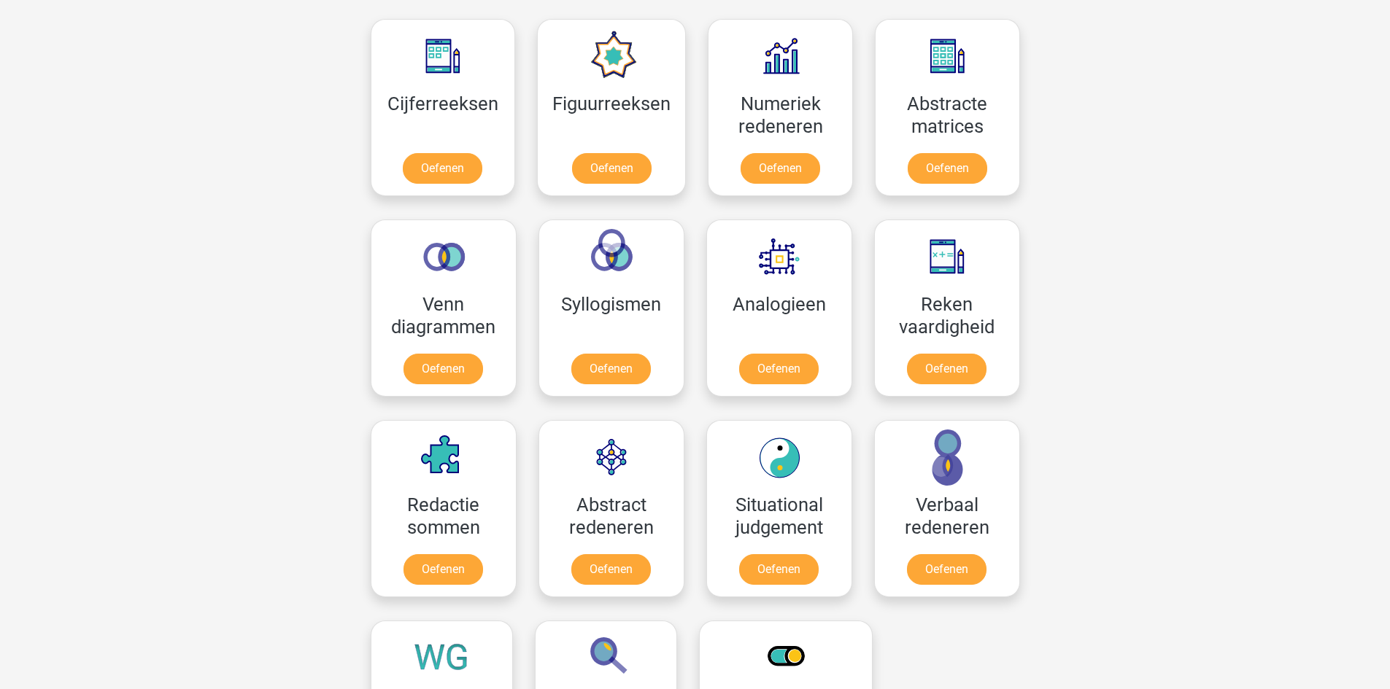
scroll to position [729, 0]
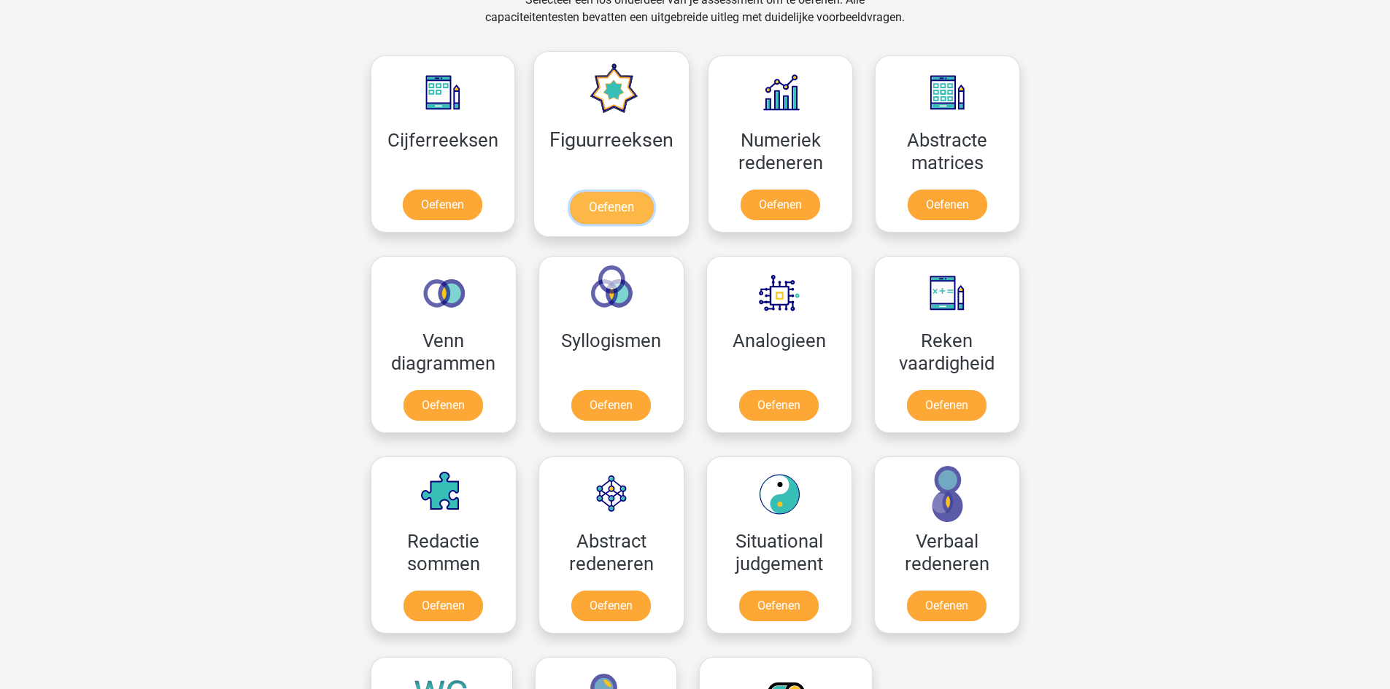
click at [594, 219] on link "Oefenen" at bounding box center [611, 208] width 83 height 32
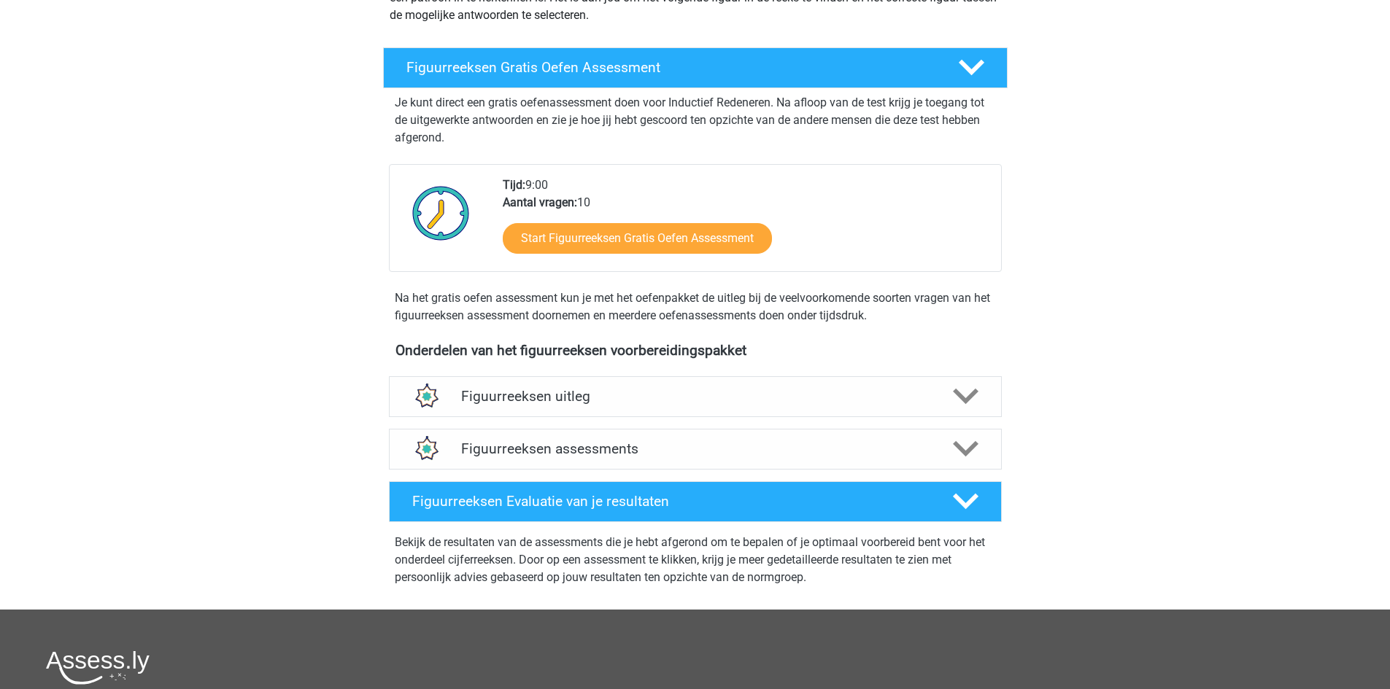
scroll to position [219, 0]
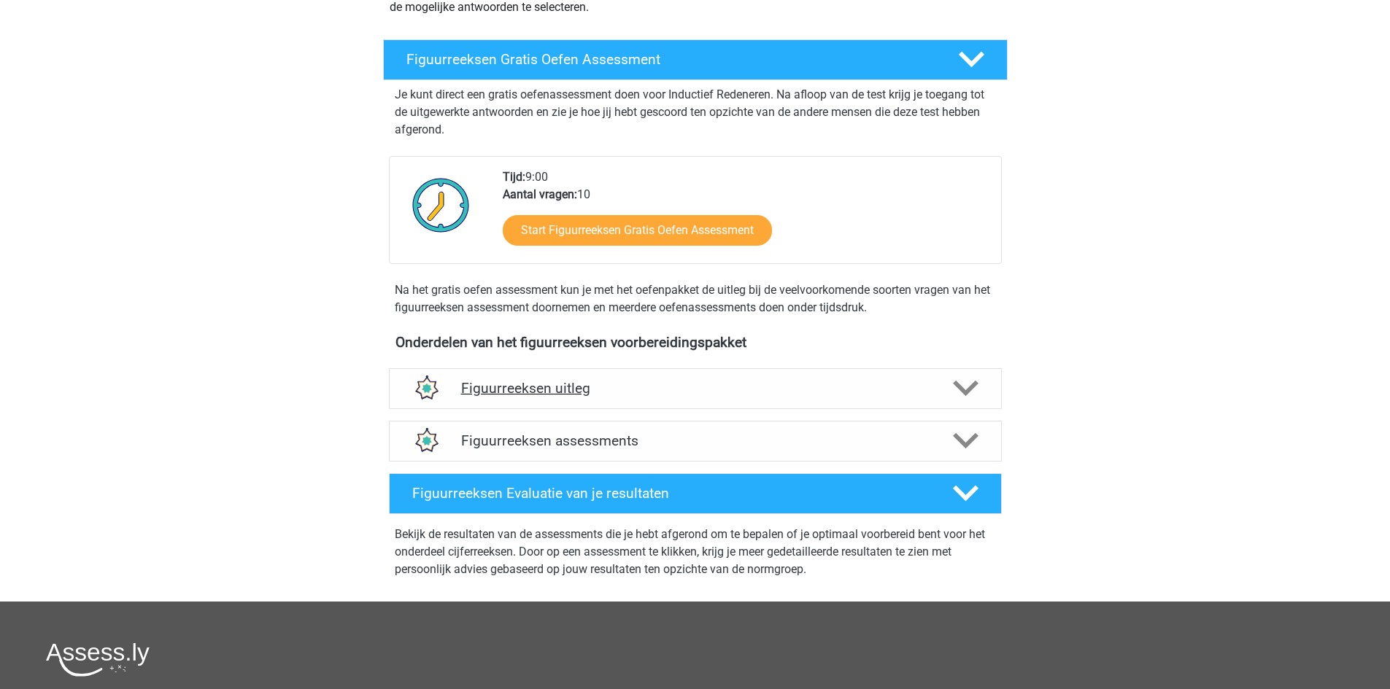
click at [815, 405] on div "Figuurreeksen uitleg" at bounding box center [695, 388] width 613 height 41
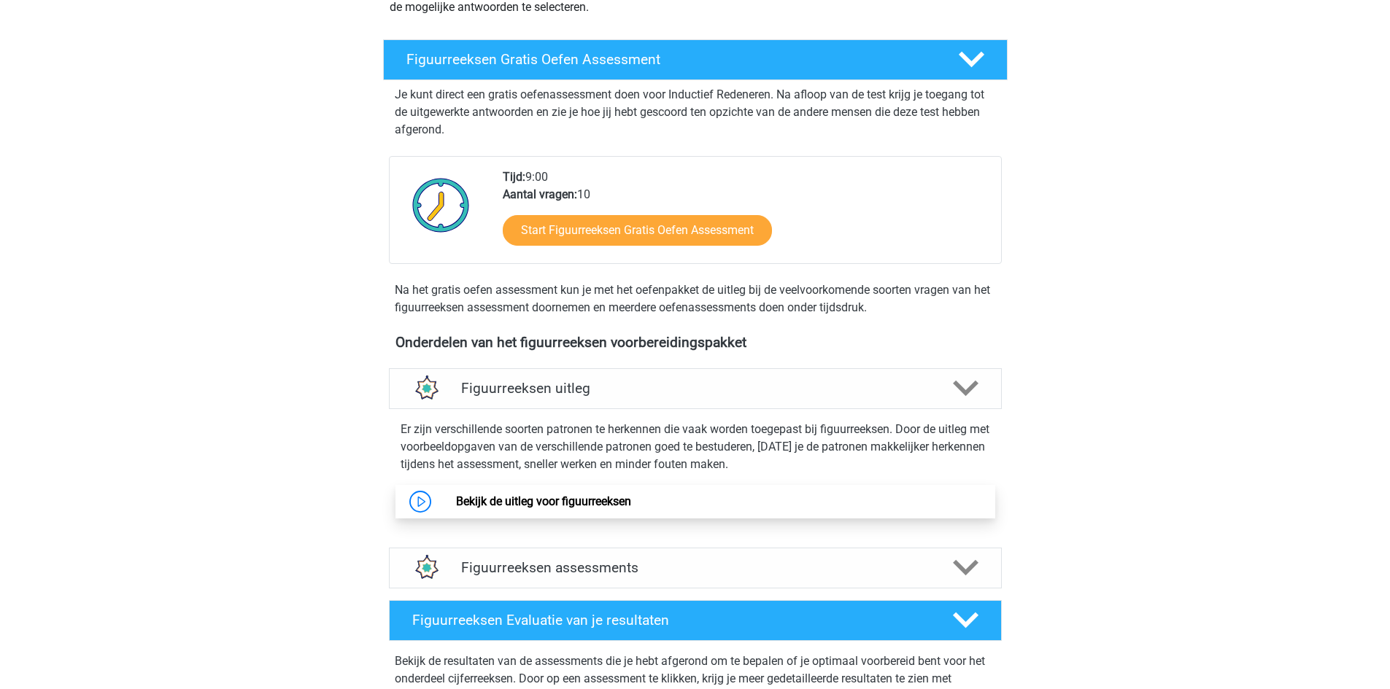
click at [456, 503] on link "Bekijk de uitleg voor figuurreeksen" at bounding box center [543, 502] width 175 height 14
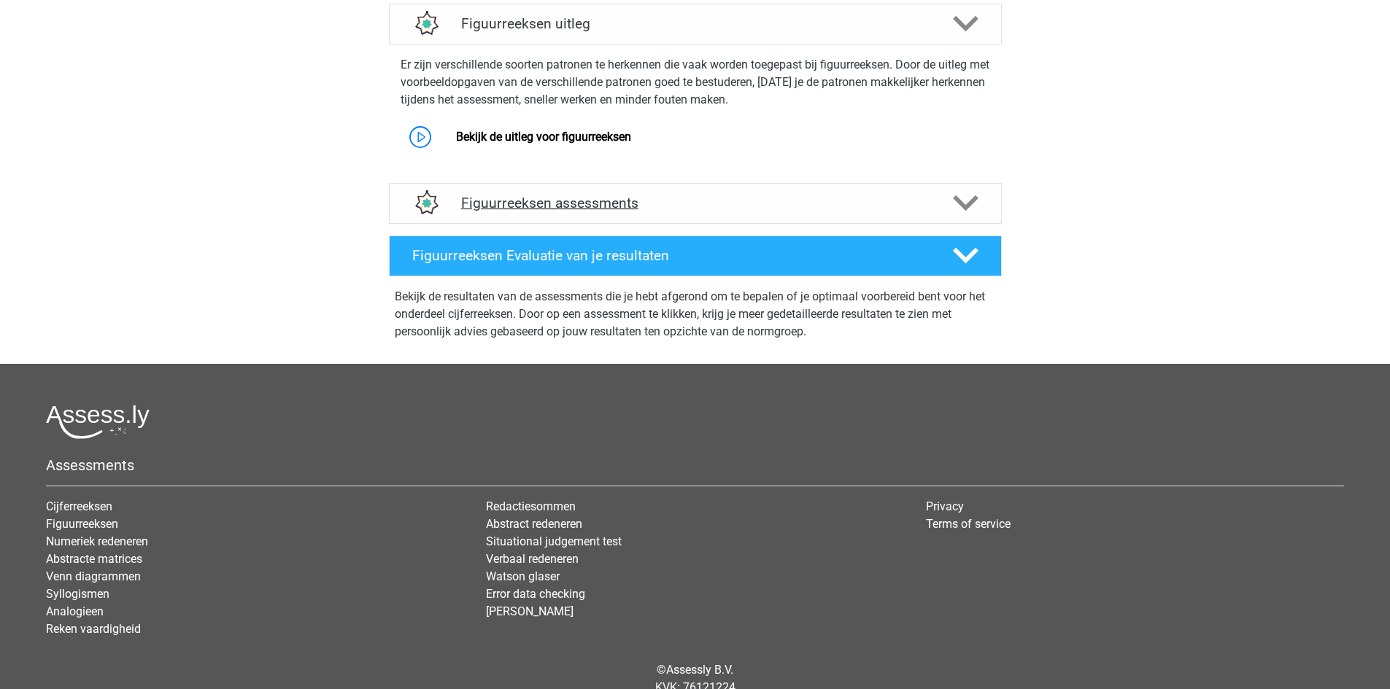
click at [991, 200] on div "Figuurreeksen assessments" at bounding box center [695, 203] width 613 height 41
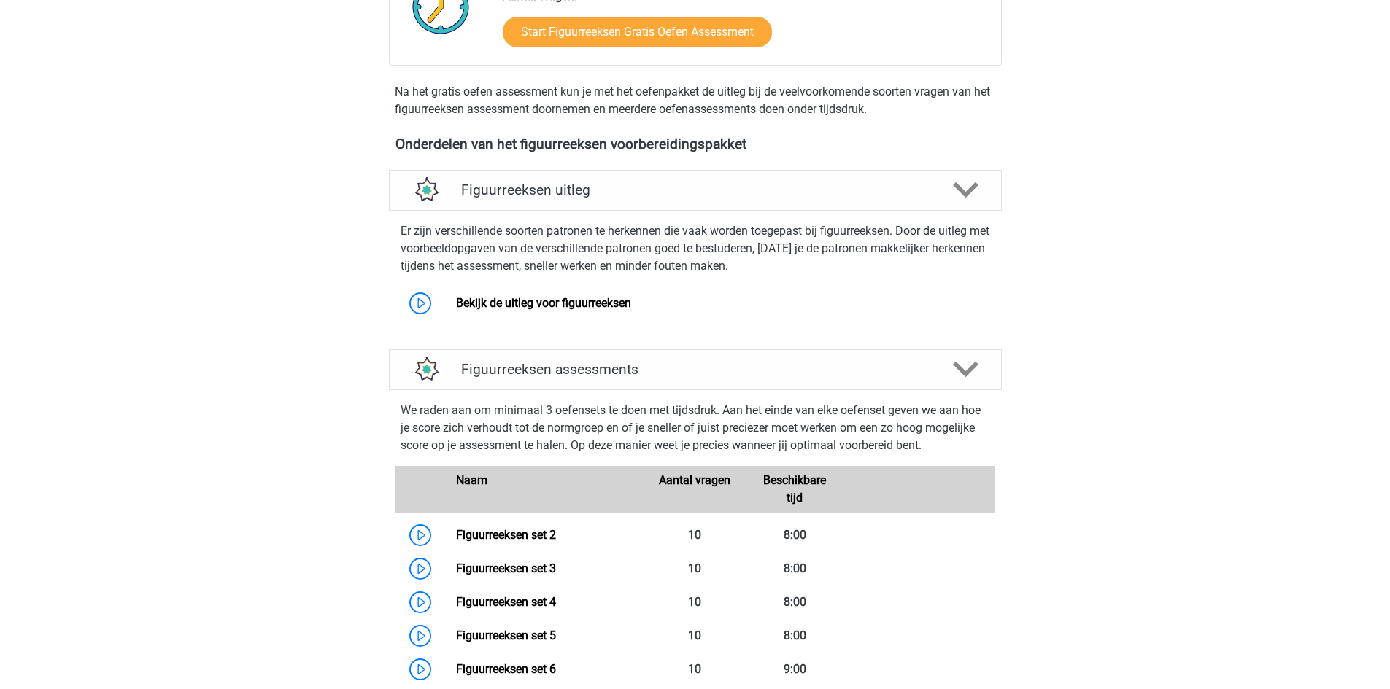
scroll to position [219, 0]
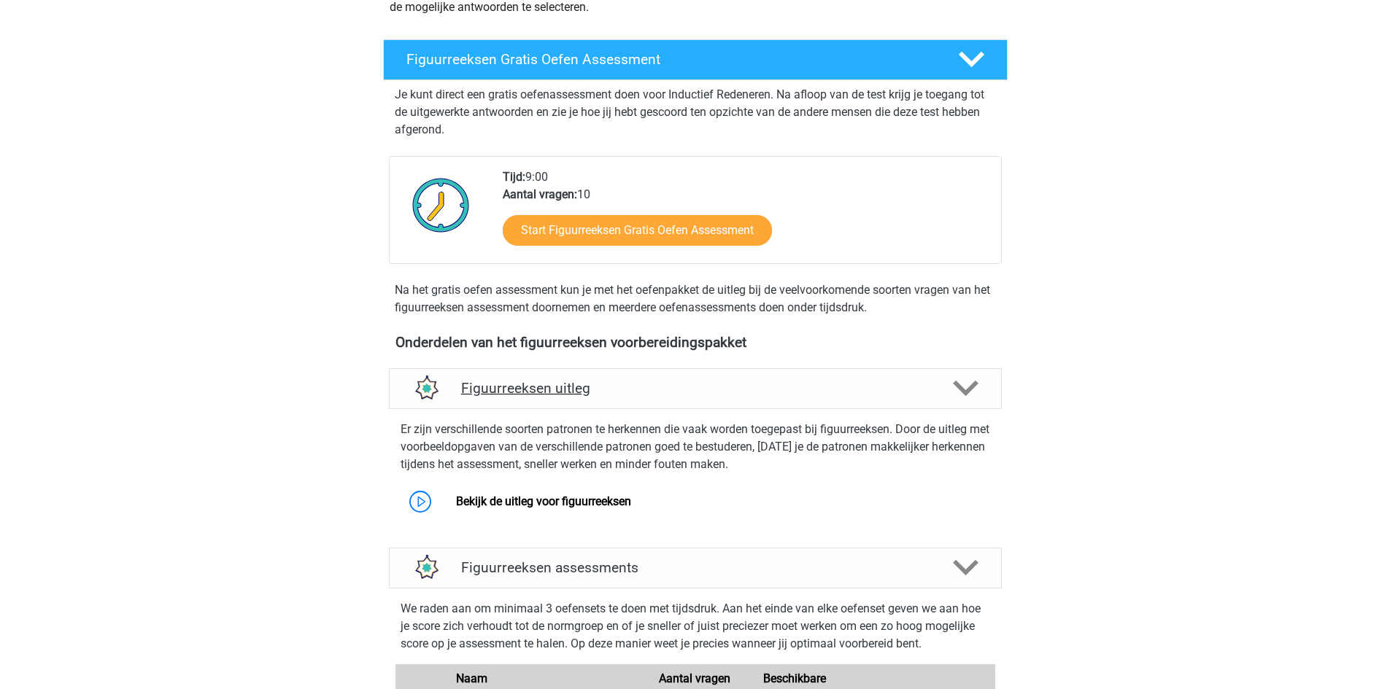
click at [645, 371] on div "Figuurreeksen uitleg" at bounding box center [695, 388] width 613 height 41
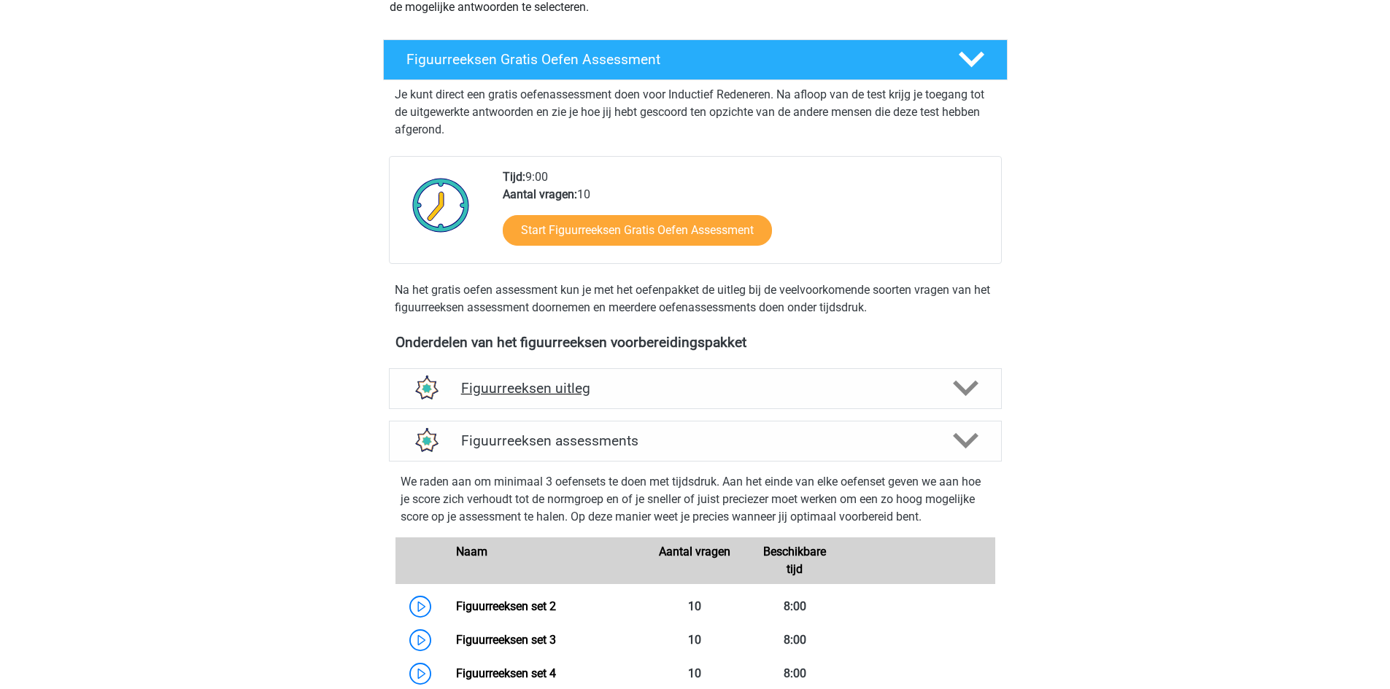
click at [645, 371] on div "Figuurreeksen uitleg" at bounding box center [695, 388] width 613 height 41
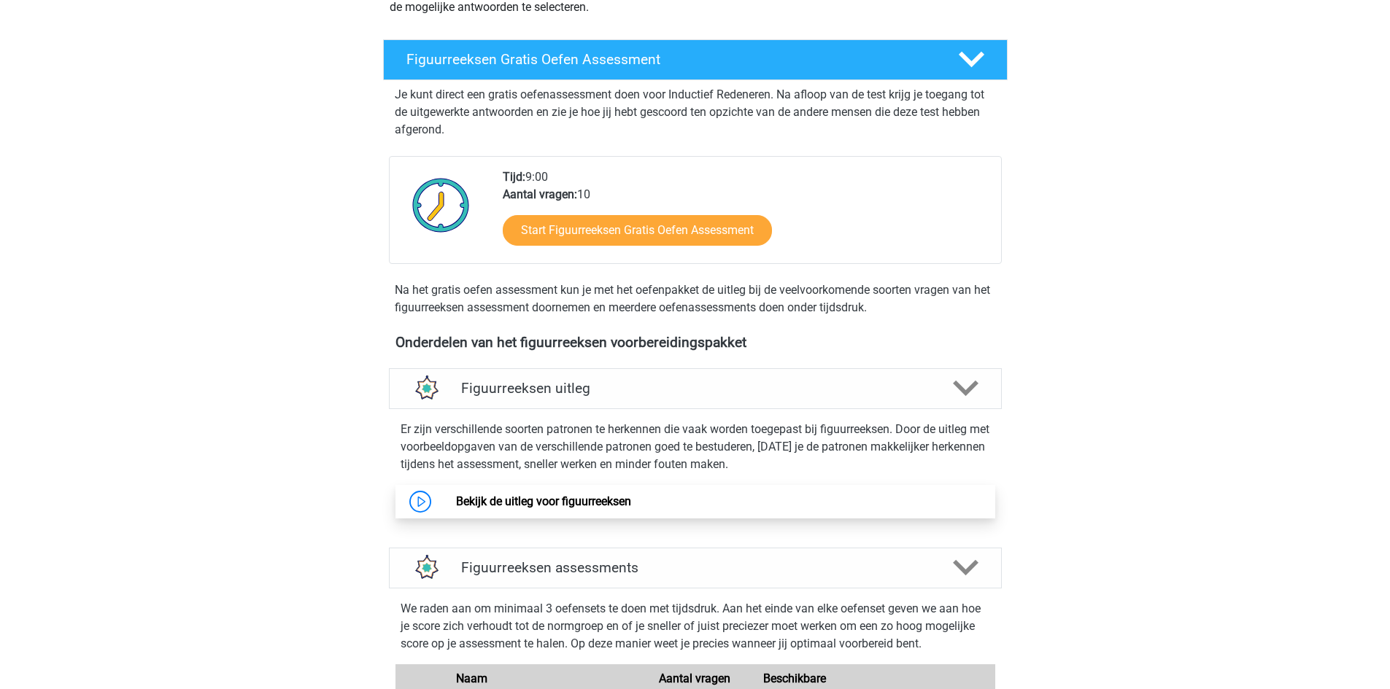
click at [560, 495] on link "Bekijk de uitleg voor figuurreeksen" at bounding box center [543, 502] width 175 height 14
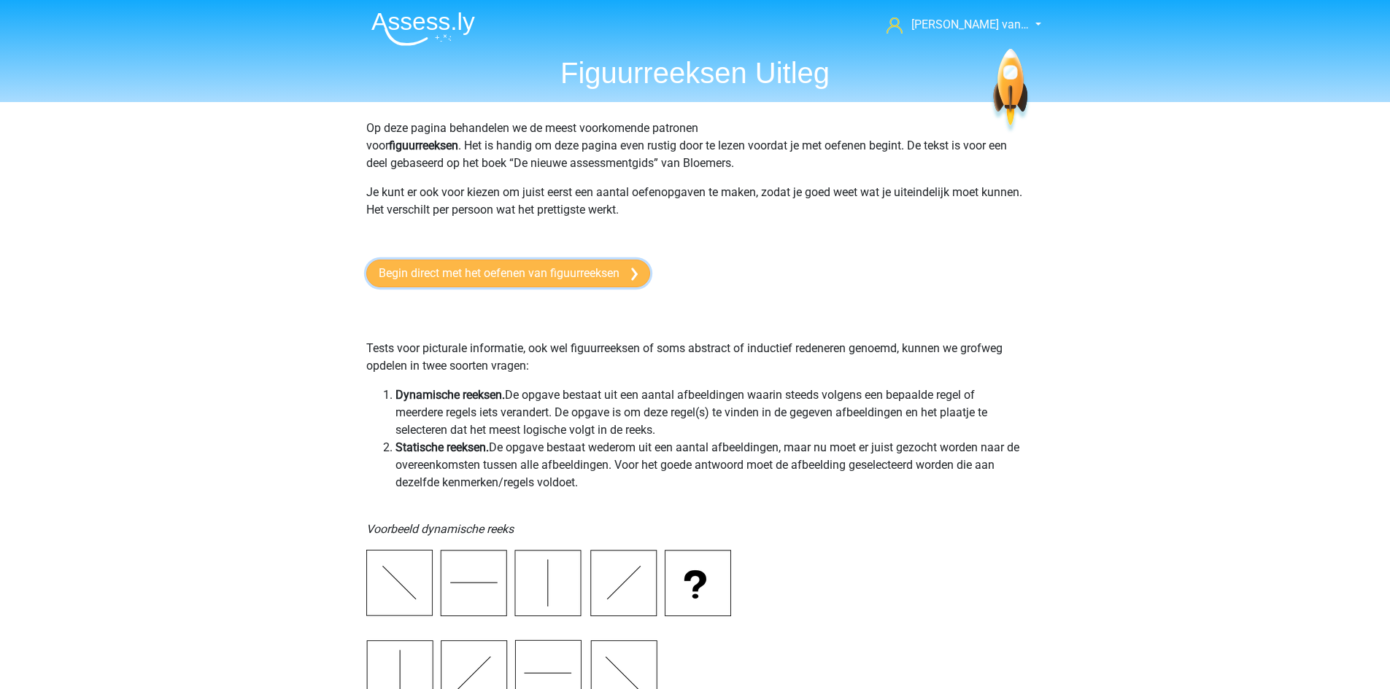
click at [566, 272] on link "Begin direct met het oefenen van figuurreeksen" at bounding box center [508, 274] width 284 height 28
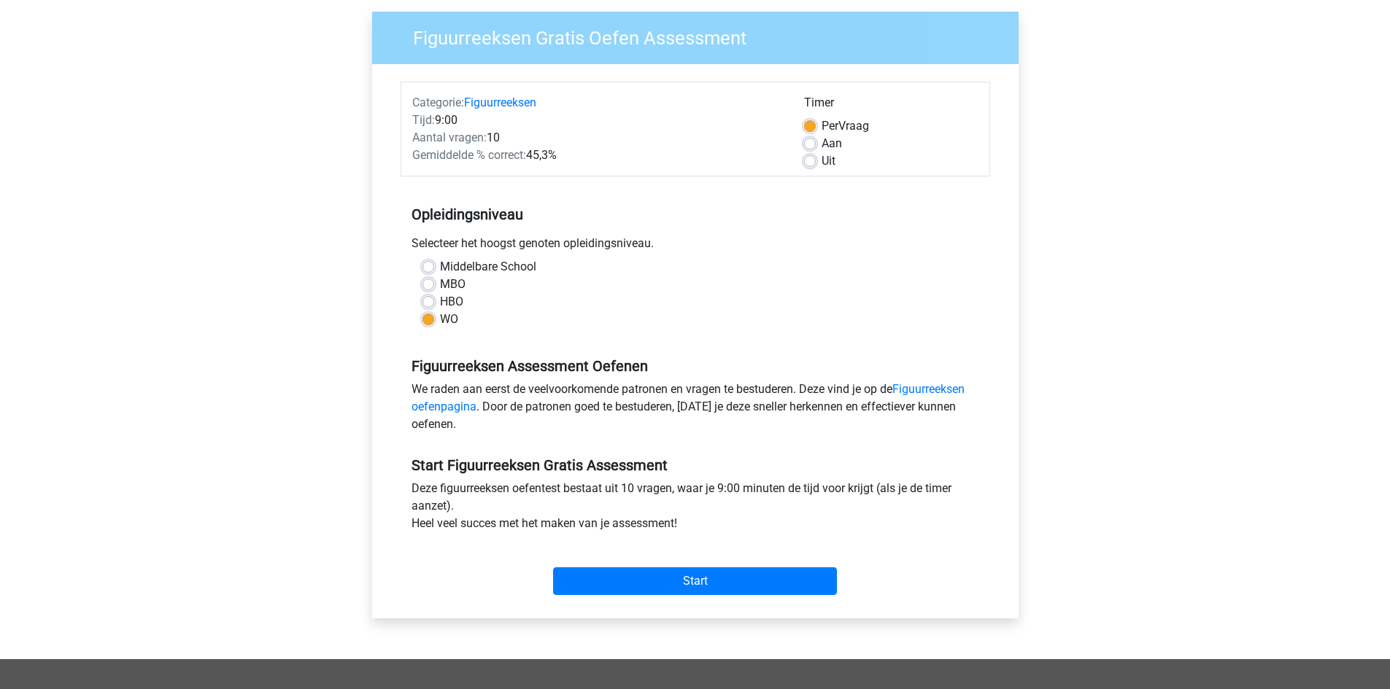
scroll to position [73, 0]
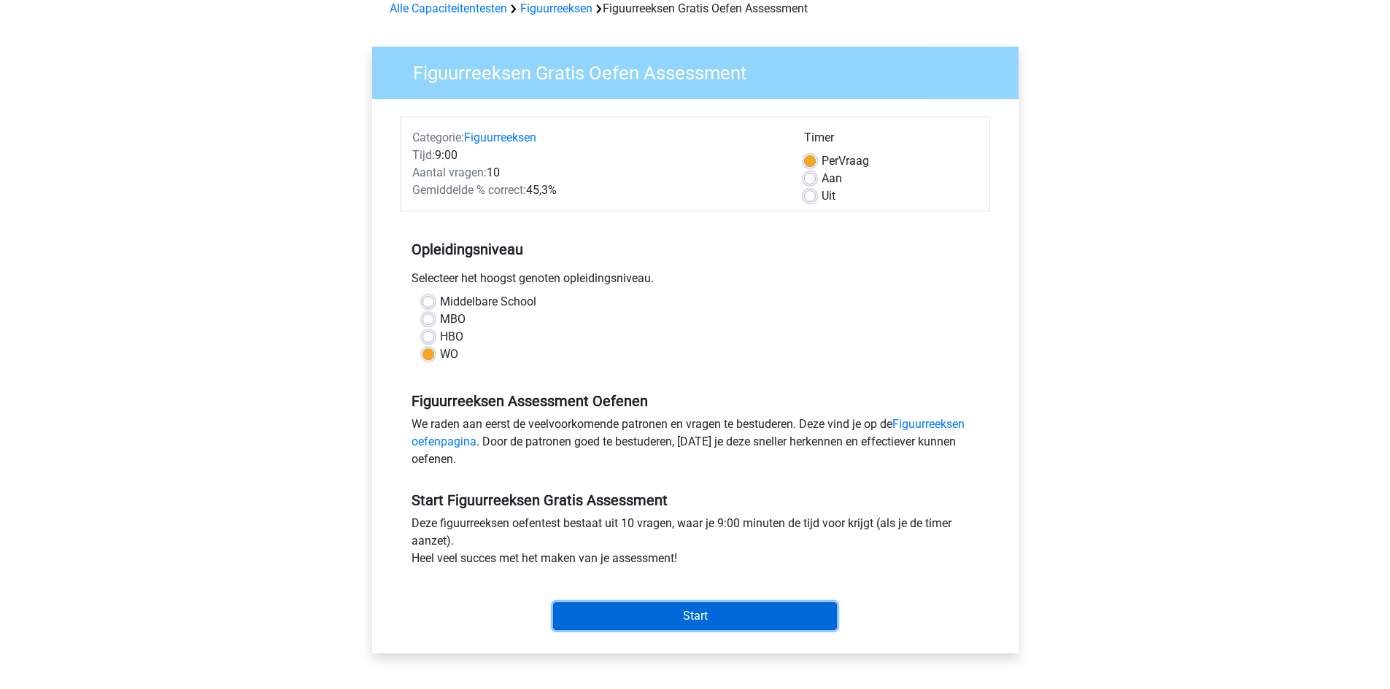
click at [708, 611] on input "Start" at bounding box center [695, 616] width 284 height 28
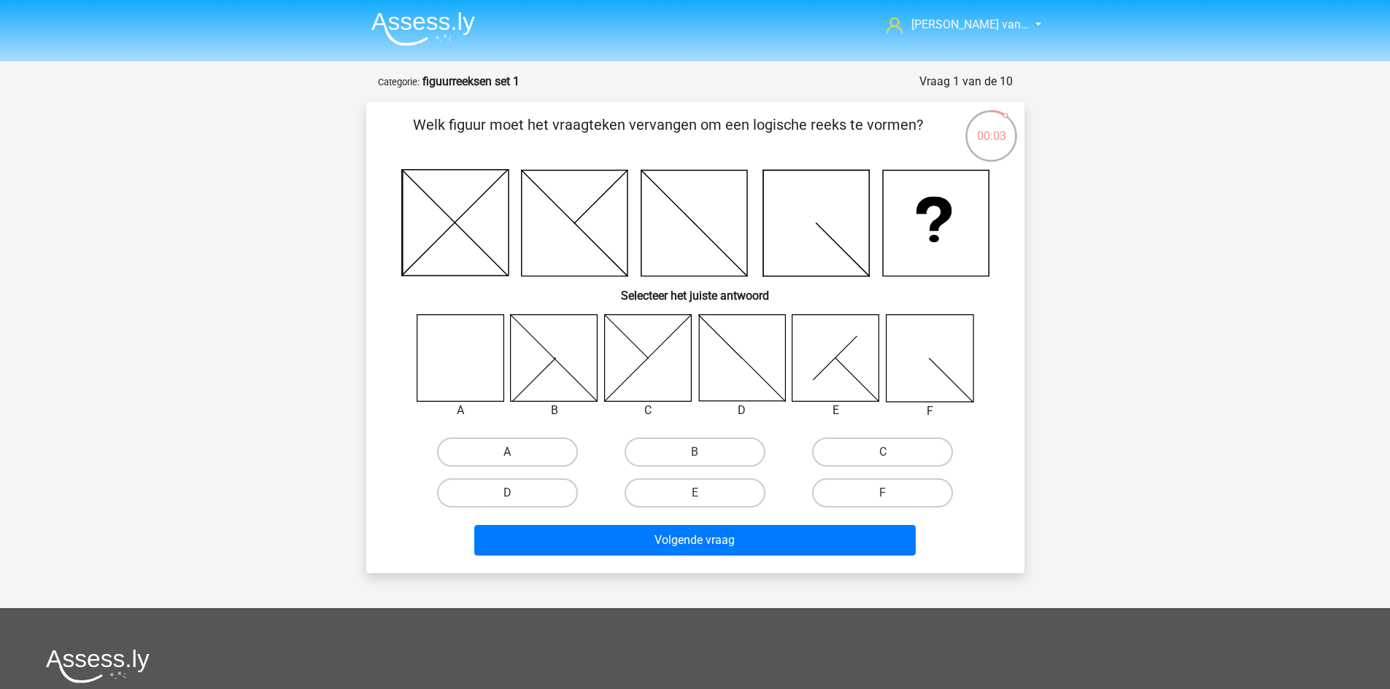
click at [496, 460] on label "A" at bounding box center [507, 452] width 141 height 29
click at [507, 460] on input "A" at bounding box center [511, 456] width 9 height 9
radio input "true"
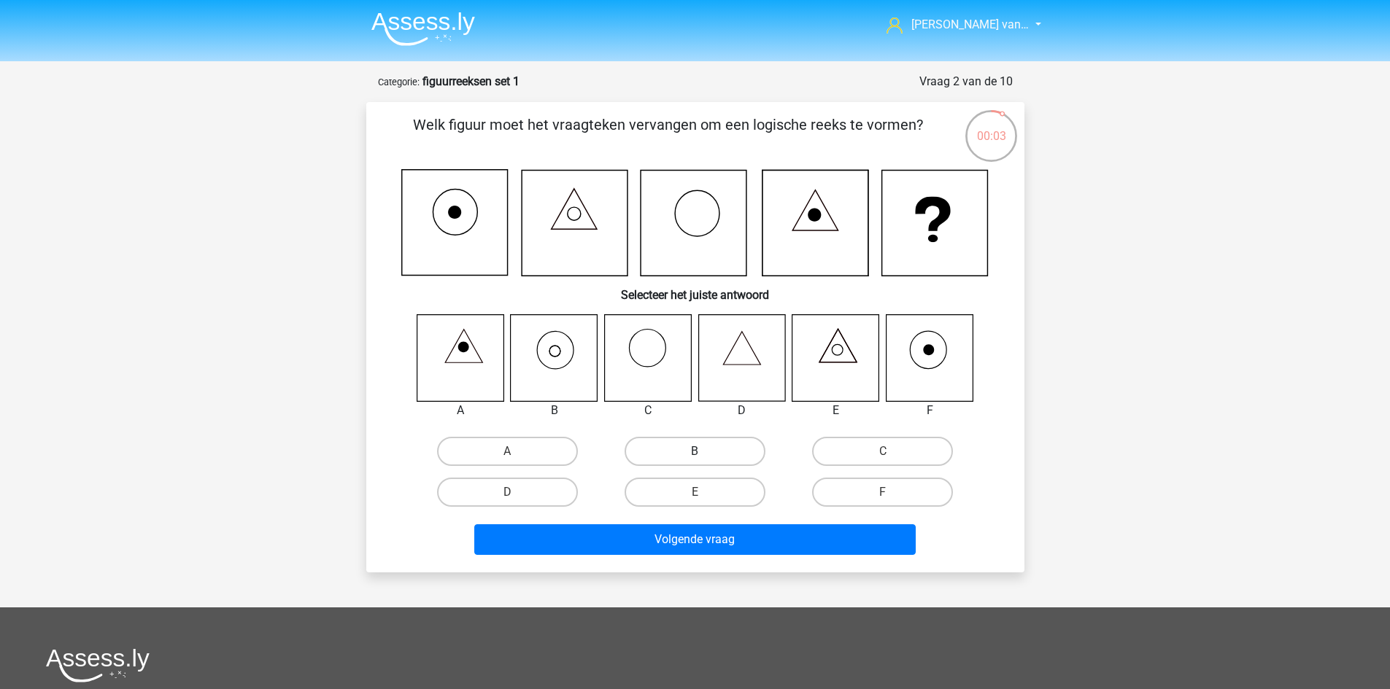
click at [676, 462] on label "B" at bounding box center [694, 451] width 141 height 29
click at [694, 461] on input "B" at bounding box center [698, 456] width 9 height 9
radio input "true"
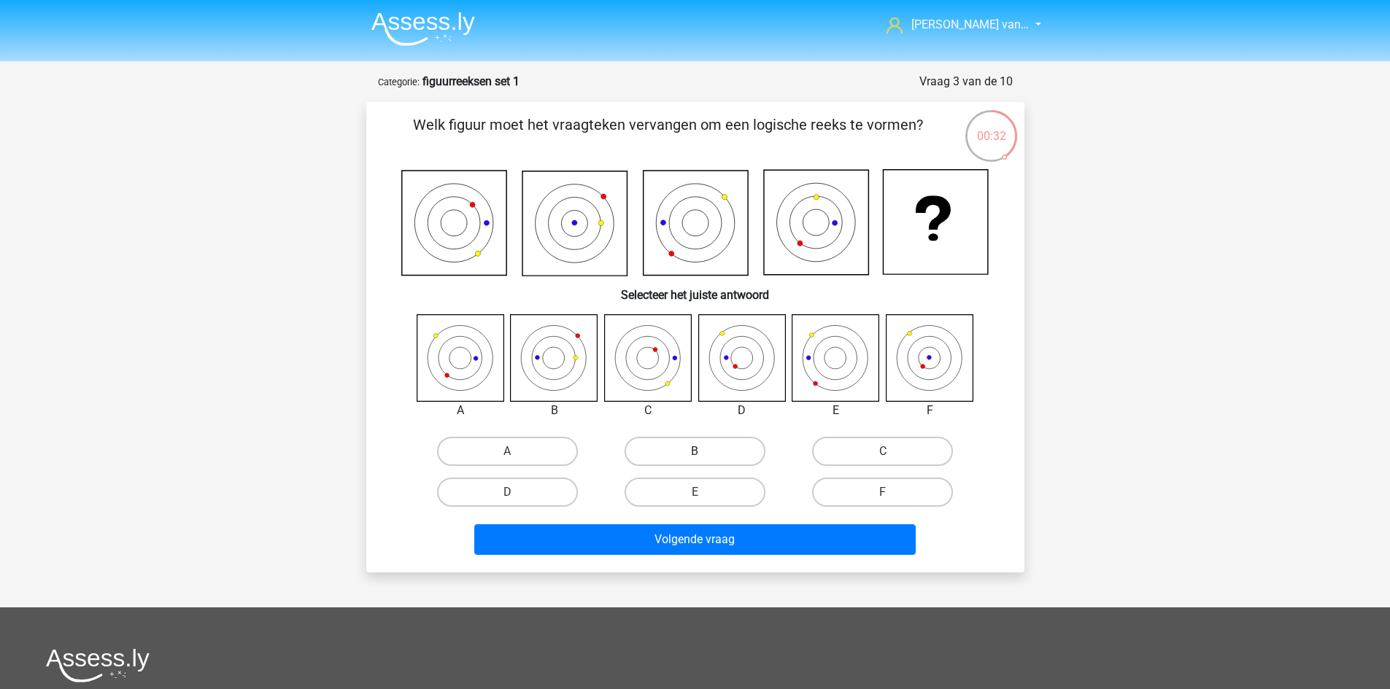
click at [706, 462] on label "B" at bounding box center [694, 451] width 141 height 29
click at [704, 461] on input "B" at bounding box center [698, 456] width 9 height 9
radio input "true"
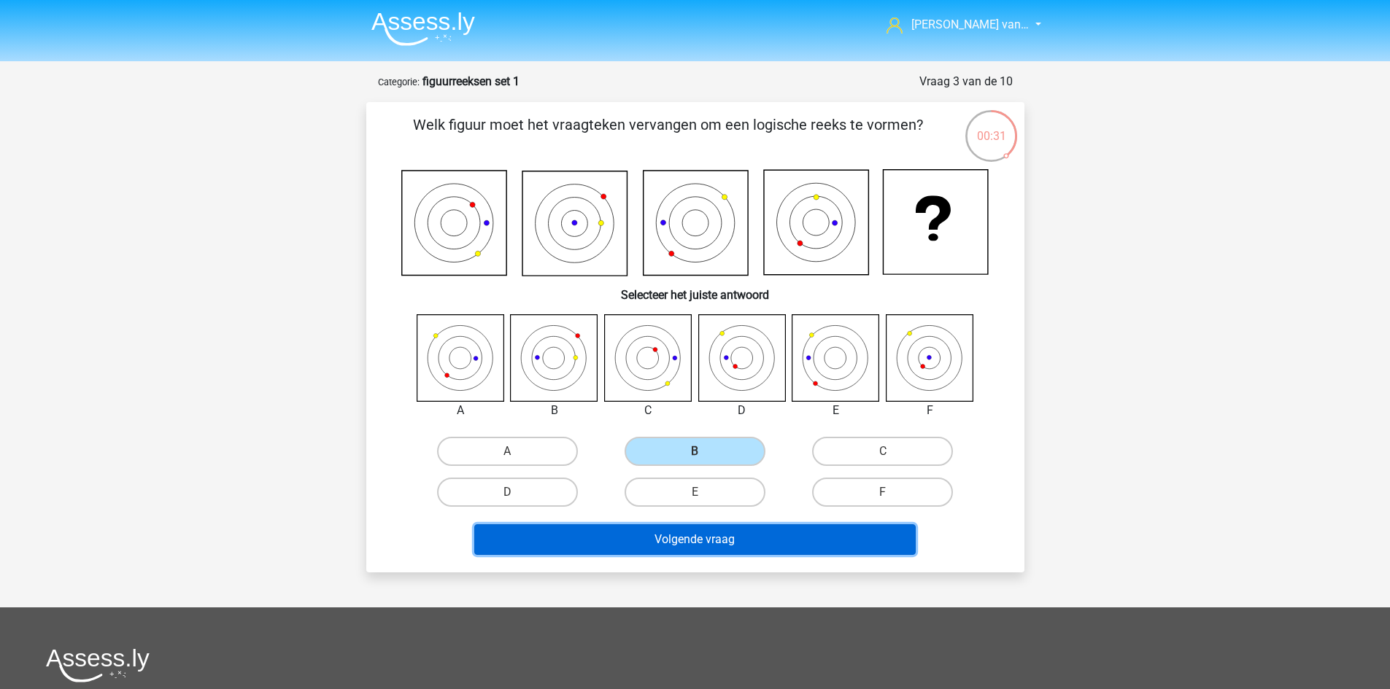
click at [717, 538] on button "Volgende vraag" at bounding box center [694, 539] width 441 height 31
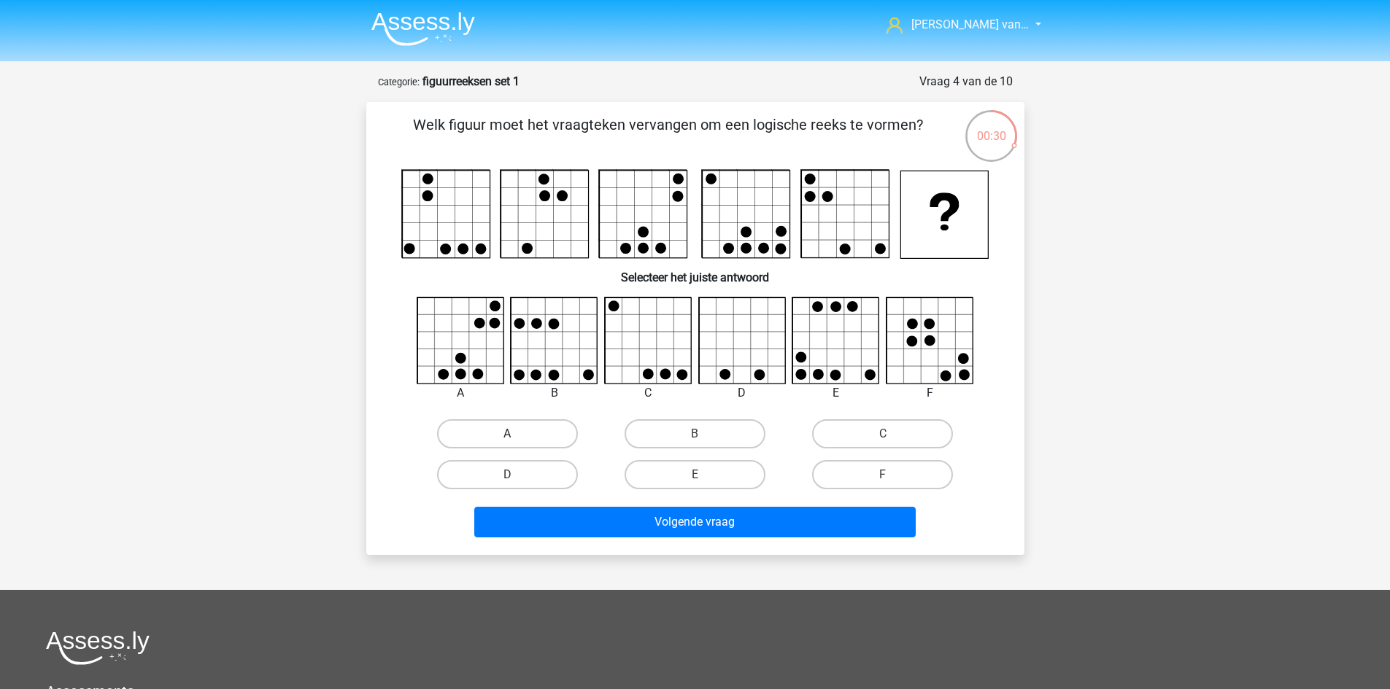
click at [527, 433] on label "A" at bounding box center [507, 433] width 141 height 29
click at [516, 434] on input "A" at bounding box center [511, 438] width 9 height 9
radio input "true"
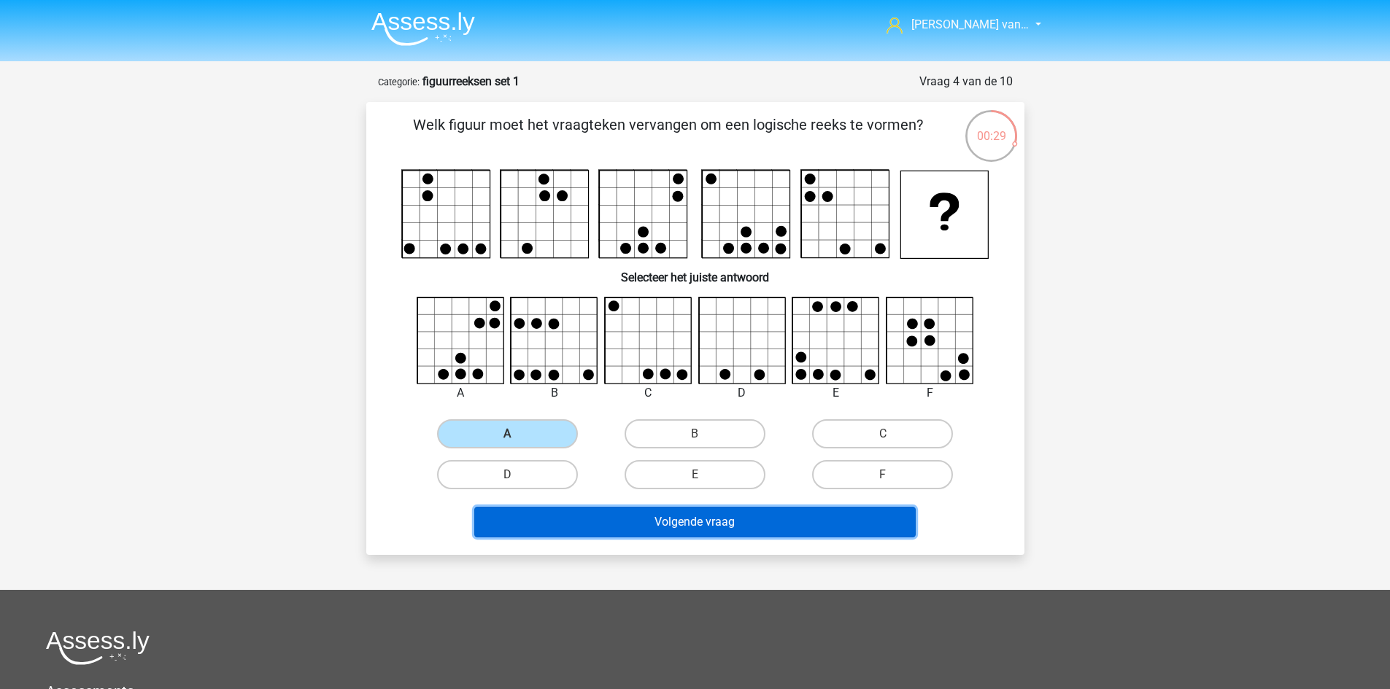
click at [665, 521] on button "Volgende vraag" at bounding box center [694, 522] width 441 height 31
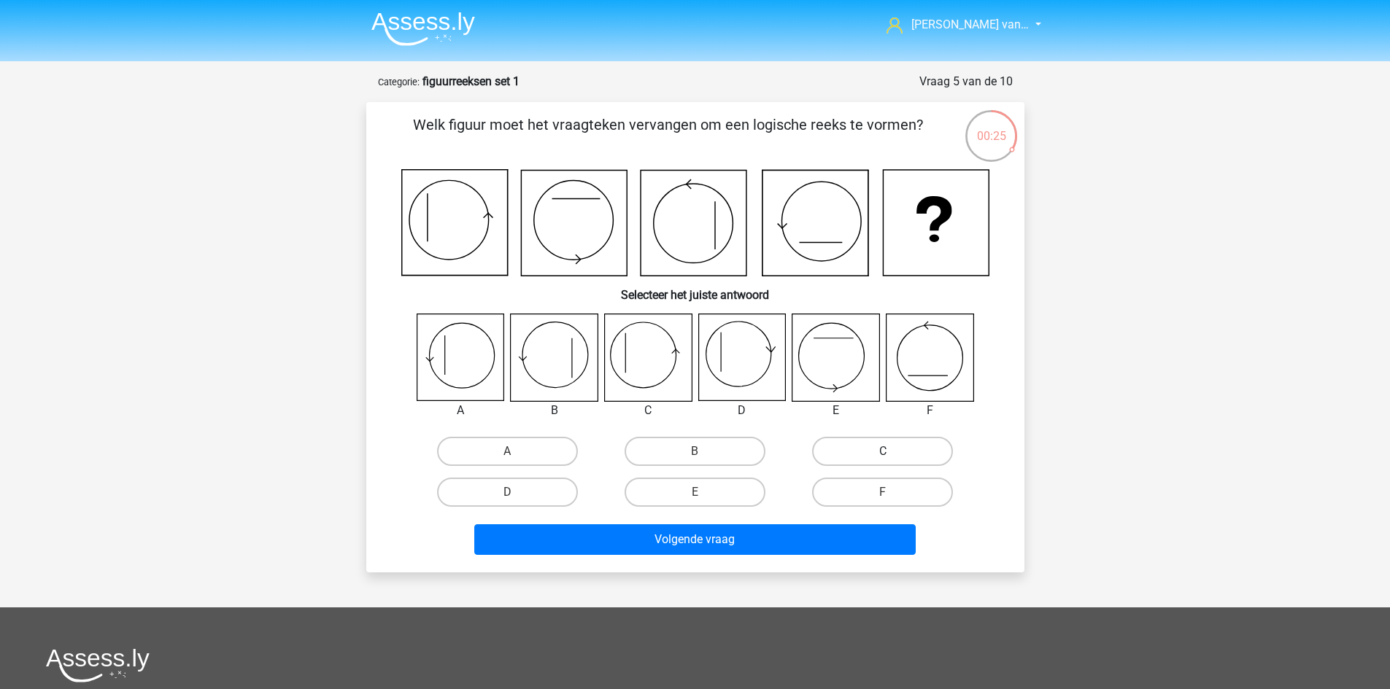
click at [872, 454] on label "C" at bounding box center [882, 451] width 141 height 29
click at [883, 454] on input "C" at bounding box center [887, 456] width 9 height 9
radio input "true"
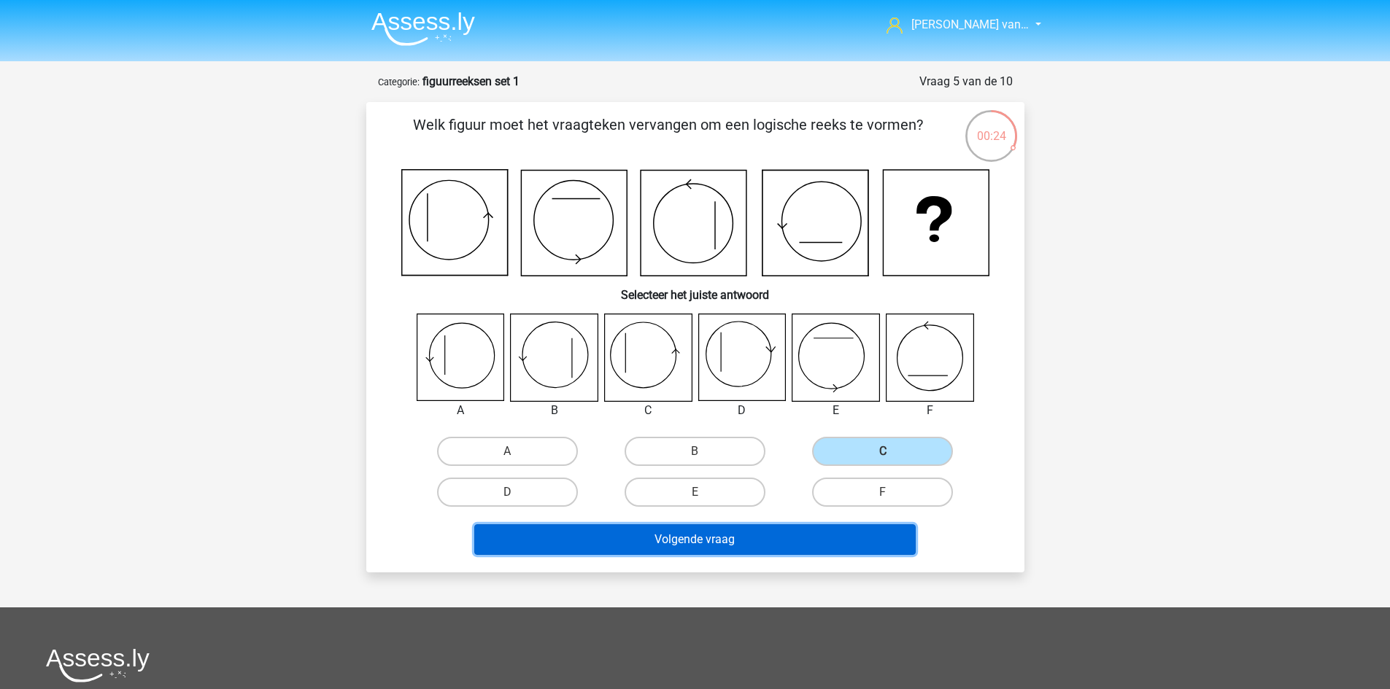
click at [682, 545] on button "Volgende vraag" at bounding box center [694, 539] width 441 height 31
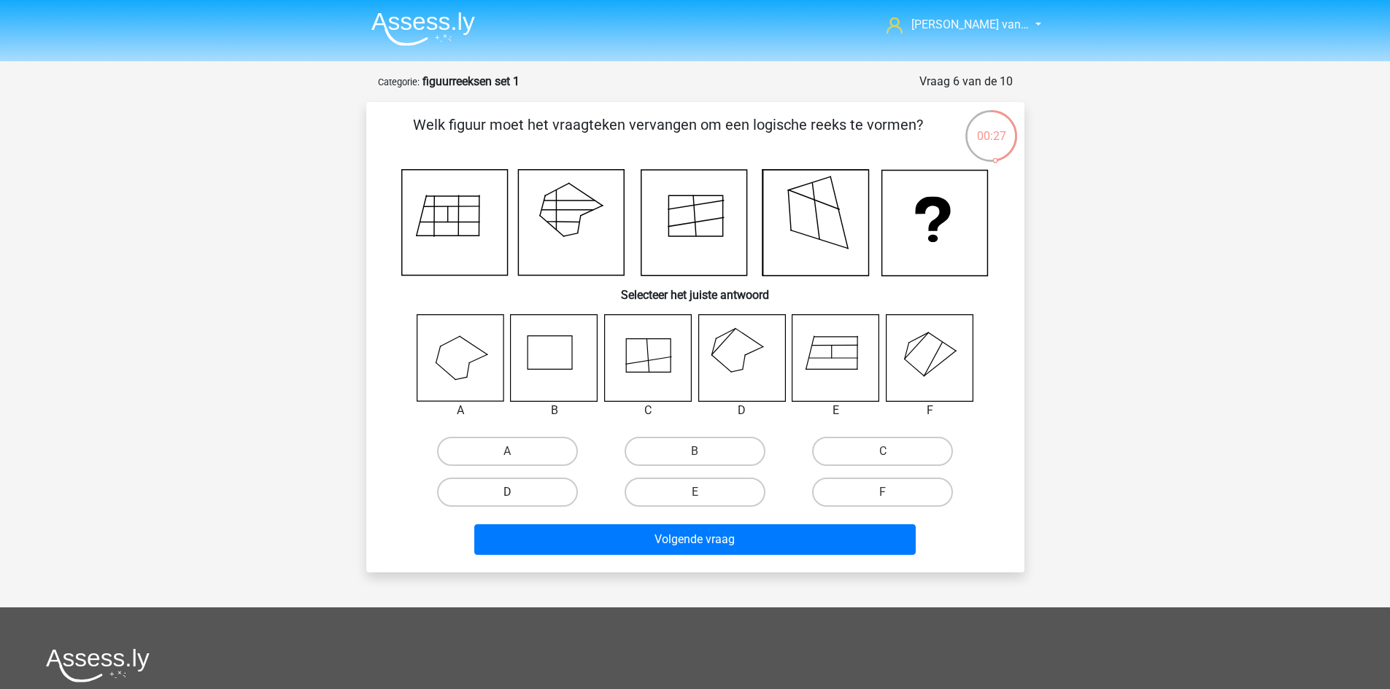
click at [492, 492] on label "D" at bounding box center [507, 492] width 141 height 29
click at [507, 492] on input "D" at bounding box center [511, 496] width 9 height 9
radio input "true"
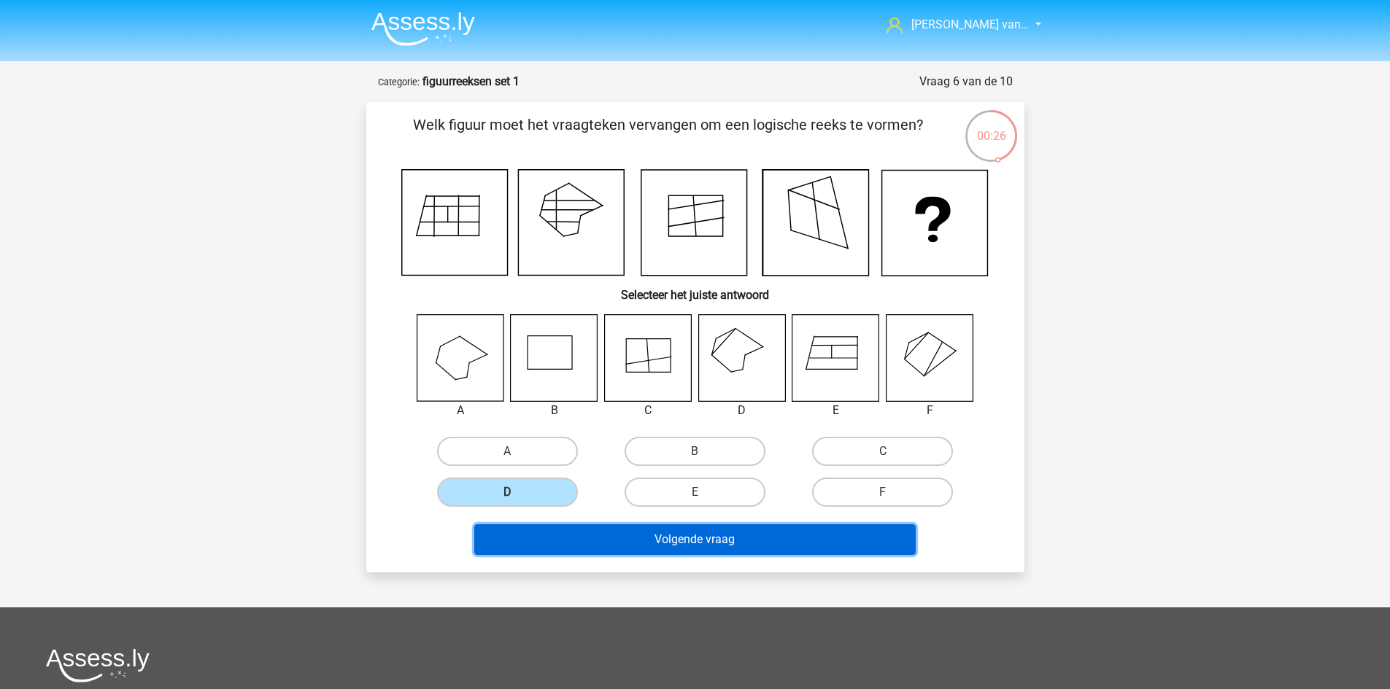
click at [716, 540] on button "Volgende vraag" at bounding box center [694, 539] width 441 height 31
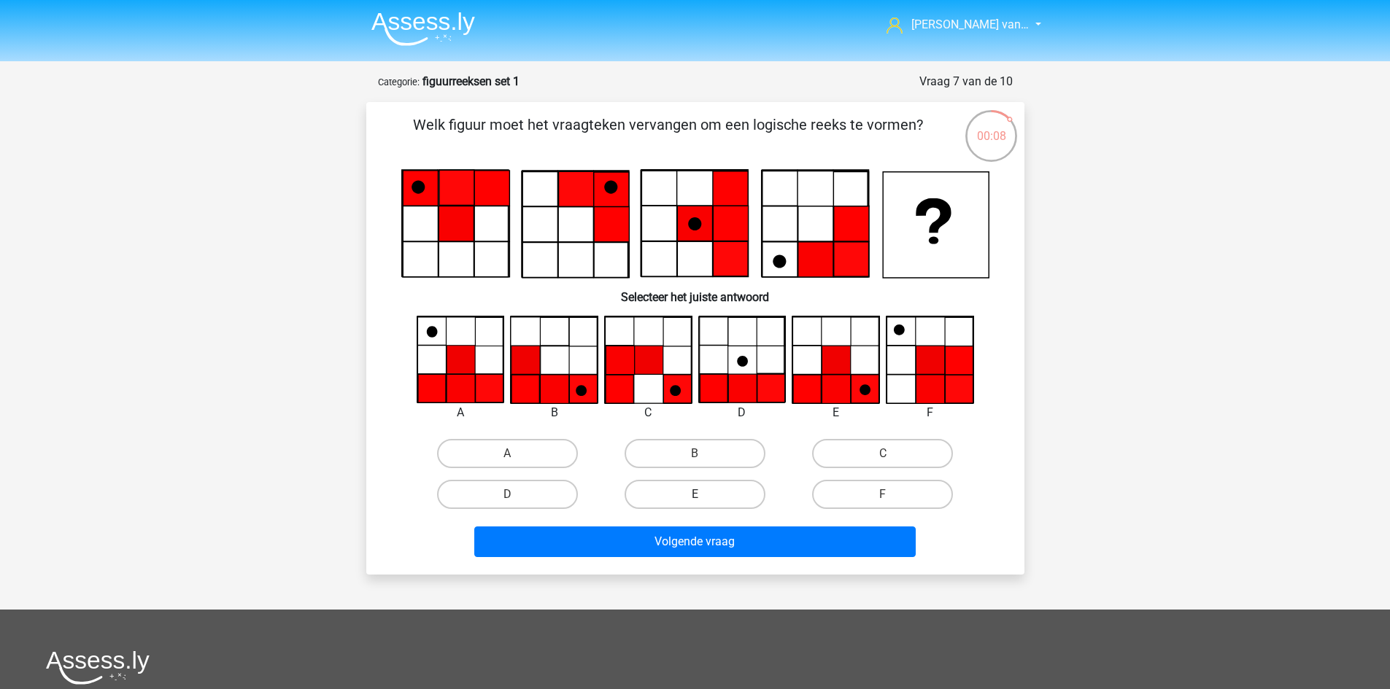
click at [694, 495] on label "E" at bounding box center [694, 494] width 141 height 29
click at [694, 495] on input "E" at bounding box center [698, 499] width 9 height 9
radio input "true"
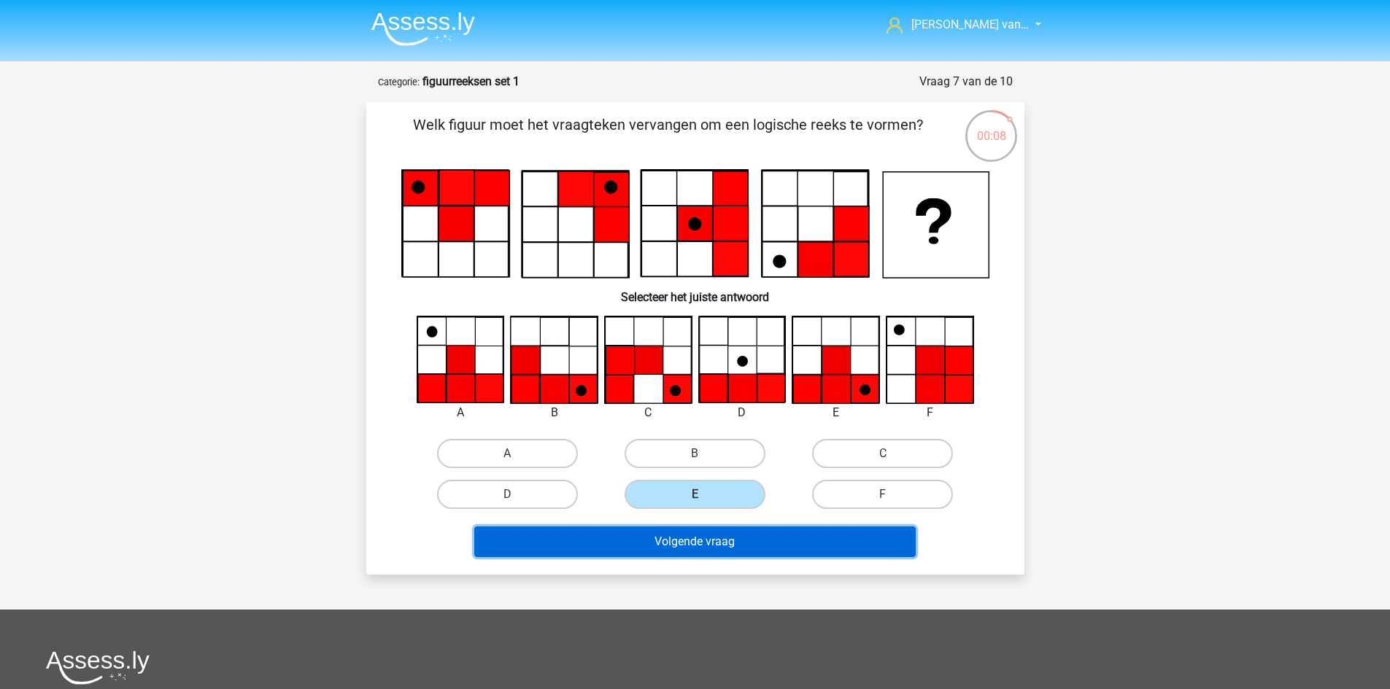
click at [722, 548] on button "Volgende vraag" at bounding box center [694, 542] width 441 height 31
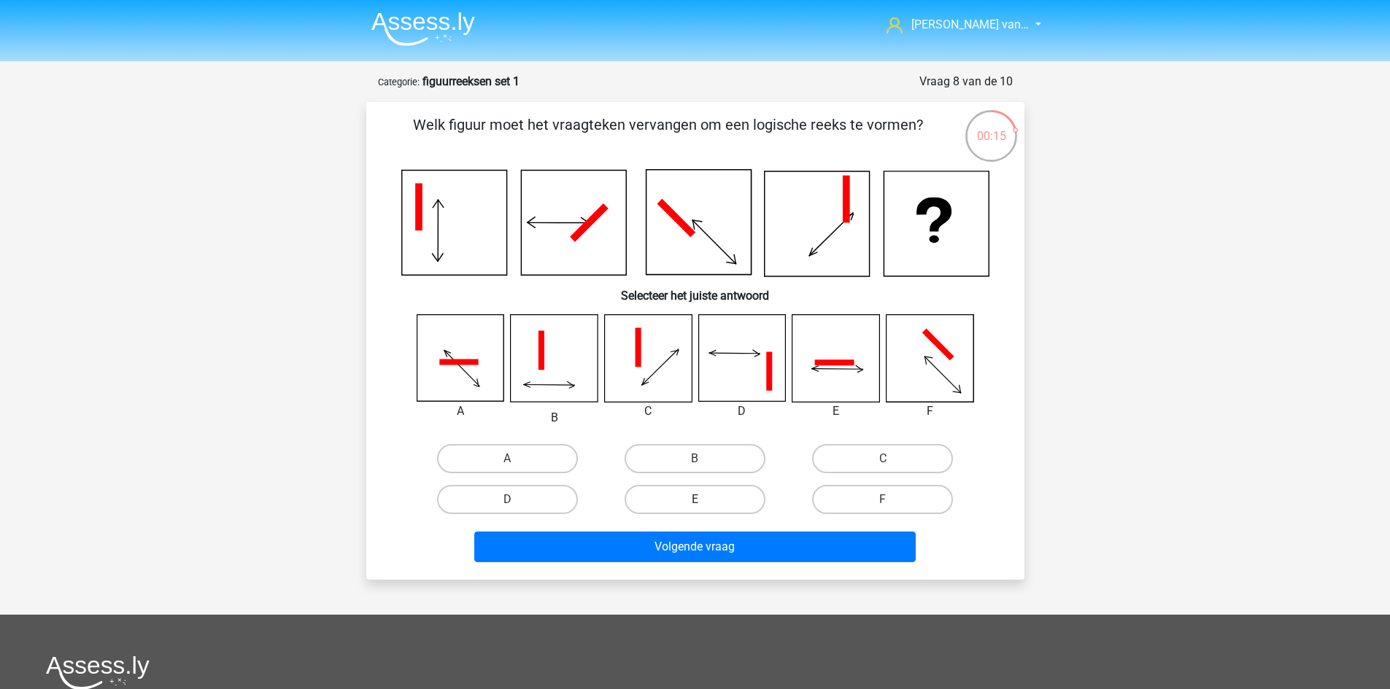
click at [685, 499] on label "E" at bounding box center [694, 499] width 141 height 29
click at [694, 500] on input "E" at bounding box center [698, 504] width 9 height 9
radio input "true"
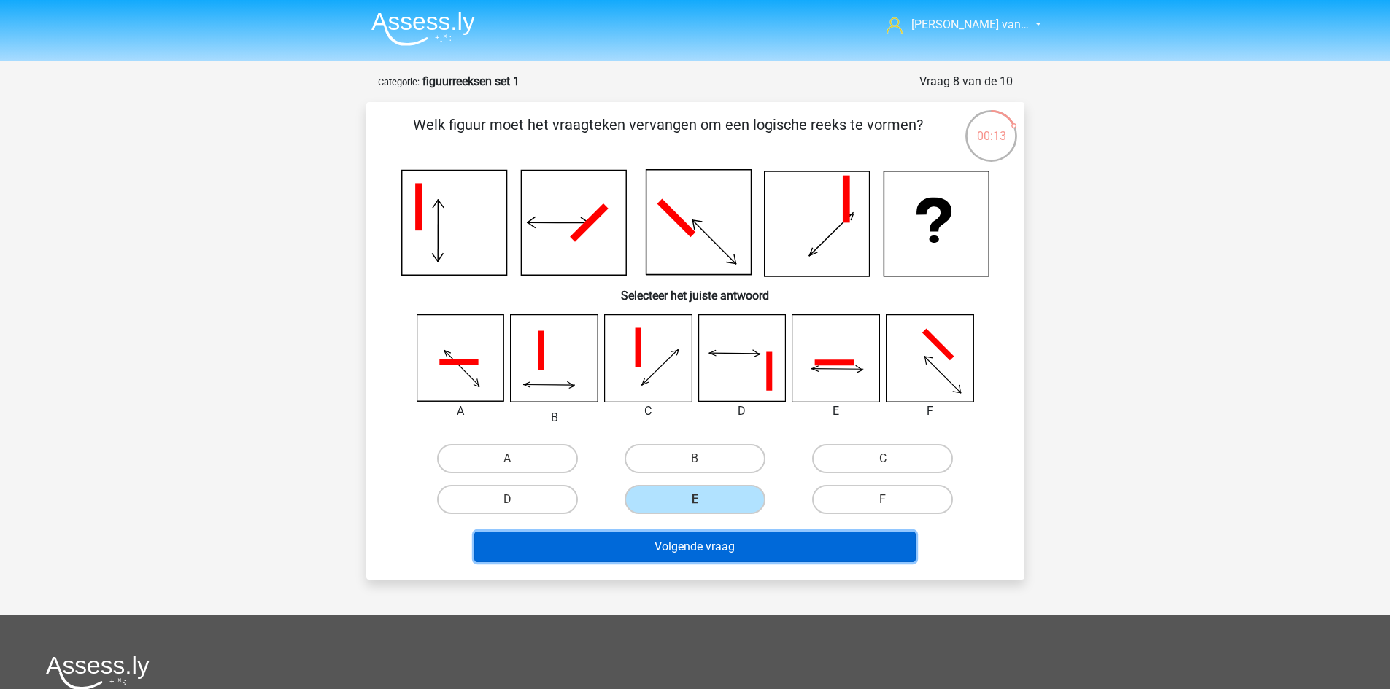
click at [714, 552] on button "Volgende vraag" at bounding box center [694, 547] width 441 height 31
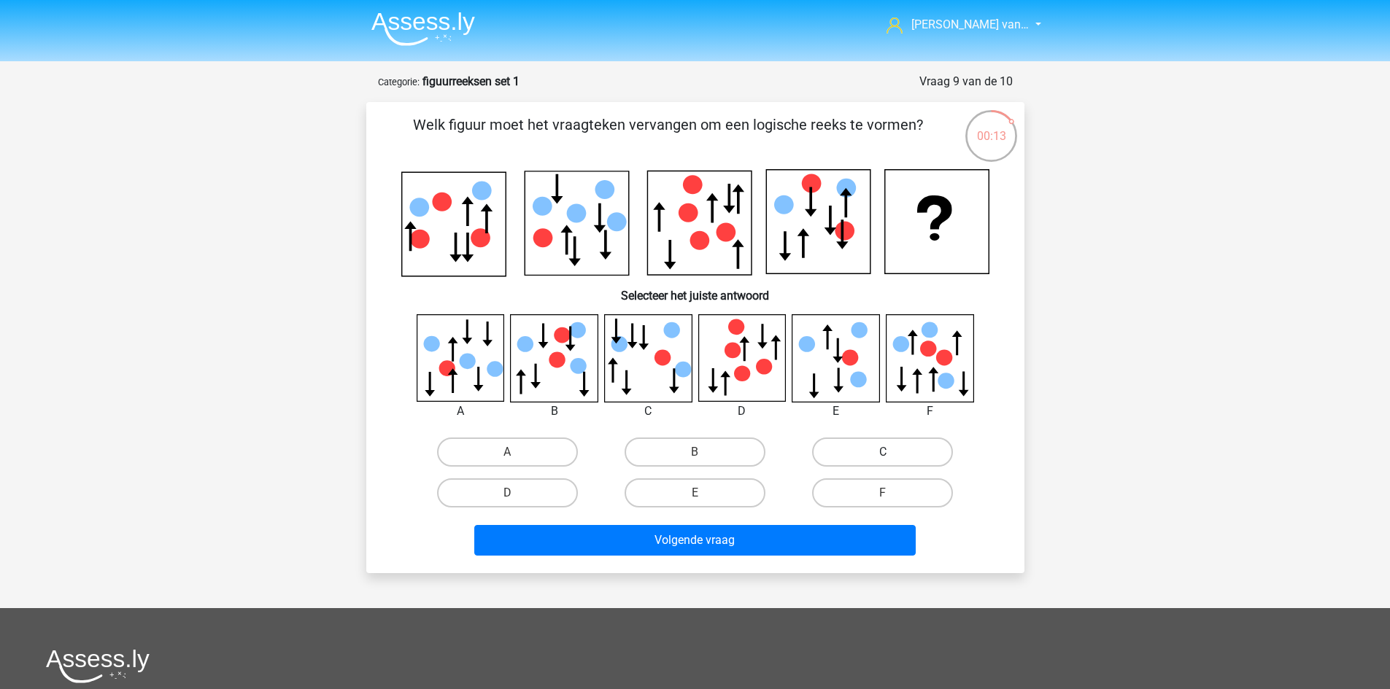
click at [896, 453] on label "C" at bounding box center [882, 452] width 141 height 29
click at [892, 453] on input "C" at bounding box center [887, 456] width 9 height 9
radio input "true"
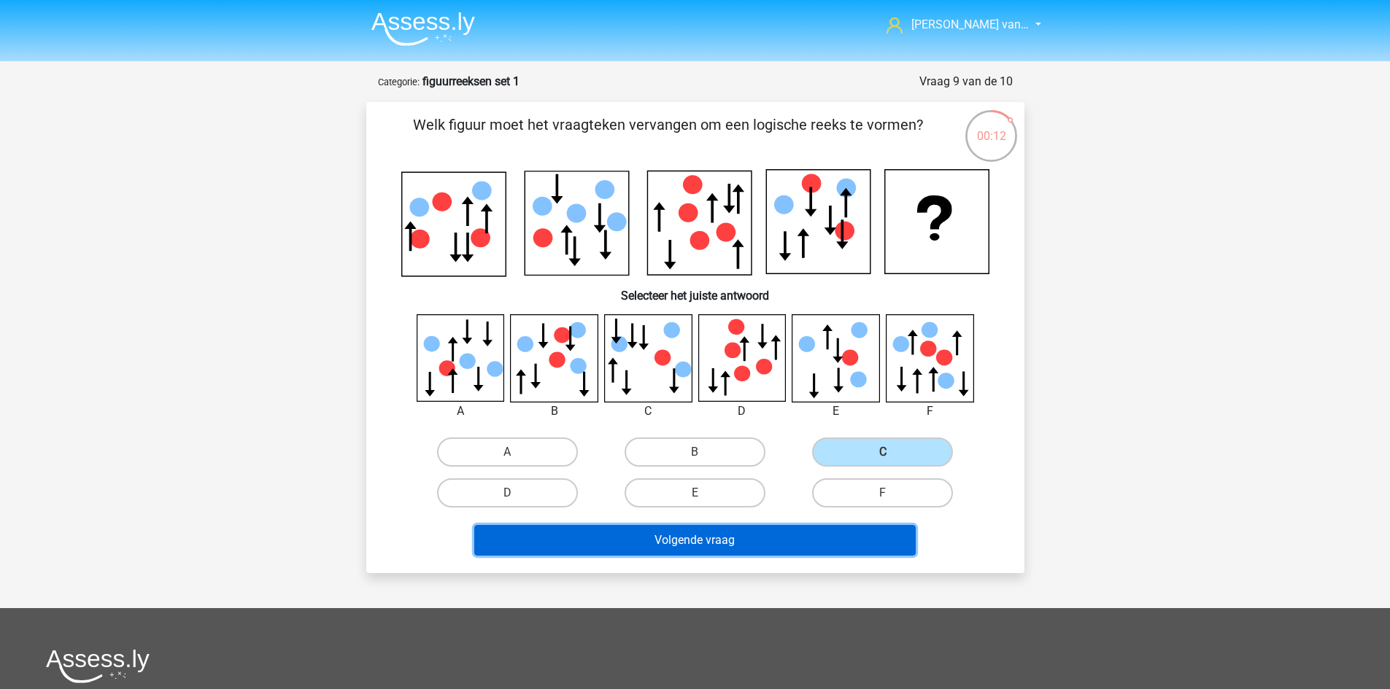
click at [795, 537] on button "Volgende vraag" at bounding box center [694, 540] width 441 height 31
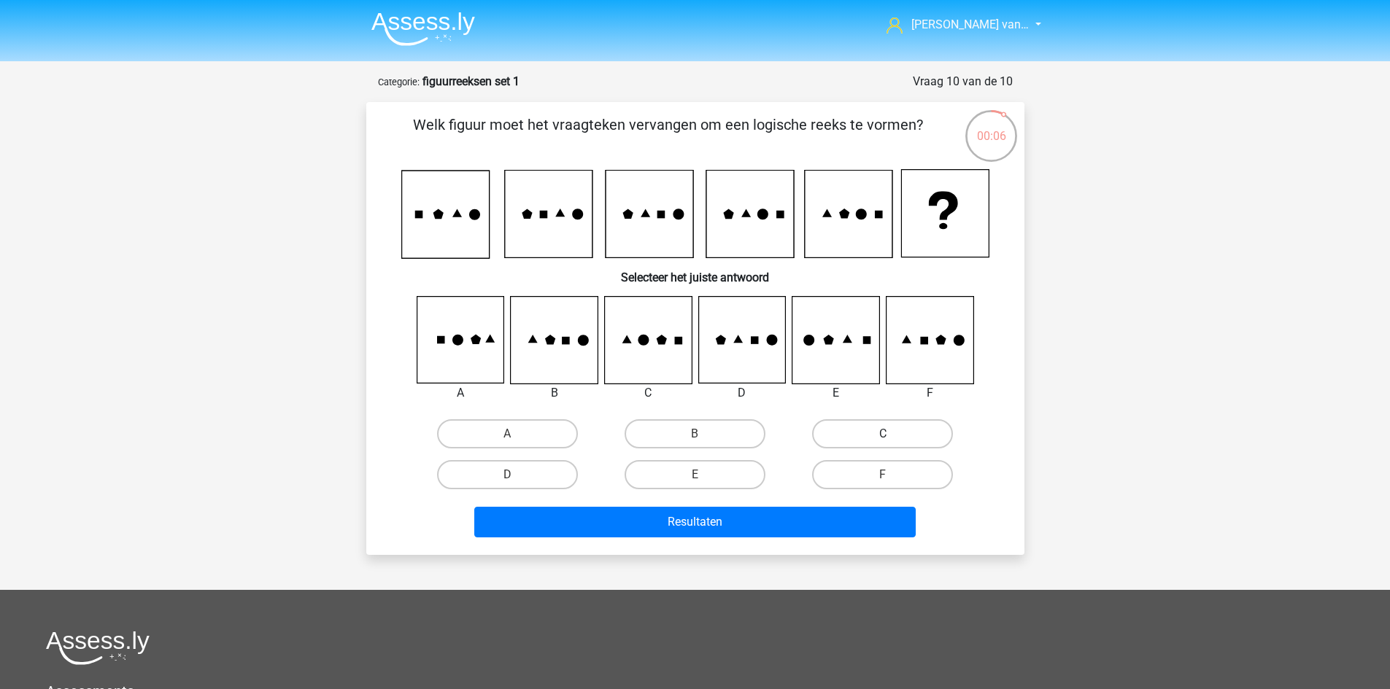
click at [890, 424] on label "C" at bounding box center [882, 433] width 141 height 29
click at [890, 434] on input "C" at bounding box center [887, 438] width 9 height 9
radio input "true"
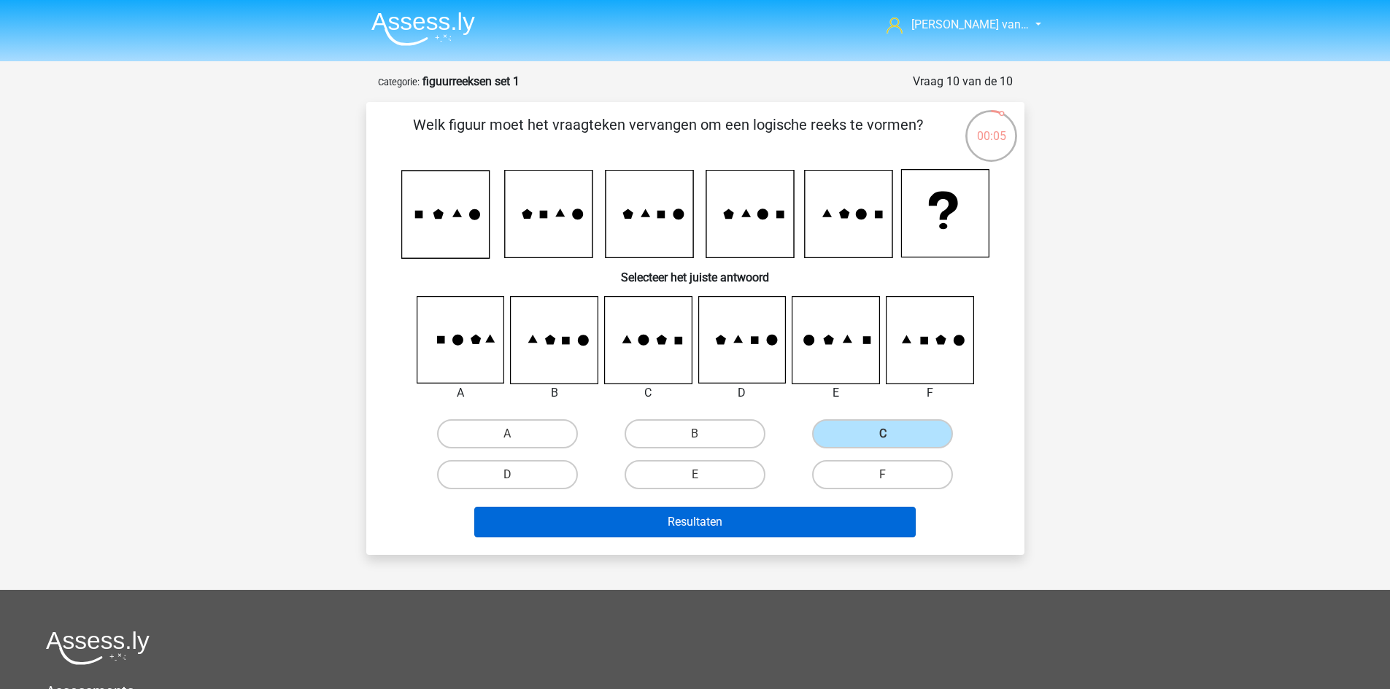
click at [834, 538] on div "Resultaten" at bounding box center [695, 525] width 563 height 36
click at [836, 526] on button "Resultaten" at bounding box center [694, 522] width 441 height 31
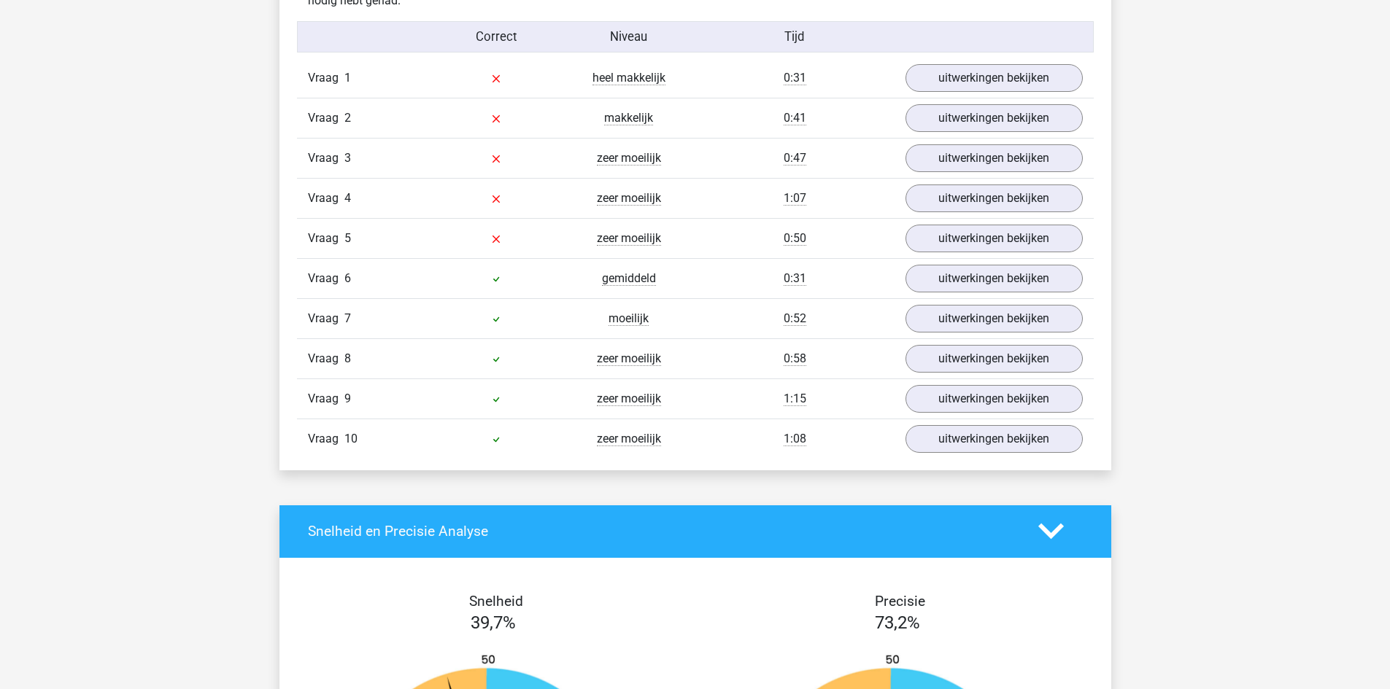
scroll to position [875, 0]
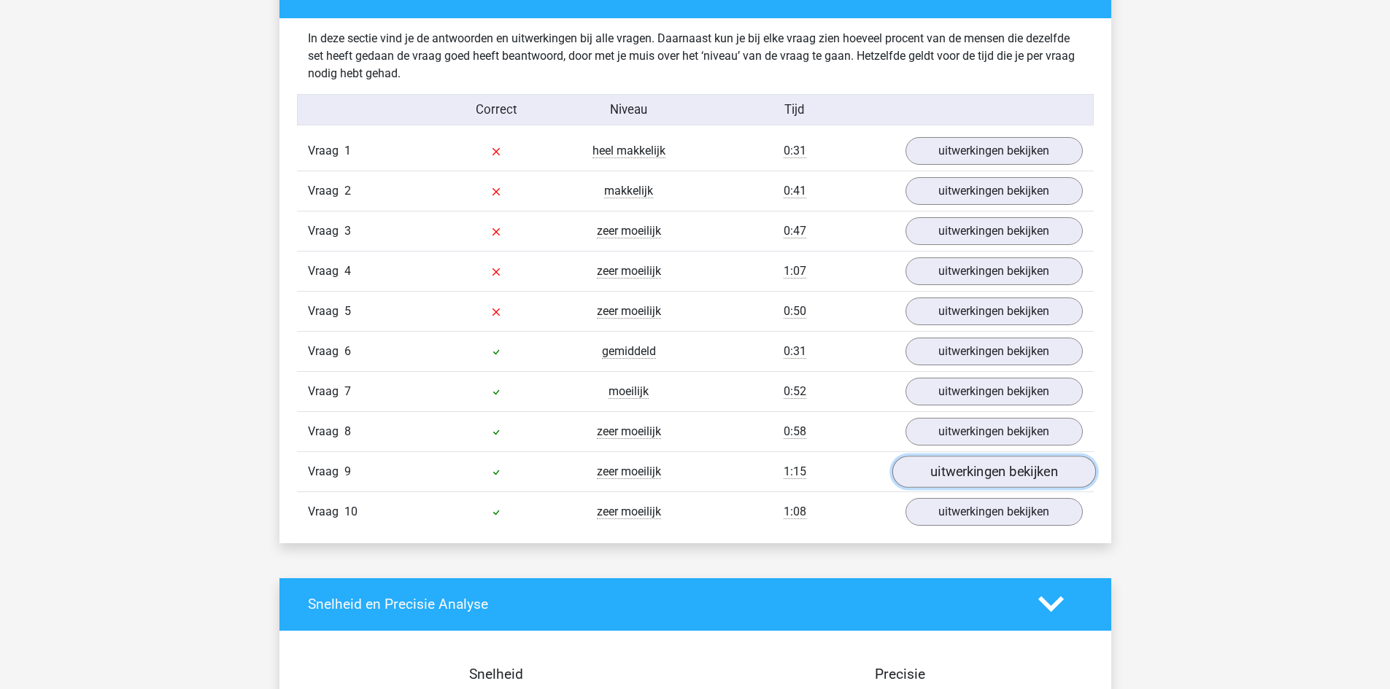
click at [925, 483] on link "uitwerkingen bekijken" at bounding box center [993, 472] width 204 height 32
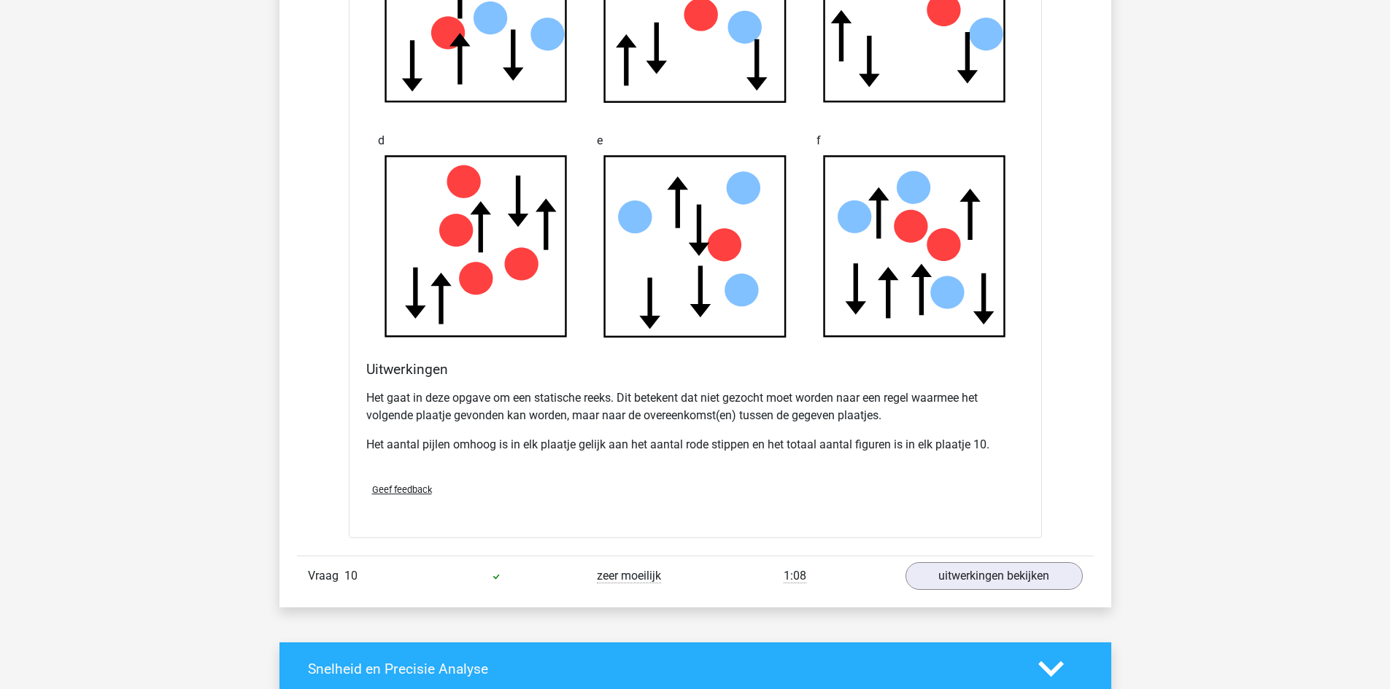
scroll to position [1678, 0]
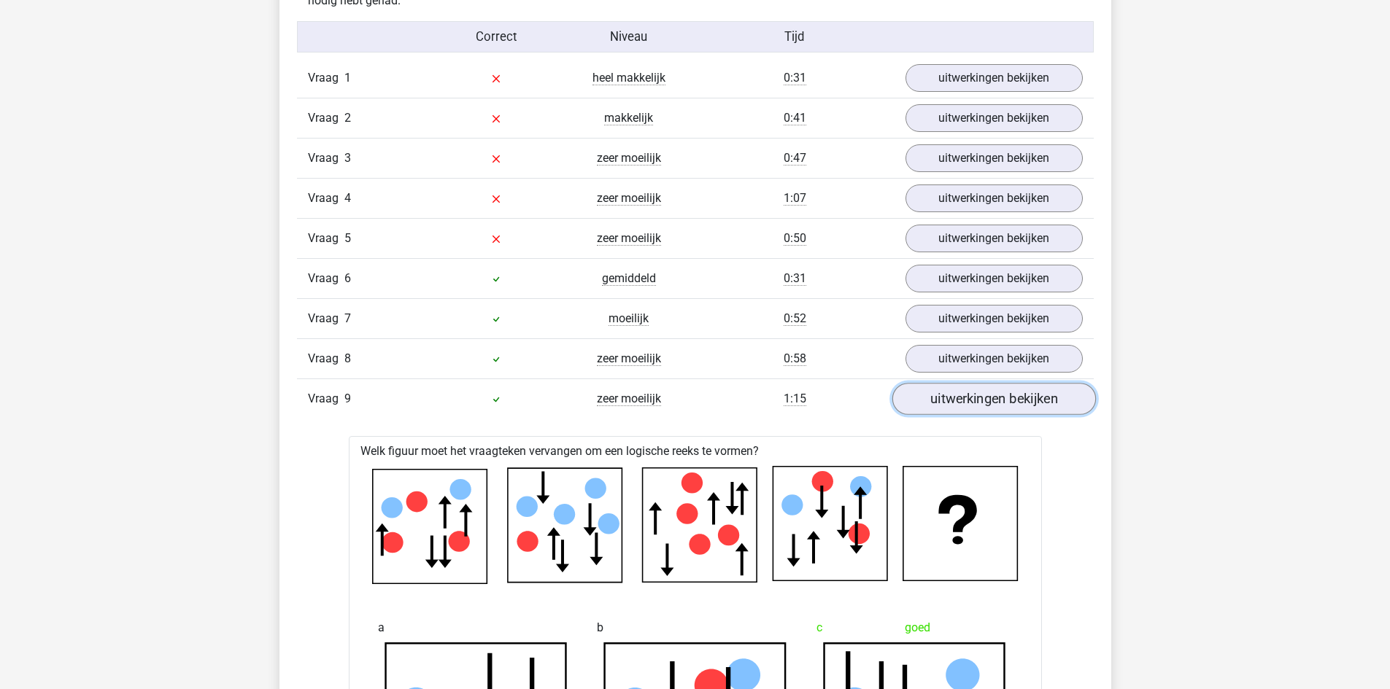
click at [975, 397] on link "uitwerkingen bekijken" at bounding box center [993, 399] width 204 height 32
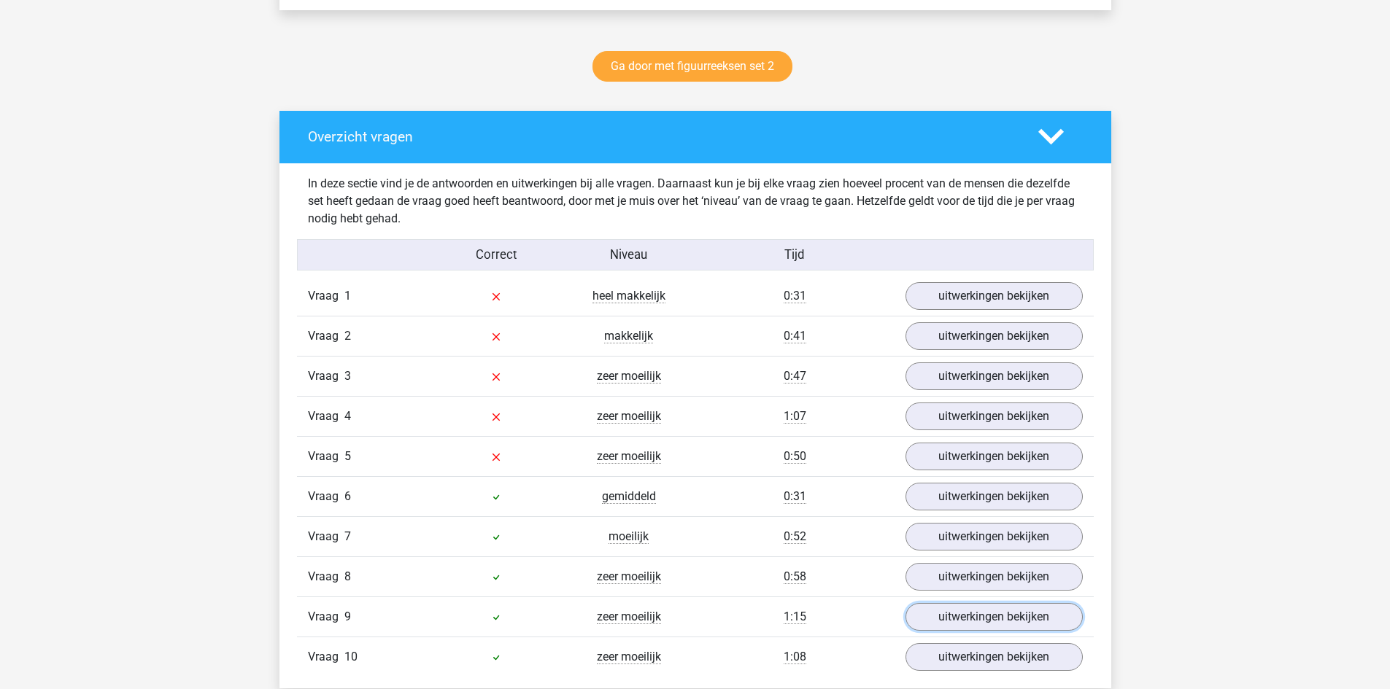
scroll to position [729, 0]
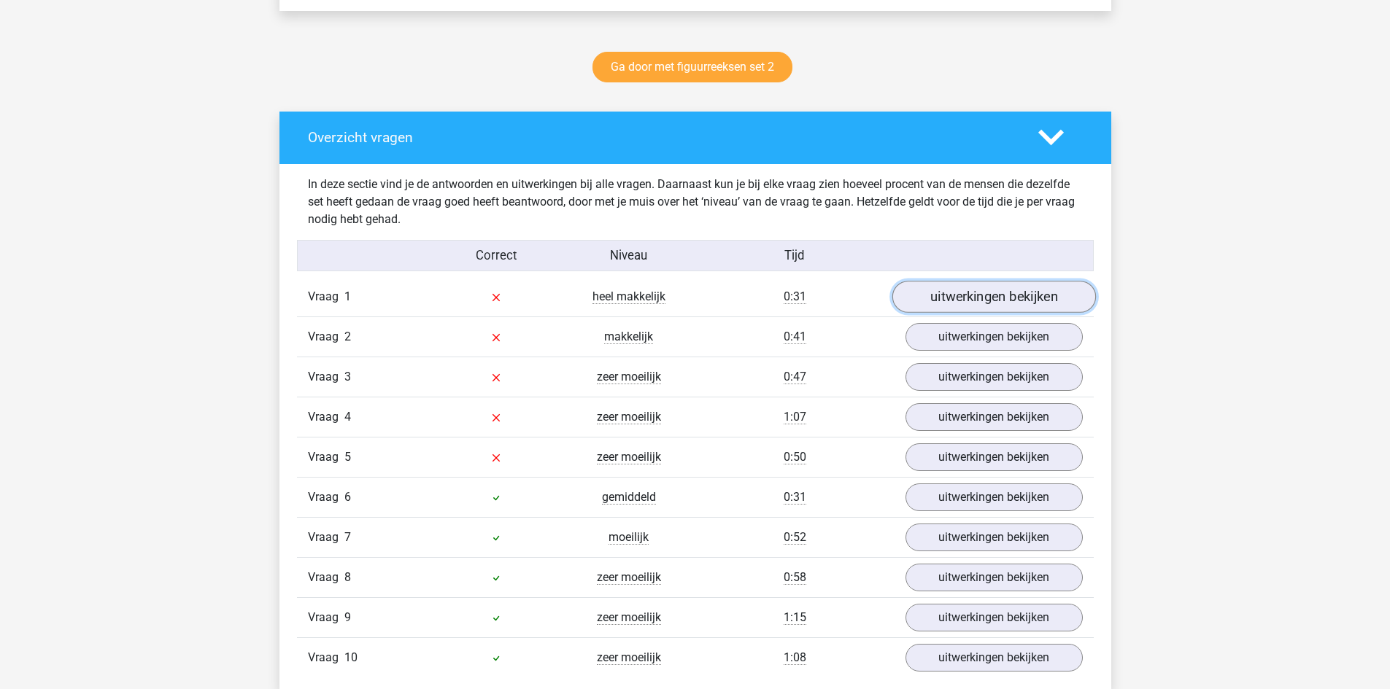
click at [1011, 298] on link "uitwerkingen bekijken" at bounding box center [993, 297] width 204 height 32
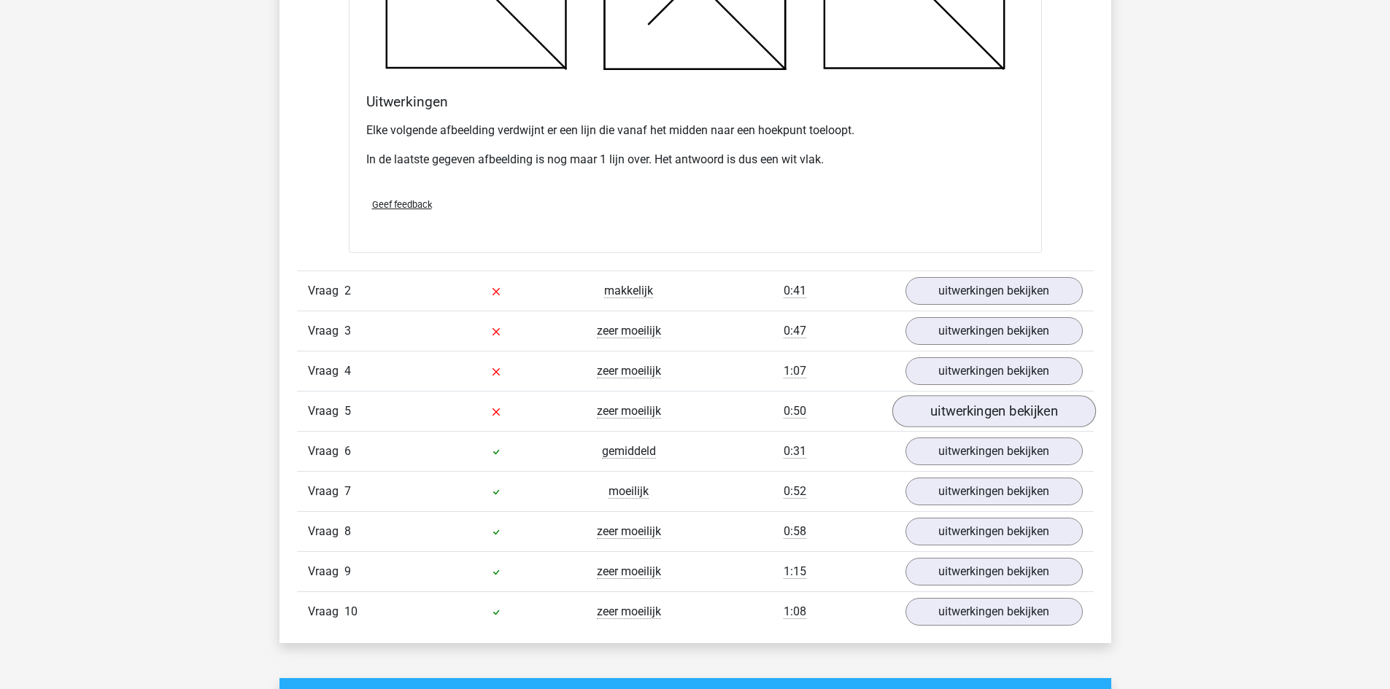
scroll to position [1678, 0]
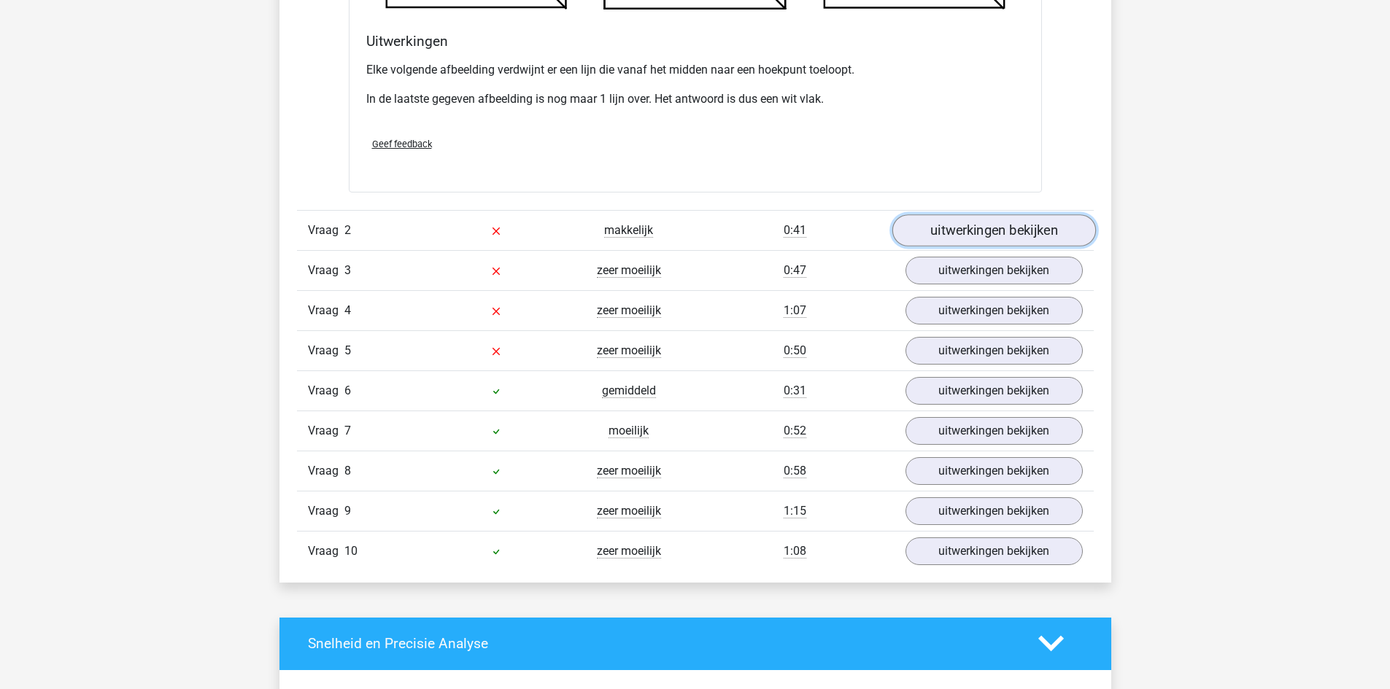
click at [991, 224] on link "uitwerkingen bekijken" at bounding box center [993, 230] width 204 height 32
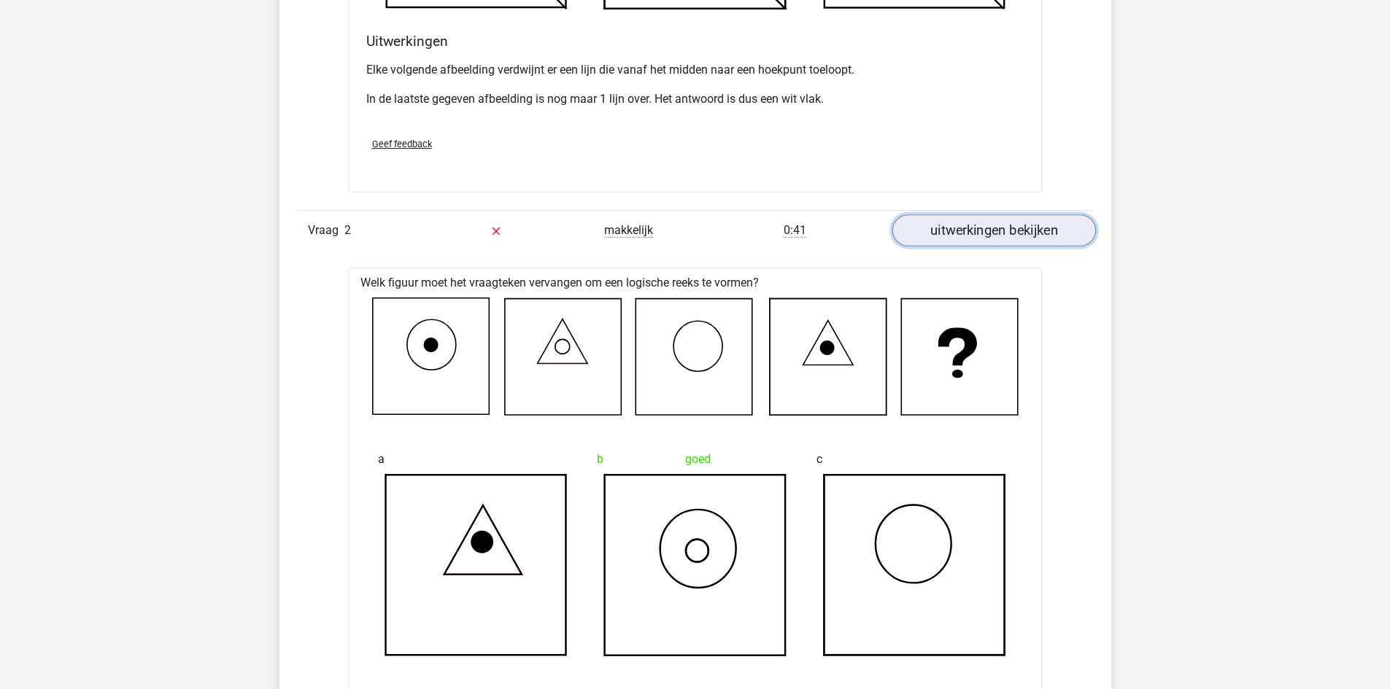
click at [1023, 241] on link "uitwerkingen bekijken" at bounding box center [993, 230] width 204 height 32
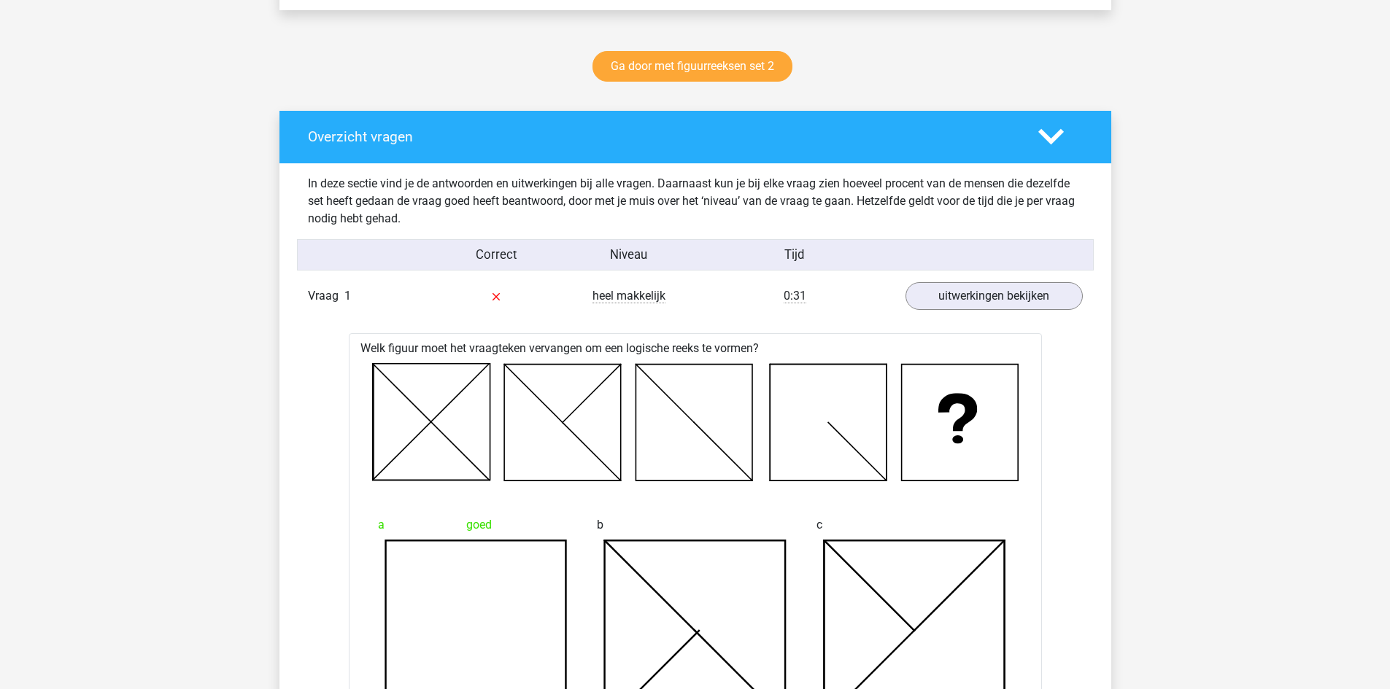
scroll to position [729, 0]
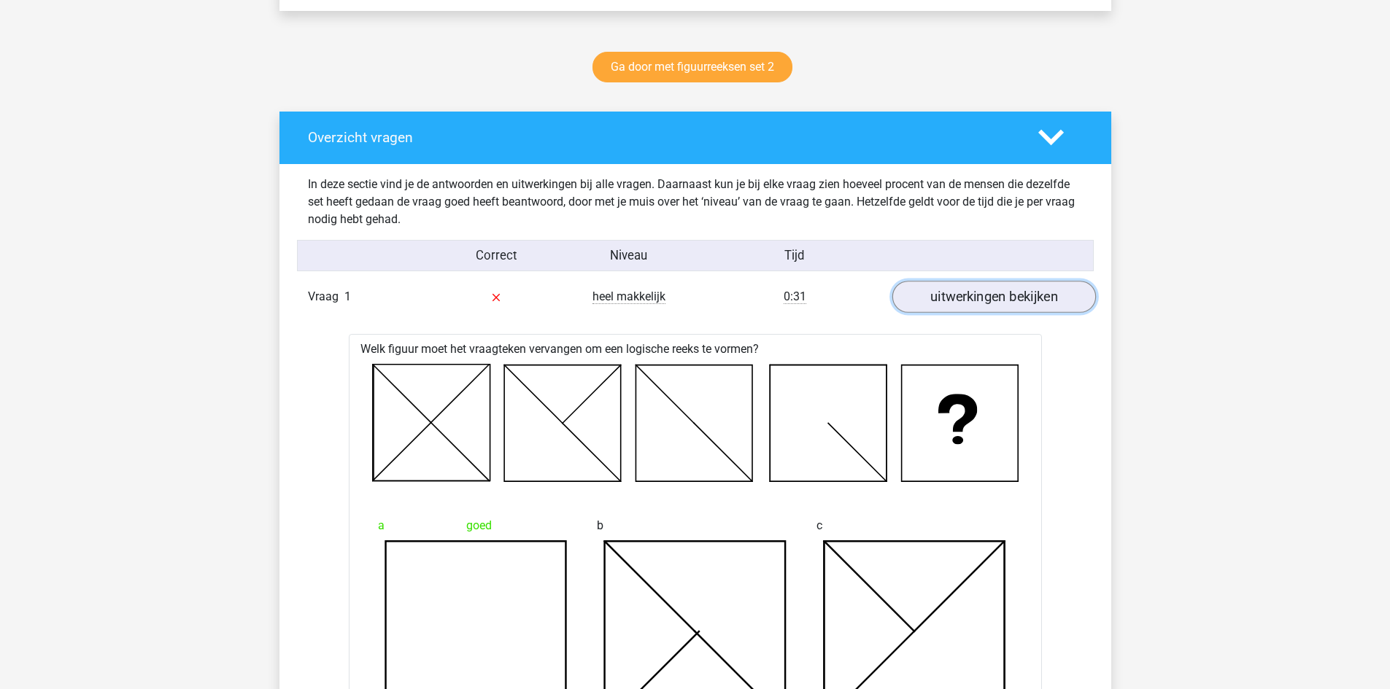
click at [999, 290] on link "uitwerkingen bekijken" at bounding box center [993, 297] width 204 height 32
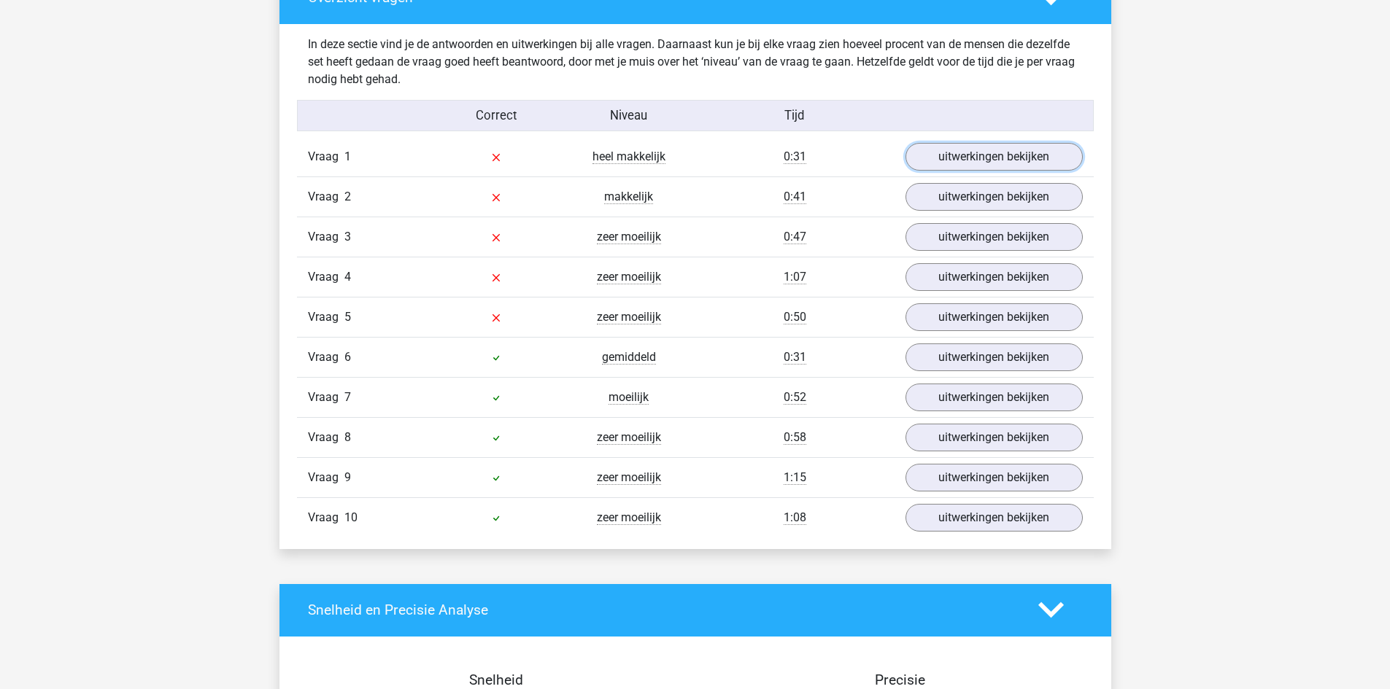
scroll to position [875, 0]
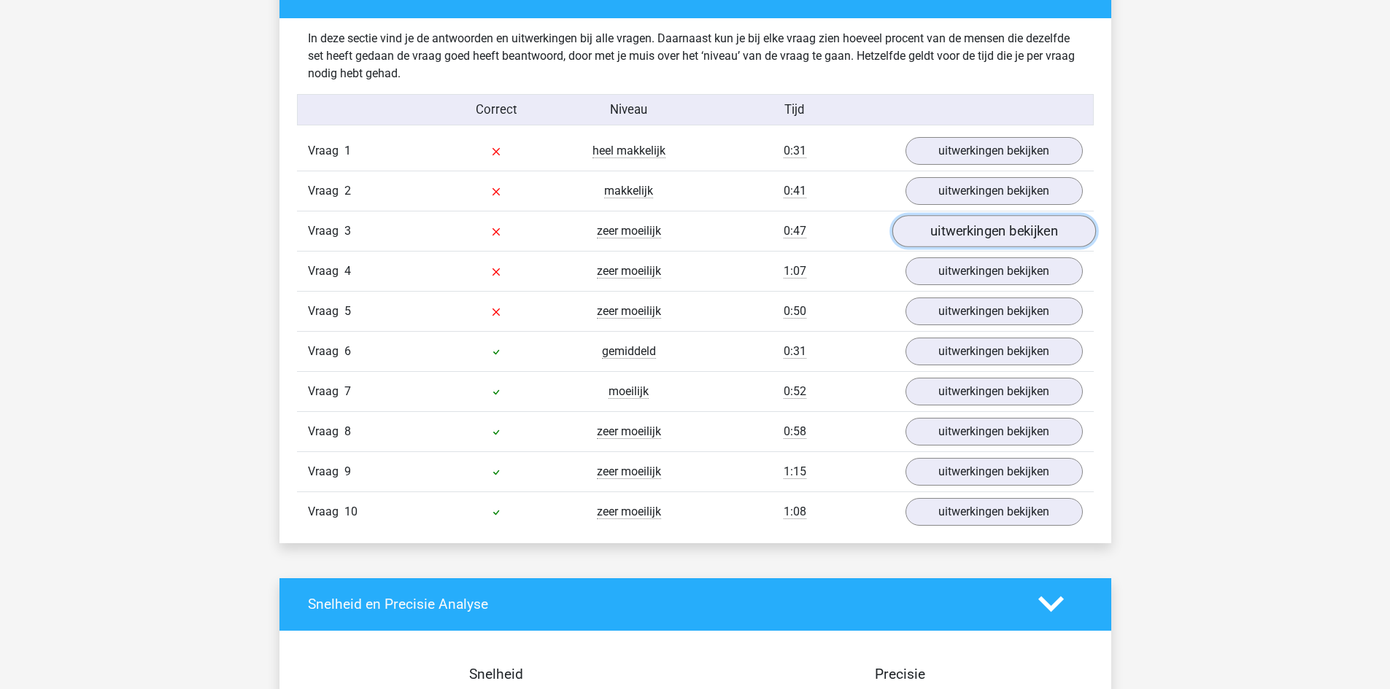
click at [961, 233] on link "uitwerkingen bekijken" at bounding box center [993, 231] width 204 height 32
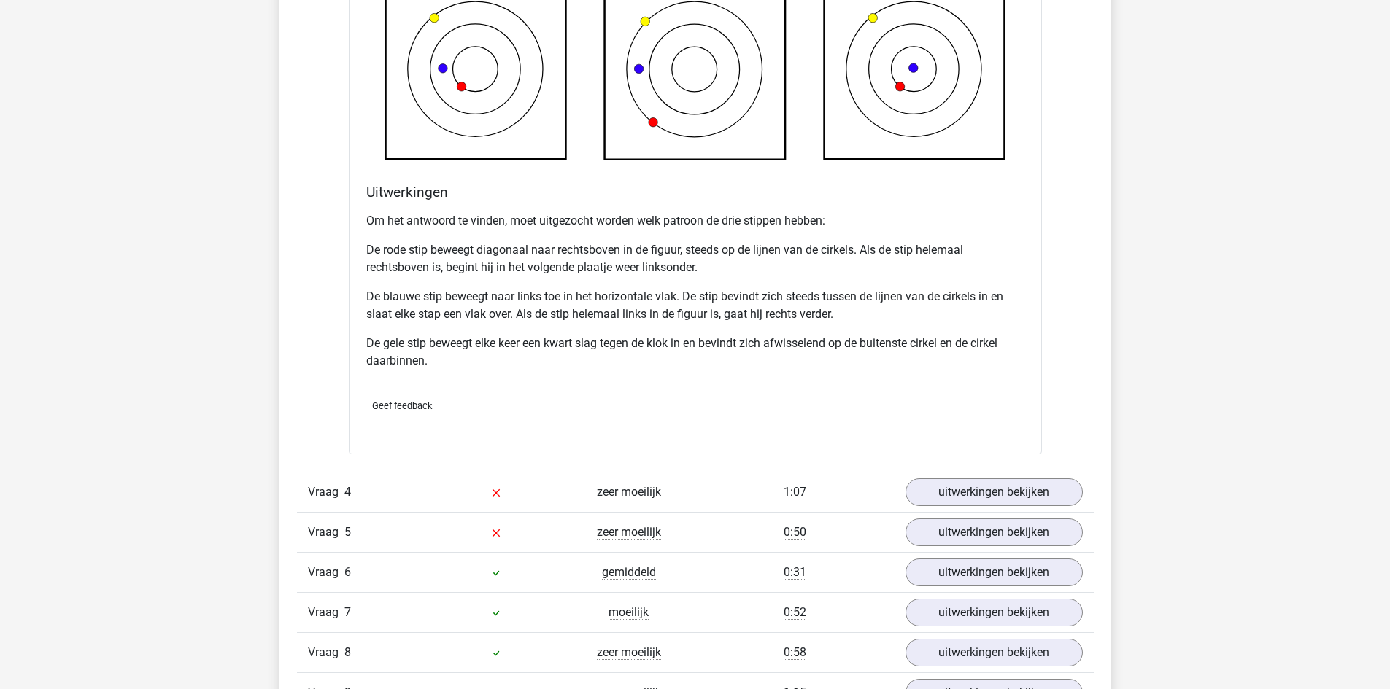
scroll to position [1678, 0]
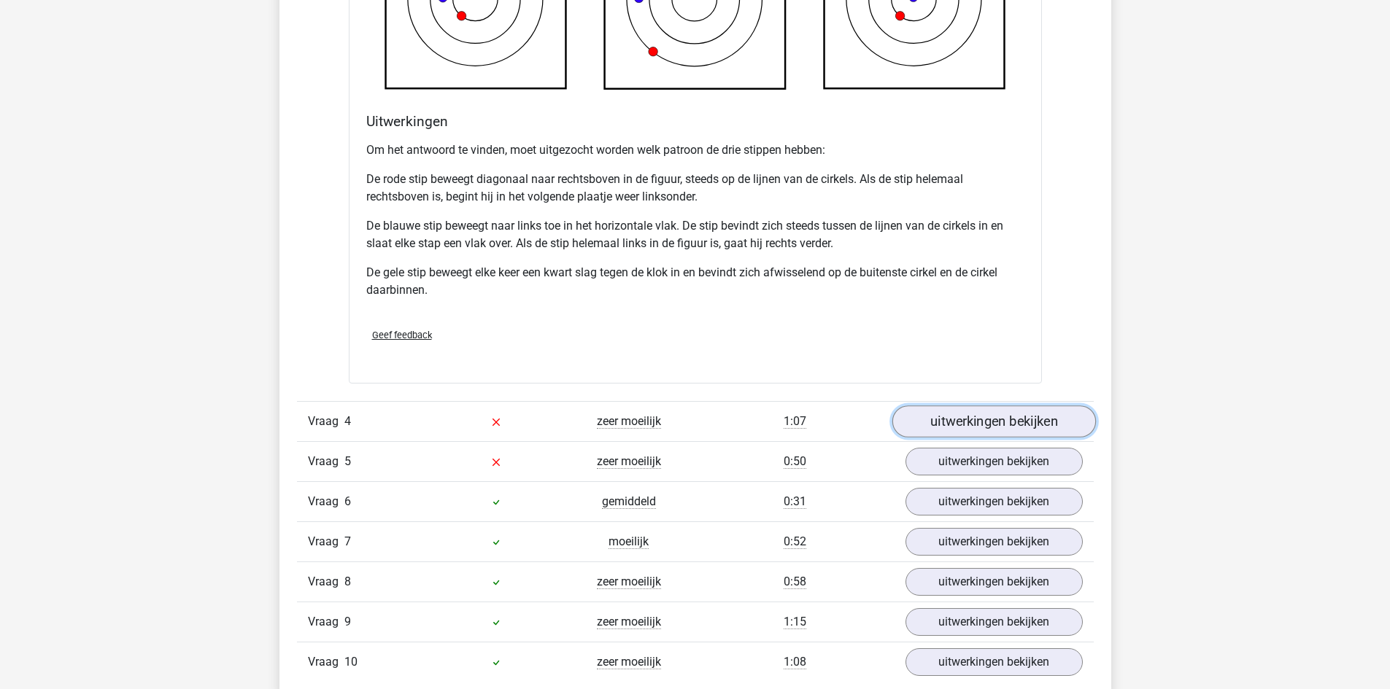
click at [934, 427] on link "uitwerkingen bekijken" at bounding box center [993, 422] width 204 height 32
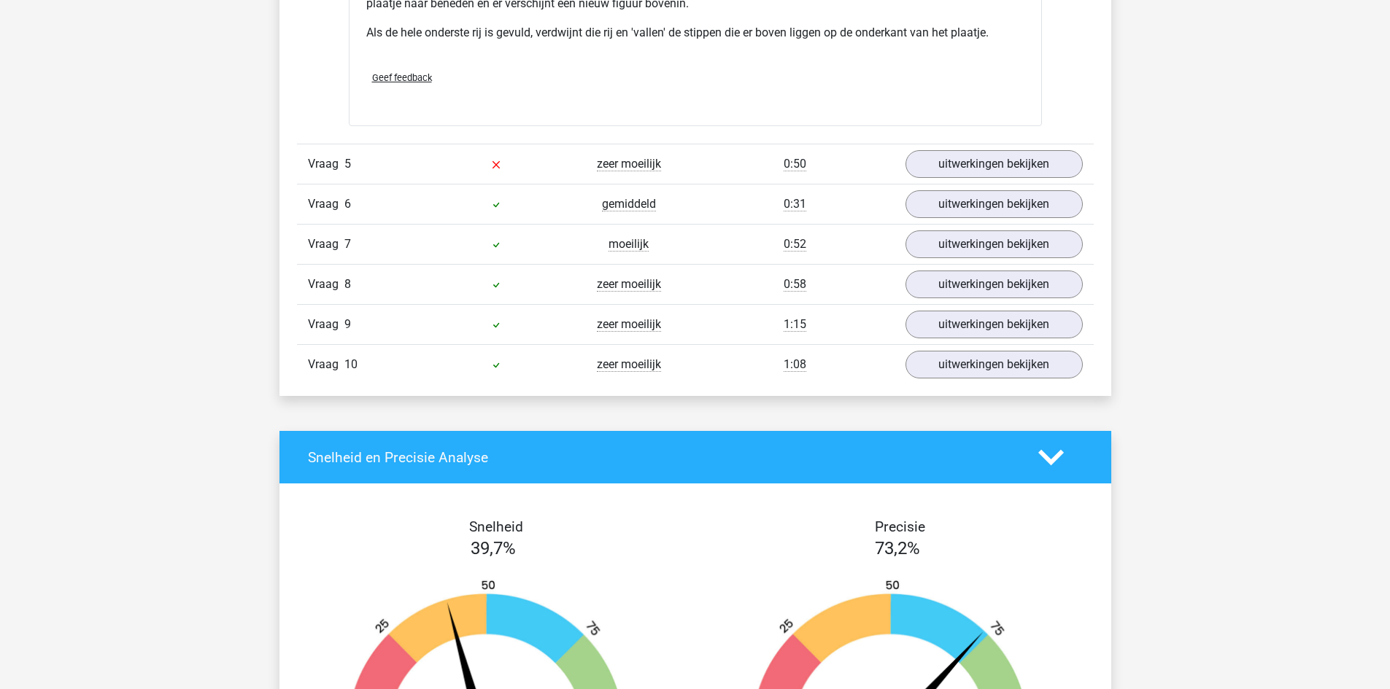
scroll to position [2845, 0]
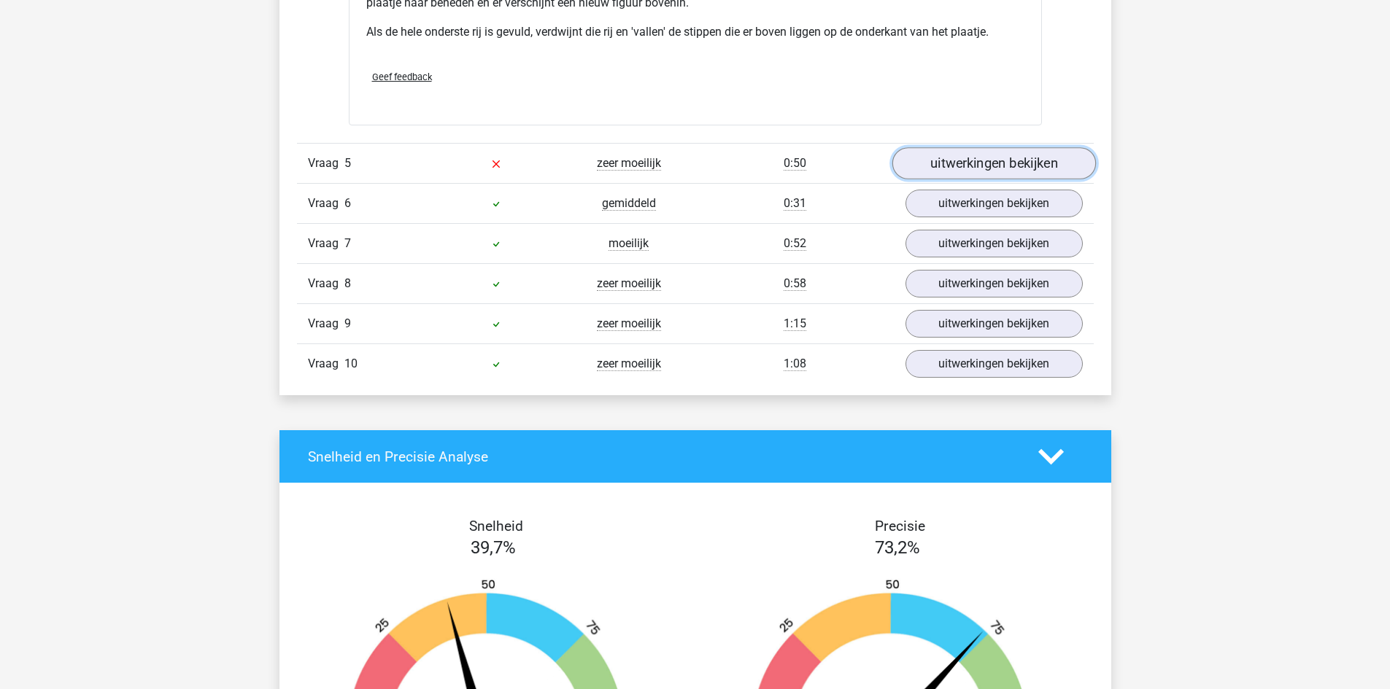
click at [958, 164] on link "uitwerkingen bekijken" at bounding box center [993, 164] width 204 height 32
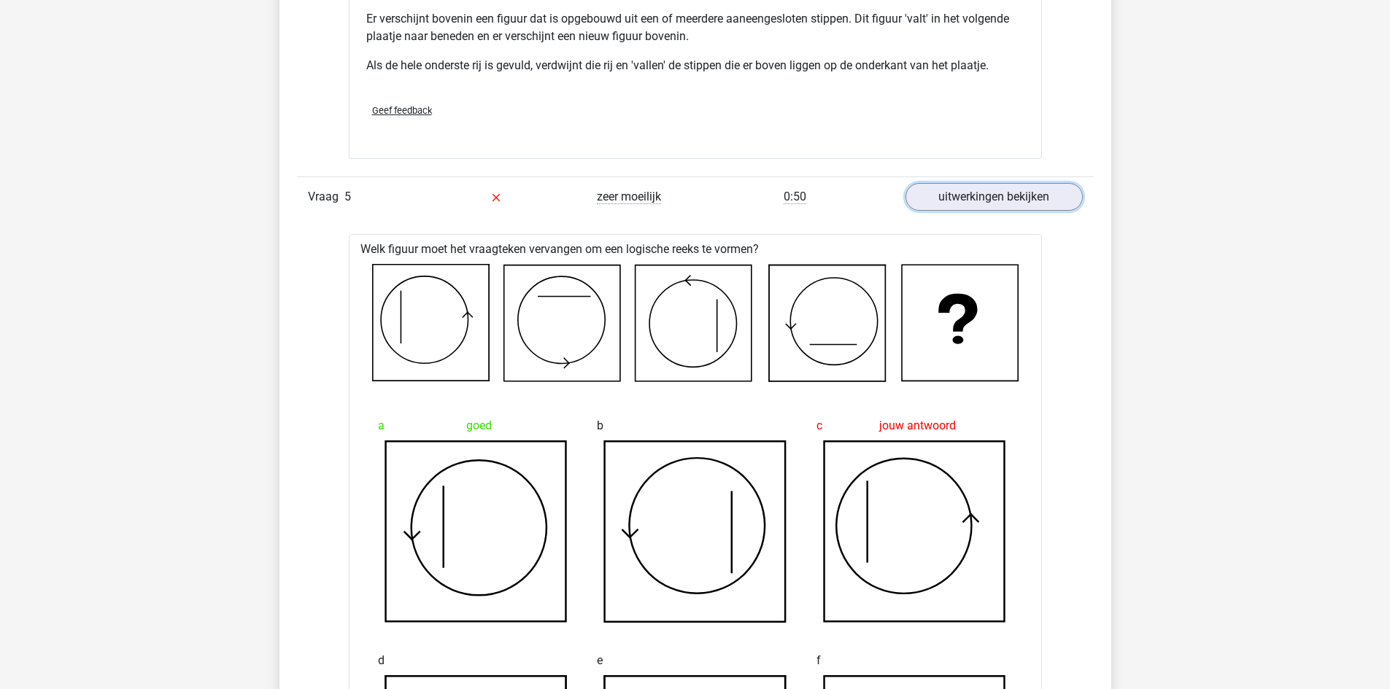
scroll to position [2772, 0]
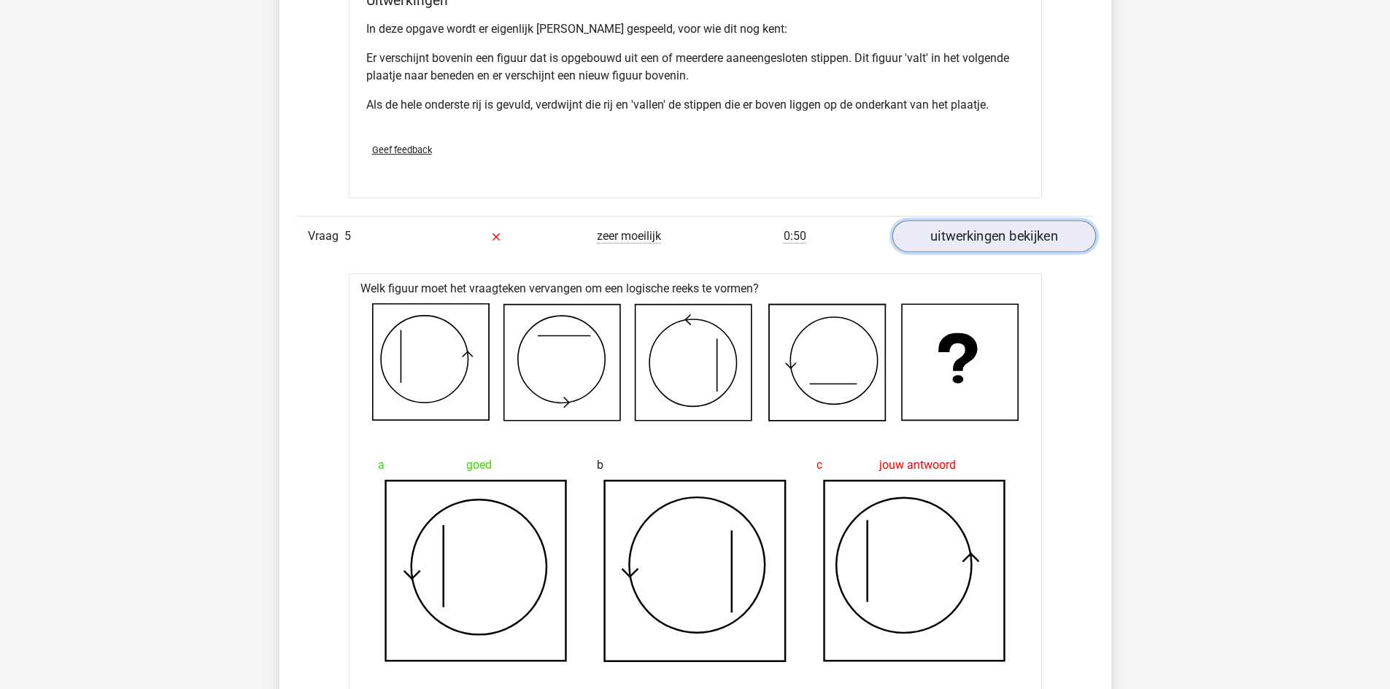
click at [989, 225] on link "uitwerkingen bekijken" at bounding box center [993, 237] width 204 height 32
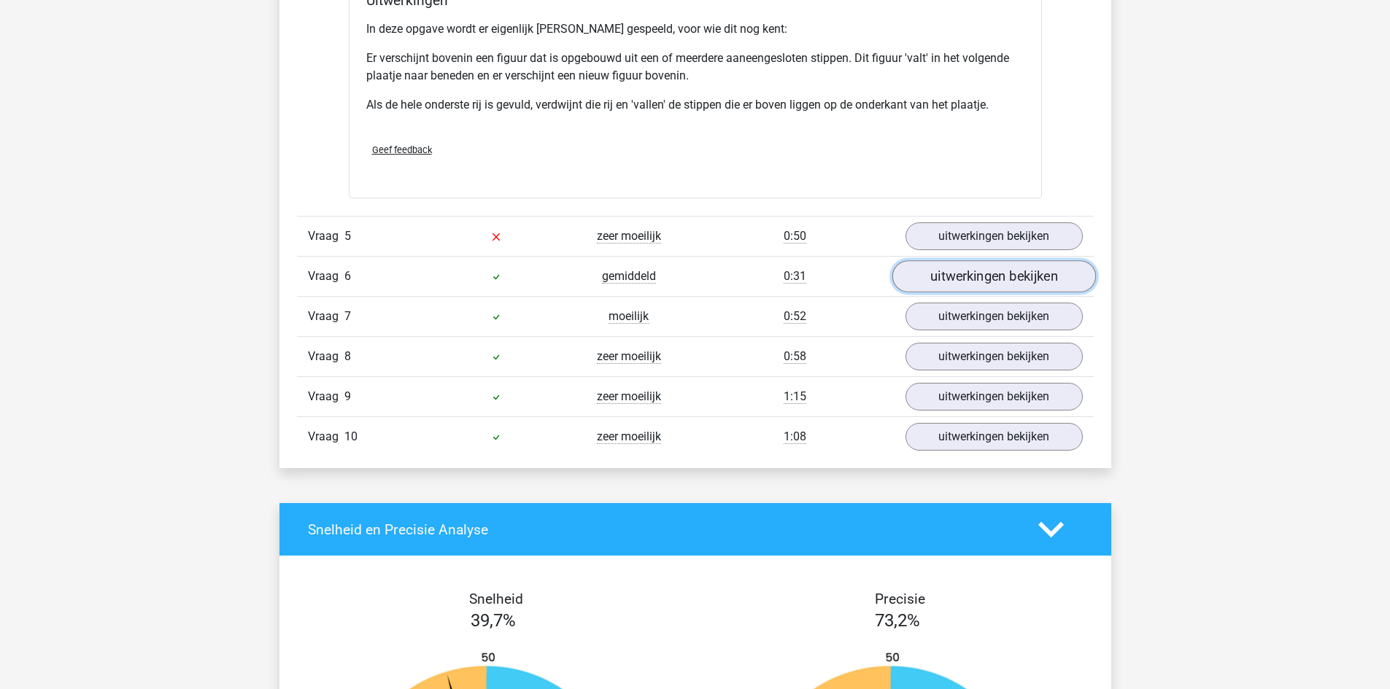
click at [1010, 274] on link "uitwerkingen bekijken" at bounding box center [993, 277] width 204 height 32
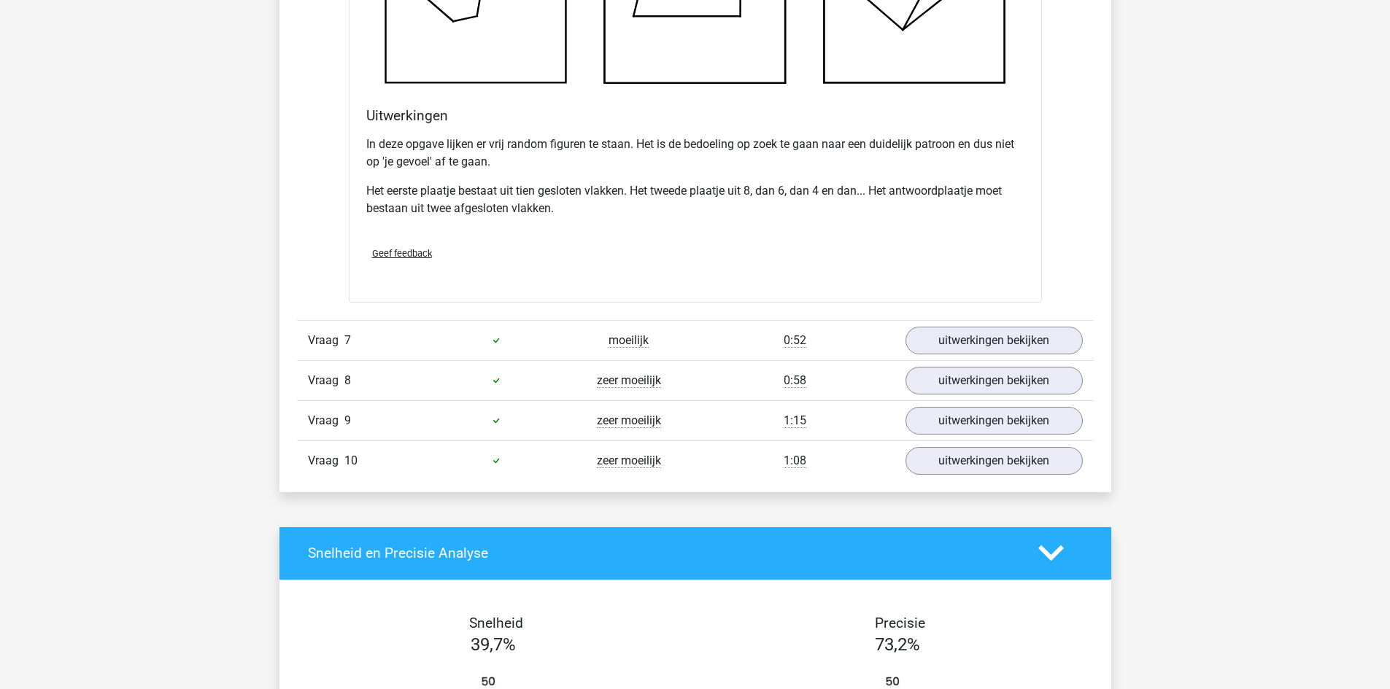
scroll to position [3720, 0]
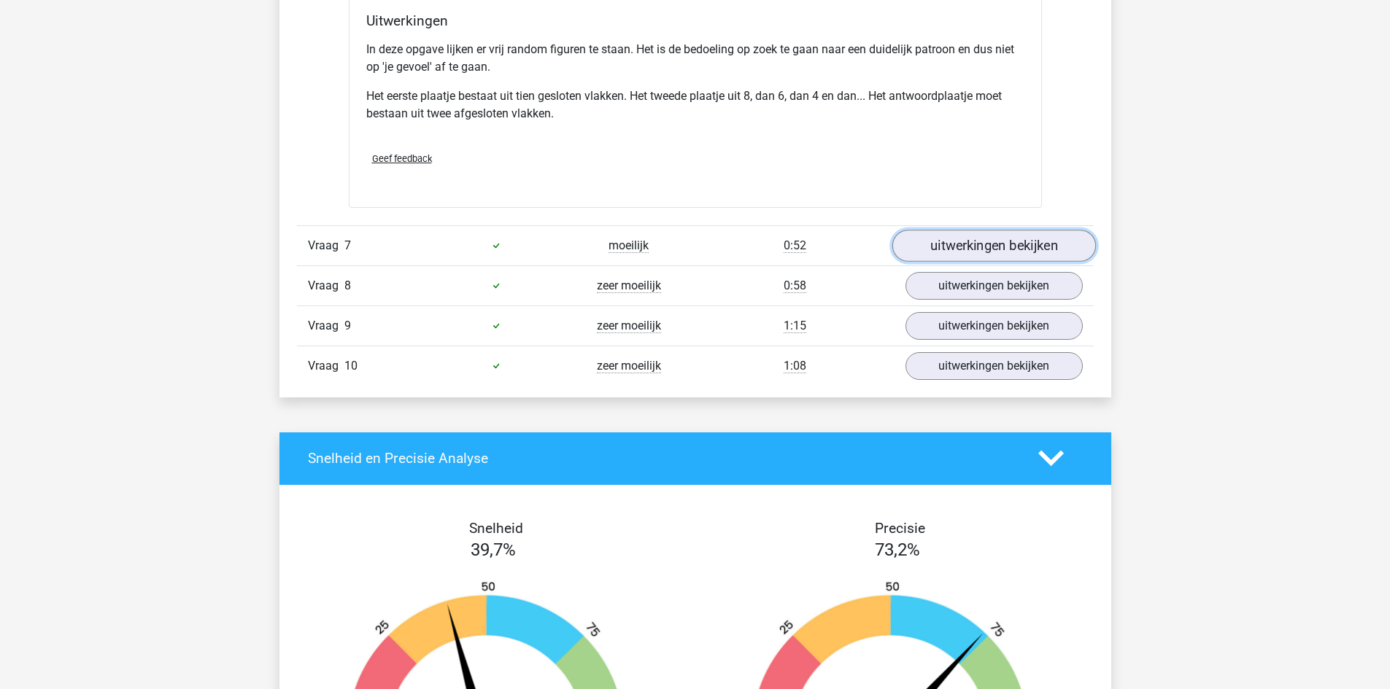
click at [981, 254] on link "uitwerkingen bekijken" at bounding box center [993, 246] width 204 height 32
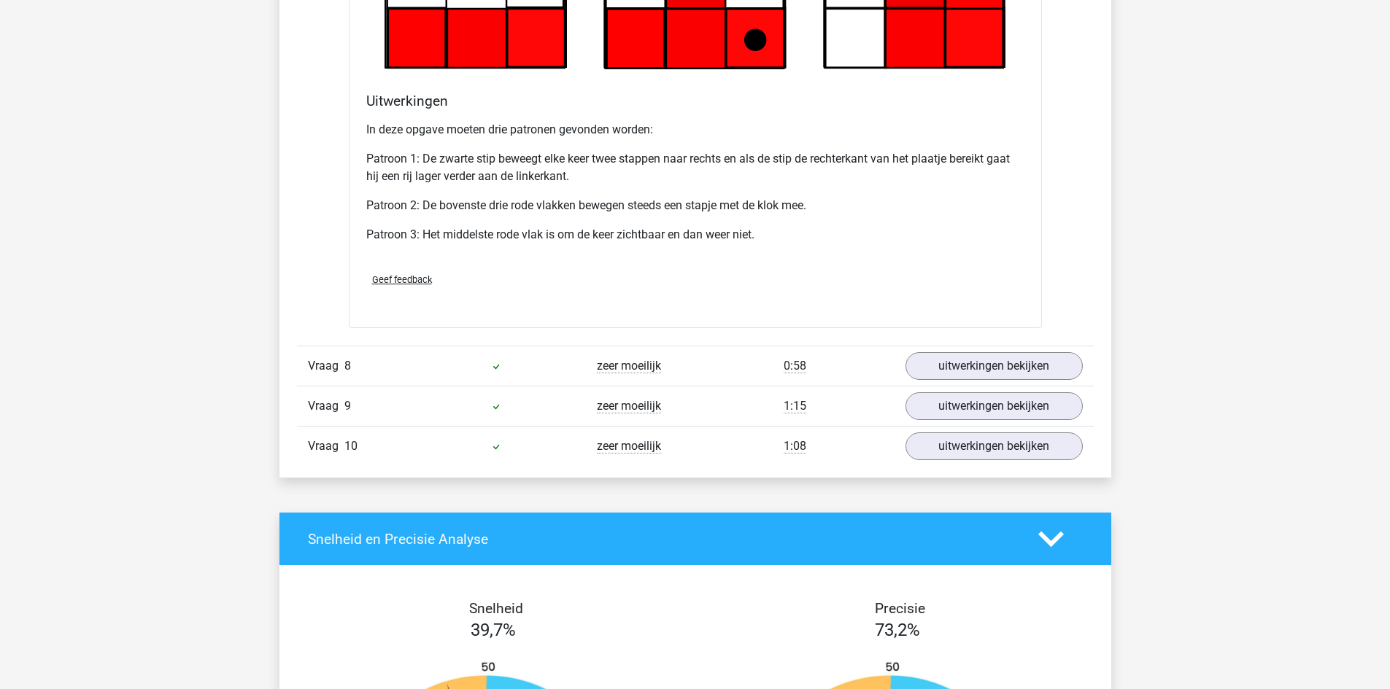
scroll to position [4595, 0]
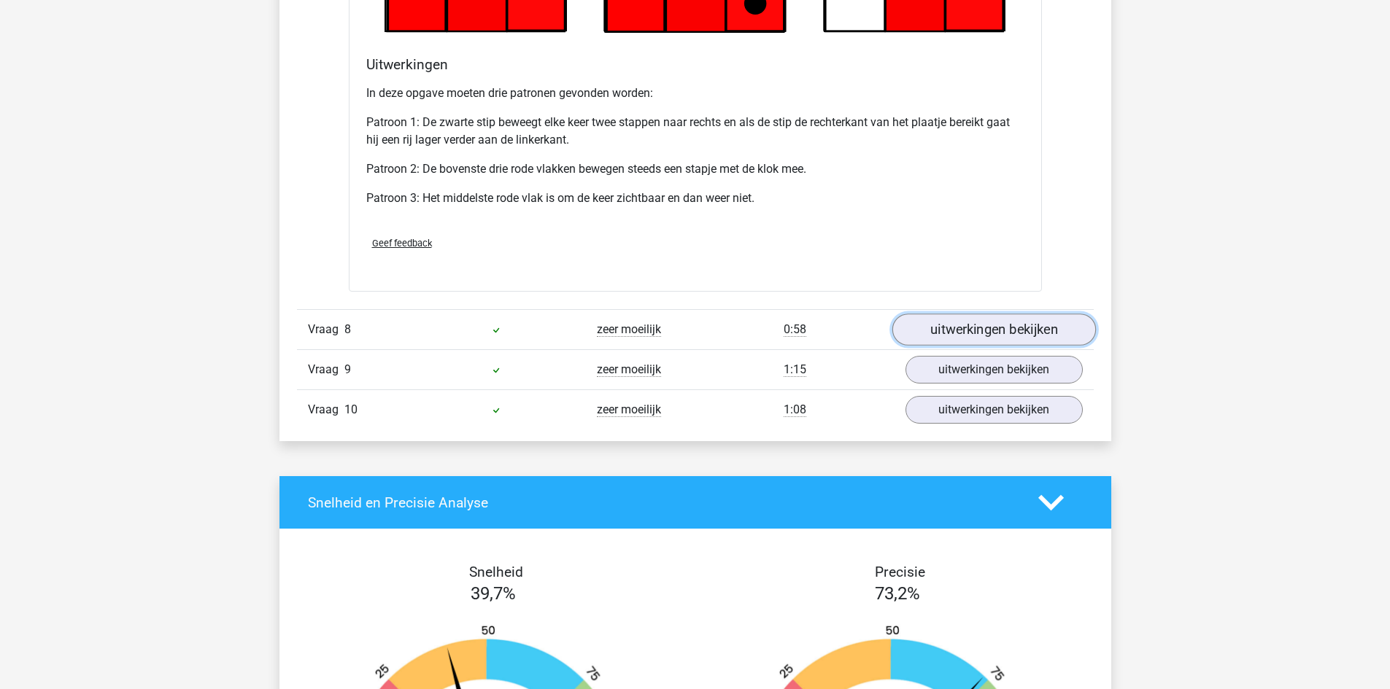
click at [973, 318] on link "uitwerkingen bekijken" at bounding box center [993, 330] width 204 height 32
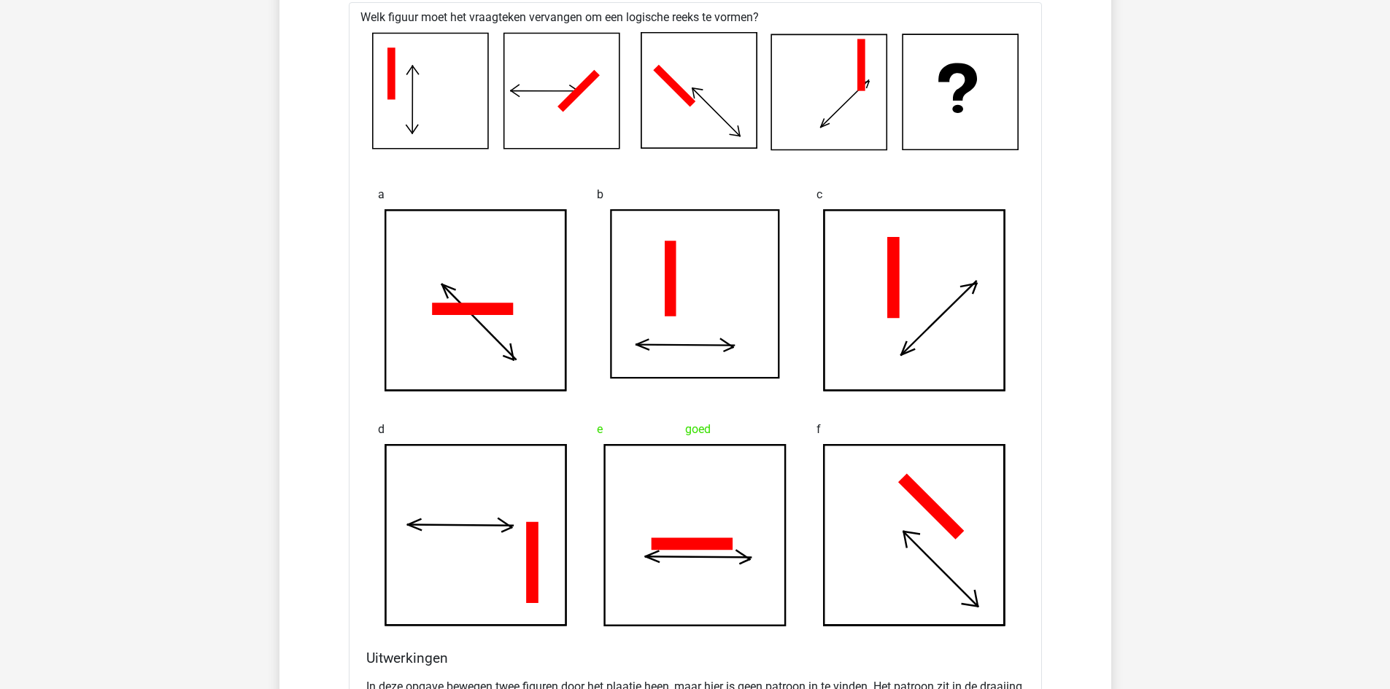
scroll to position [5398, 0]
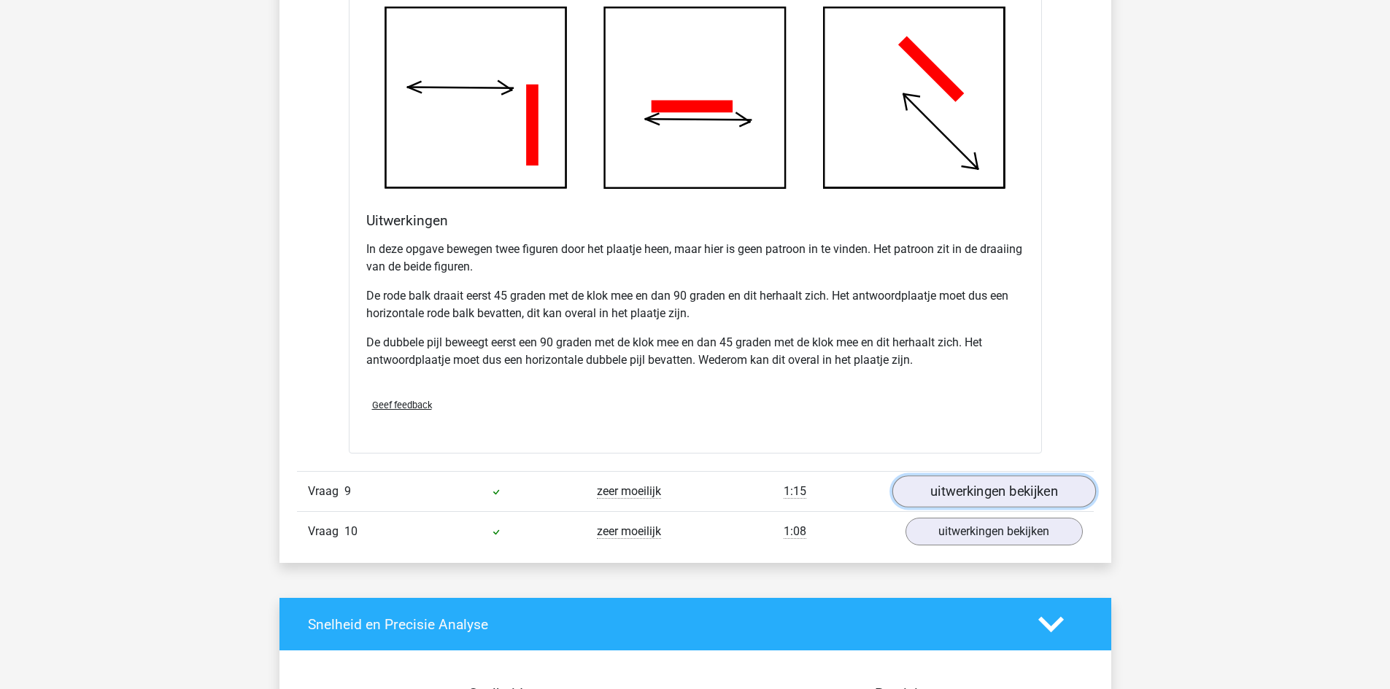
click at [1001, 486] on link "uitwerkingen bekijken" at bounding box center [993, 492] width 204 height 32
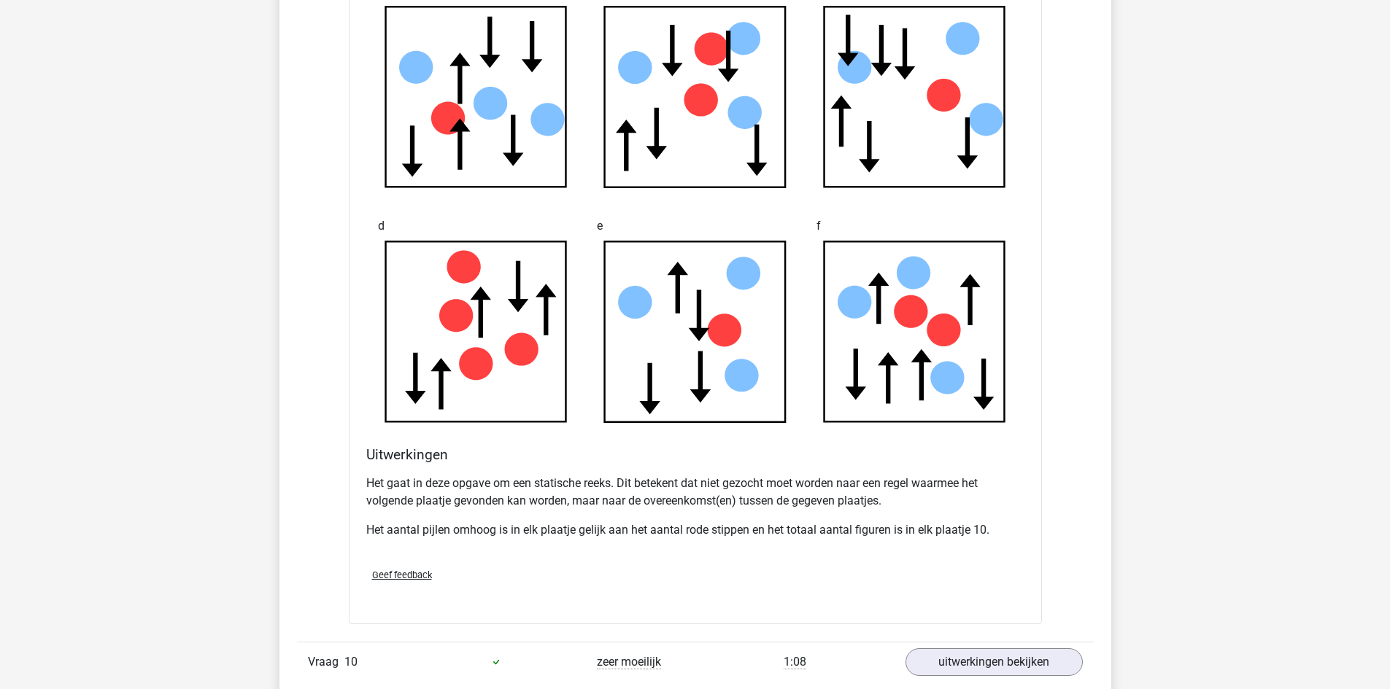
scroll to position [6419, 0]
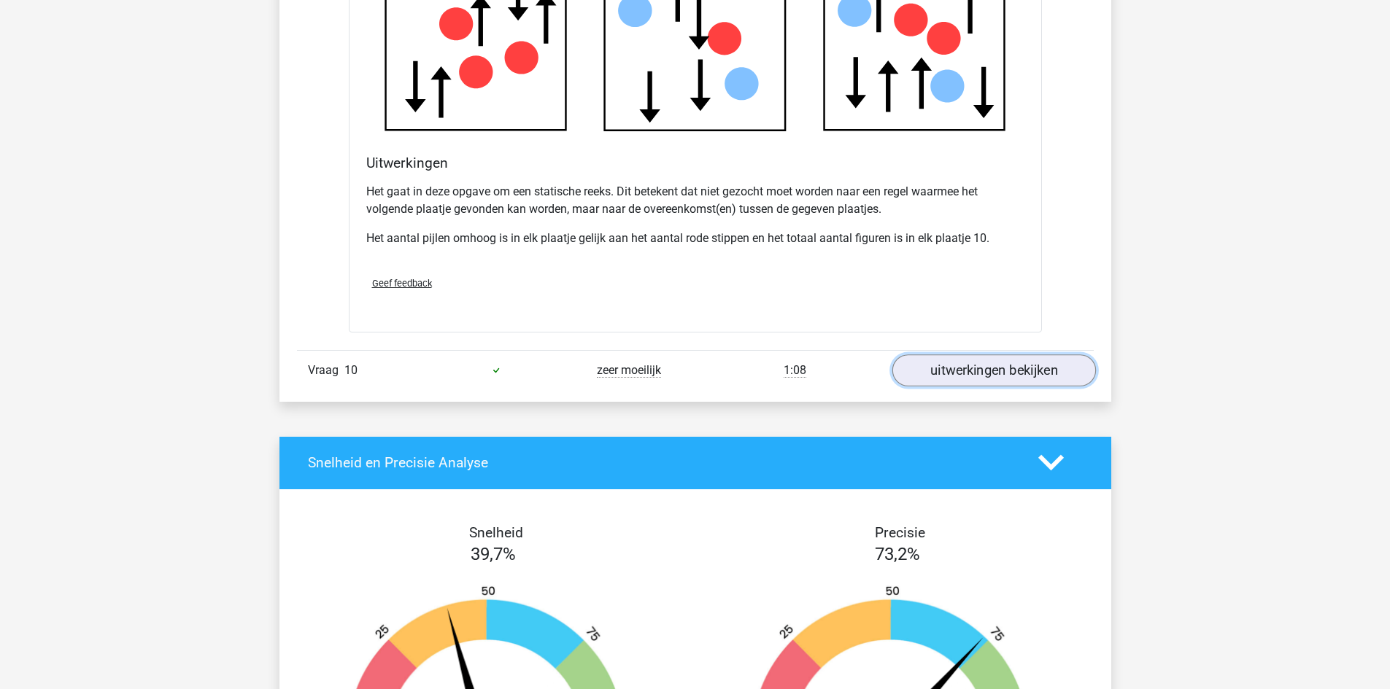
click at [992, 375] on link "uitwerkingen bekijken" at bounding box center [993, 370] width 204 height 32
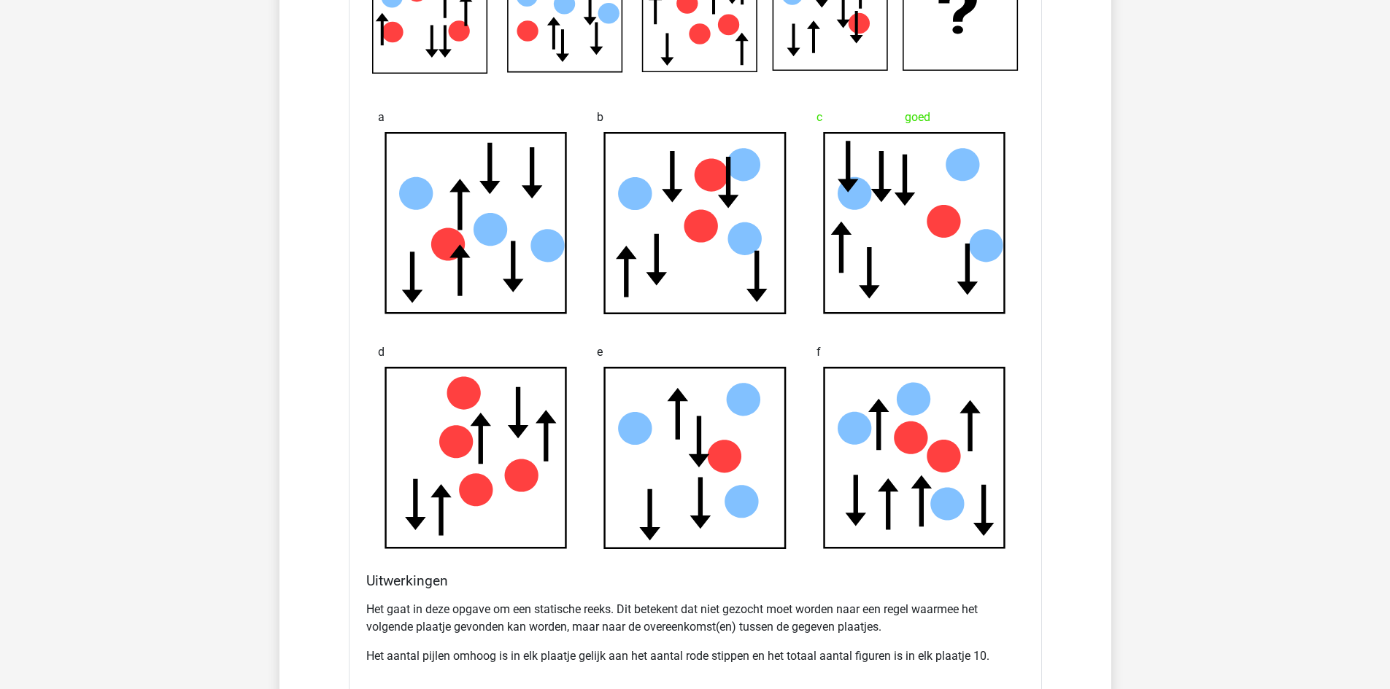
scroll to position [8317, 0]
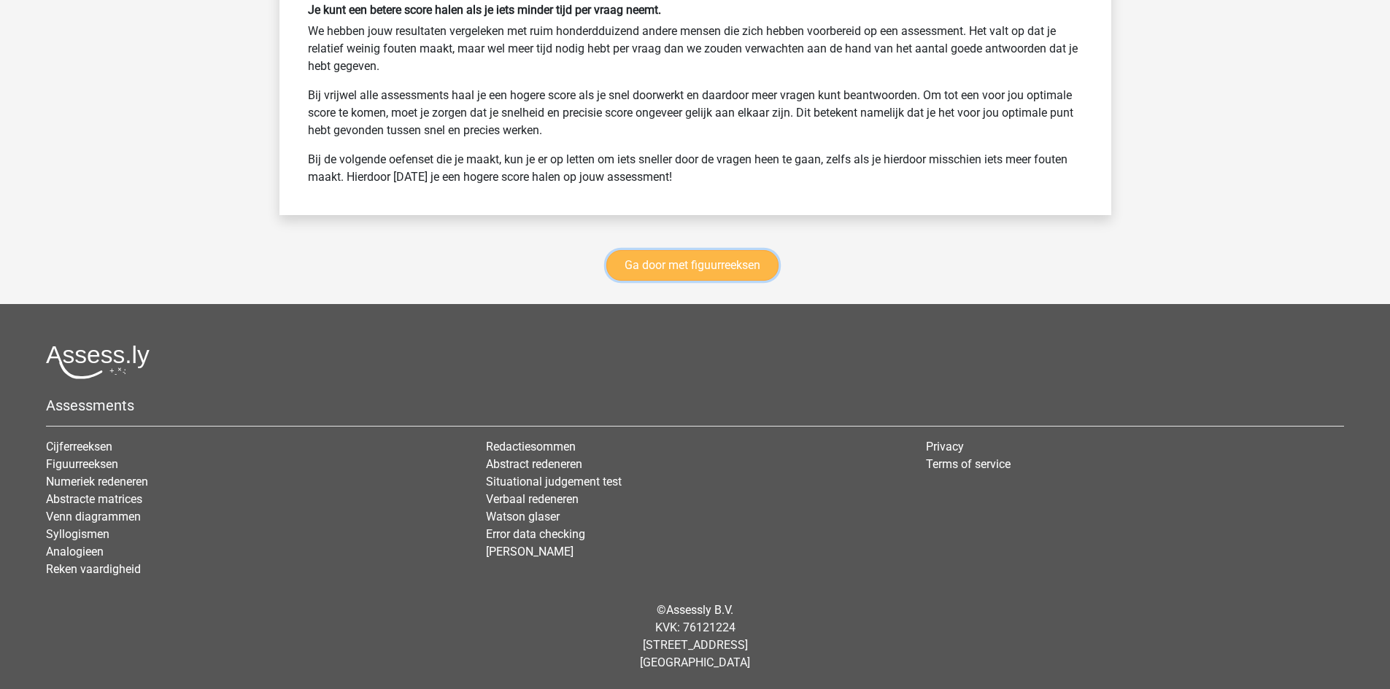
click at [689, 266] on link "Ga door met figuurreeksen" at bounding box center [692, 265] width 172 height 31
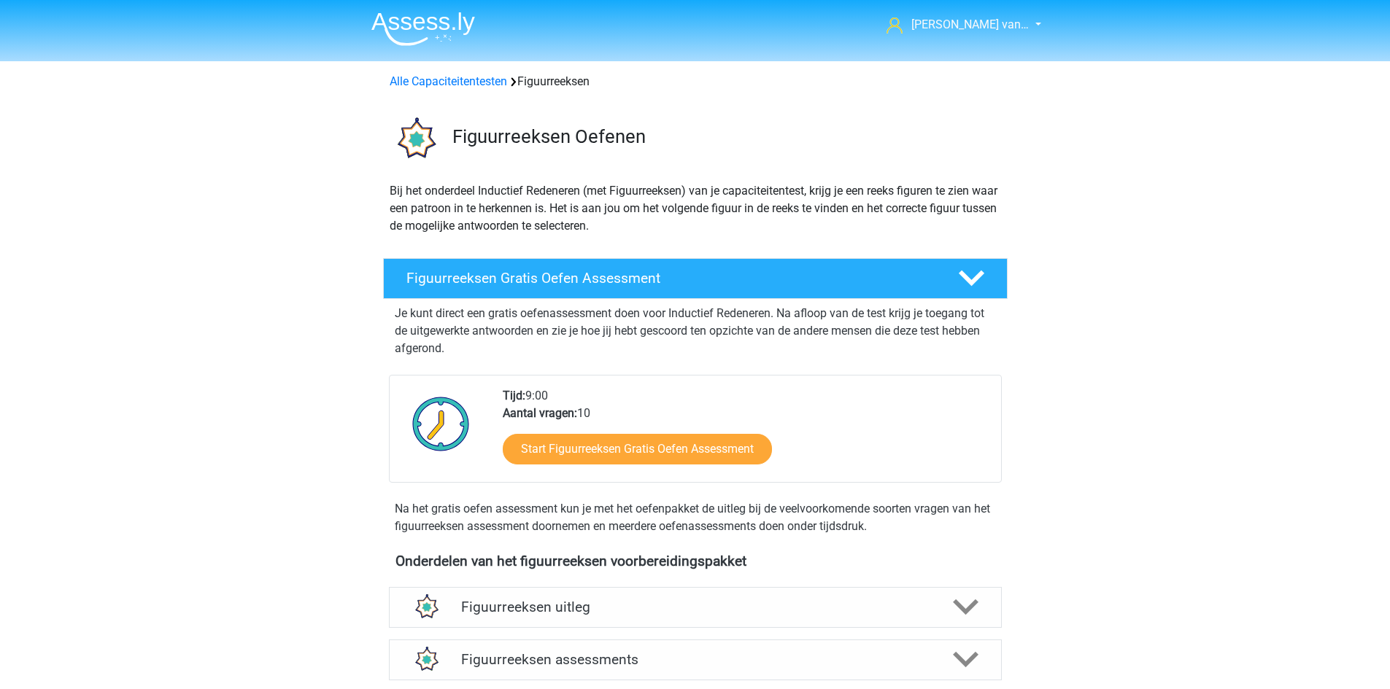
scroll to position [634, 0]
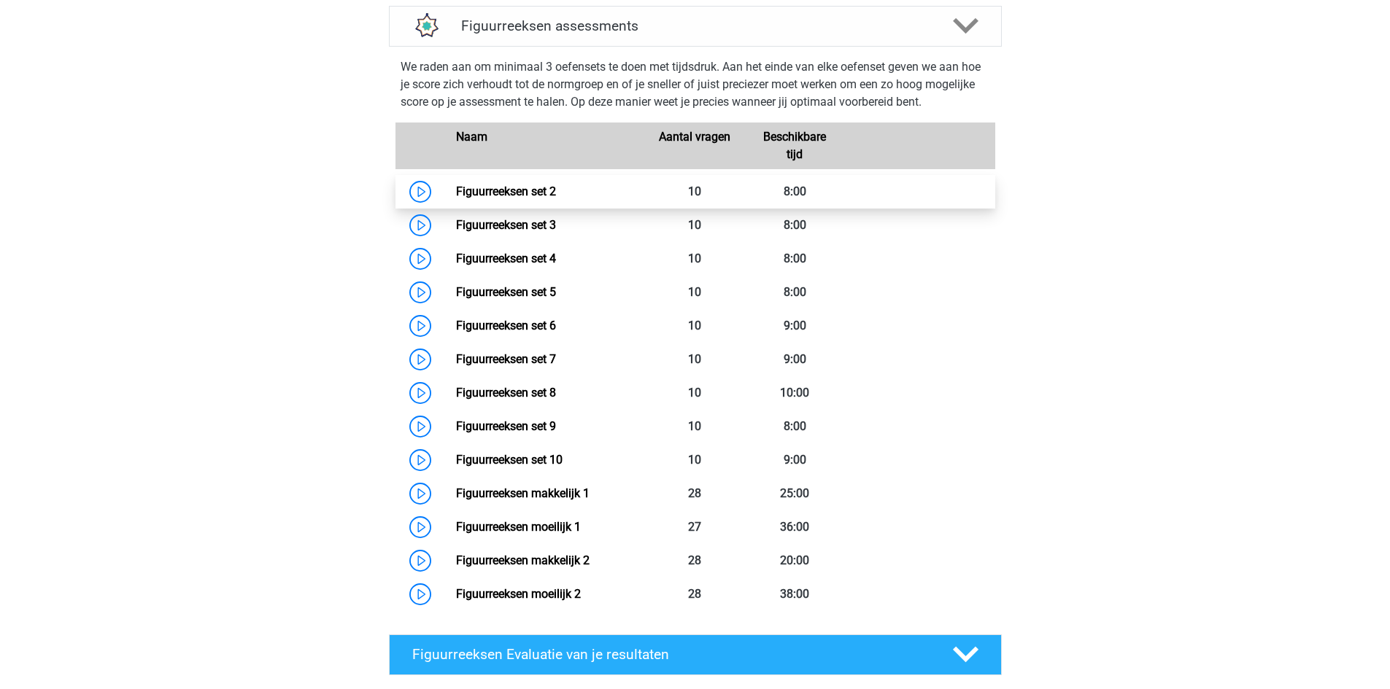
click at [456, 190] on link "Figuurreeksen set 2" at bounding box center [506, 192] width 100 height 14
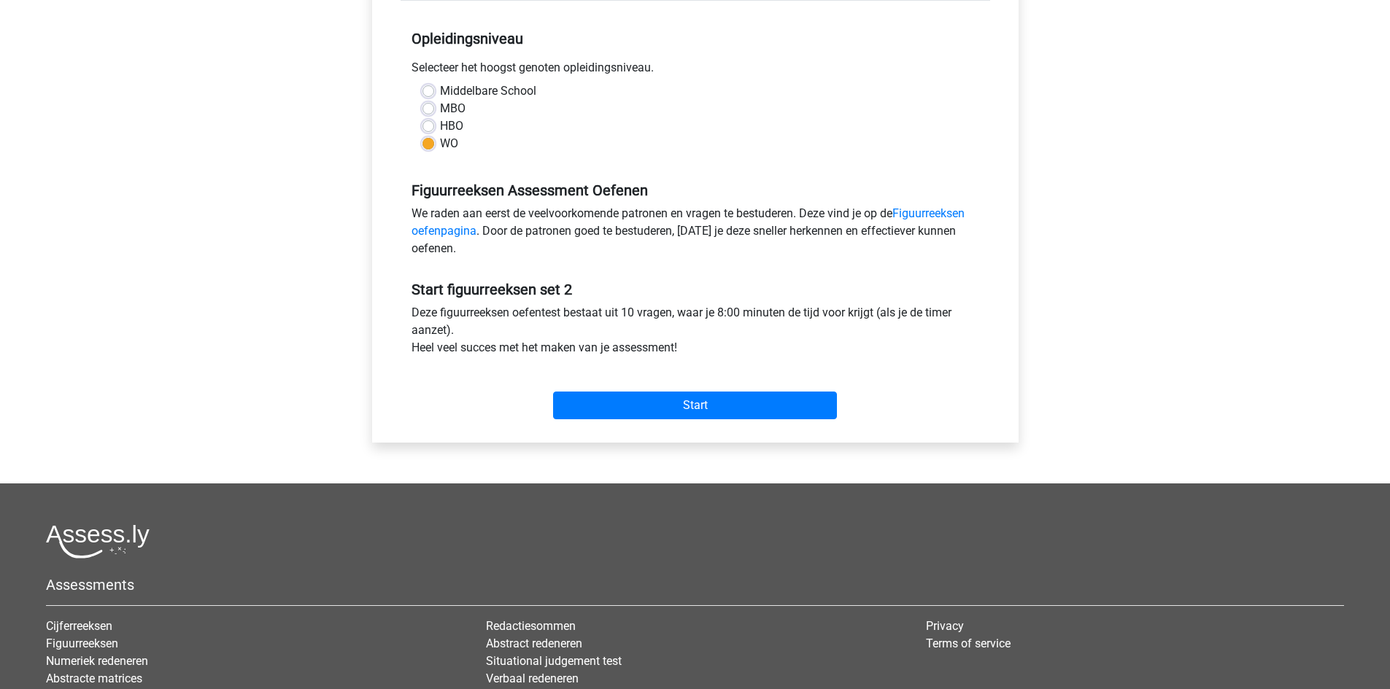
scroll to position [292, 0]
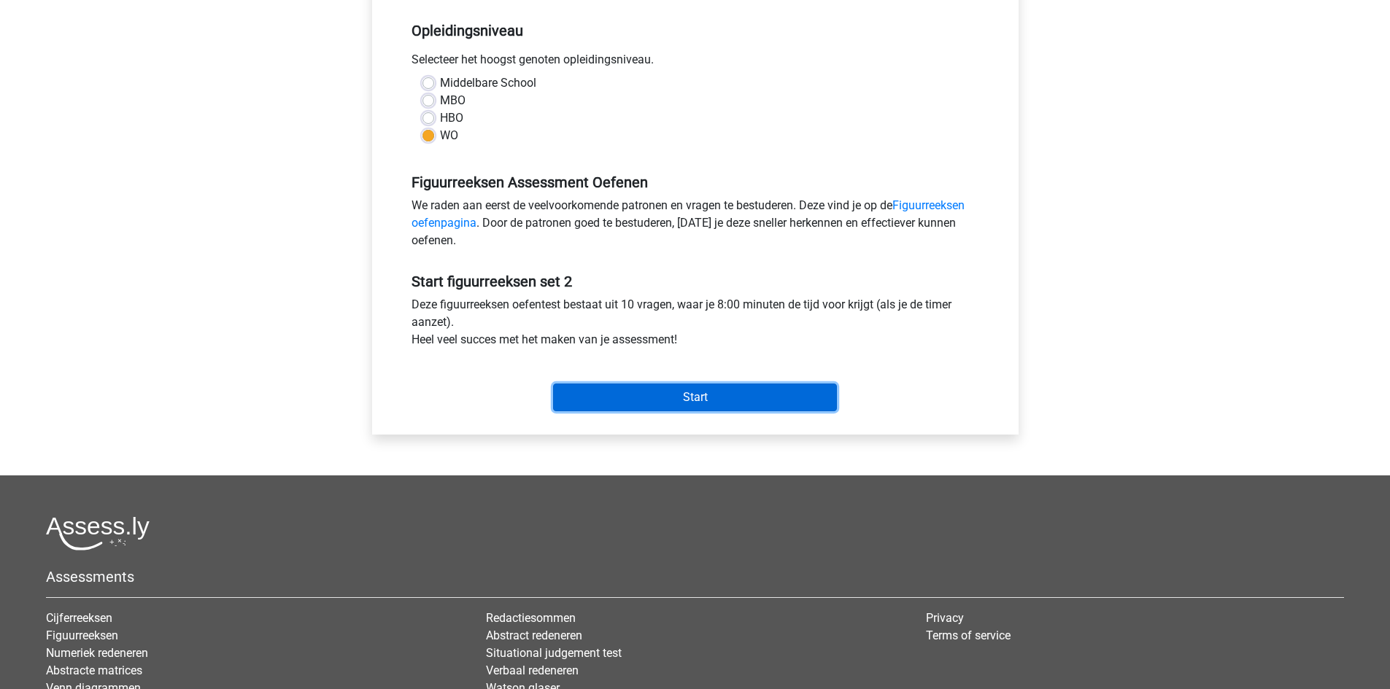
click at [721, 405] on input "Start" at bounding box center [695, 398] width 284 height 28
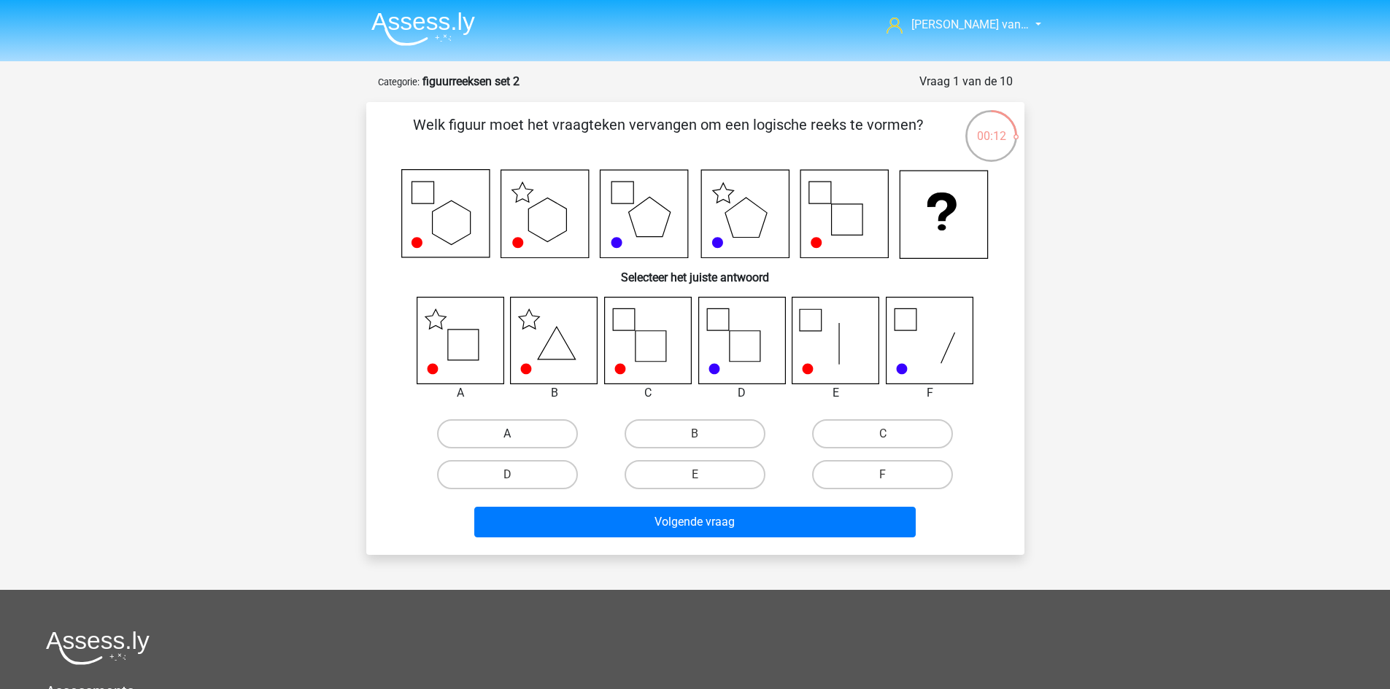
click at [520, 430] on label "A" at bounding box center [507, 433] width 141 height 29
click at [516, 434] on input "A" at bounding box center [511, 438] width 9 height 9
radio input "true"
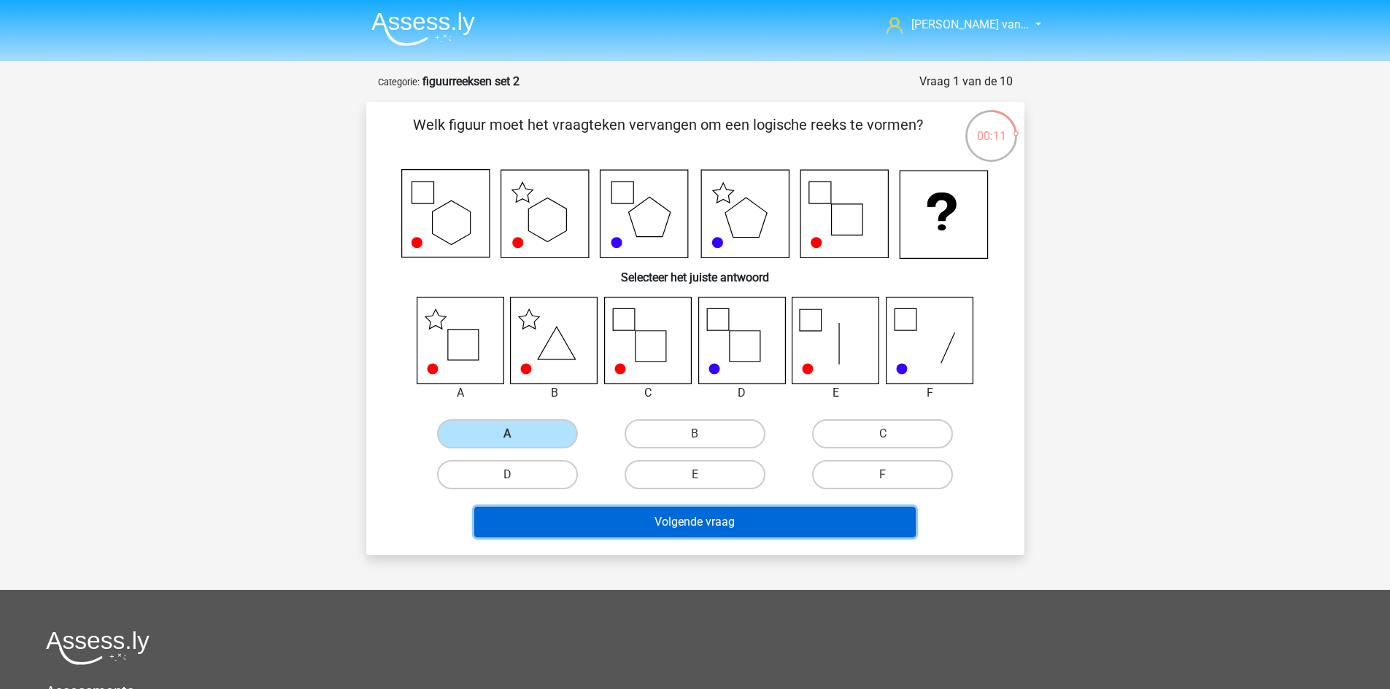
click at [697, 531] on button "Volgende vraag" at bounding box center [694, 522] width 441 height 31
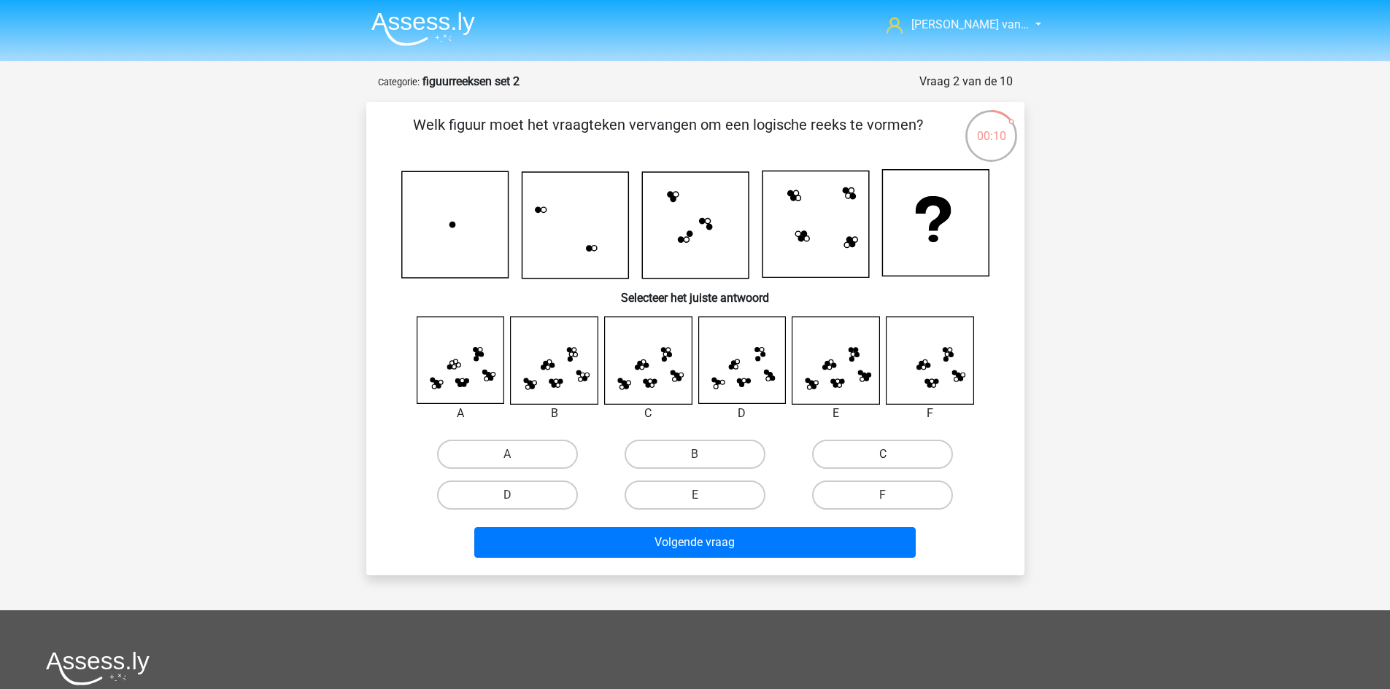
click at [910, 454] on label "C" at bounding box center [882, 454] width 141 height 29
click at [892, 454] on input "C" at bounding box center [887, 458] width 9 height 9
radio input "true"
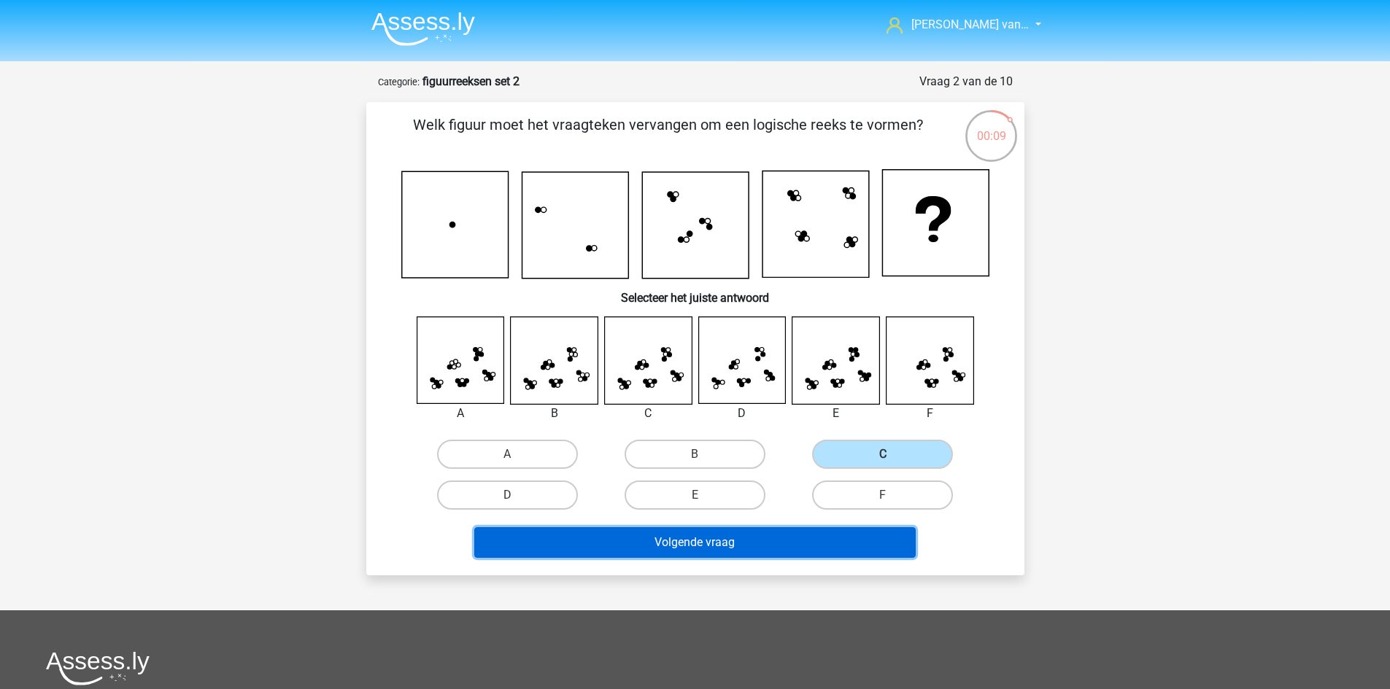
click at [770, 537] on button "Volgende vraag" at bounding box center [694, 542] width 441 height 31
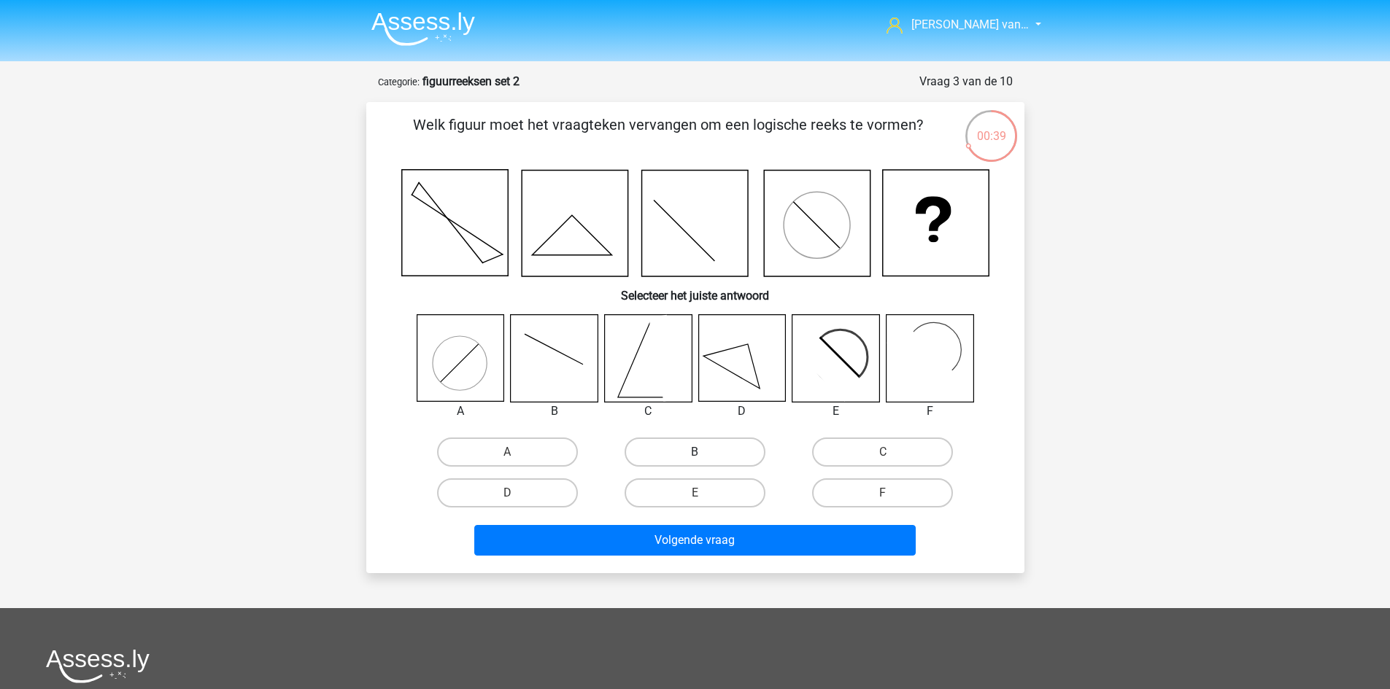
click at [717, 454] on label "B" at bounding box center [694, 452] width 141 height 29
click at [704, 454] on input "B" at bounding box center [698, 456] width 9 height 9
radio input "true"
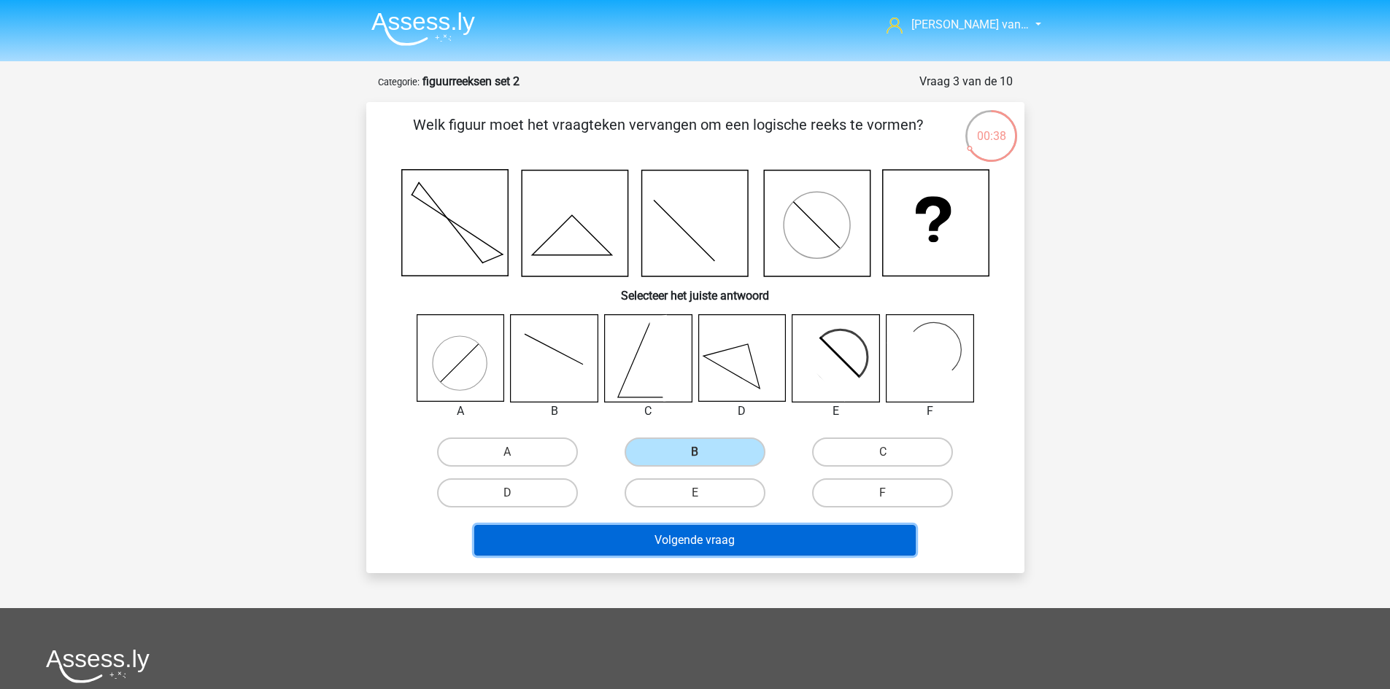
click at [740, 532] on button "Volgende vraag" at bounding box center [694, 540] width 441 height 31
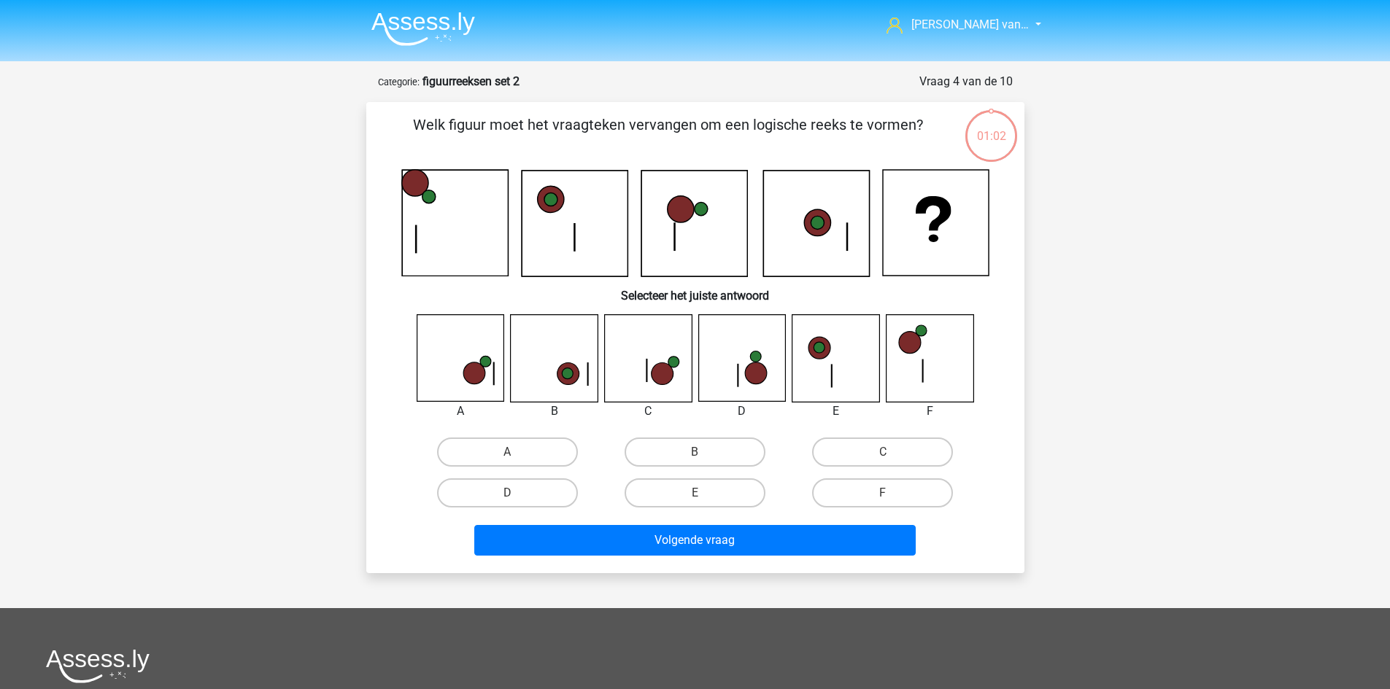
scroll to position [73, 0]
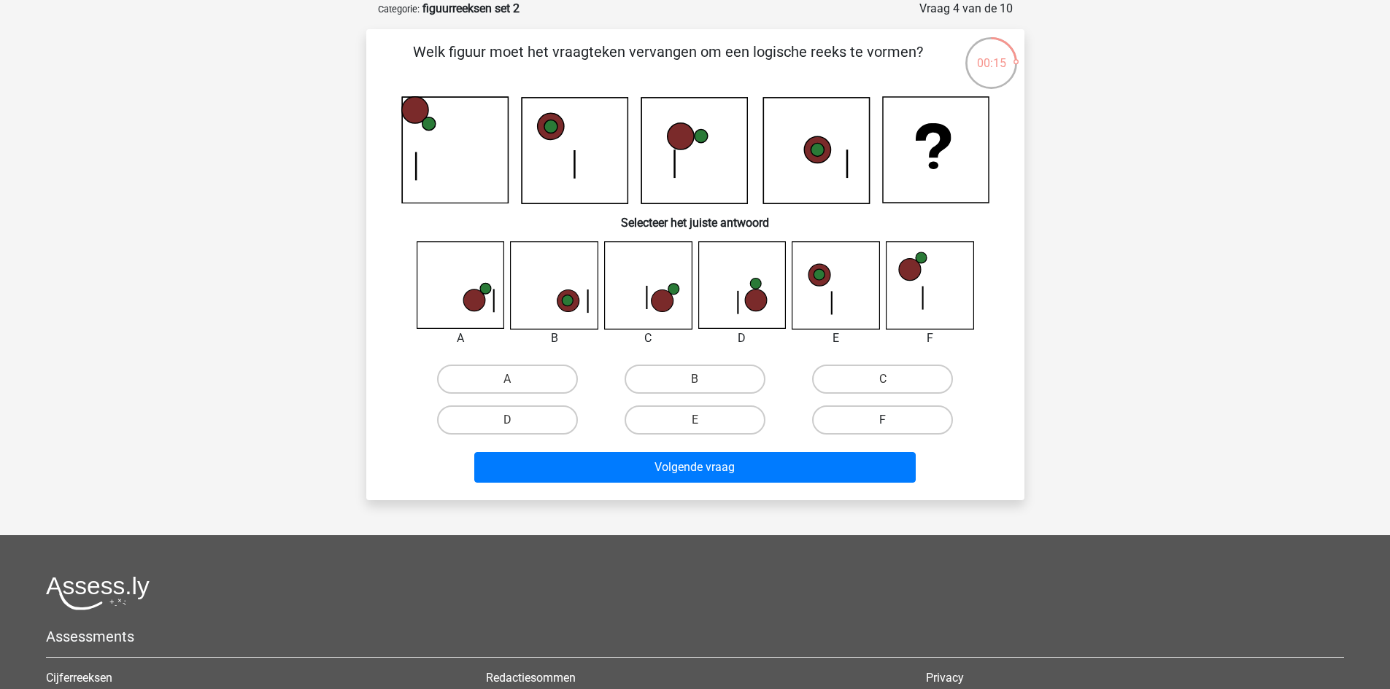
click at [852, 424] on label "F" at bounding box center [882, 420] width 141 height 29
click at [883, 424] on input "F" at bounding box center [887, 424] width 9 height 9
radio input "true"
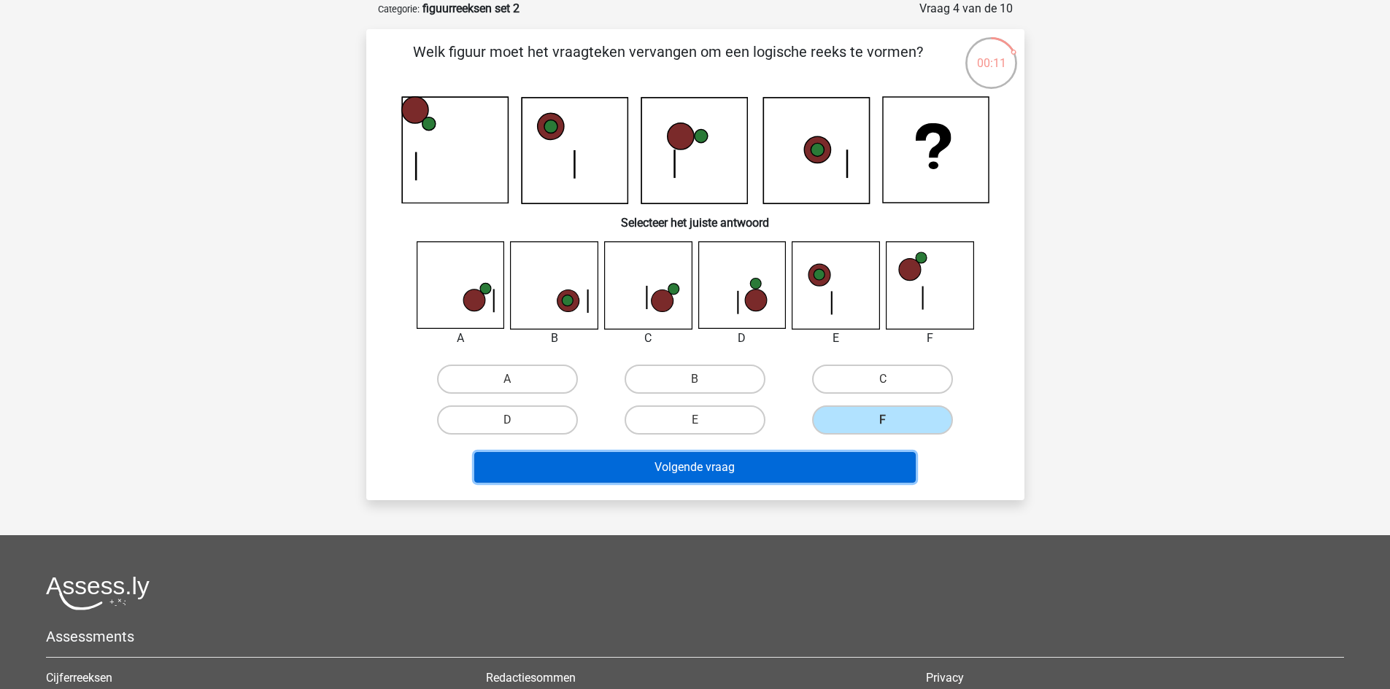
click at [774, 476] on button "Volgende vraag" at bounding box center [694, 467] width 441 height 31
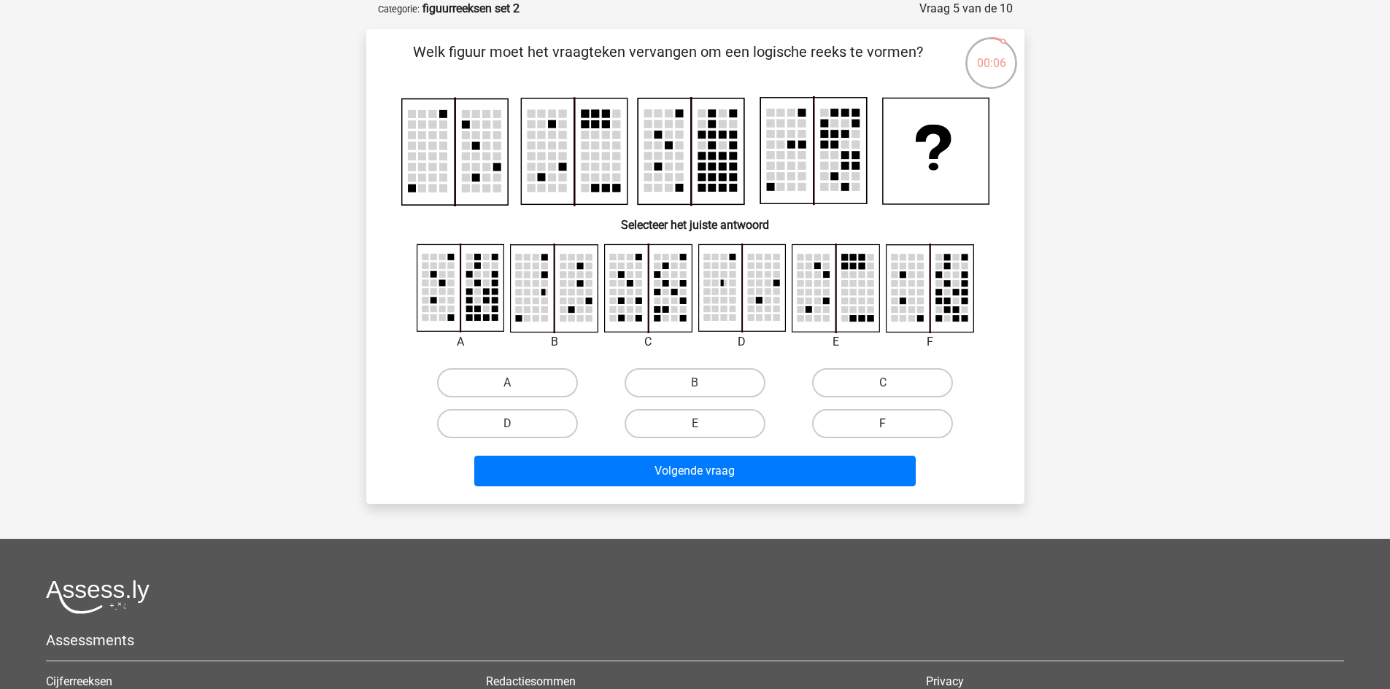
click at [883, 419] on label "F" at bounding box center [882, 423] width 141 height 29
click at [883, 424] on input "F" at bounding box center [887, 428] width 9 height 9
radio input "true"
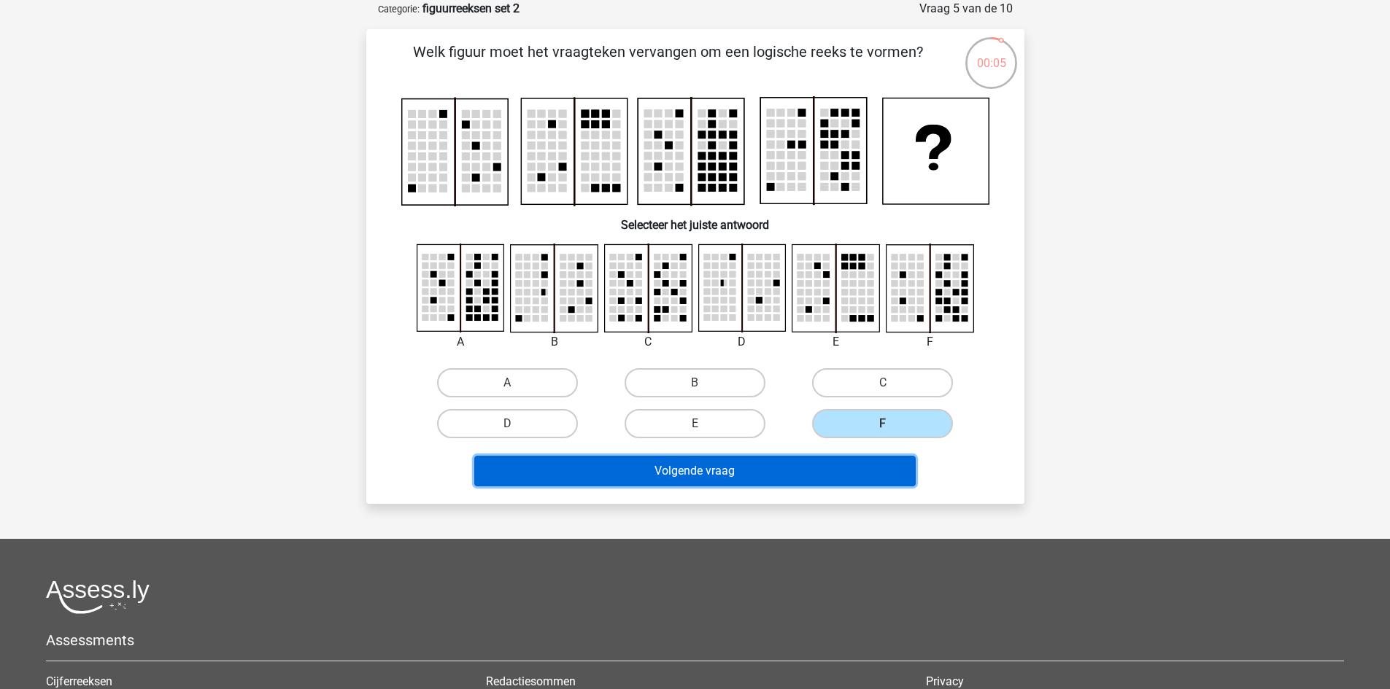
click at [790, 465] on button "Volgende vraag" at bounding box center [694, 471] width 441 height 31
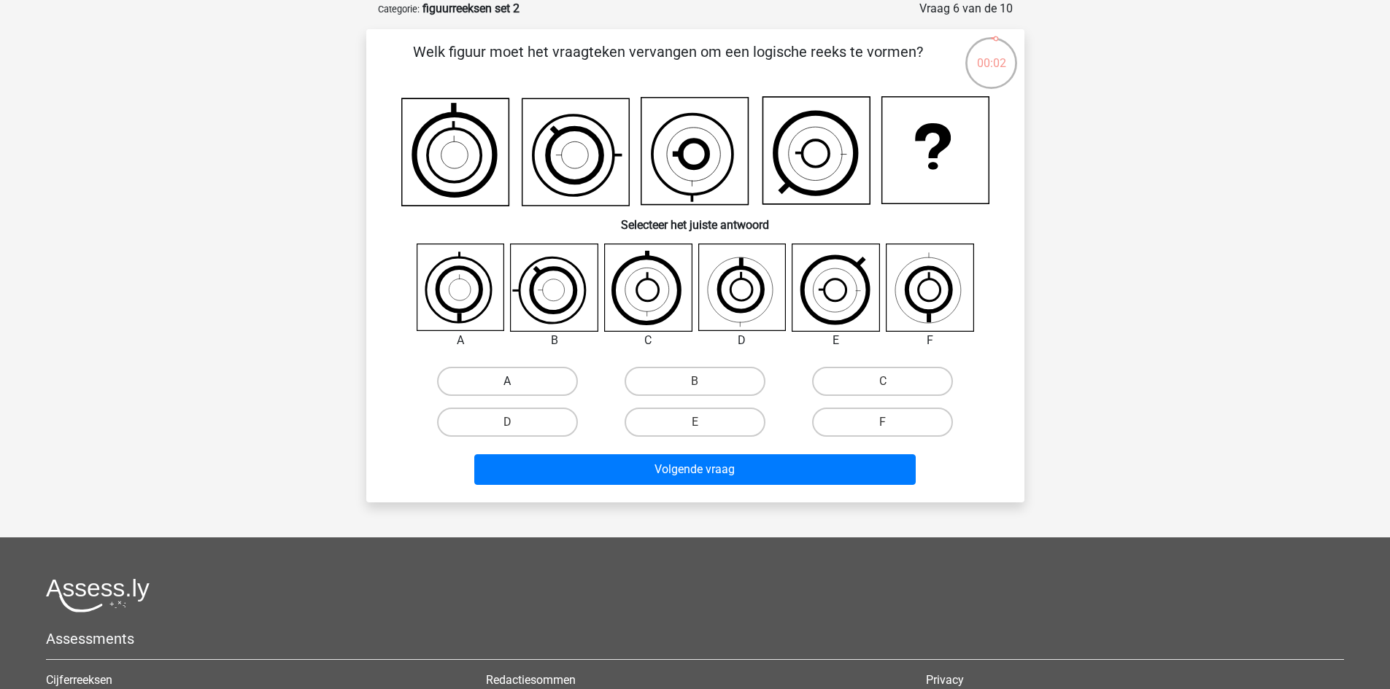
click at [516, 375] on label "A" at bounding box center [507, 381] width 141 height 29
click at [516, 381] on input "A" at bounding box center [511, 385] width 9 height 9
radio input "true"
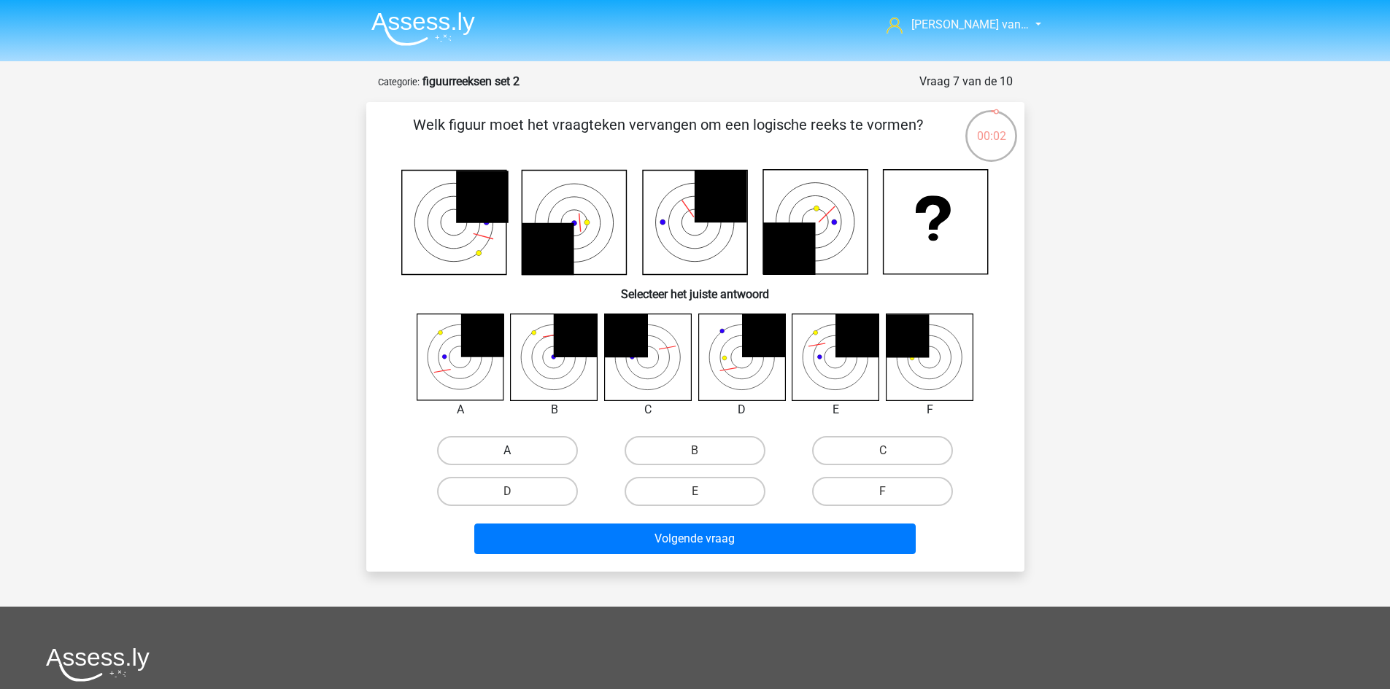
click at [538, 460] on label "A" at bounding box center [507, 450] width 141 height 29
click at [516, 460] on input "A" at bounding box center [511, 455] width 9 height 9
radio input "true"
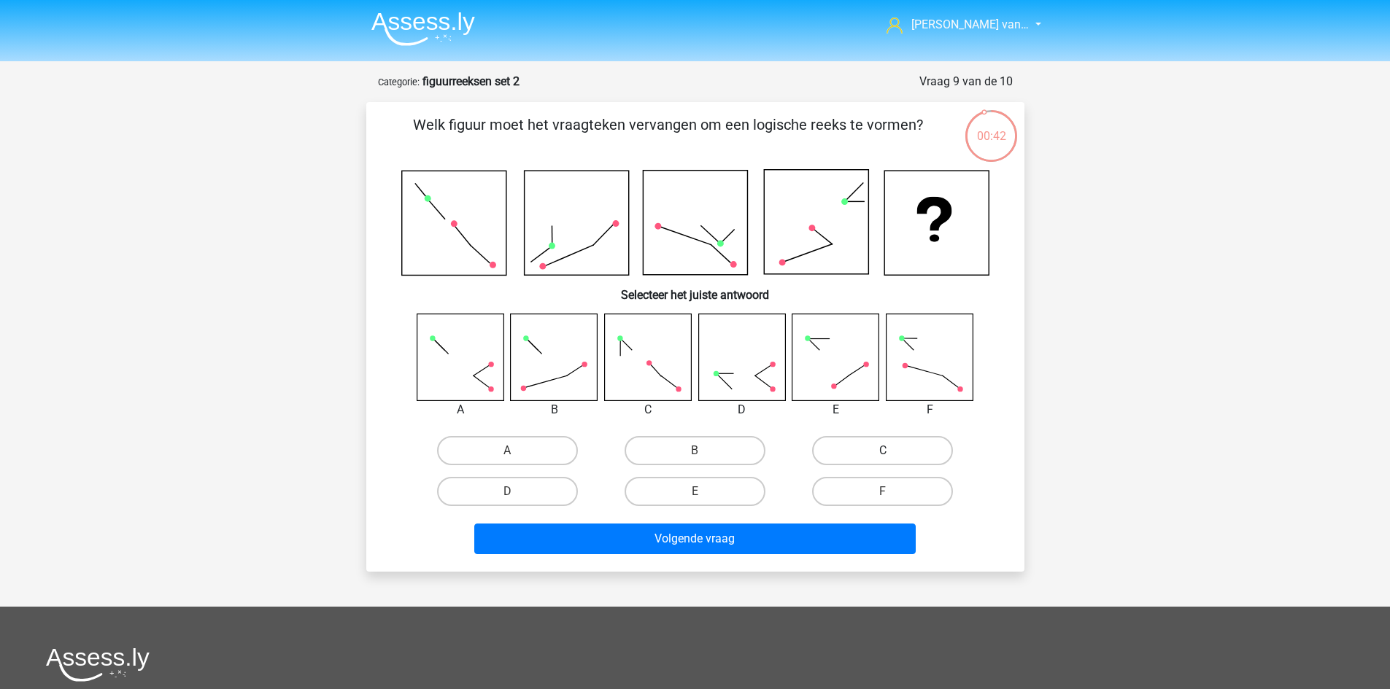
click at [919, 448] on label "C" at bounding box center [882, 450] width 141 height 29
click at [892, 451] on input "C" at bounding box center [887, 455] width 9 height 9
radio input "true"
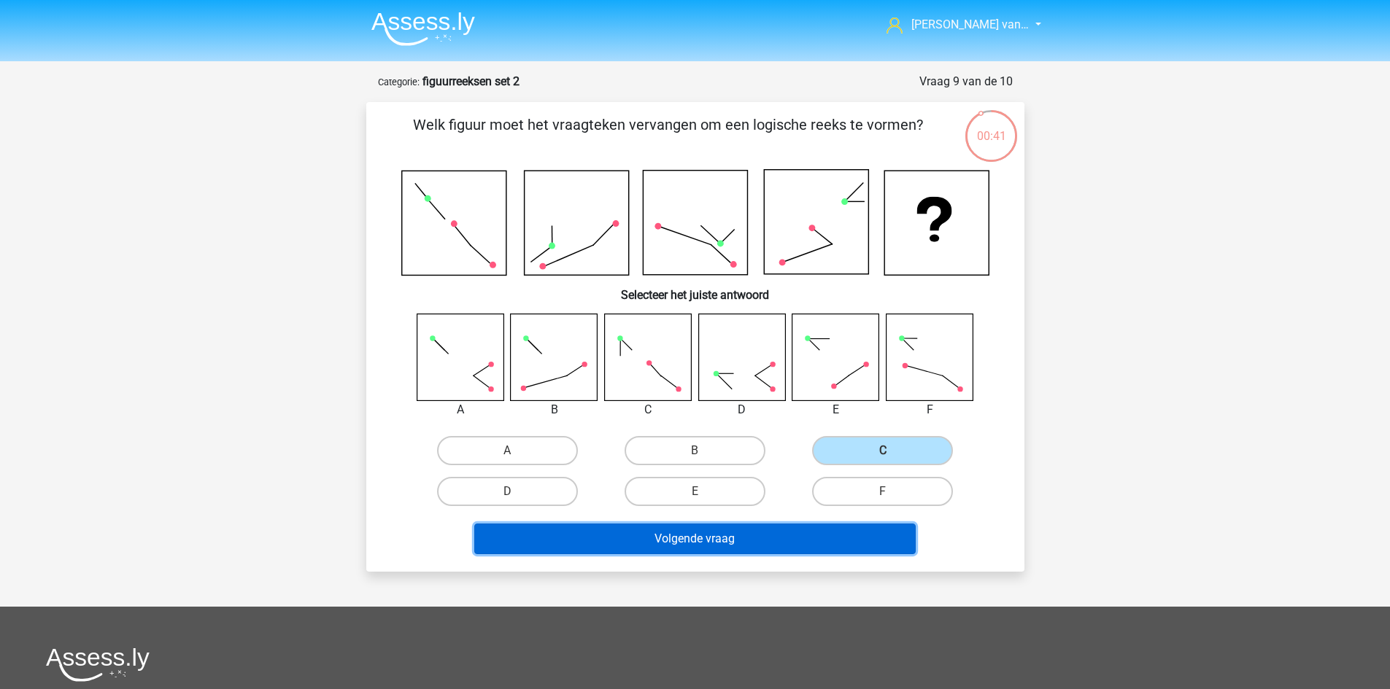
click at [831, 554] on button "Volgende vraag" at bounding box center [694, 539] width 441 height 31
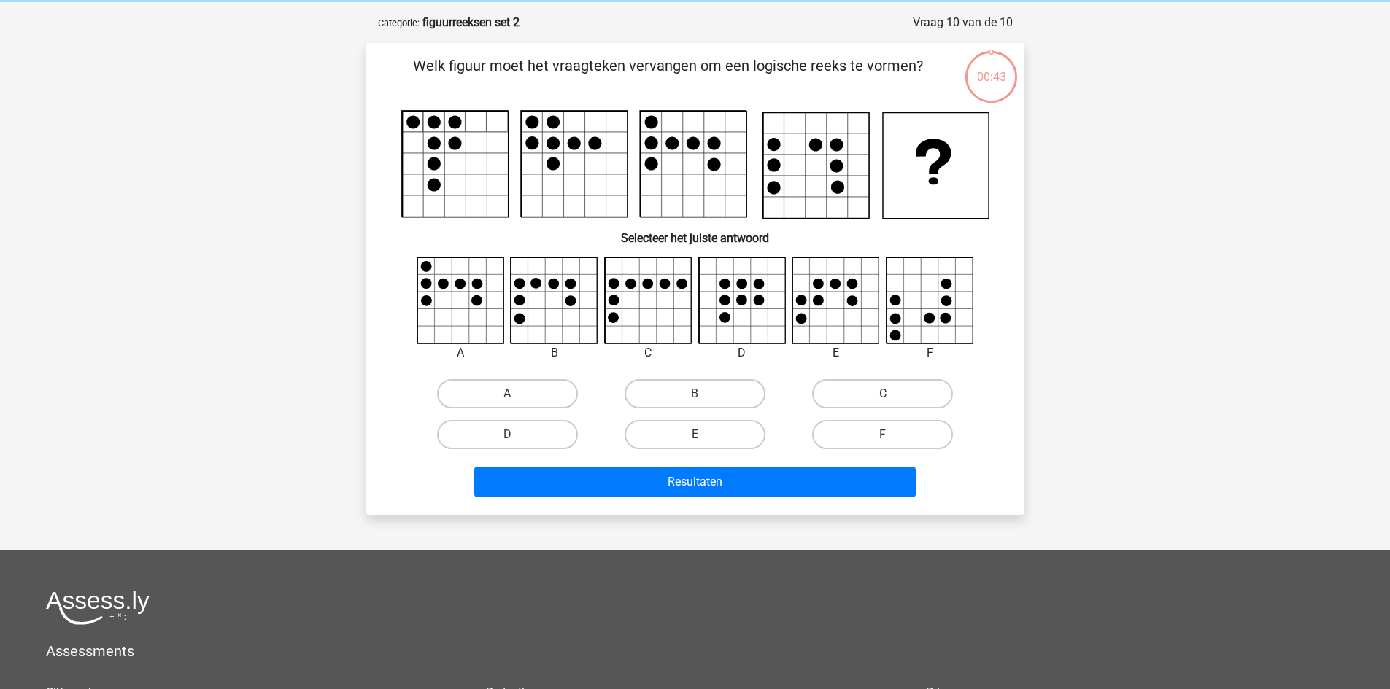
scroll to position [73, 0]
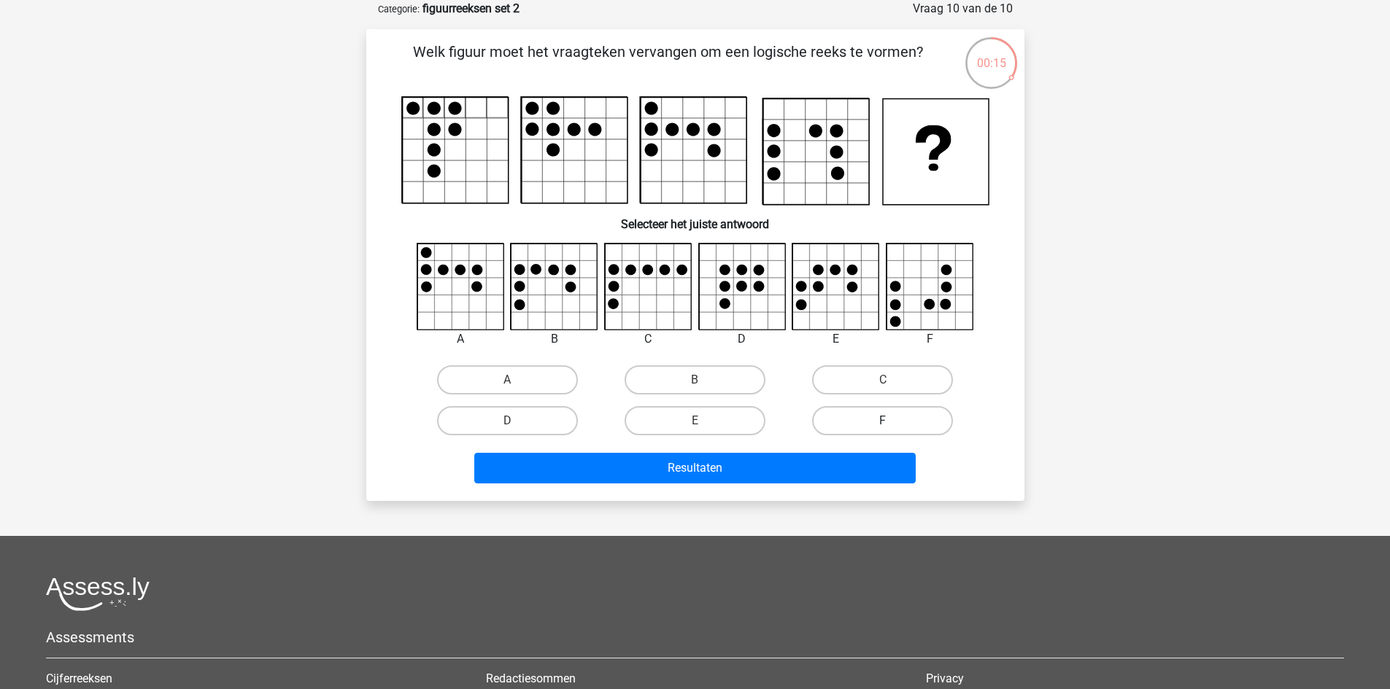
click at [872, 409] on label "F" at bounding box center [882, 420] width 141 height 29
click at [883, 421] on input "F" at bounding box center [887, 425] width 9 height 9
radio input "true"
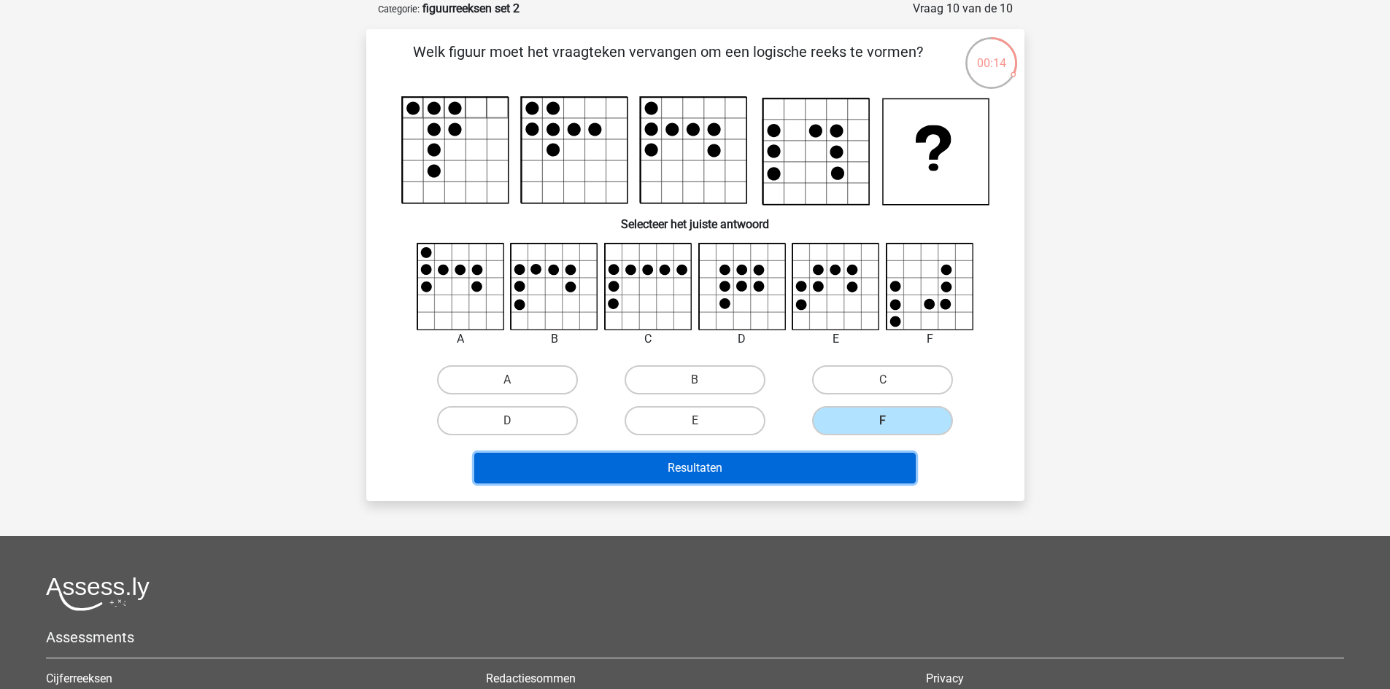
click at [718, 466] on button "Resultaten" at bounding box center [694, 468] width 441 height 31
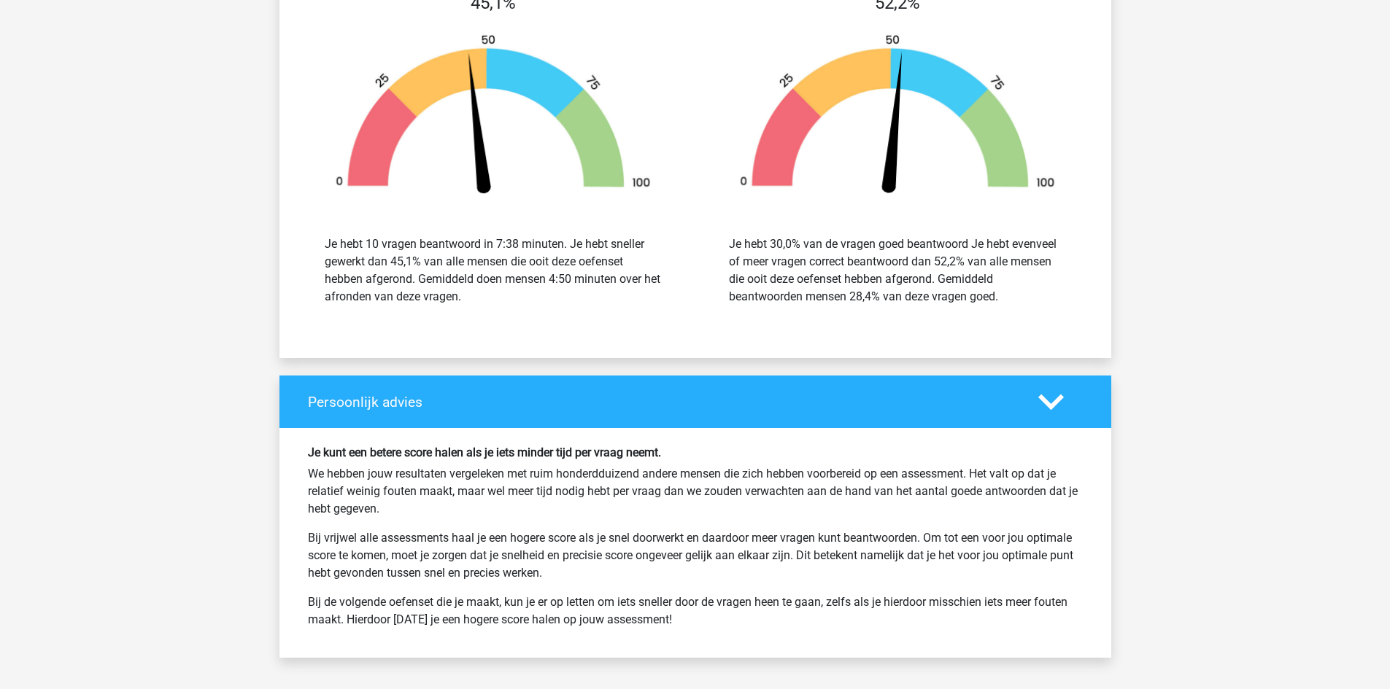
scroll to position [1605, 0]
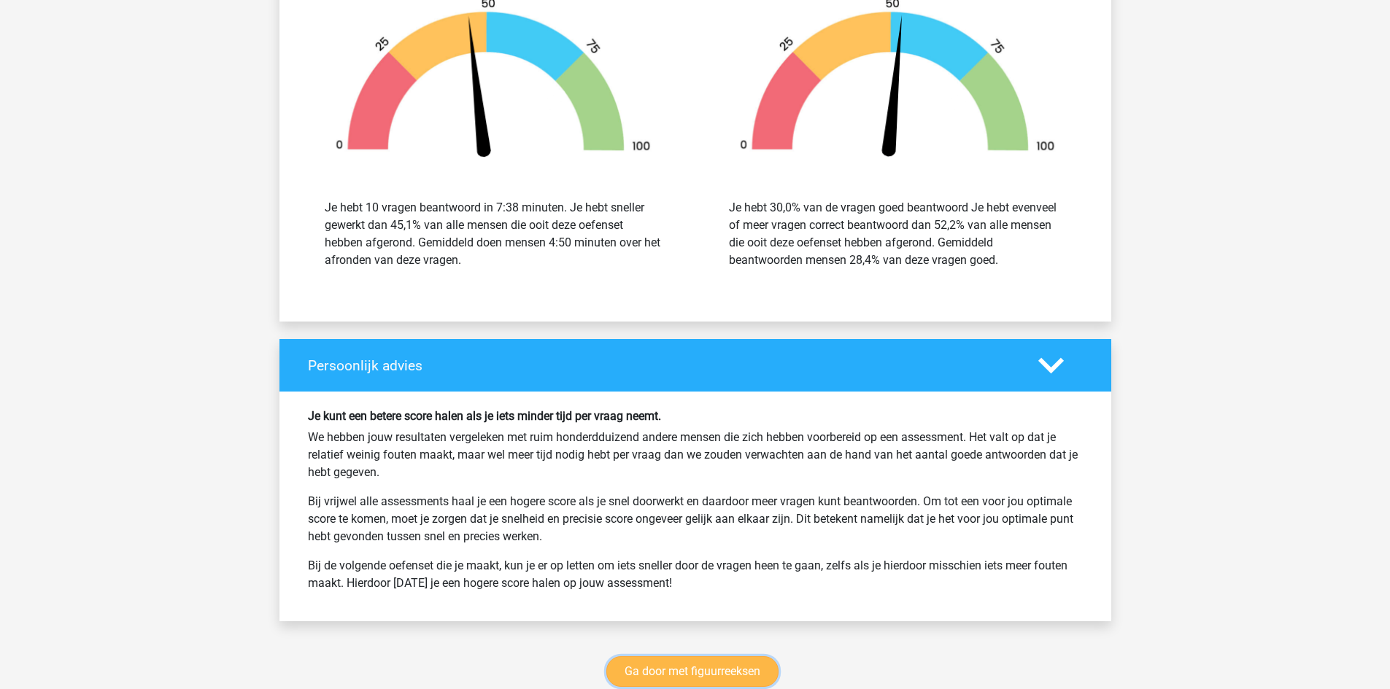
click at [630, 663] on link "Ga door met figuurreeksen" at bounding box center [692, 671] width 172 height 31
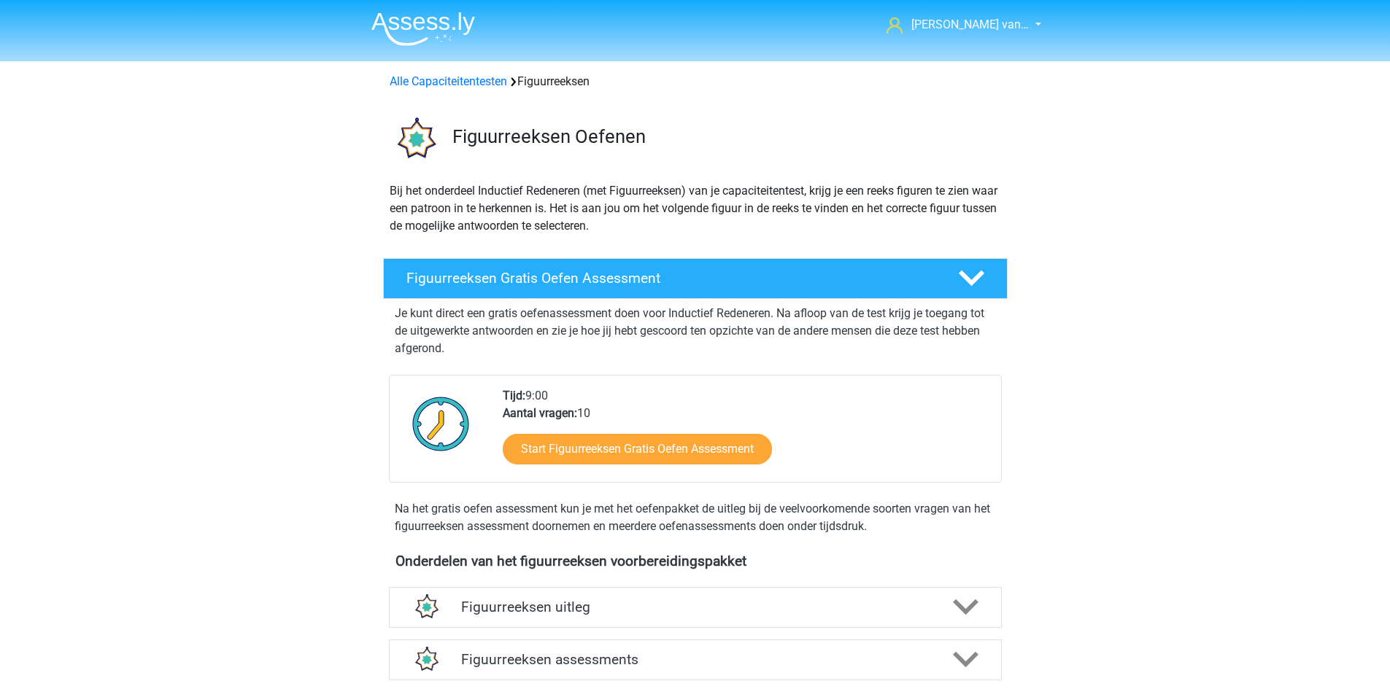
scroll to position [634, 0]
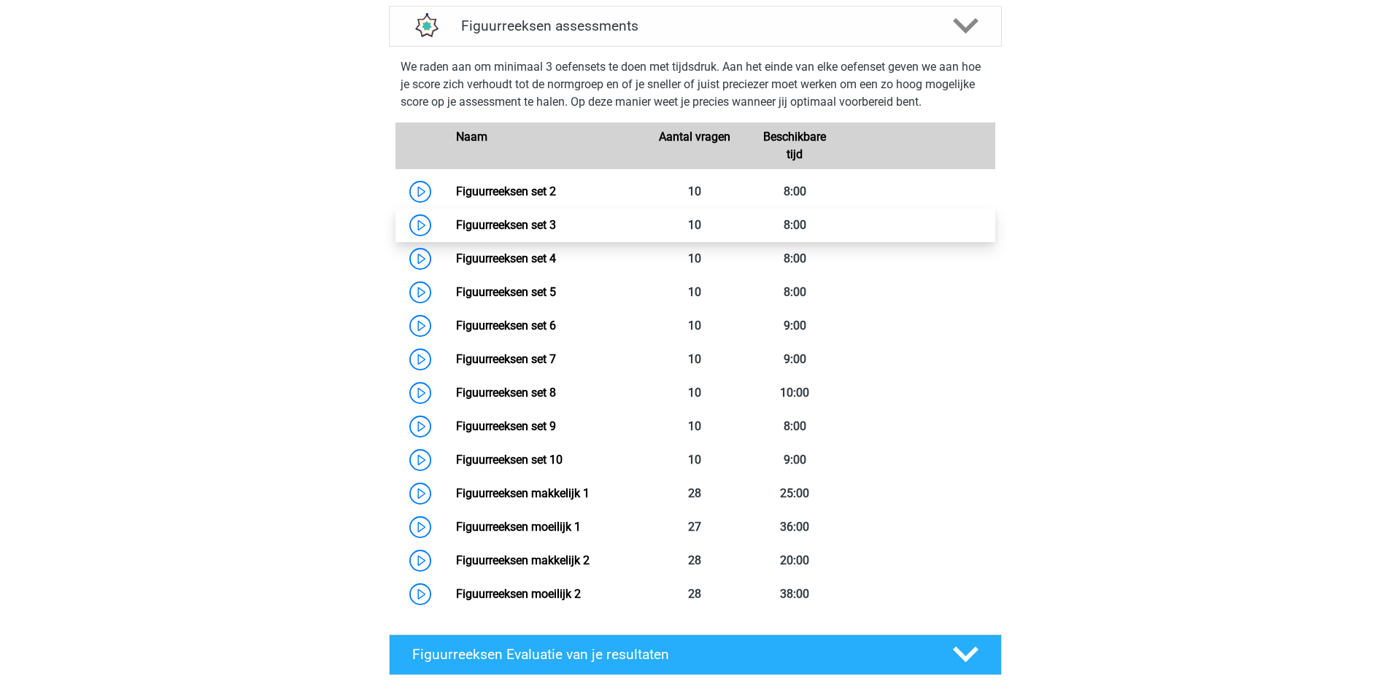
click at [456, 227] on link "Figuurreeksen set 3" at bounding box center [506, 225] width 100 height 14
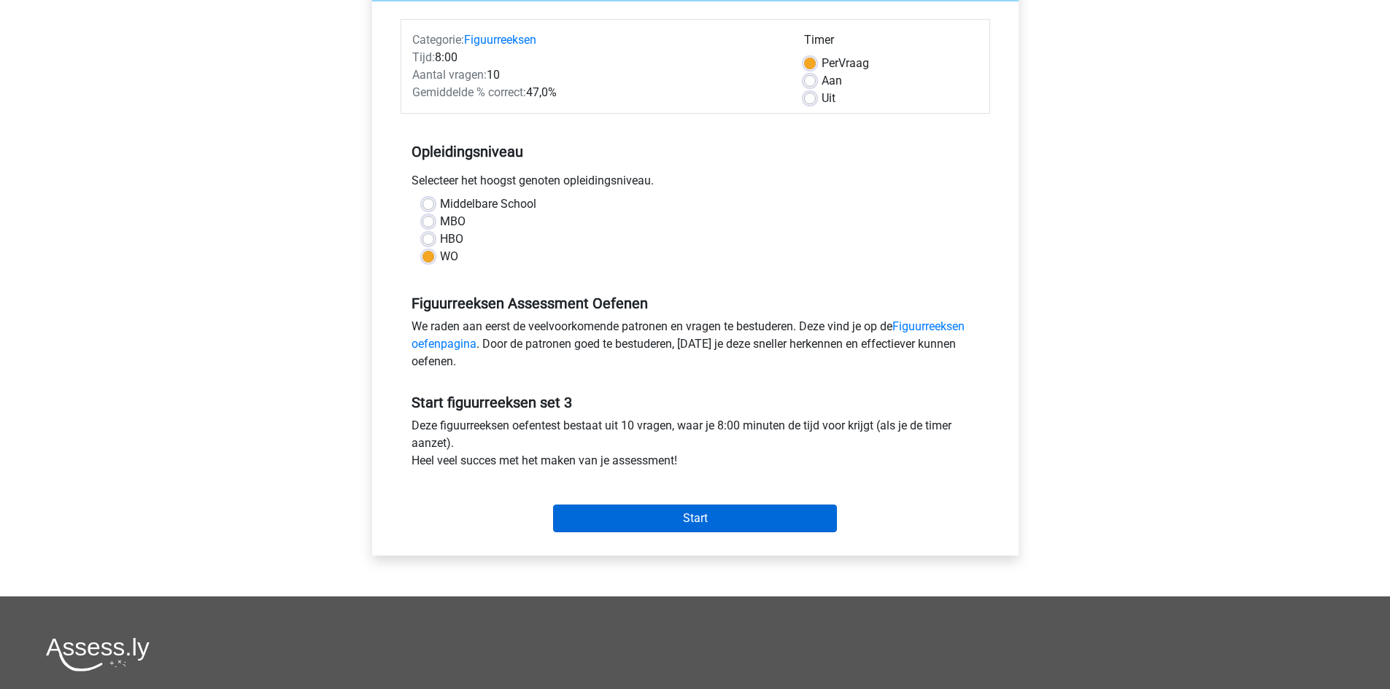
scroll to position [146, 0]
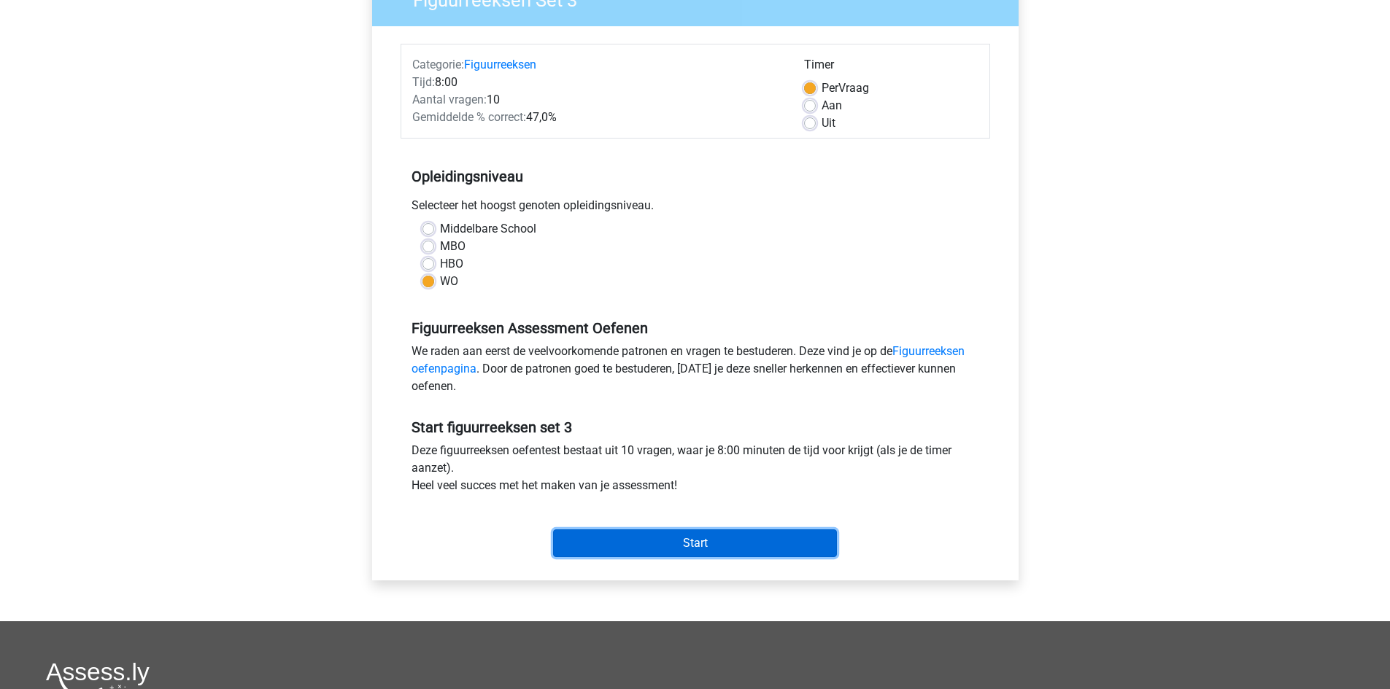
click at [718, 551] on input "Start" at bounding box center [695, 544] width 284 height 28
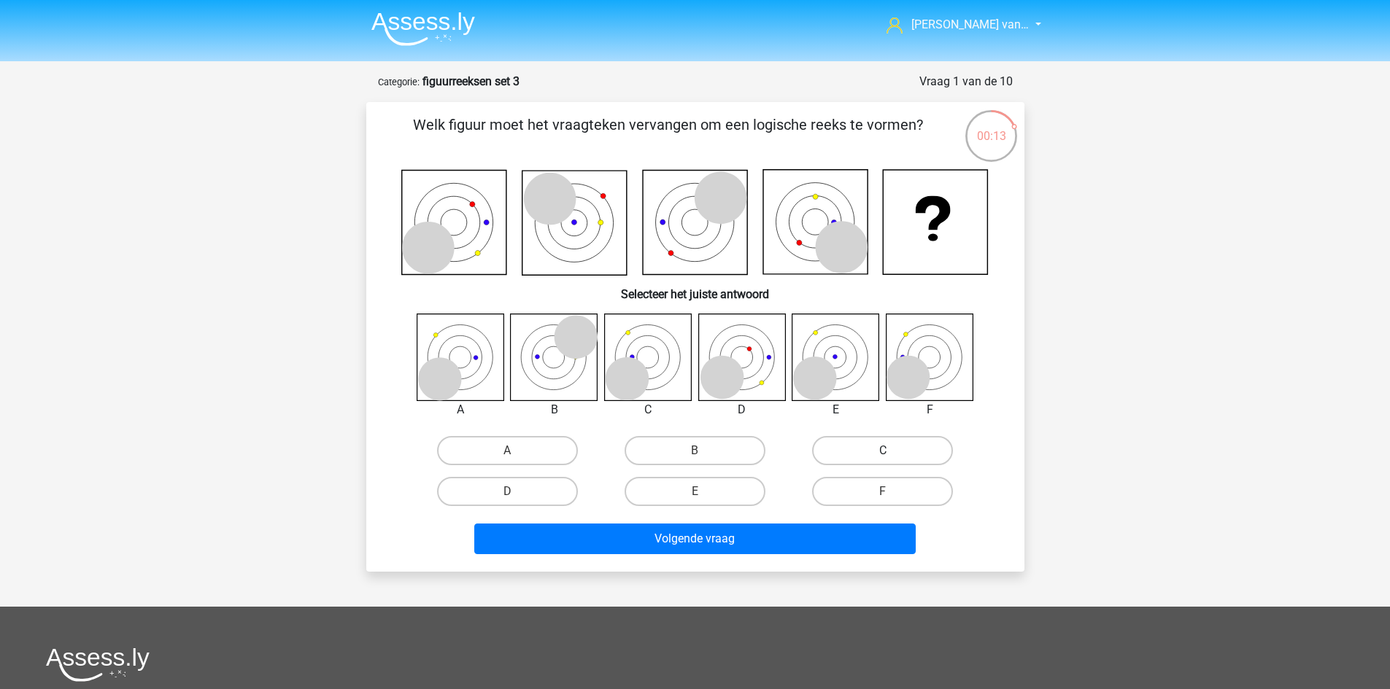
click at [849, 448] on label "C" at bounding box center [882, 450] width 141 height 29
click at [883, 451] on input "C" at bounding box center [887, 455] width 9 height 9
radio input "true"
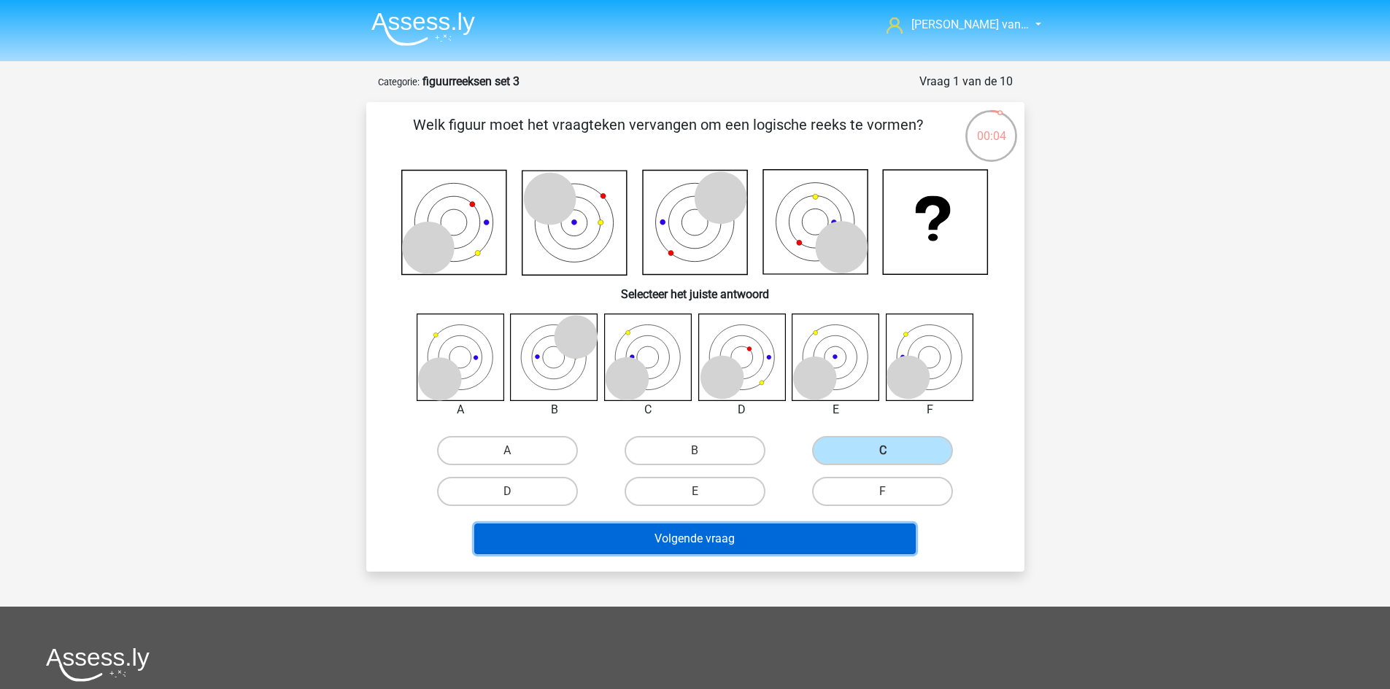
click at [780, 539] on button "Volgende vraag" at bounding box center [694, 539] width 441 height 31
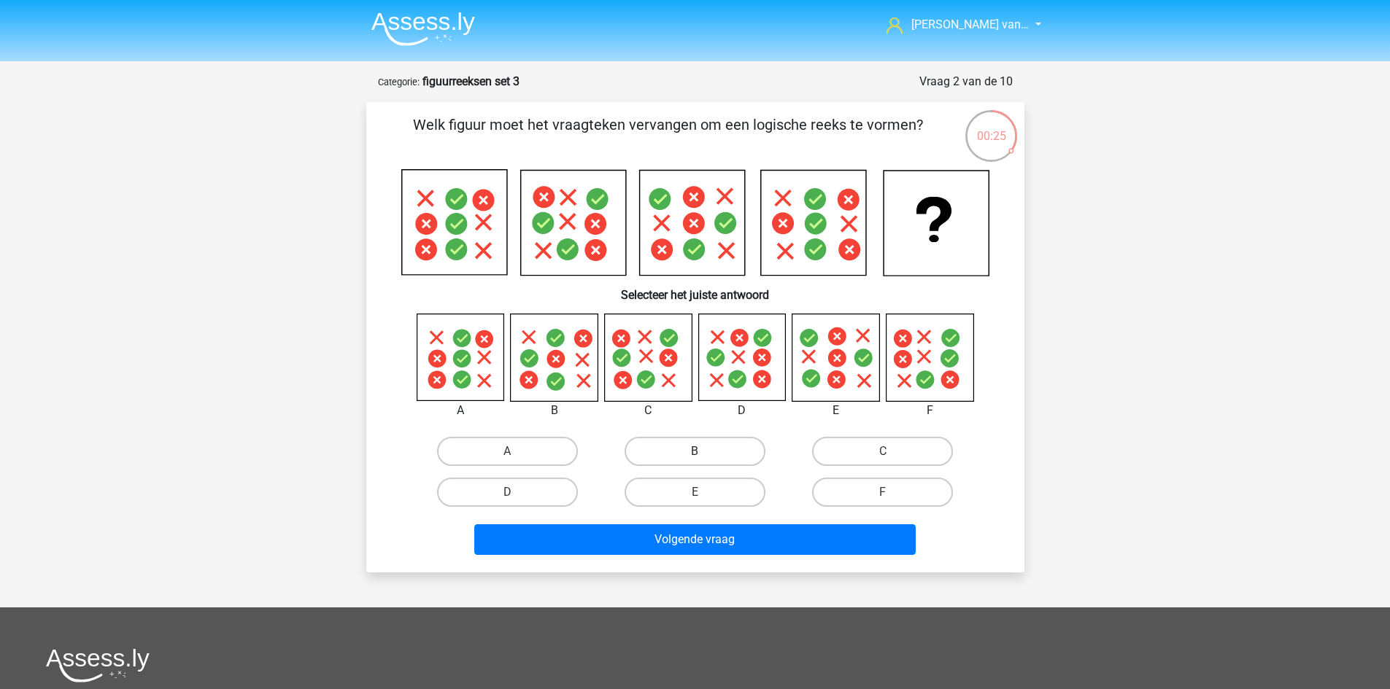
click at [674, 459] on label "B" at bounding box center [694, 451] width 141 height 29
click at [694, 459] on input "B" at bounding box center [698, 456] width 9 height 9
radio input "true"
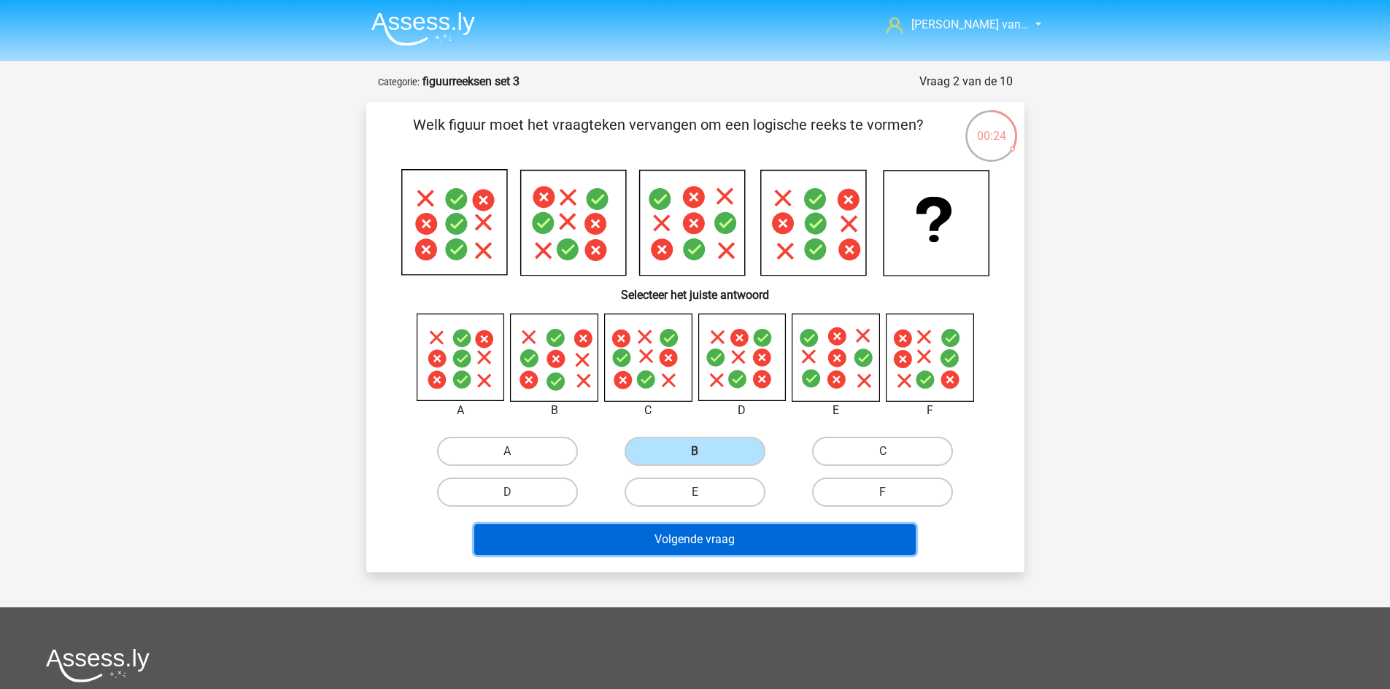
click at [714, 549] on button "Volgende vraag" at bounding box center [694, 539] width 441 height 31
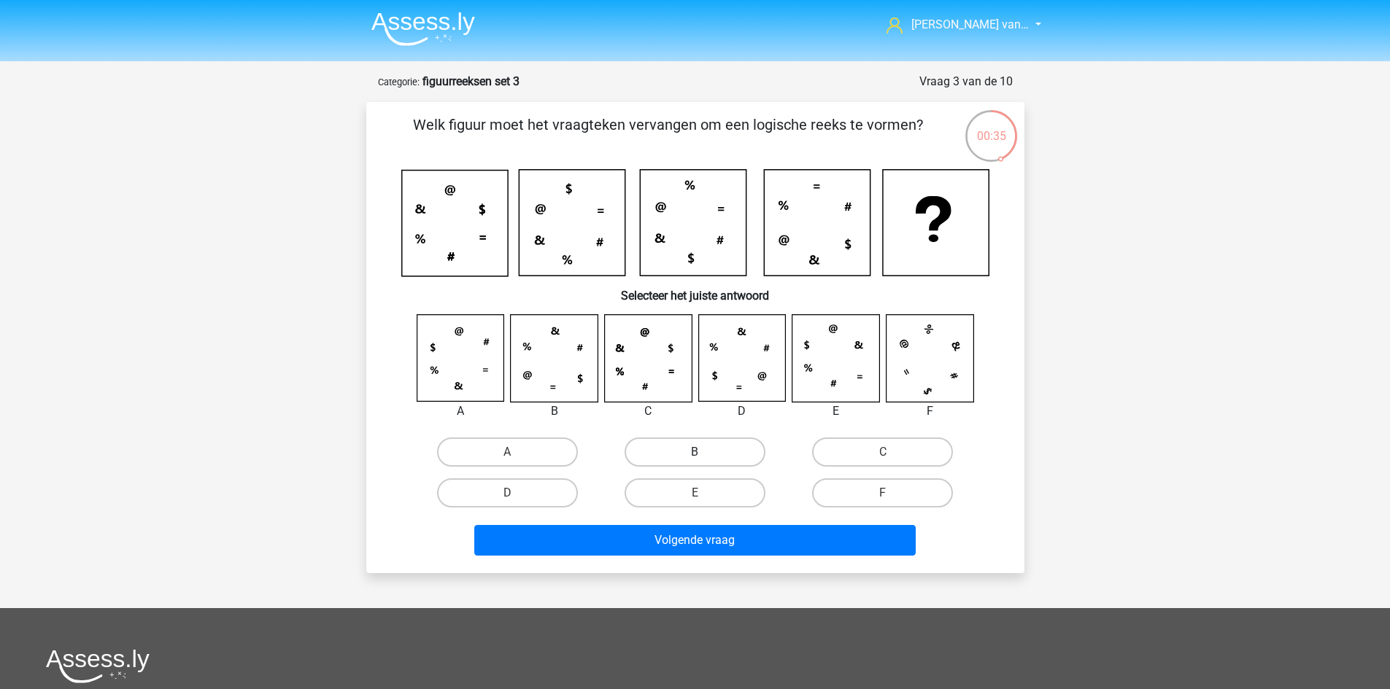
click at [664, 455] on label "B" at bounding box center [694, 452] width 141 height 29
click at [694, 455] on input "B" at bounding box center [698, 456] width 9 height 9
radio input "true"
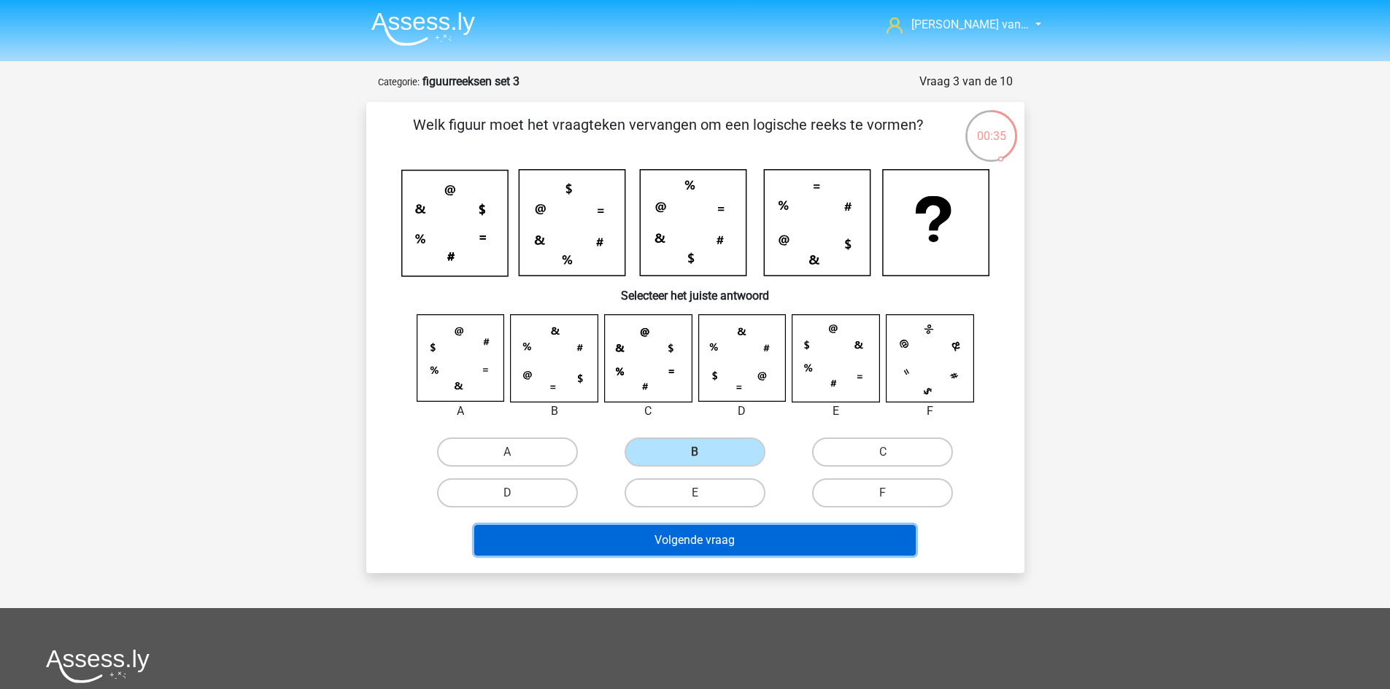
click at [715, 544] on button "Volgende vraag" at bounding box center [694, 540] width 441 height 31
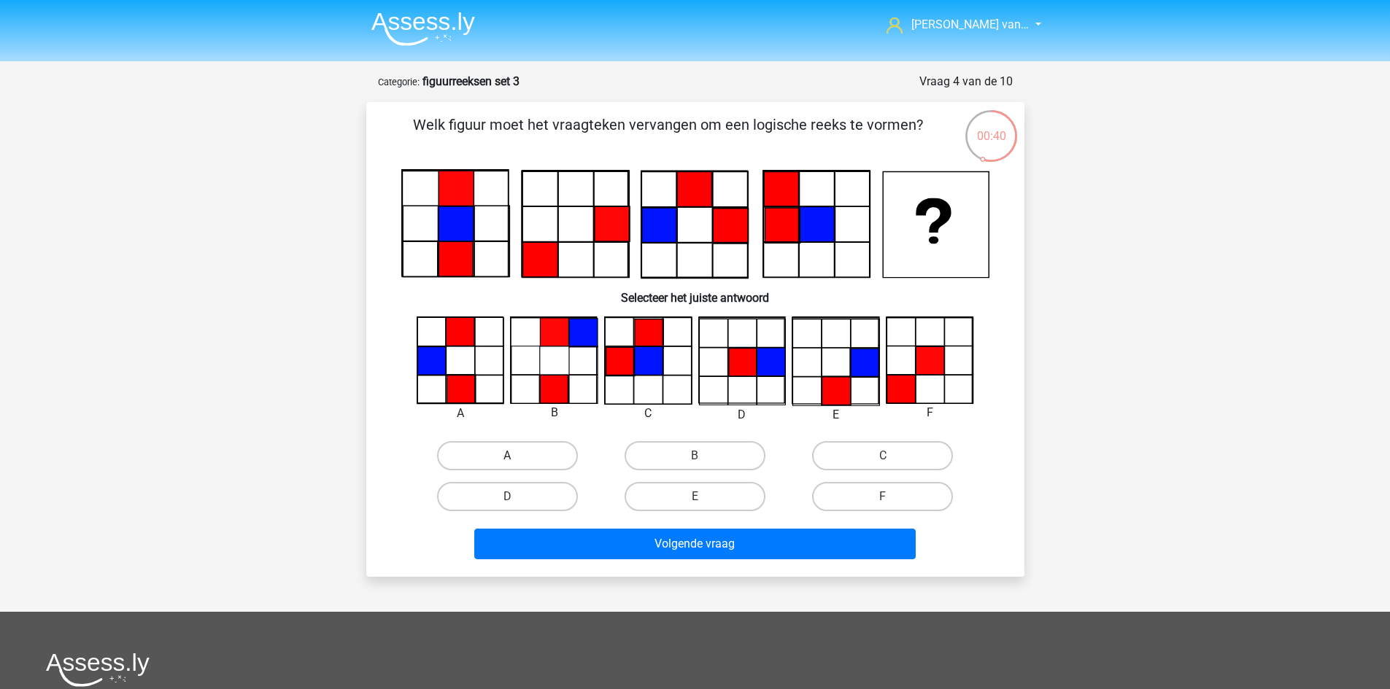
click at [530, 467] on label "A" at bounding box center [507, 455] width 141 height 29
click at [516, 465] on input "A" at bounding box center [511, 460] width 9 height 9
radio input "true"
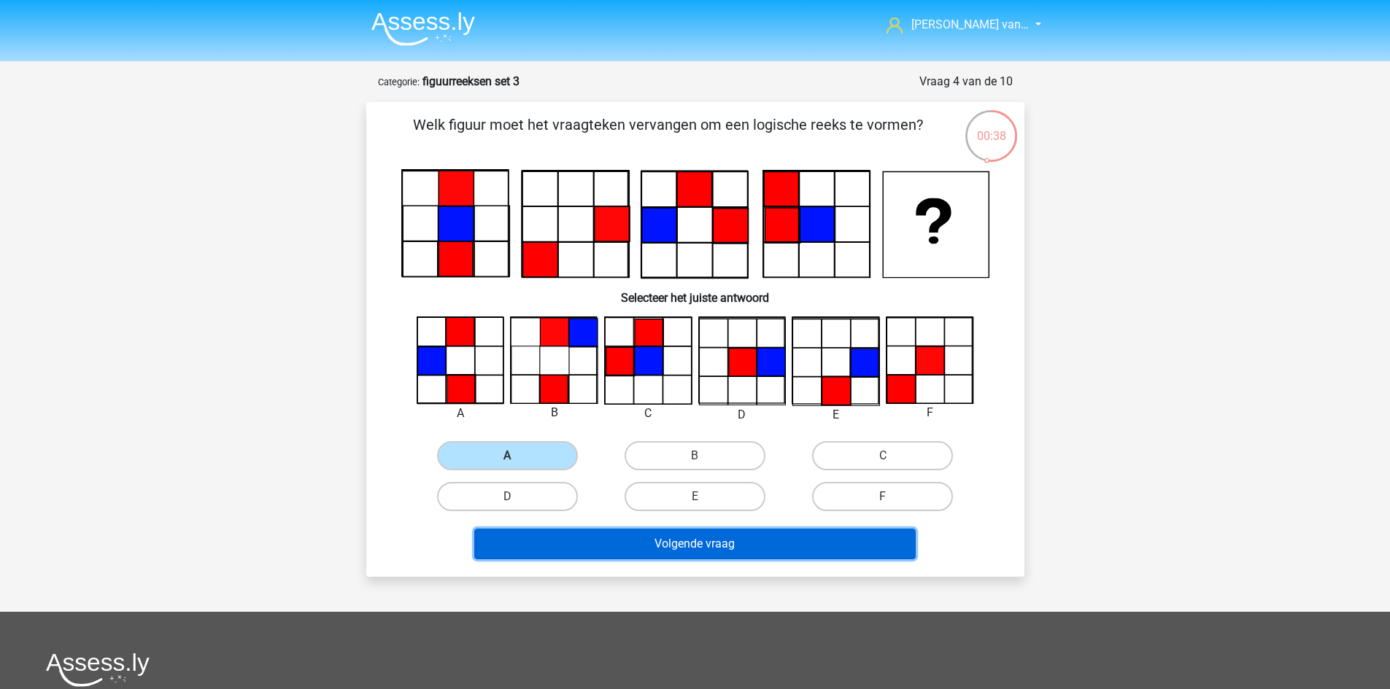
click at [594, 541] on button "Volgende vraag" at bounding box center [694, 544] width 441 height 31
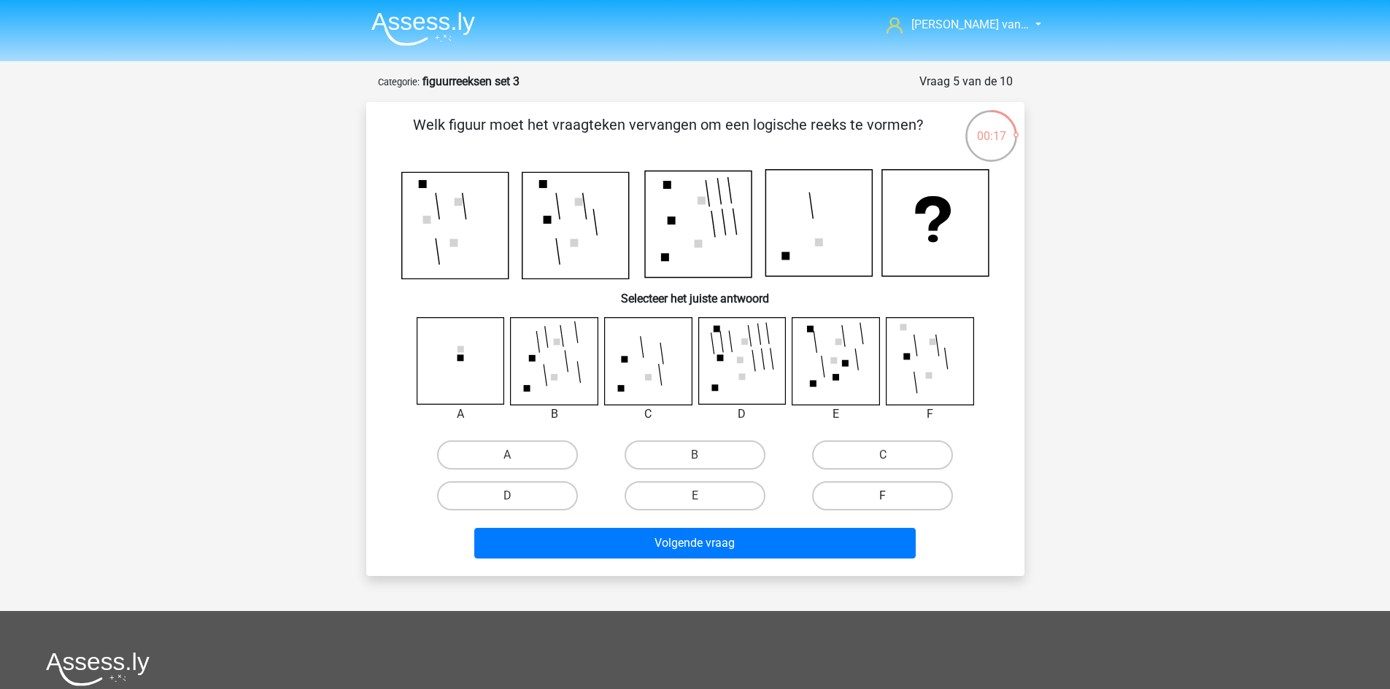
click at [870, 506] on label "F" at bounding box center [882, 495] width 141 height 29
click at [883, 505] on input "F" at bounding box center [887, 500] width 9 height 9
radio input "true"
click at [818, 561] on div "Volgende vraag" at bounding box center [695, 546] width 563 height 36
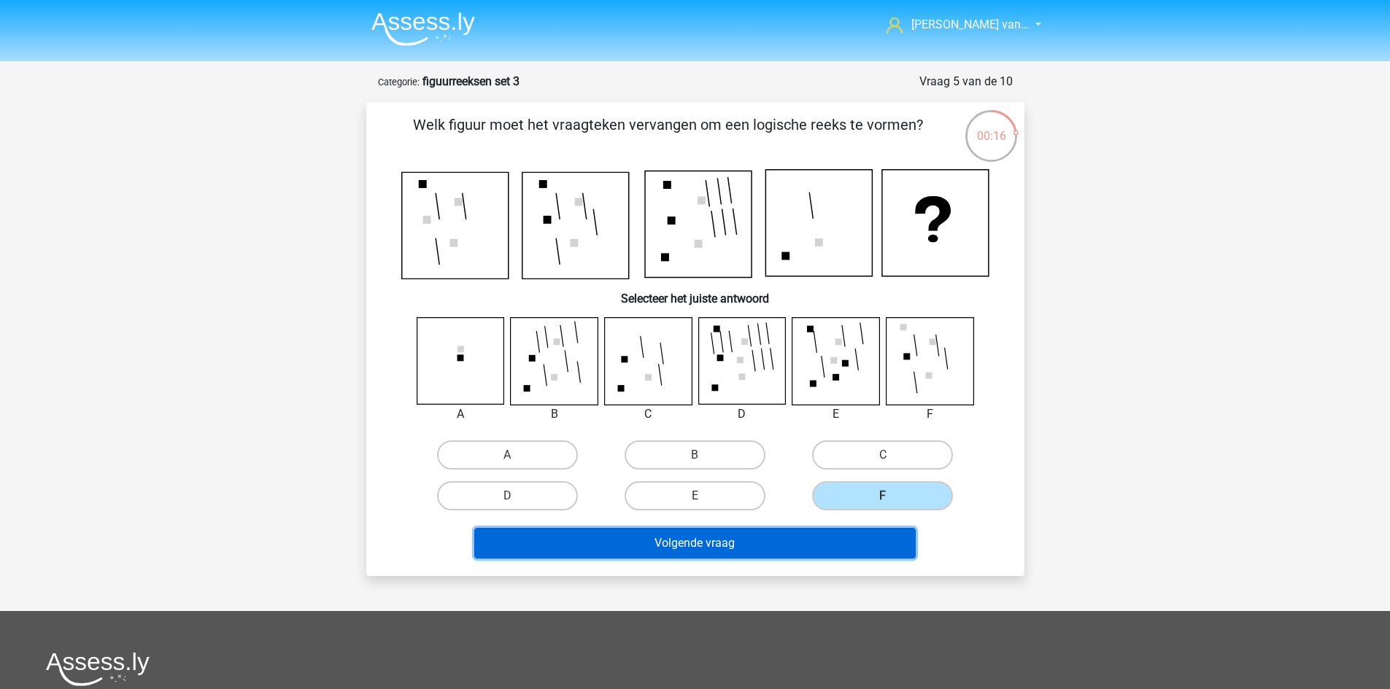
click at [808, 547] on button "Volgende vraag" at bounding box center [694, 543] width 441 height 31
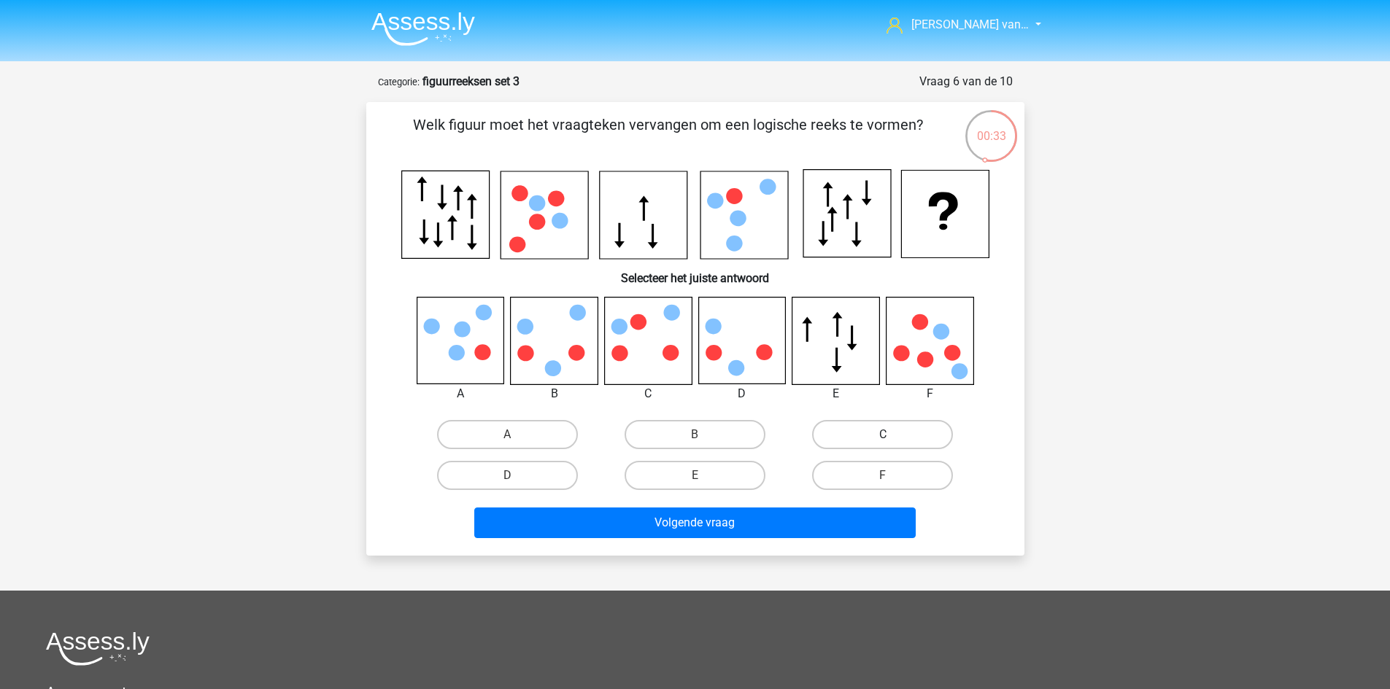
click at [914, 429] on label "C" at bounding box center [882, 434] width 141 height 29
click at [892, 435] on input "C" at bounding box center [887, 439] width 9 height 9
radio input "true"
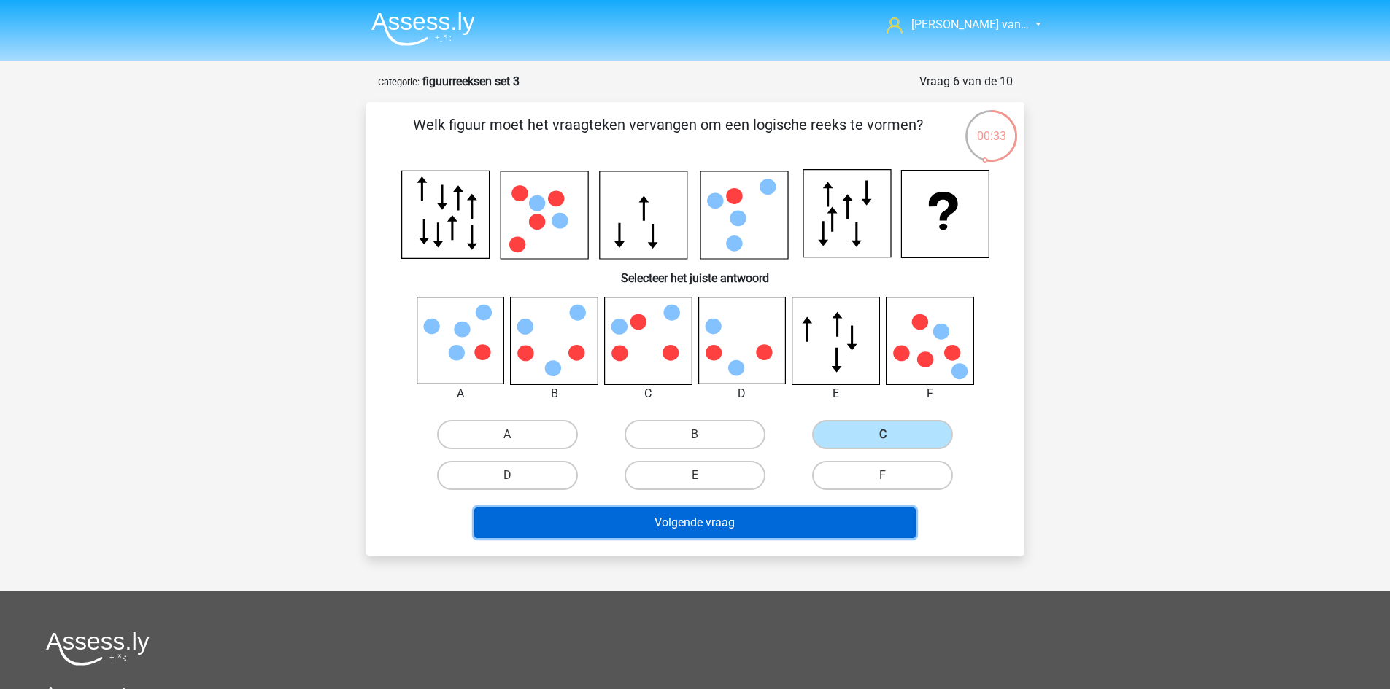
click at [860, 527] on button "Volgende vraag" at bounding box center [694, 523] width 441 height 31
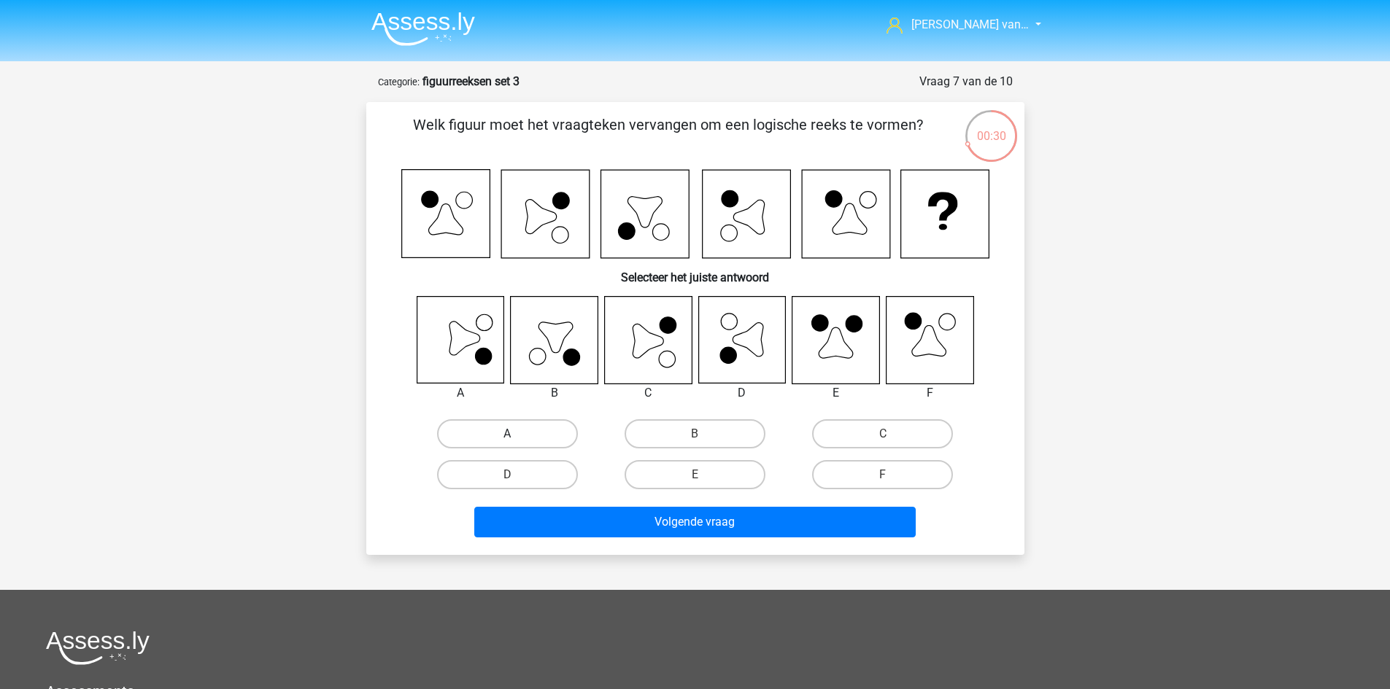
click at [561, 438] on label "A" at bounding box center [507, 433] width 141 height 29
click at [516, 438] on input "A" at bounding box center [511, 438] width 9 height 9
radio input "true"
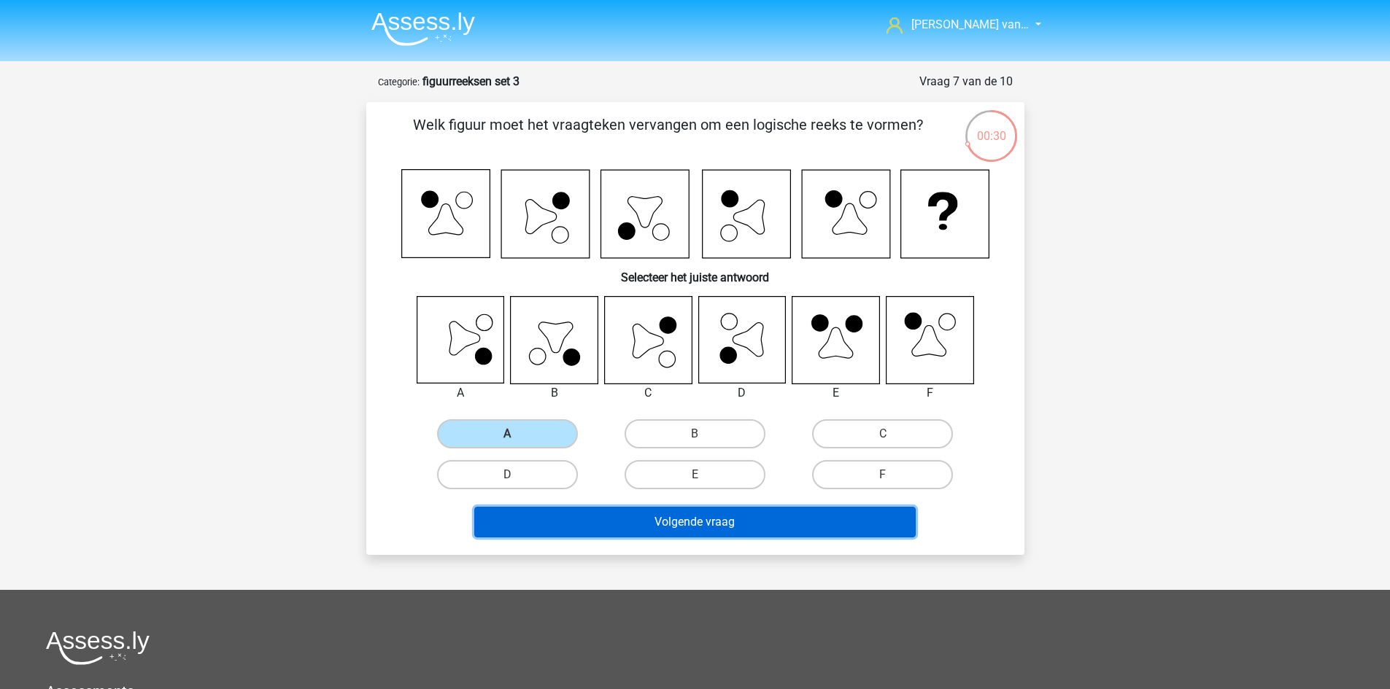
click at [655, 522] on button "Volgende vraag" at bounding box center [694, 522] width 441 height 31
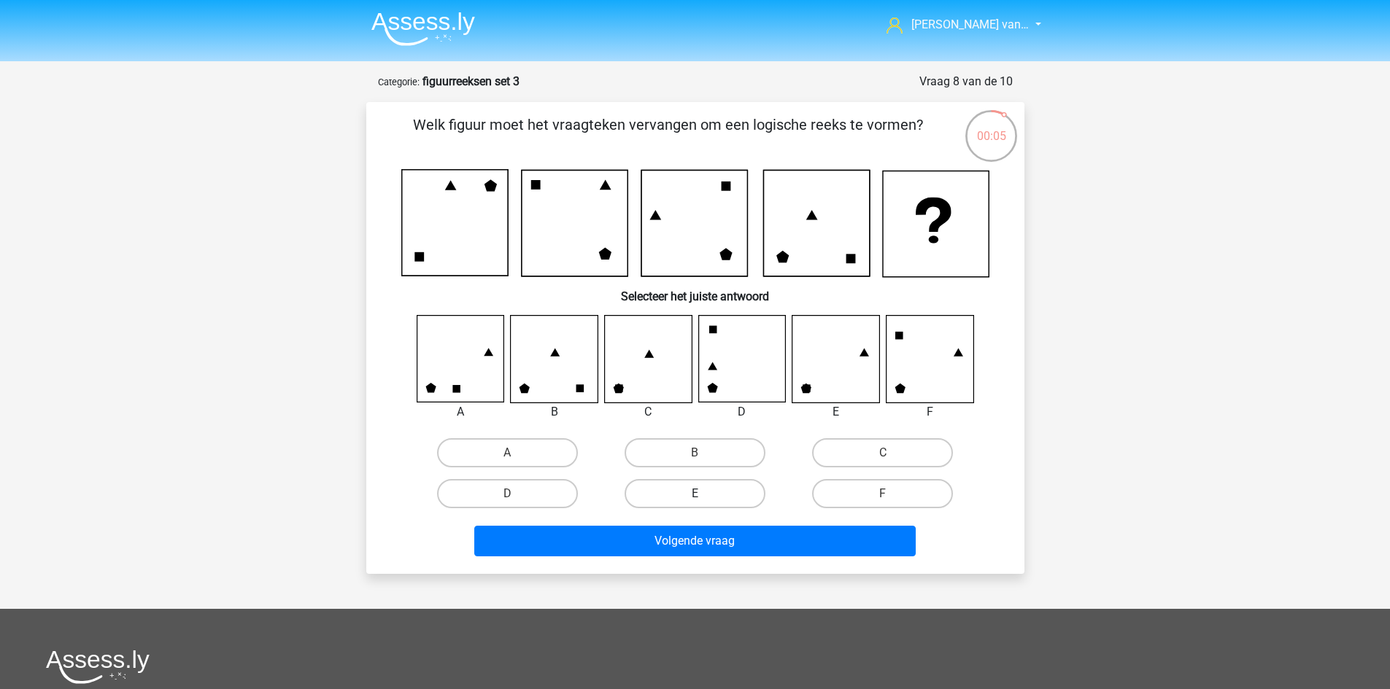
click at [689, 492] on label "E" at bounding box center [694, 493] width 141 height 29
click at [694, 494] on input "E" at bounding box center [698, 498] width 9 height 9
radio input "true"
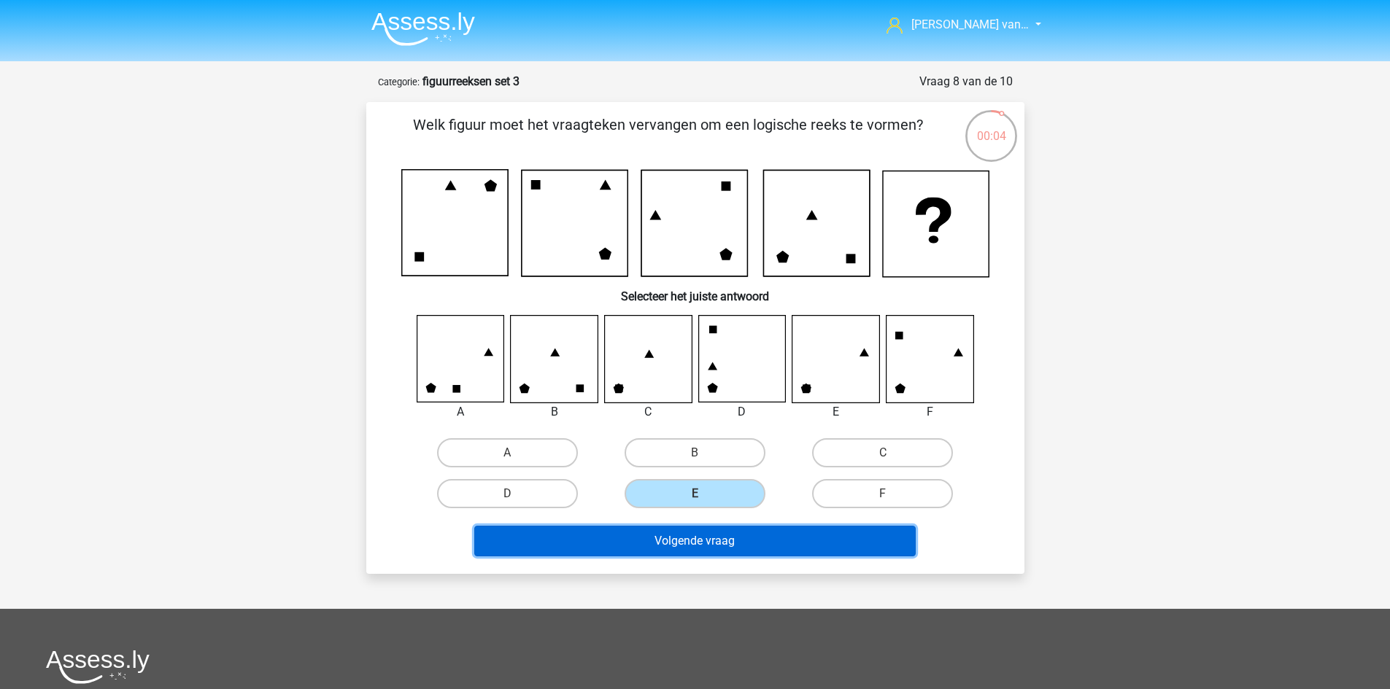
click at [713, 549] on button "Volgende vraag" at bounding box center [694, 541] width 441 height 31
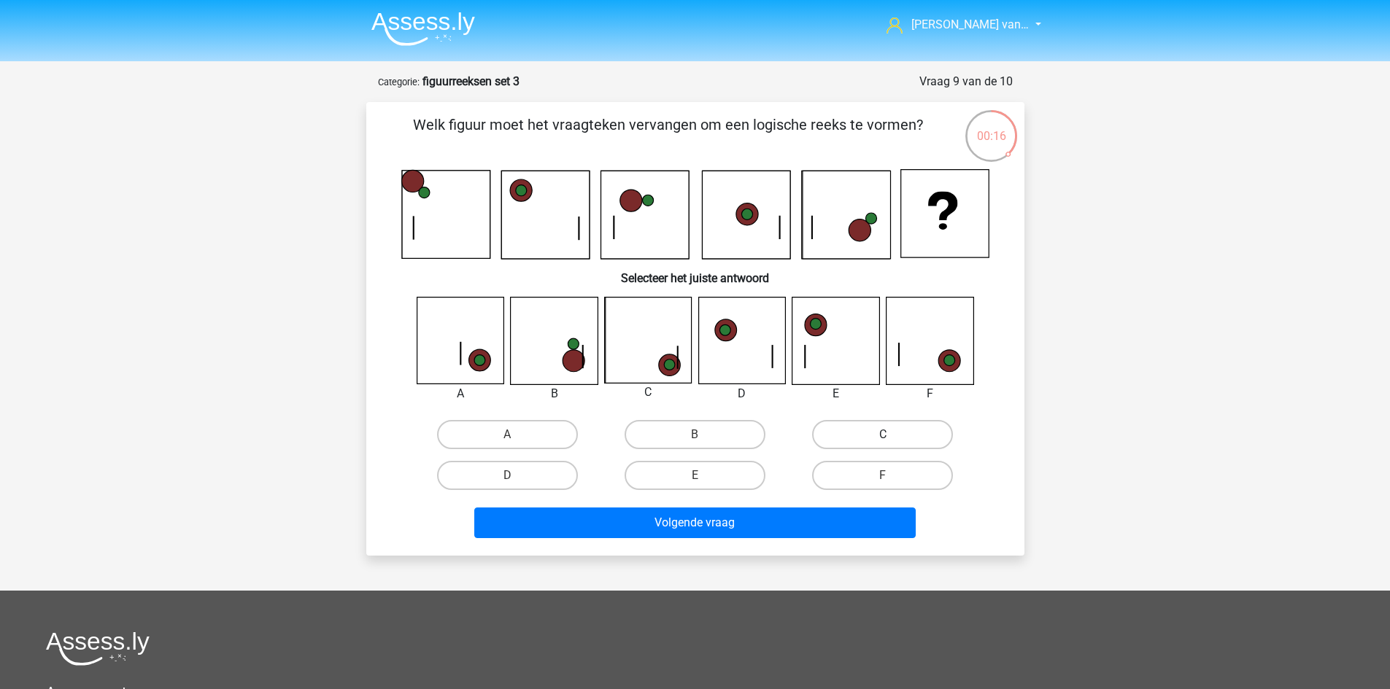
click at [893, 434] on label "C" at bounding box center [882, 434] width 141 height 29
click at [892, 435] on input "C" at bounding box center [887, 439] width 9 height 9
radio input "true"
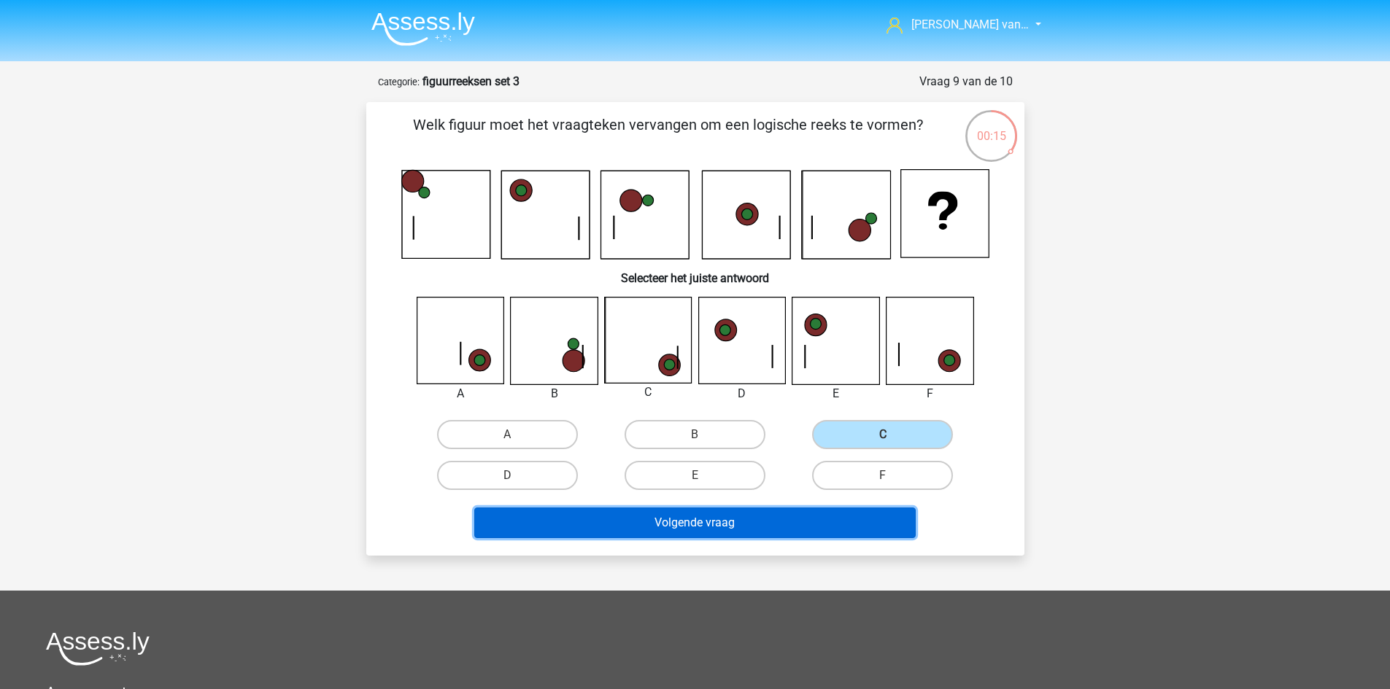
click at [766, 529] on button "Volgende vraag" at bounding box center [694, 523] width 441 height 31
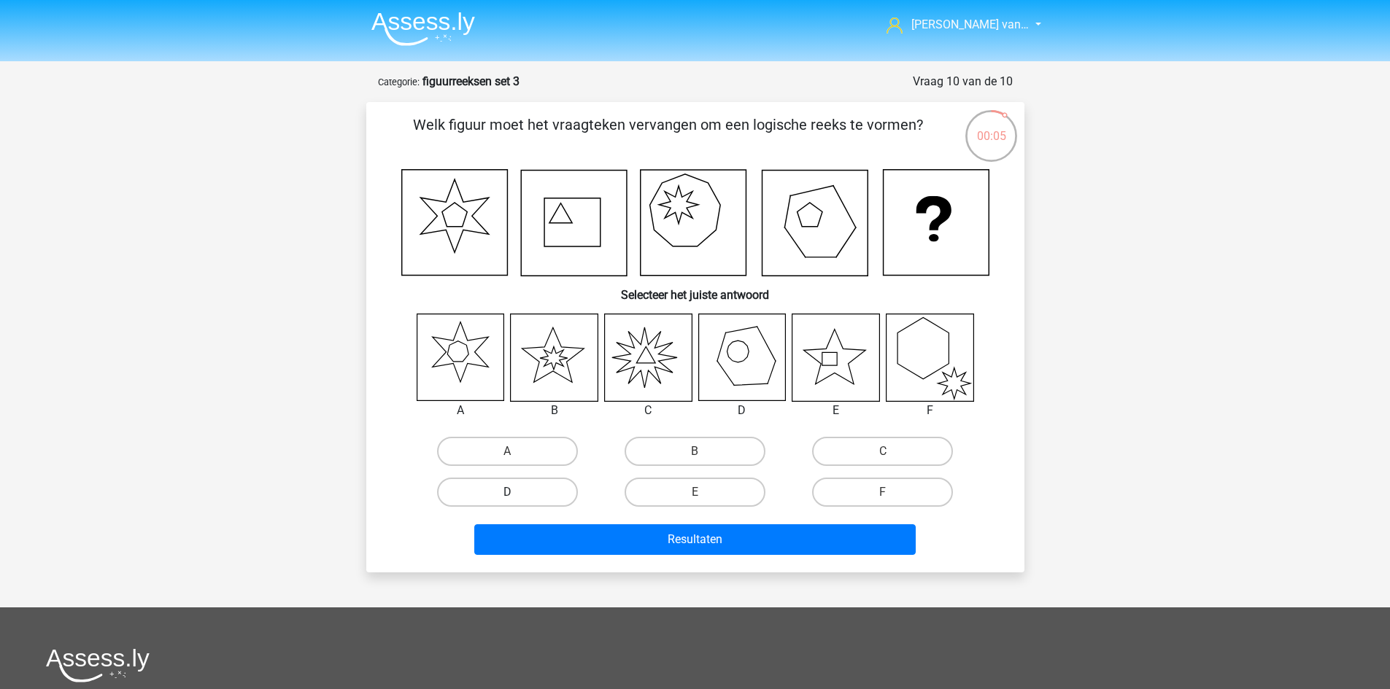
click at [549, 495] on label "D" at bounding box center [507, 492] width 141 height 29
click at [516, 495] on input "D" at bounding box center [511, 496] width 9 height 9
radio input "true"
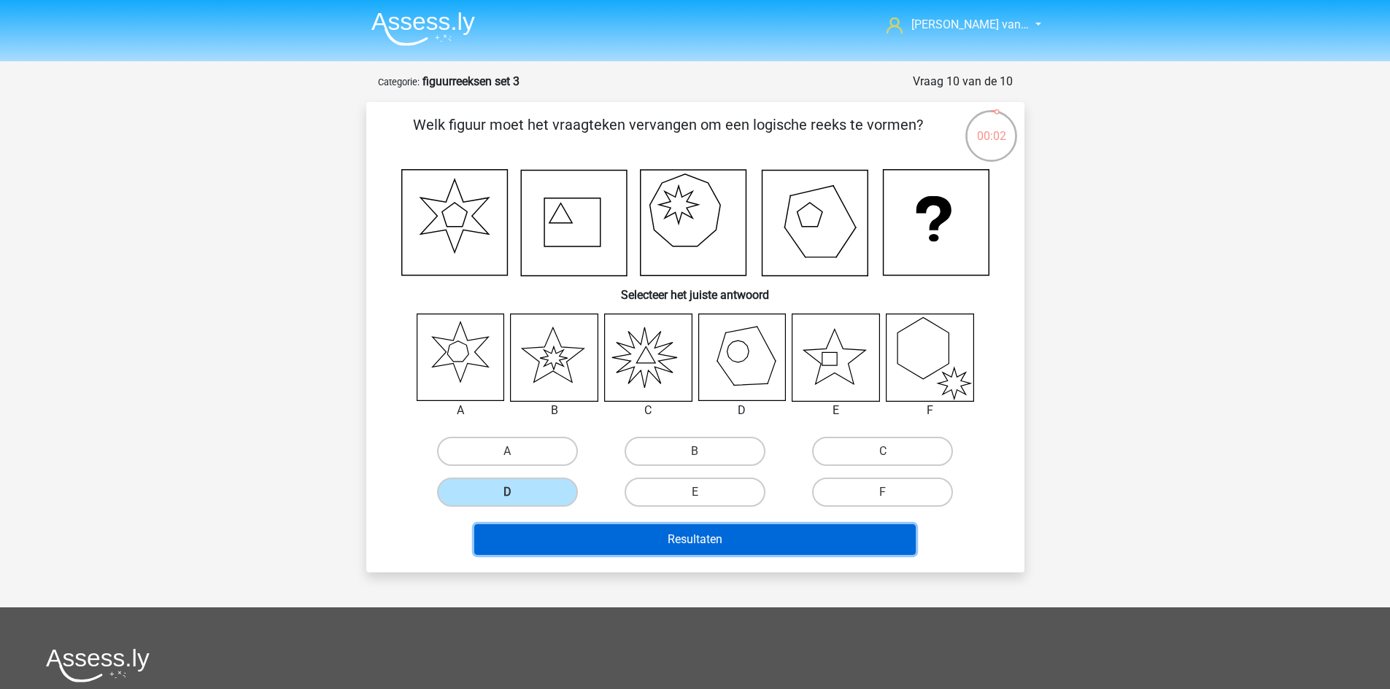
click at [719, 532] on button "Resultaten" at bounding box center [694, 539] width 441 height 31
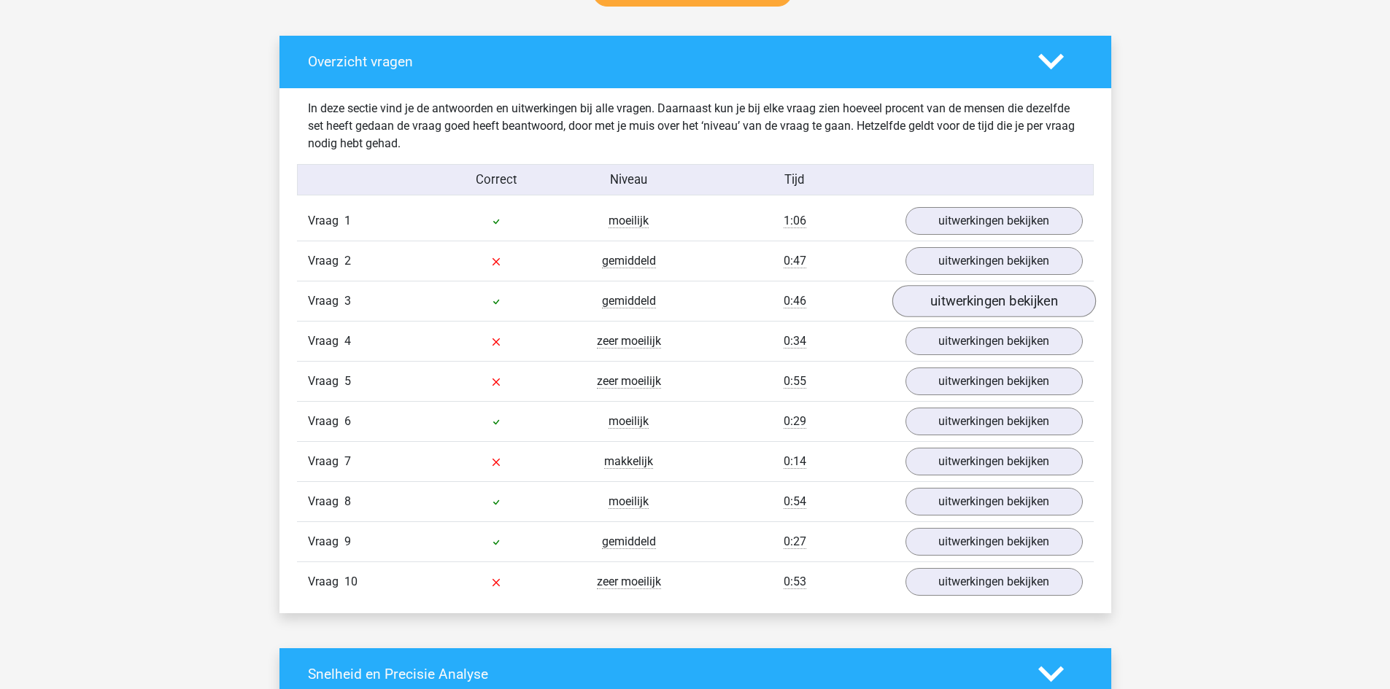
scroll to position [802, 0]
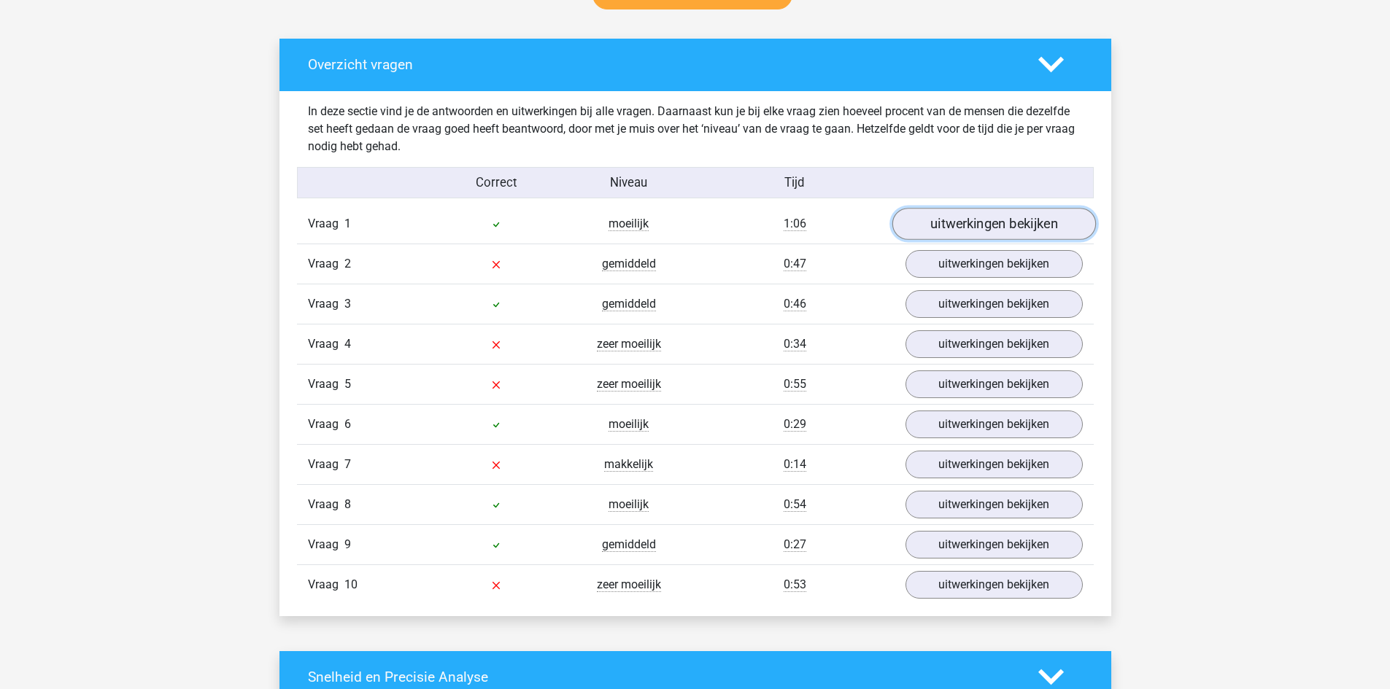
click at [977, 227] on link "uitwerkingen bekijken" at bounding box center [993, 224] width 204 height 32
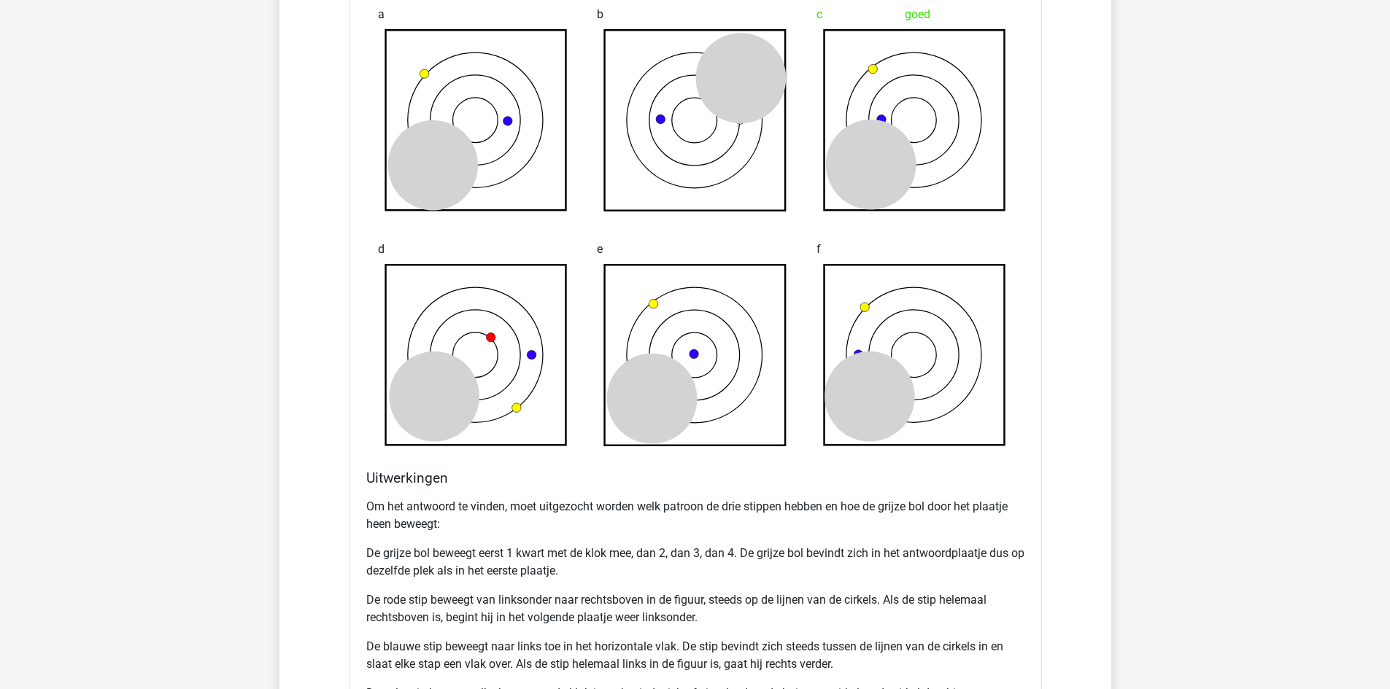
scroll to position [1678, 0]
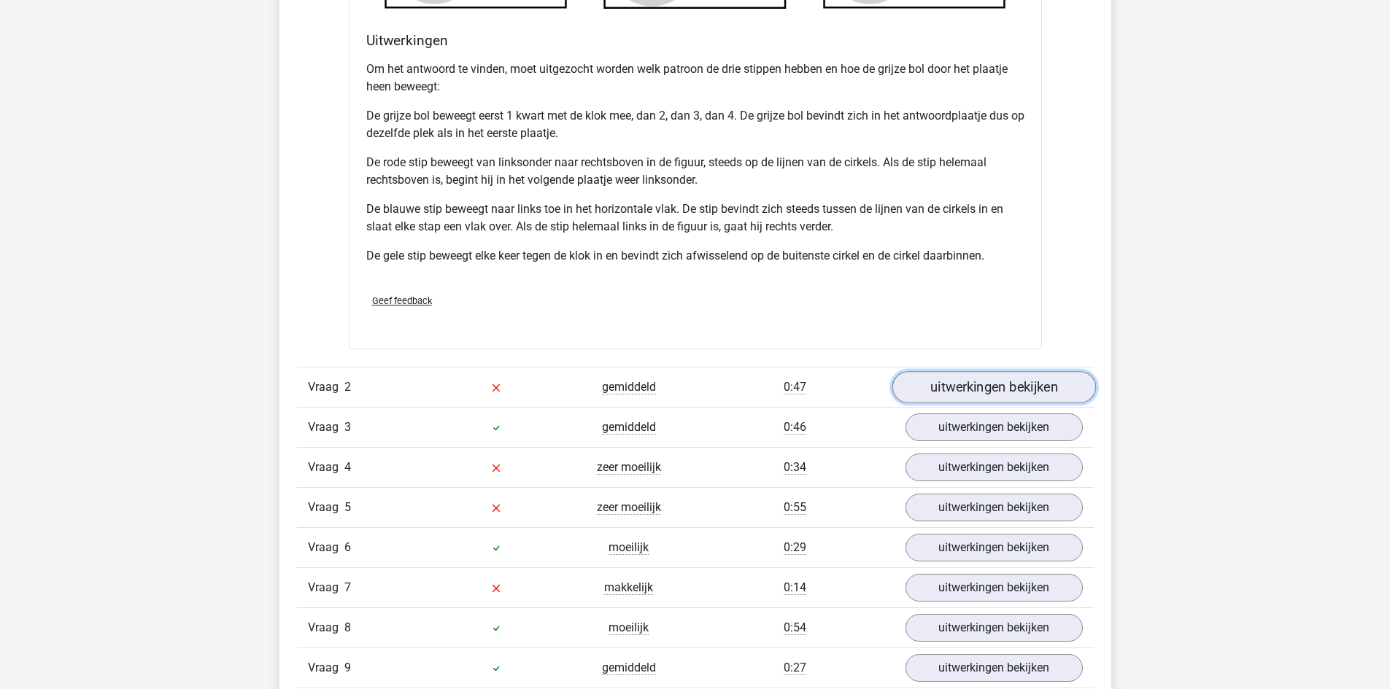
click at [997, 394] on link "uitwerkingen bekijken" at bounding box center [993, 387] width 204 height 32
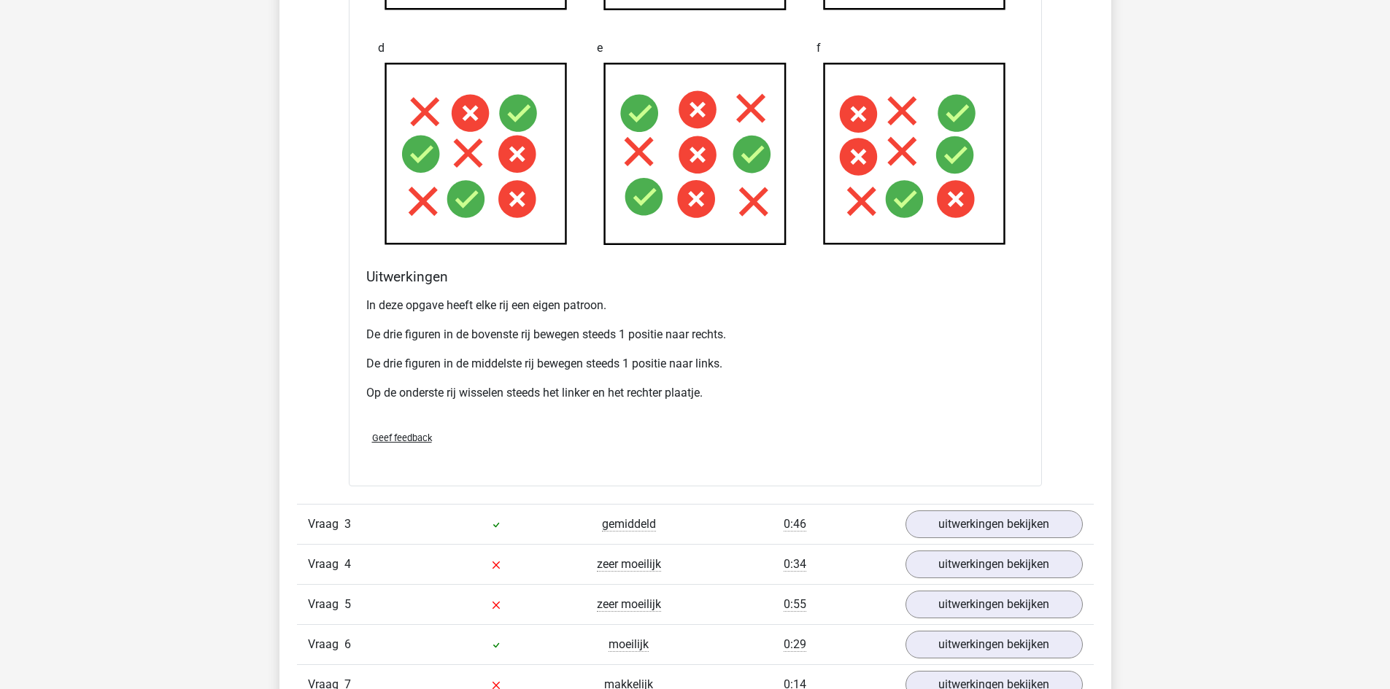
scroll to position [2626, 0]
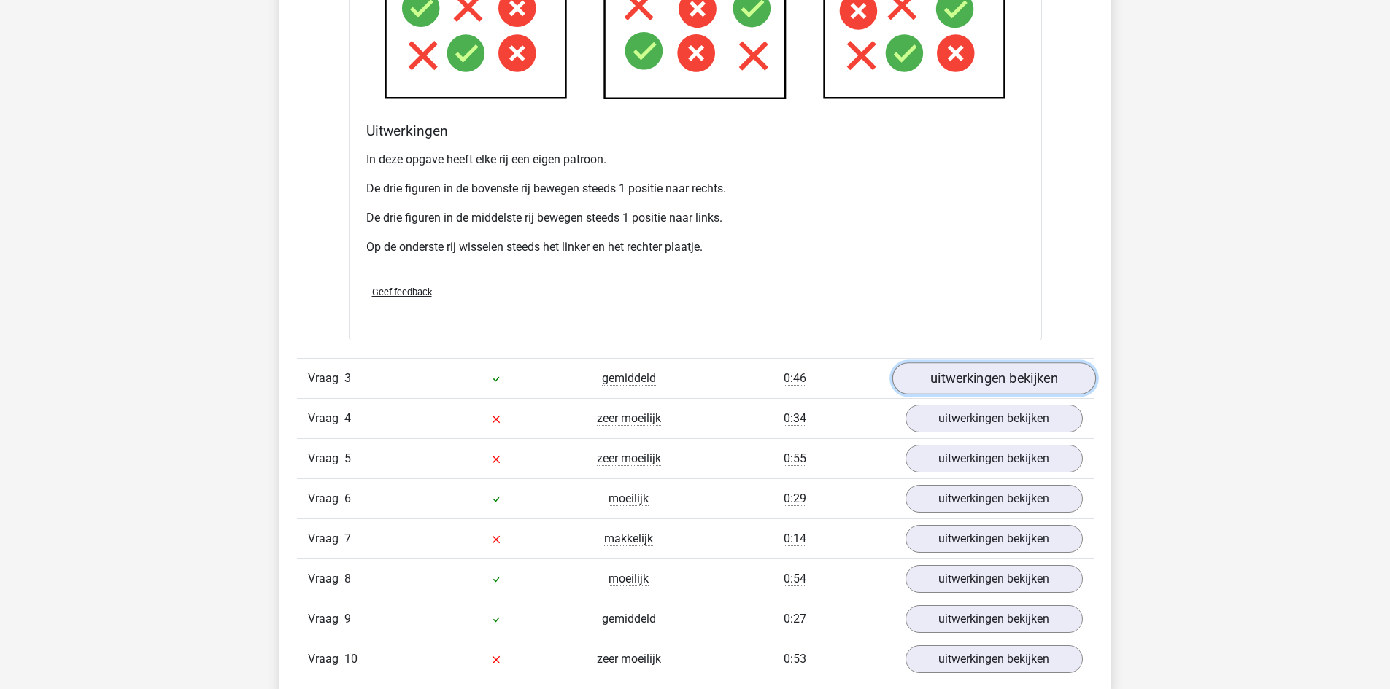
click at [988, 386] on link "uitwerkingen bekijken" at bounding box center [993, 379] width 204 height 32
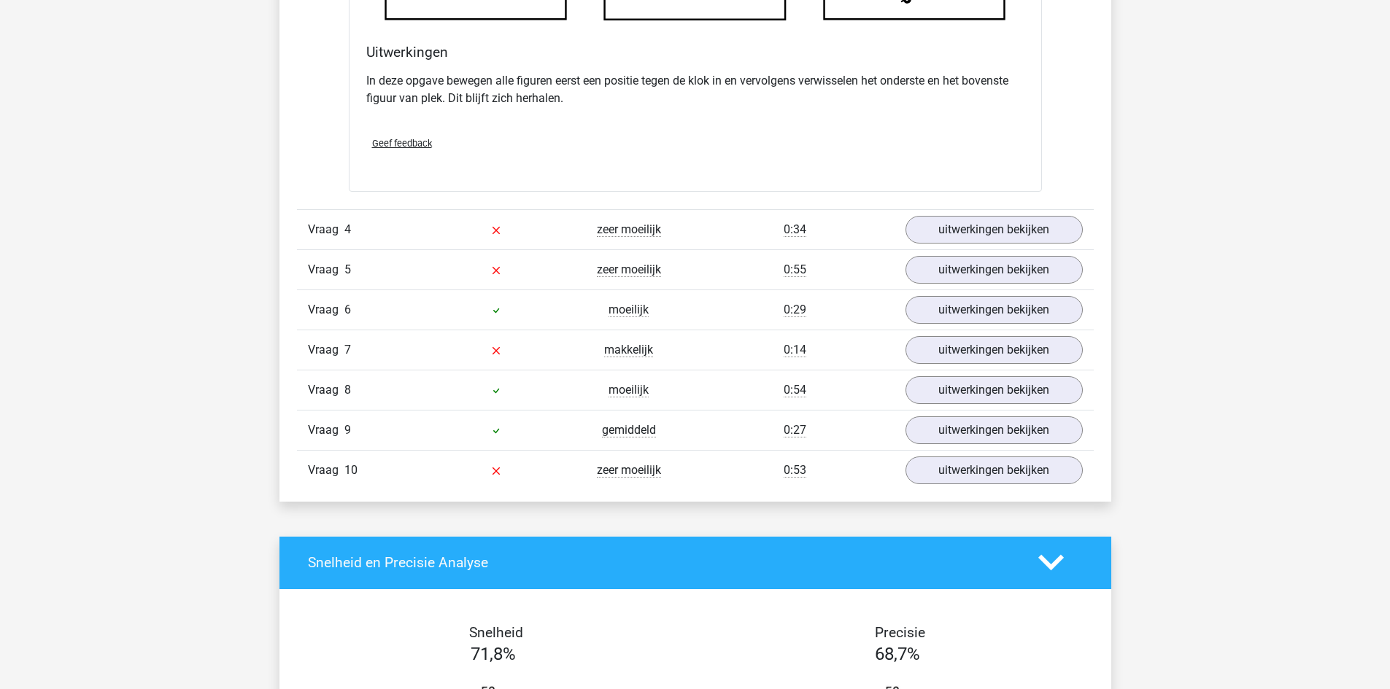
scroll to position [3720, 0]
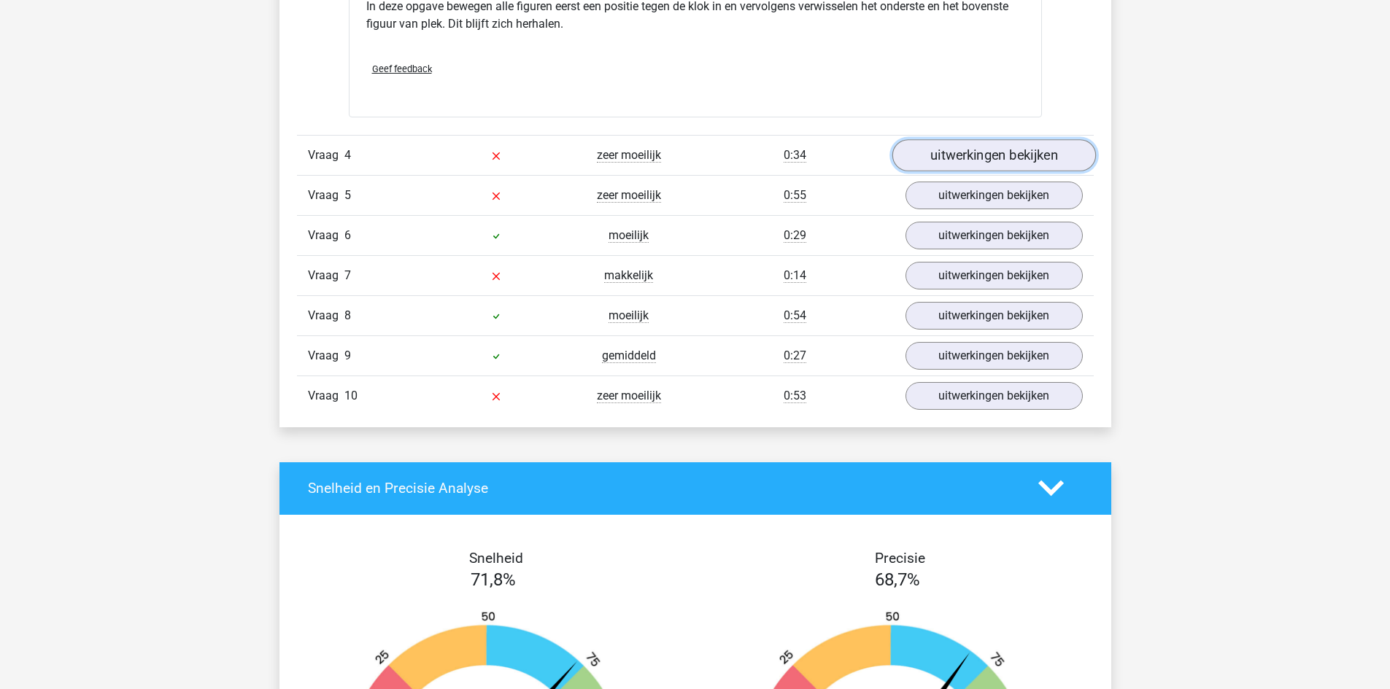
click at [992, 166] on link "uitwerkingen bekijken" at bounding box center [993, 155] width 204 height 32
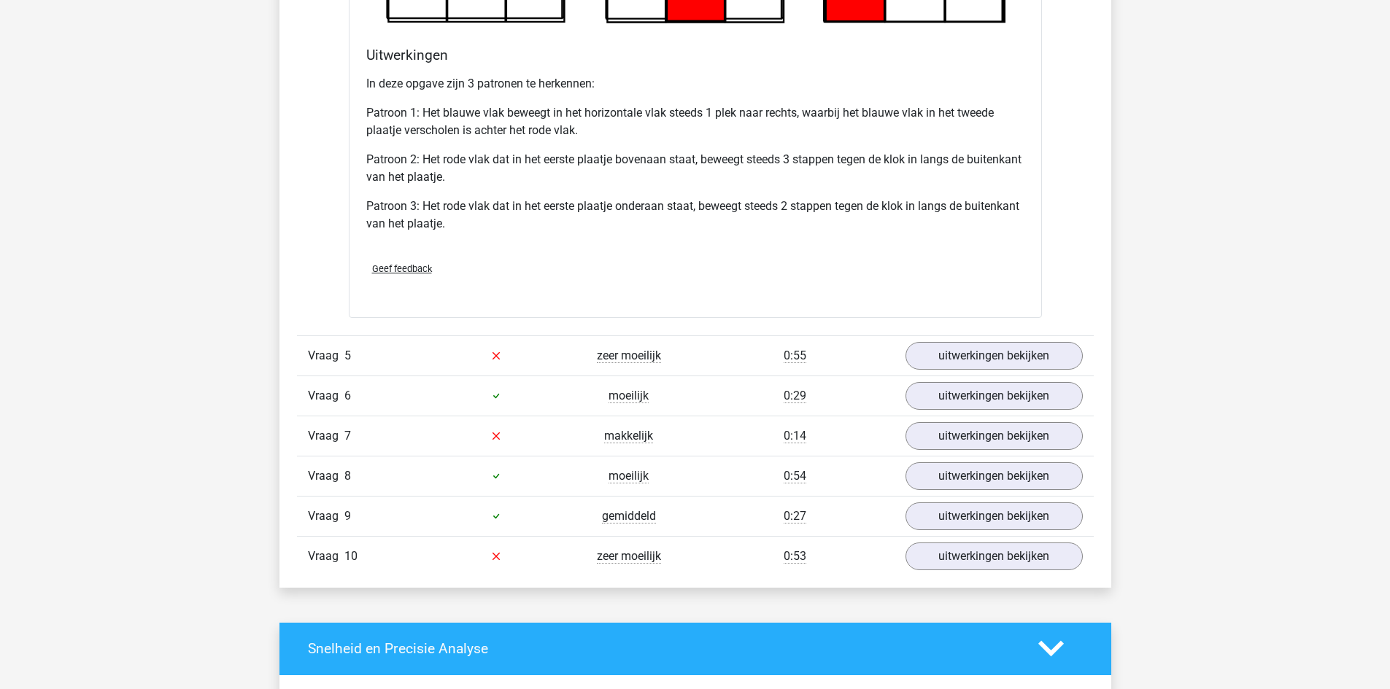
scroll to position [4522, 0]
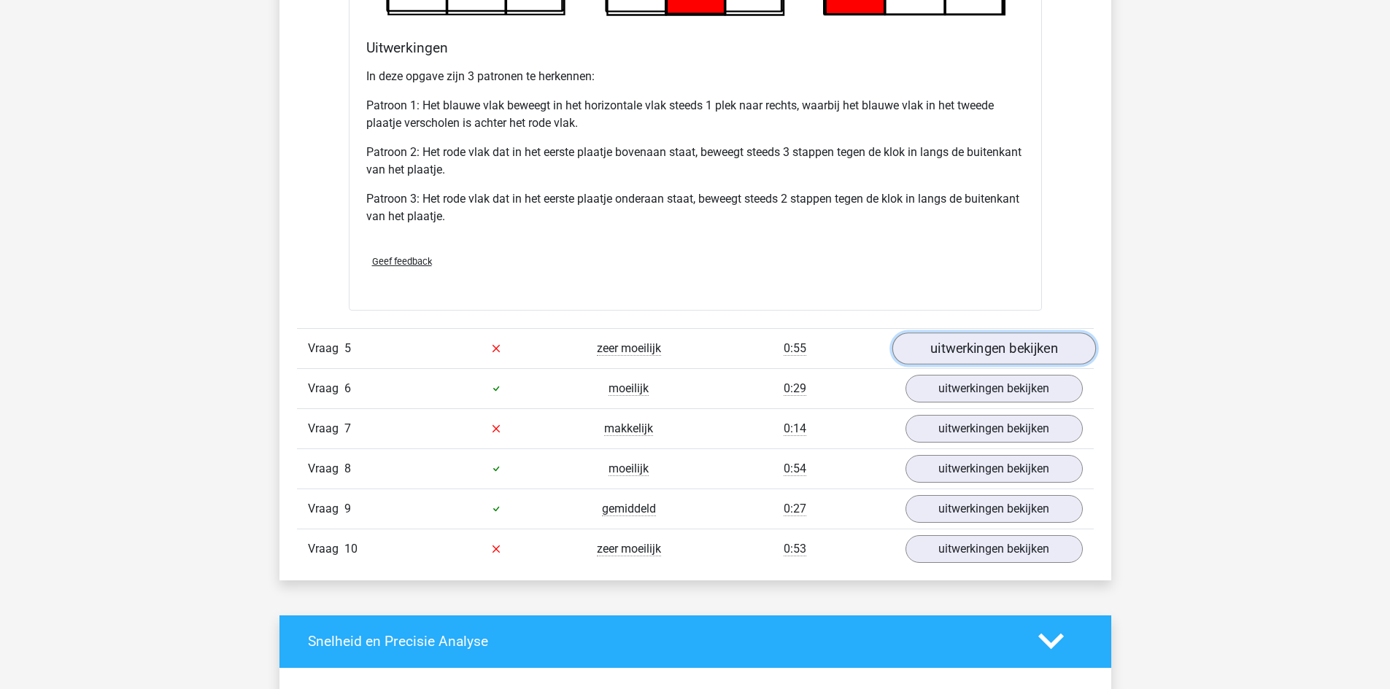
click at [985, 345] on link "uitwerkingen bekijken" at bounding box center [993, 349] width 204 height 32
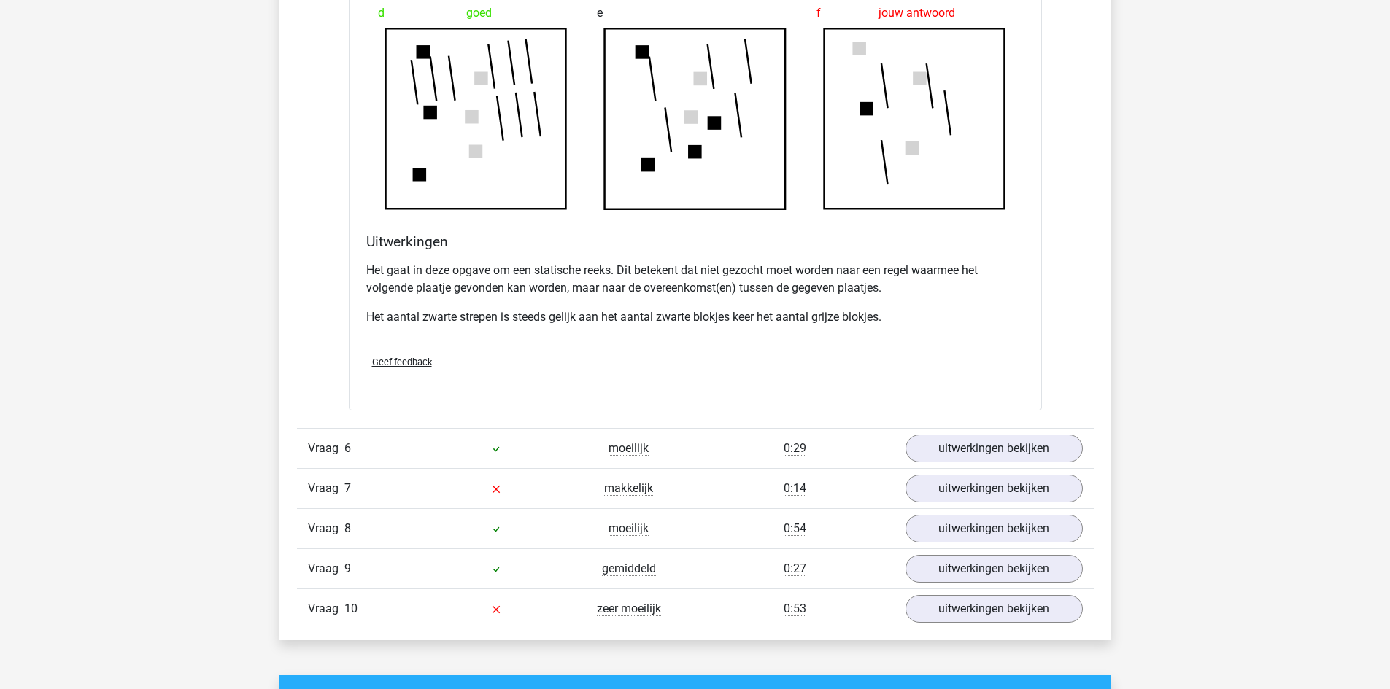
scroll to position [5471, 0]
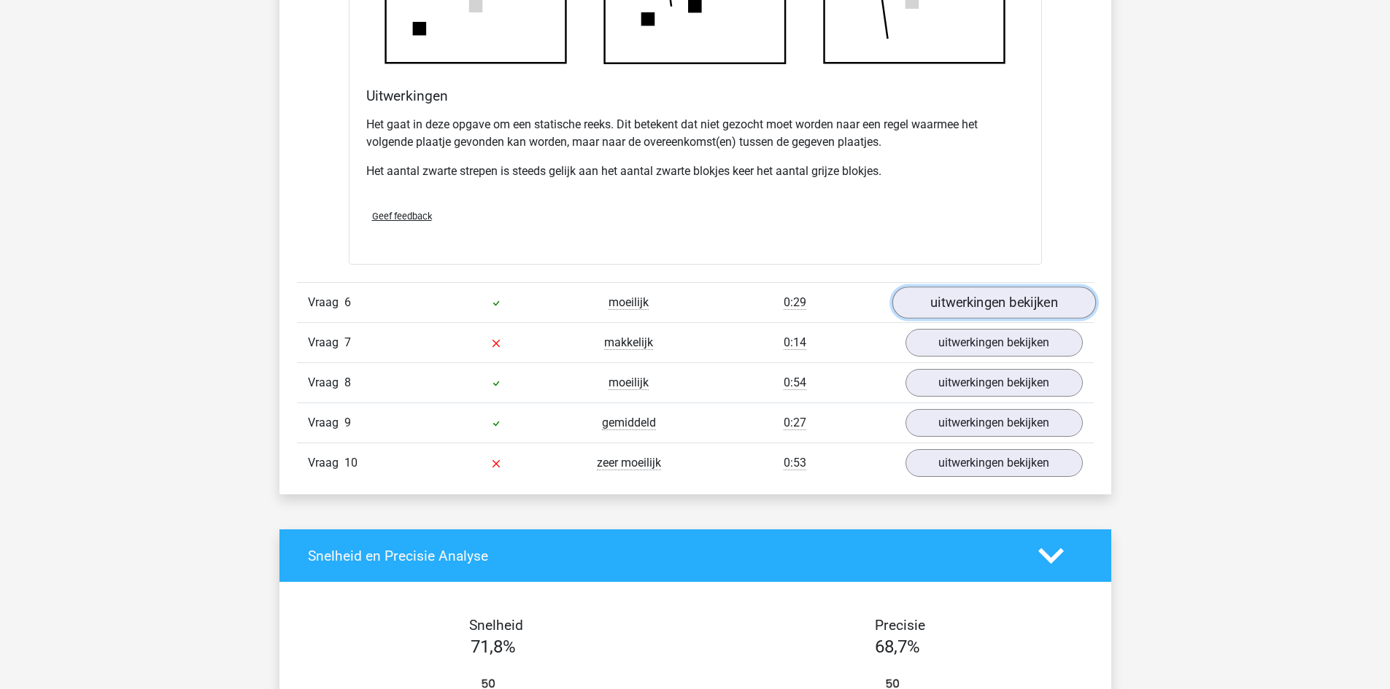
click at [952, 306] on link "uitwerkingen bekijken" at bounding box center [993, 303] width 204 height 32
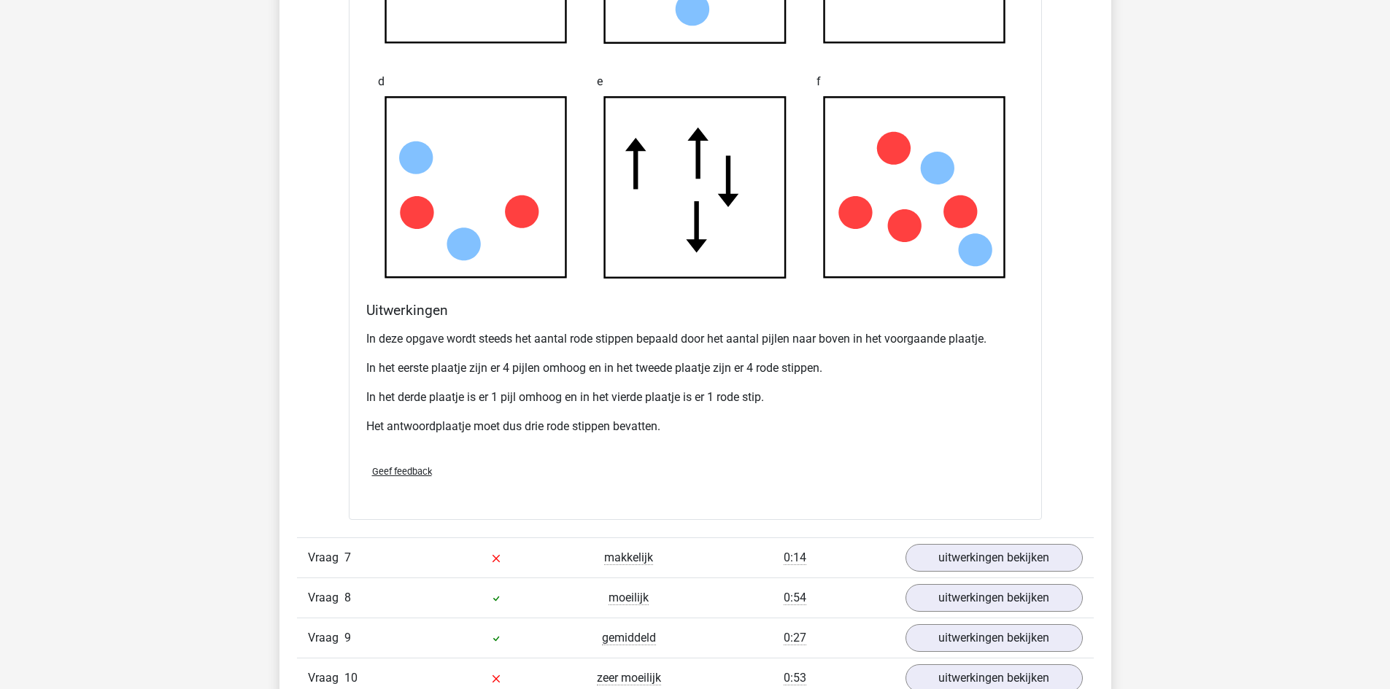
scroll to position [6346, 0]
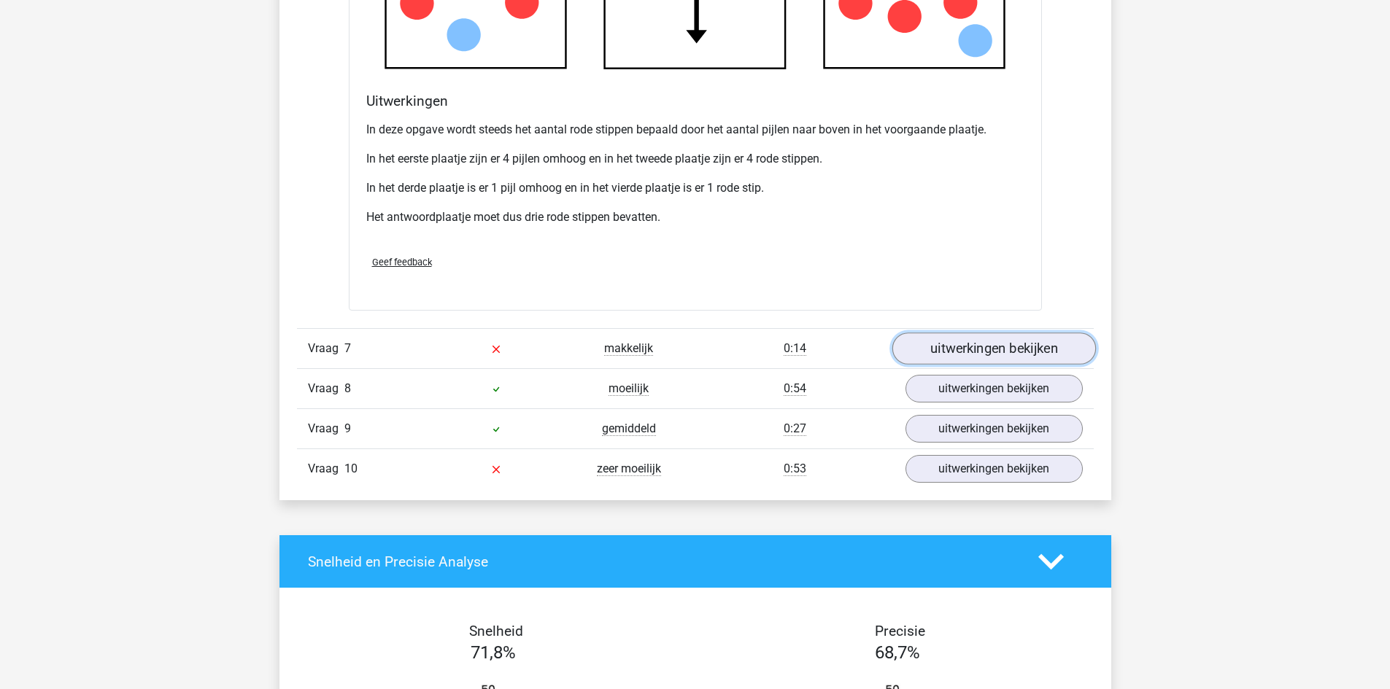
click at [997, 336] on link "uitwerkingen bekijken" at bounding box center [993, 349] width 204 height 32
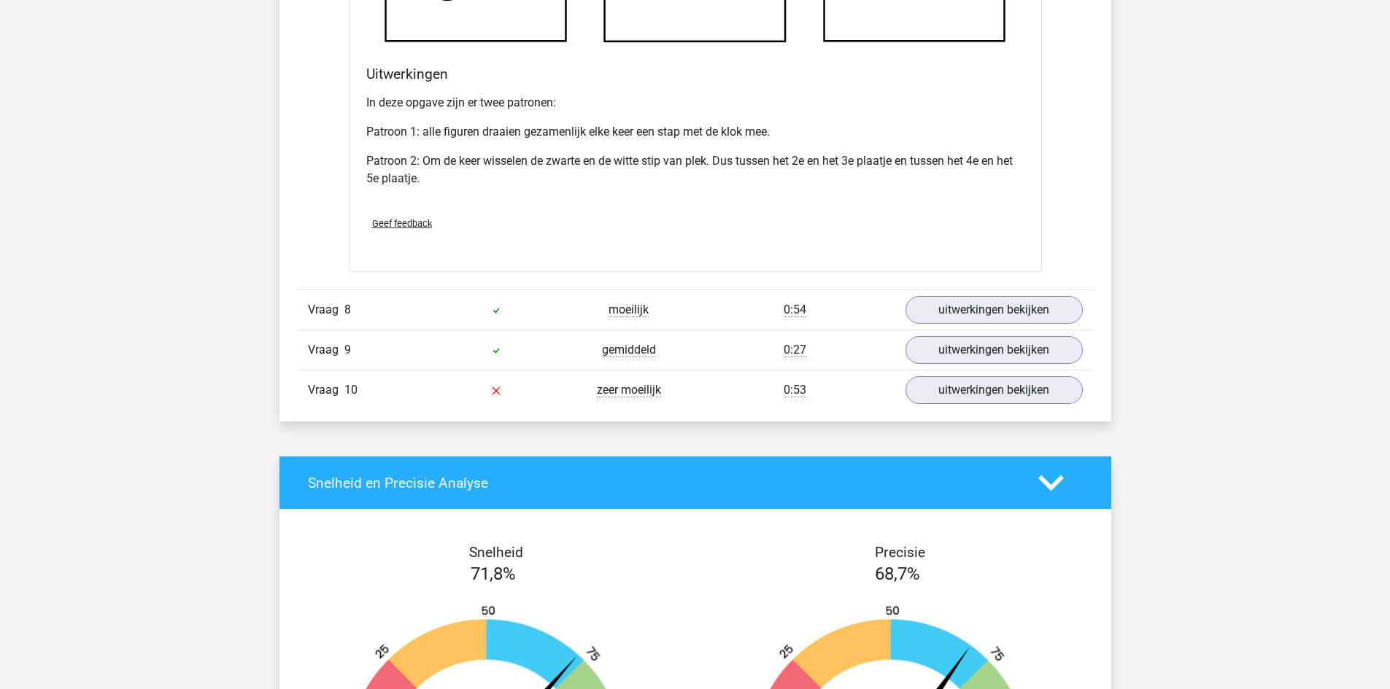
scroll to position [7294, 0]
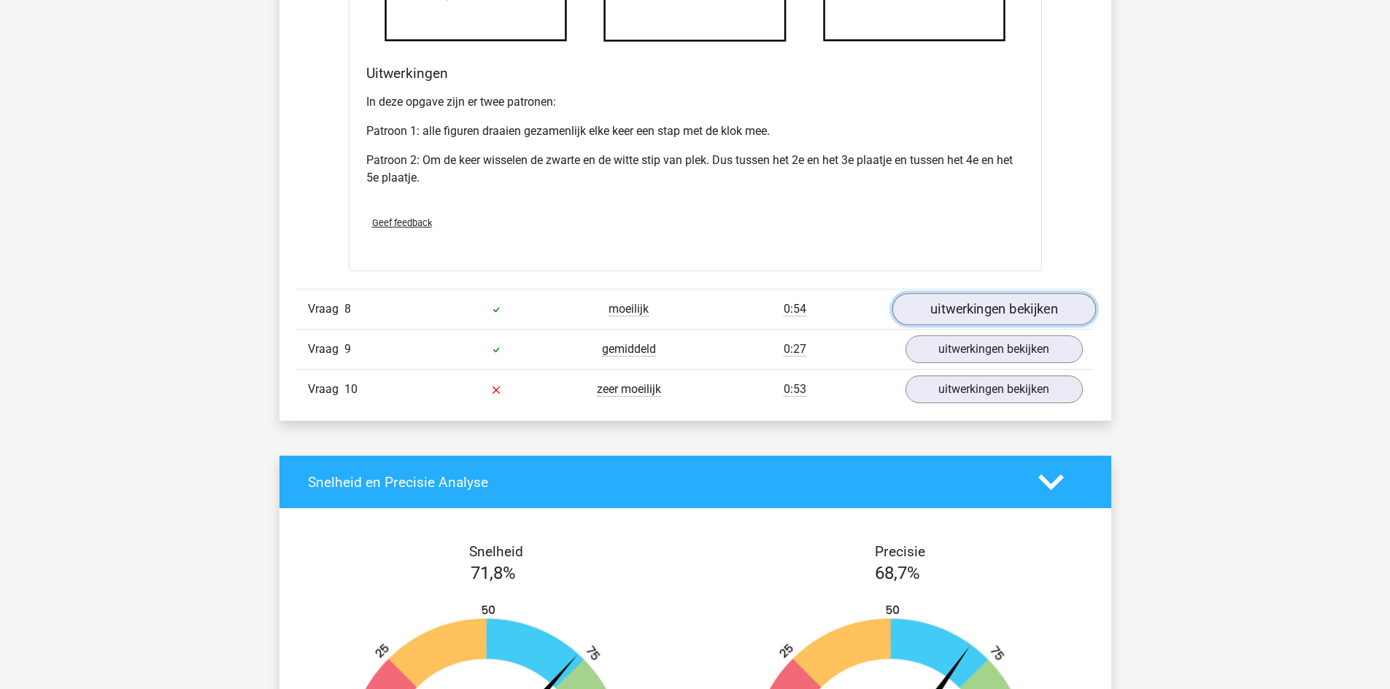
click at [985, 305] on link "uitwerkingen bekijken" at bounding box center [993, 309] width 204 height 32
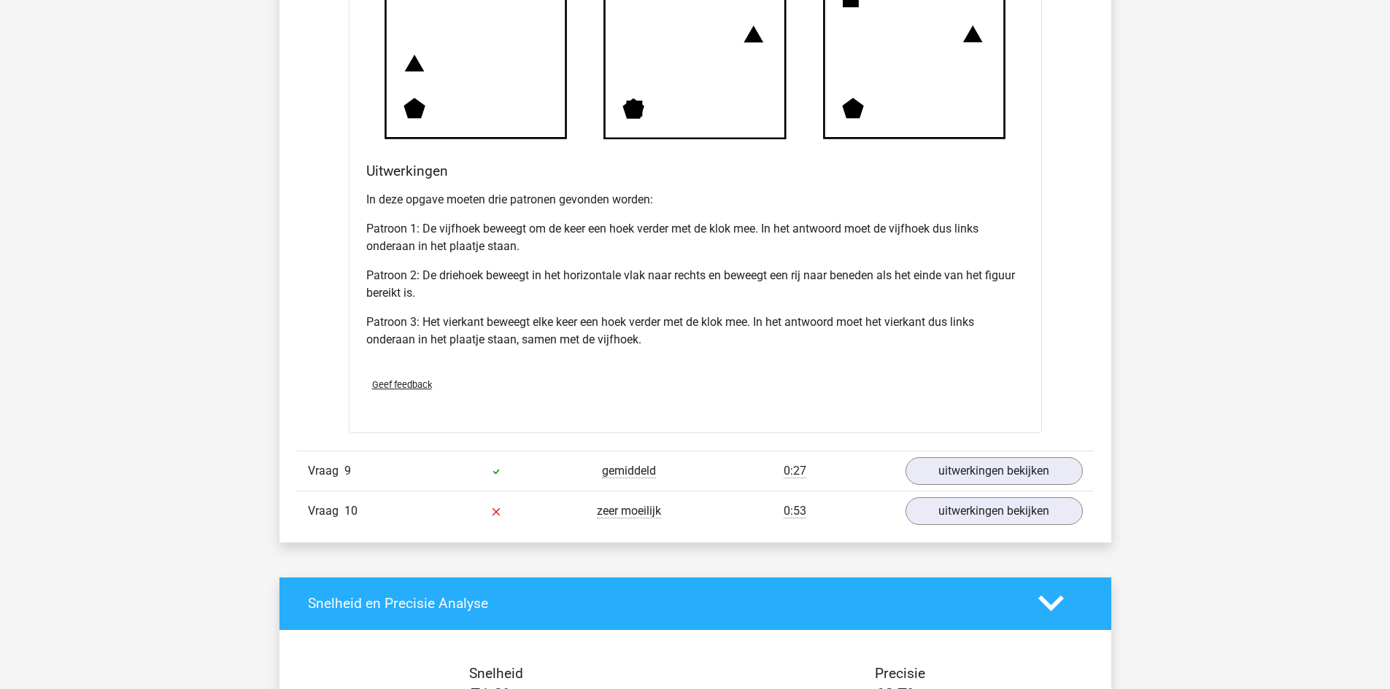
scroll to position [8242, 0]
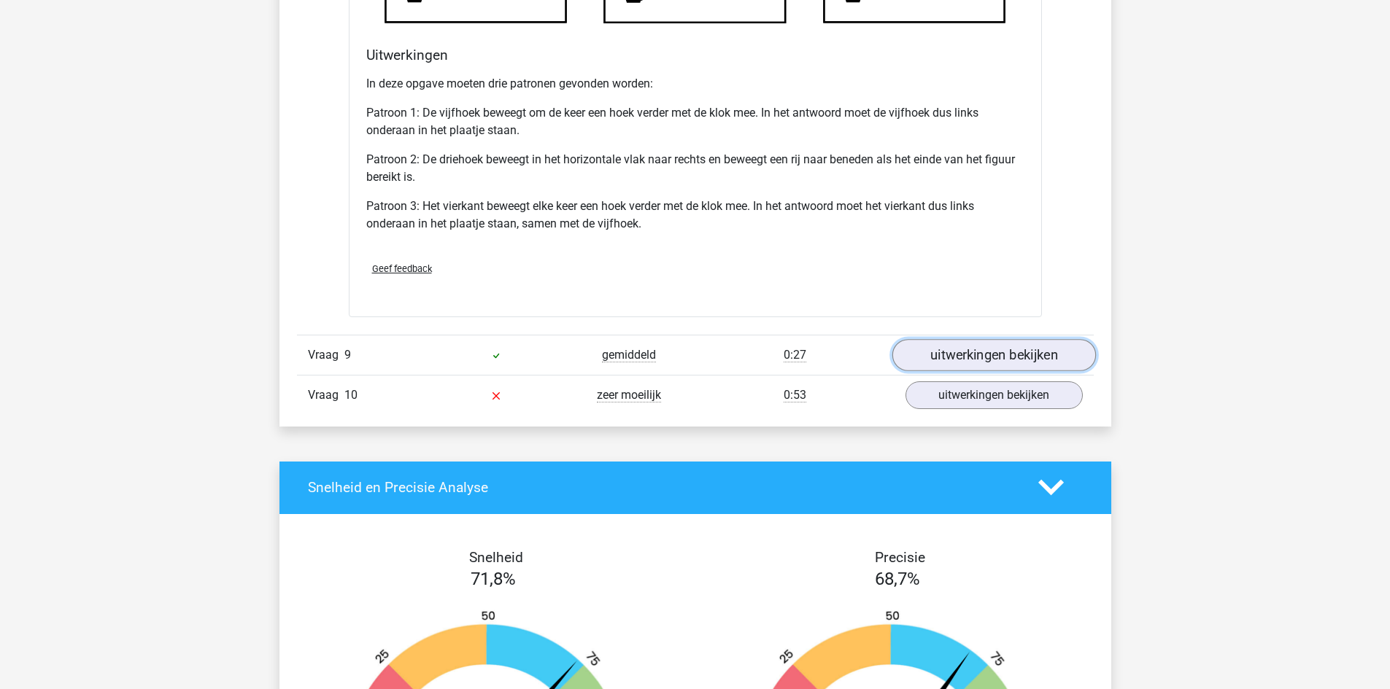
click at [972, 358] on link "uitwerkingen bekijken" at bounding box center [993, 355] width 204 height 32
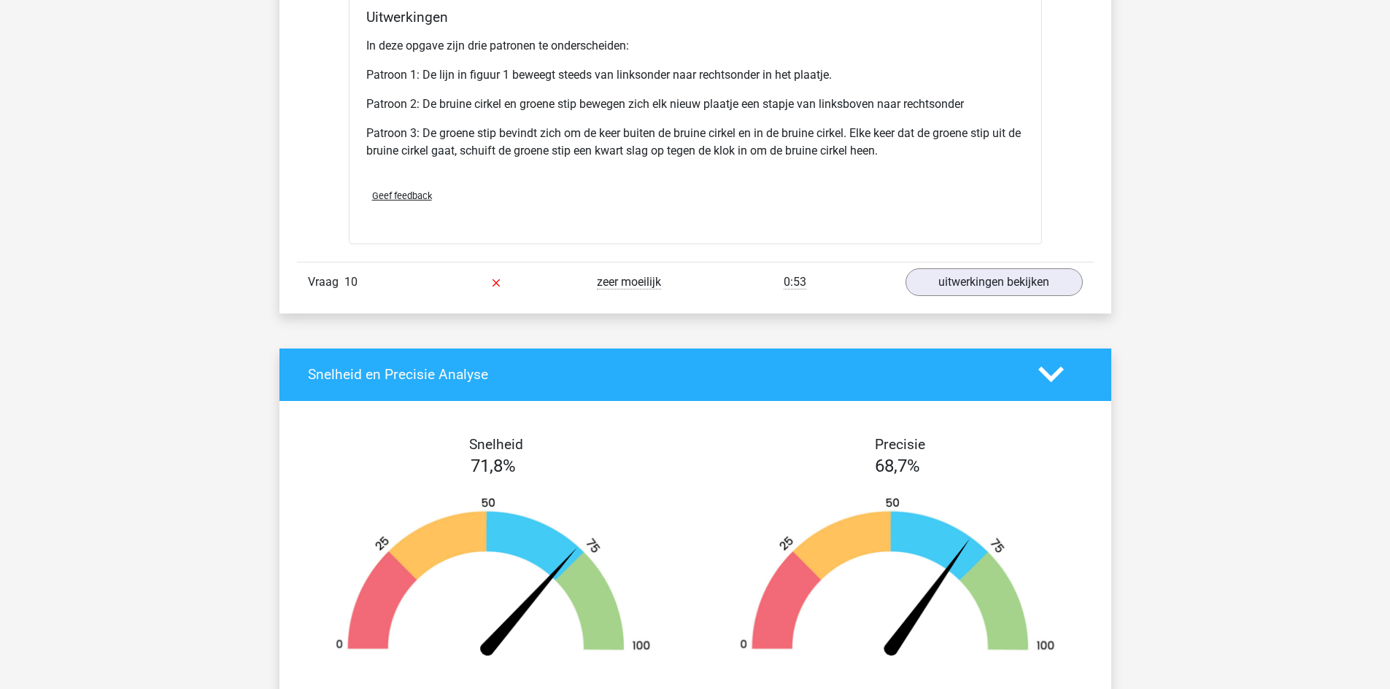
scroll to position [9264, 0]
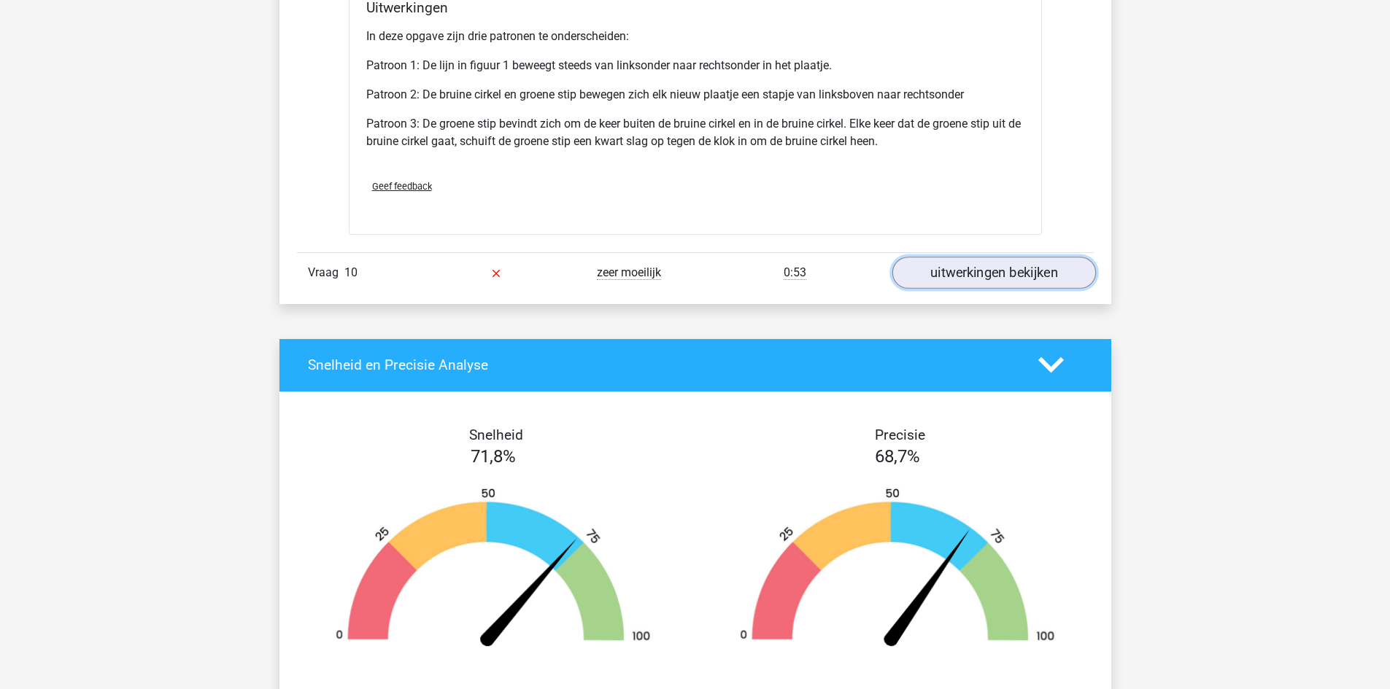
click at [961, 276] on link "uitwerkingen bekijken" at bounding box center [993, 273] width 204 height 32
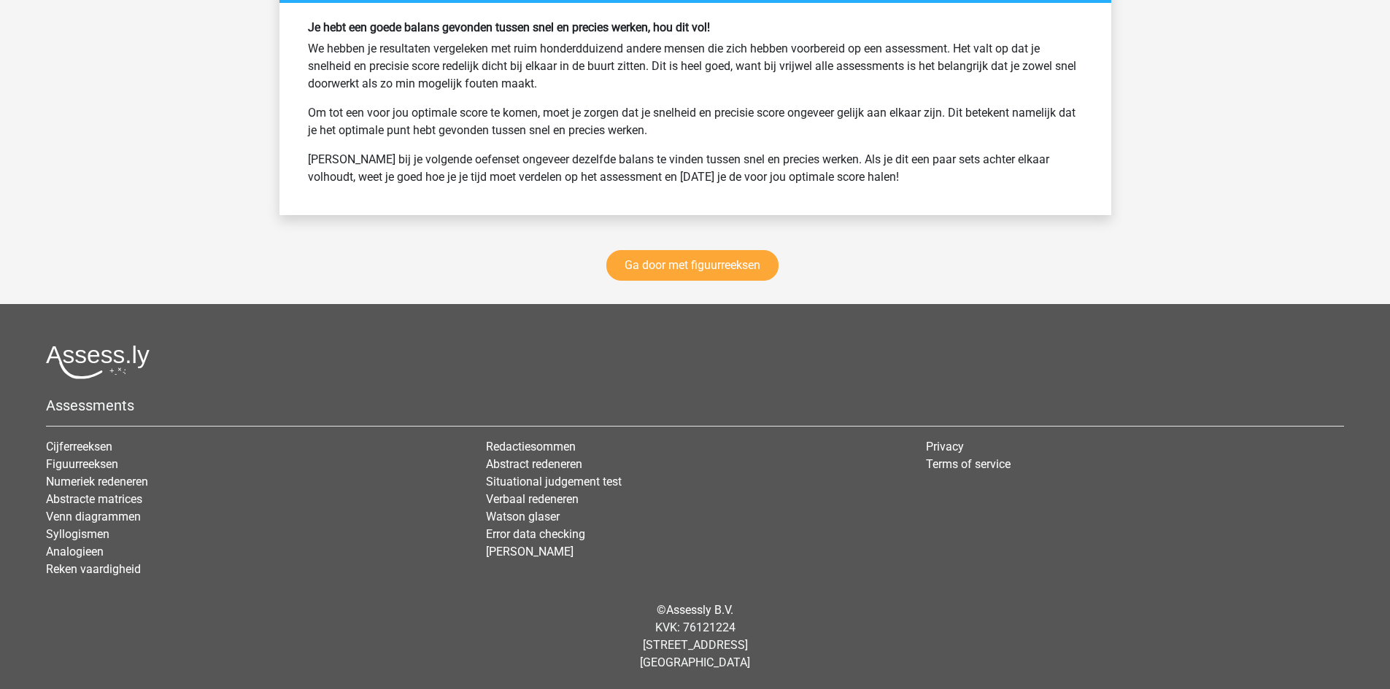
scroll to position [10865, 0]
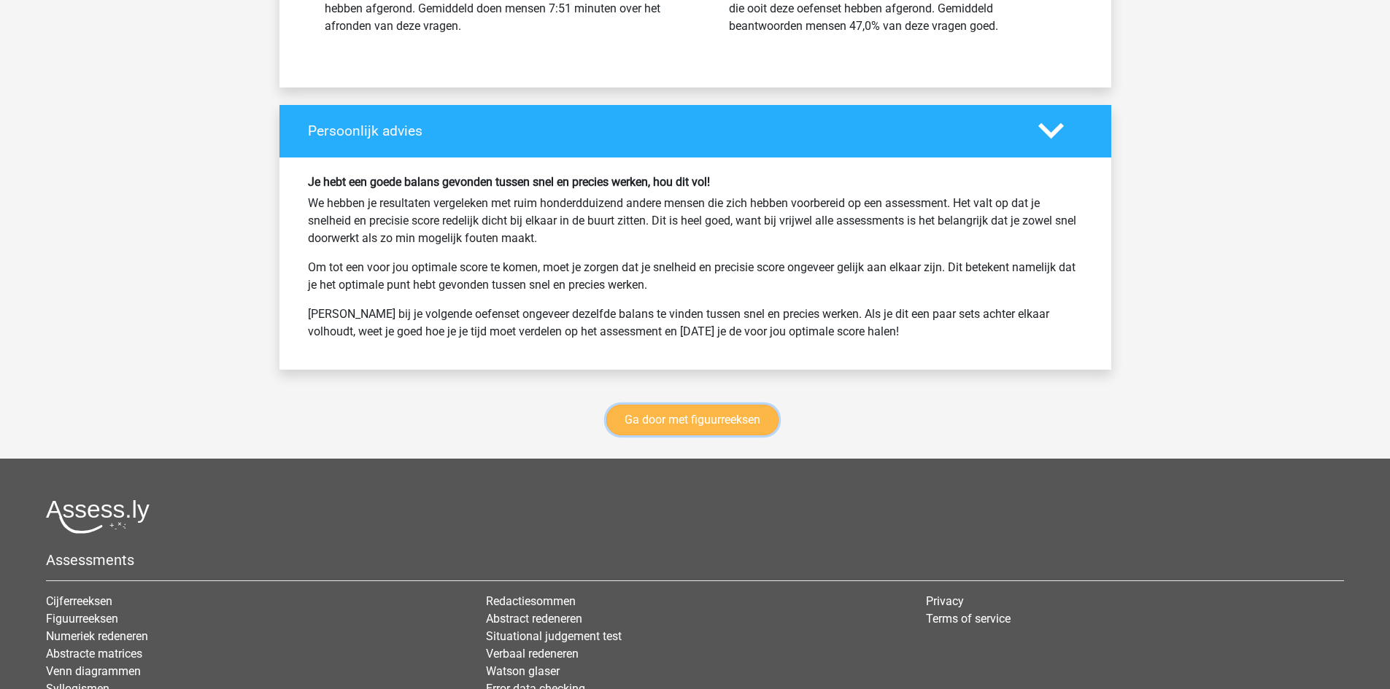
click at [703, 416] on link "Ga door met figuurreeksen" at bounding box center [692, 420] width 172 height 31
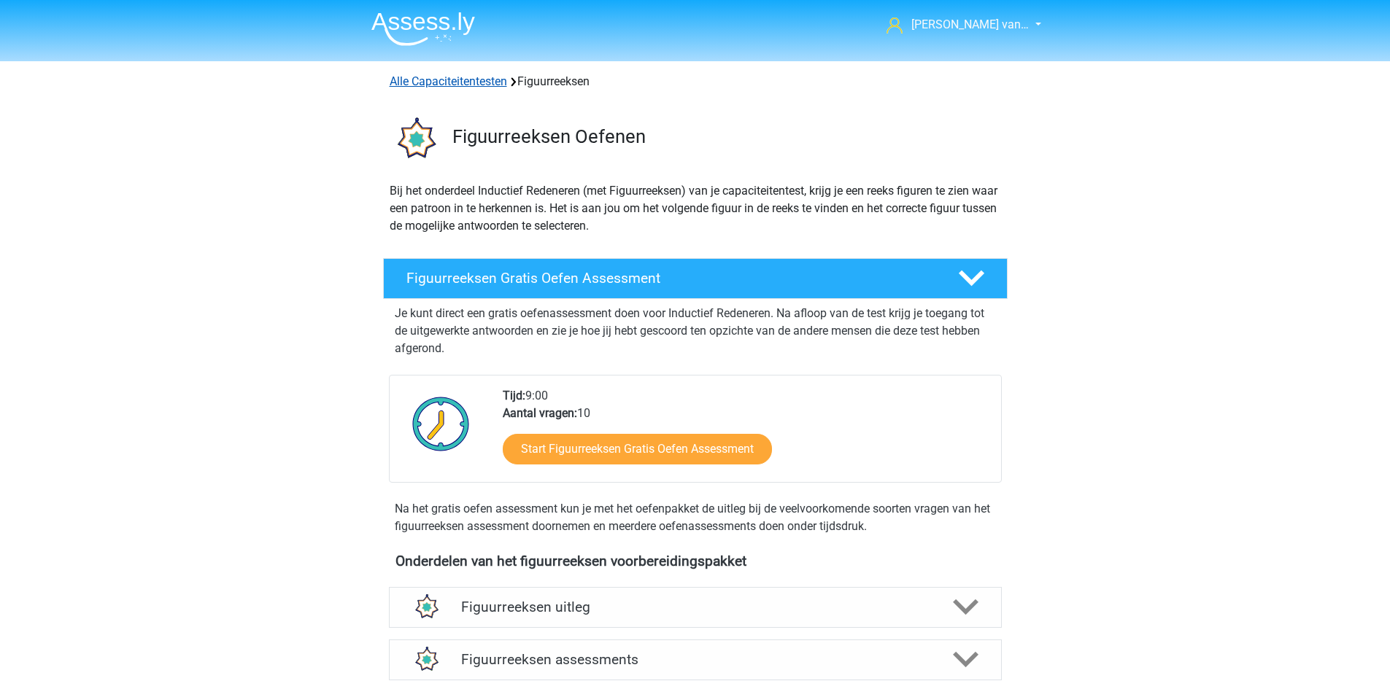
click at [473, 88] on link "Alle Capaciteitentesten" at bounding box center [448, 81] width 117 height 14
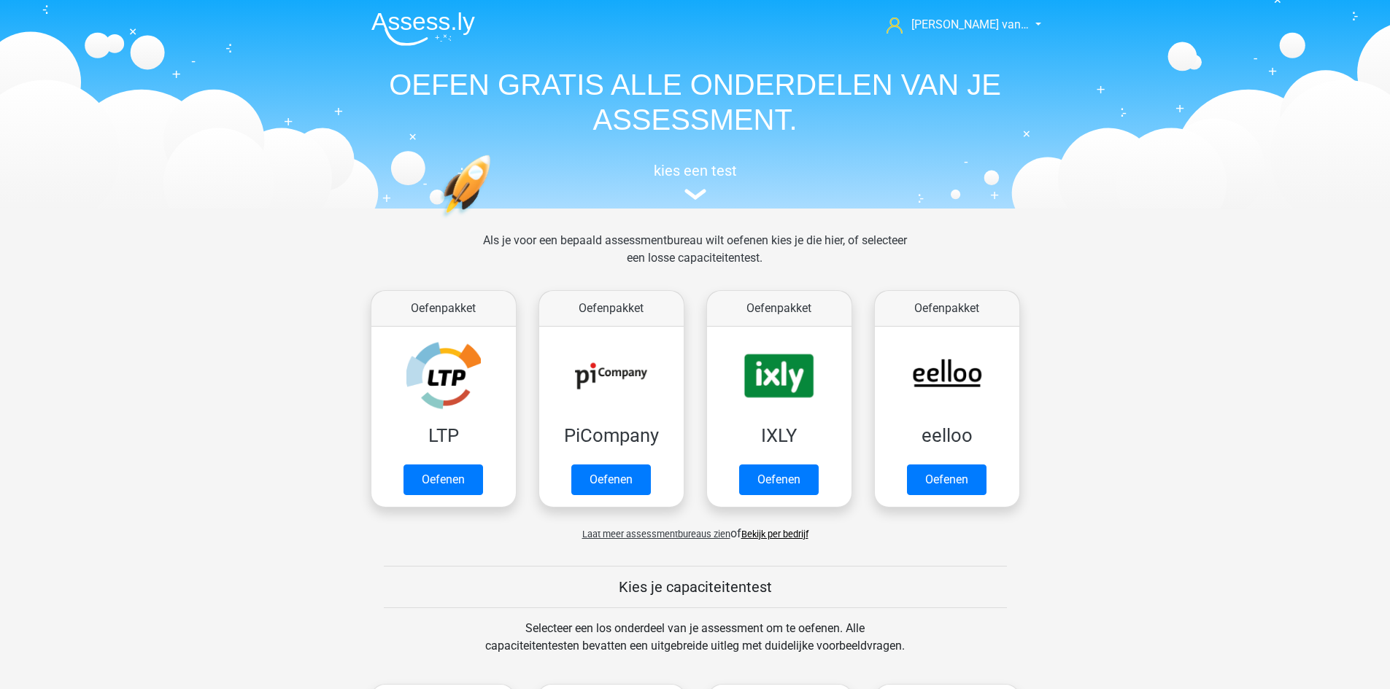
scroll to position [620, 0]
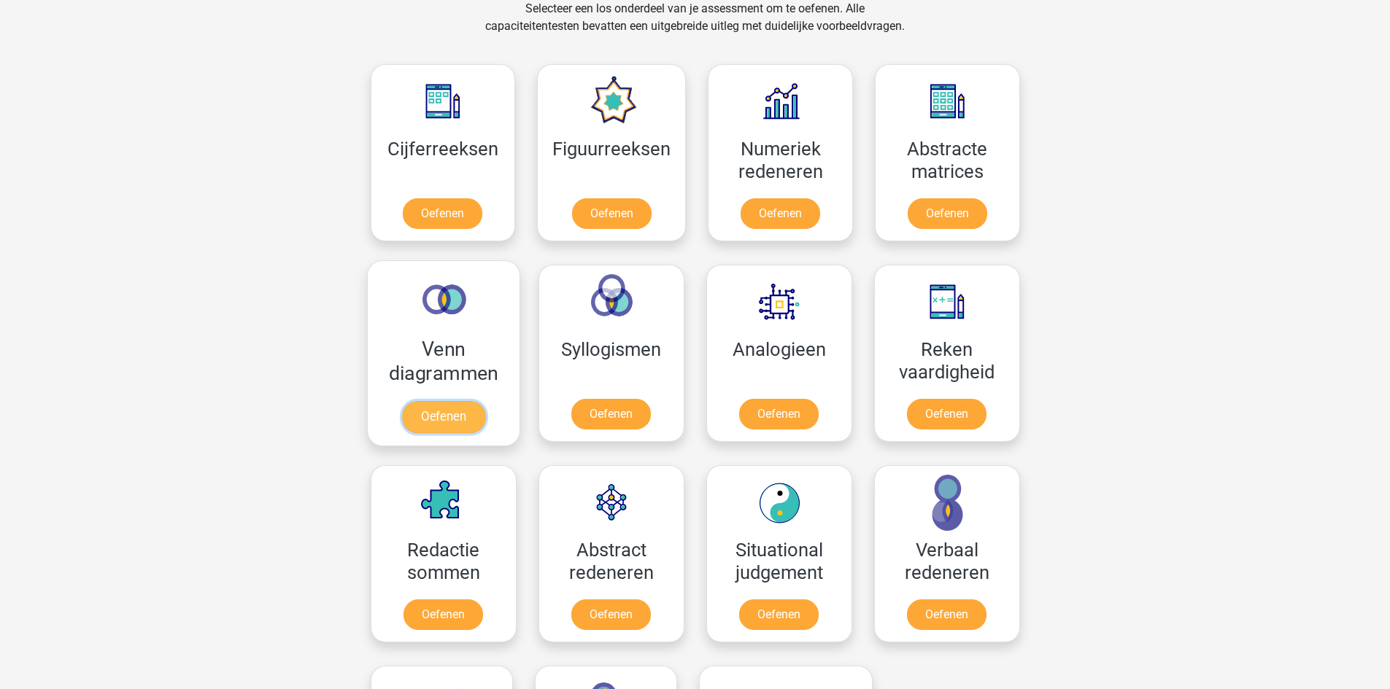
click at [435, 419] on link "Oefenen" at bounding box center [442, 417] width 83 height 32
click at [624, 415] on link "Oefenen" at bounding box center [610, 417] width 83 height 32
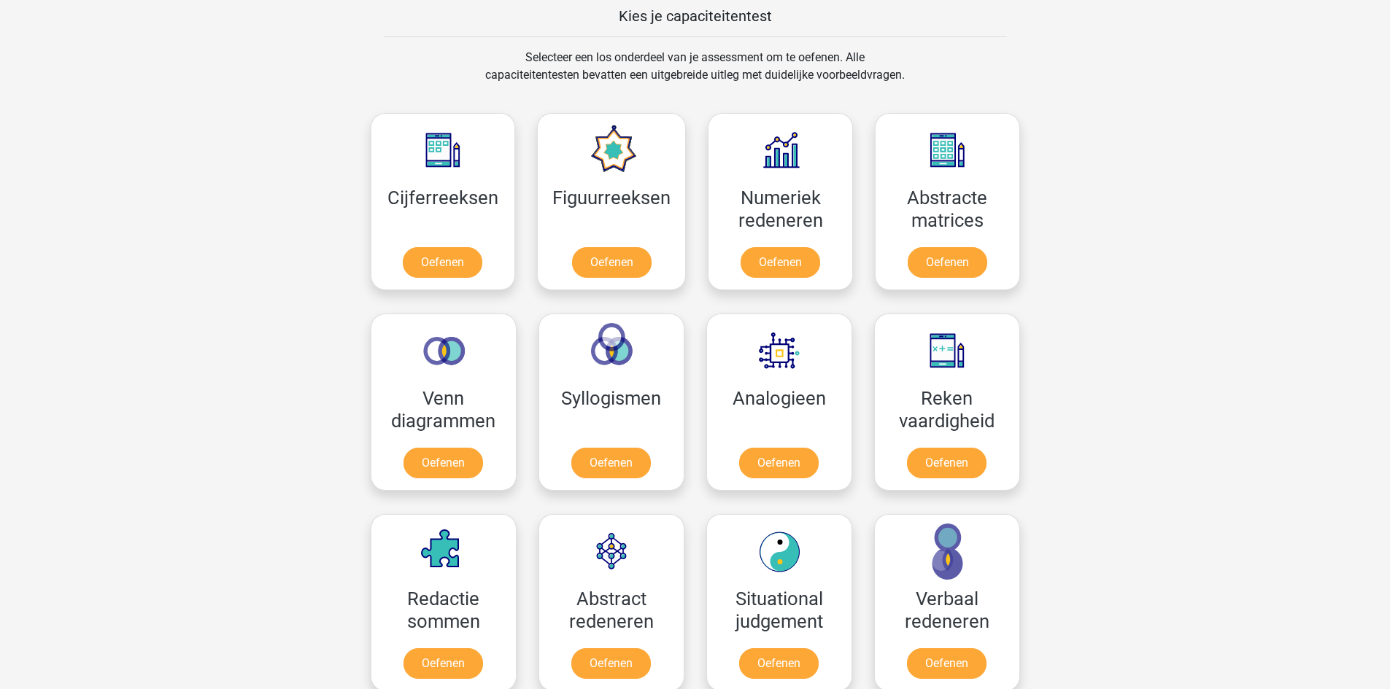
scroll to position [547, 0]
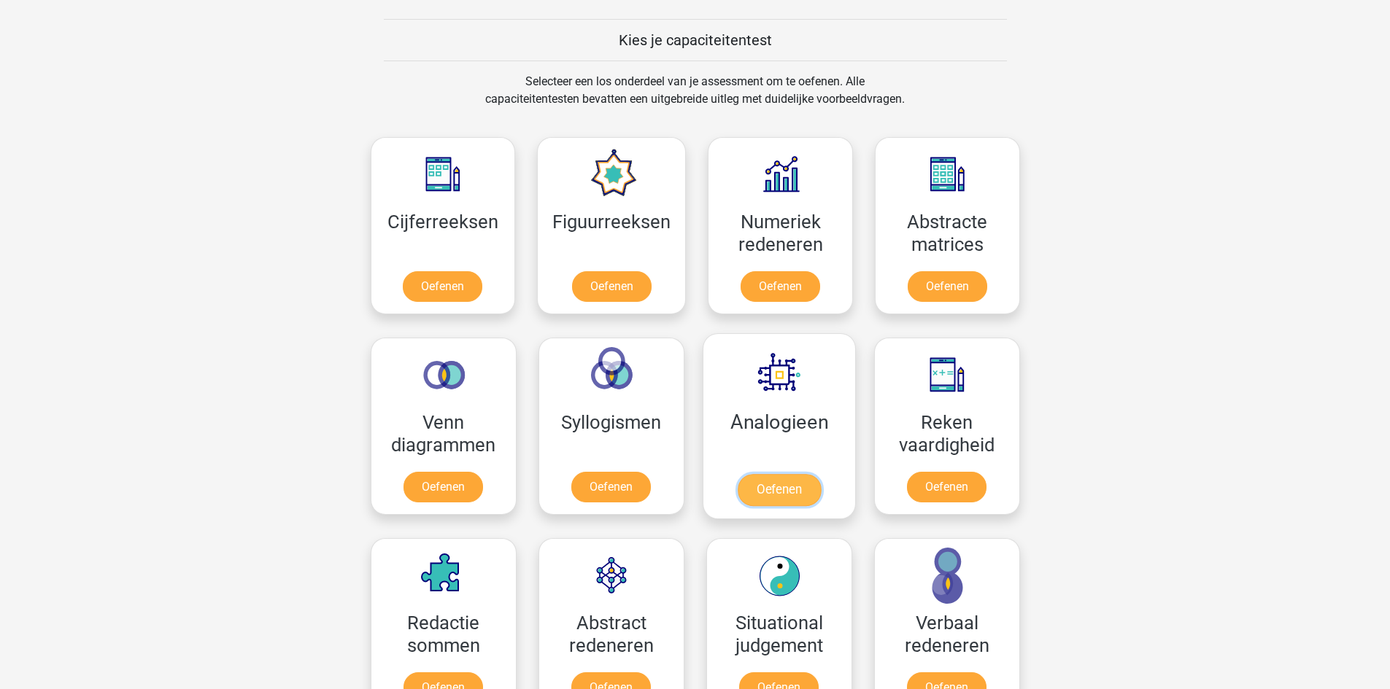
click at [757, 495] on link "Oefenen" at bounding box center [778, 490] width 83 height 32
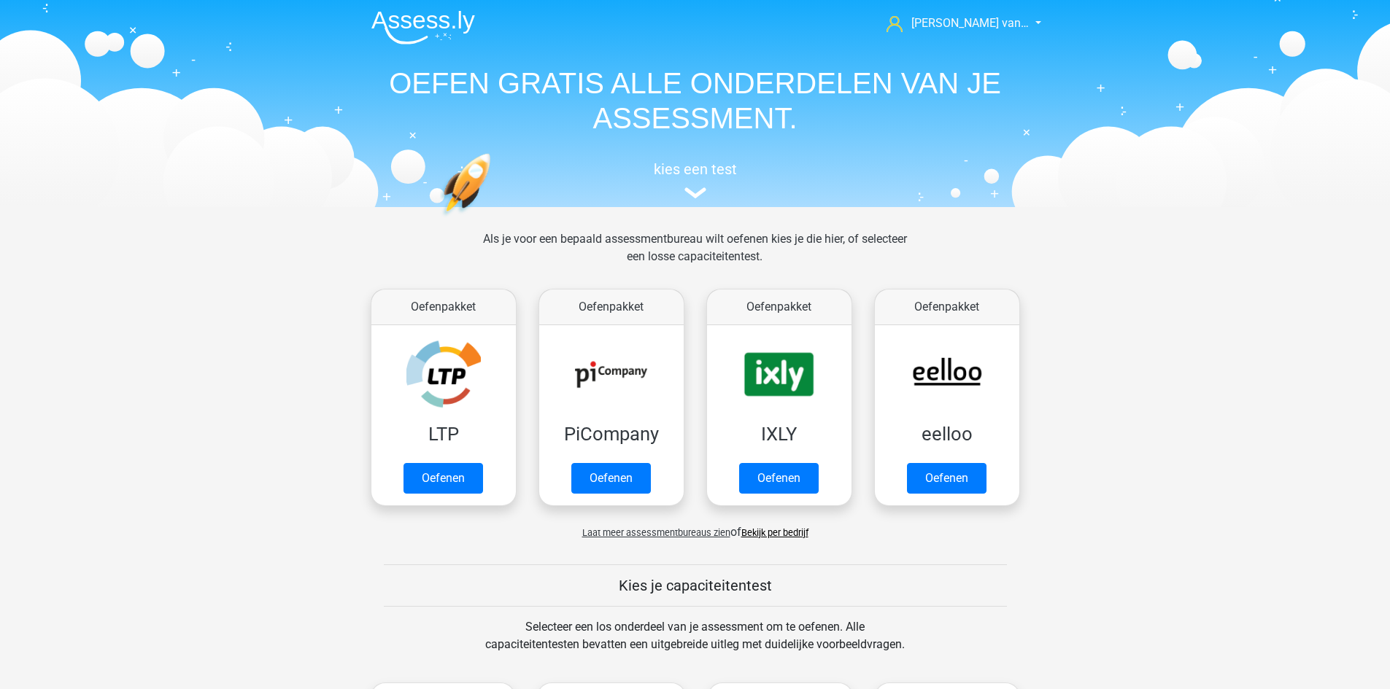
scroll to position [0, 0]
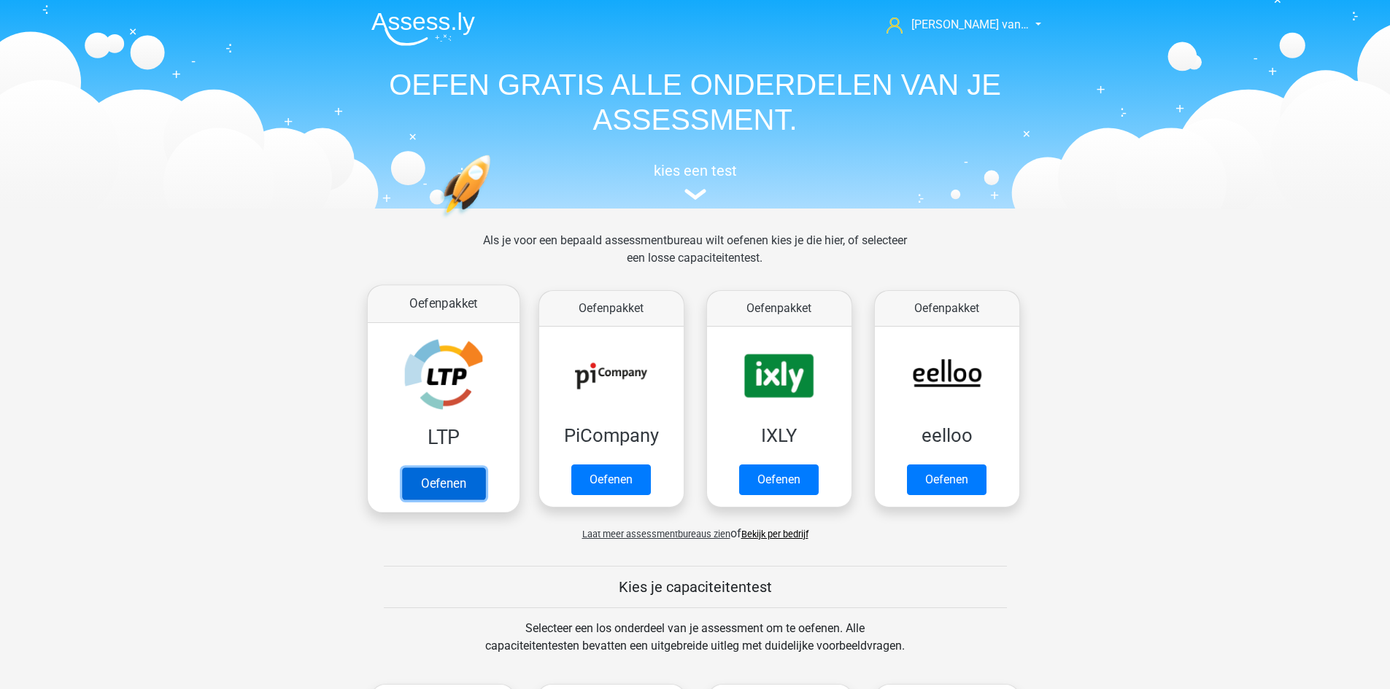
click at [438, 487] on link "Oefenen" at bounding box center [442, 484] width 83 height 32
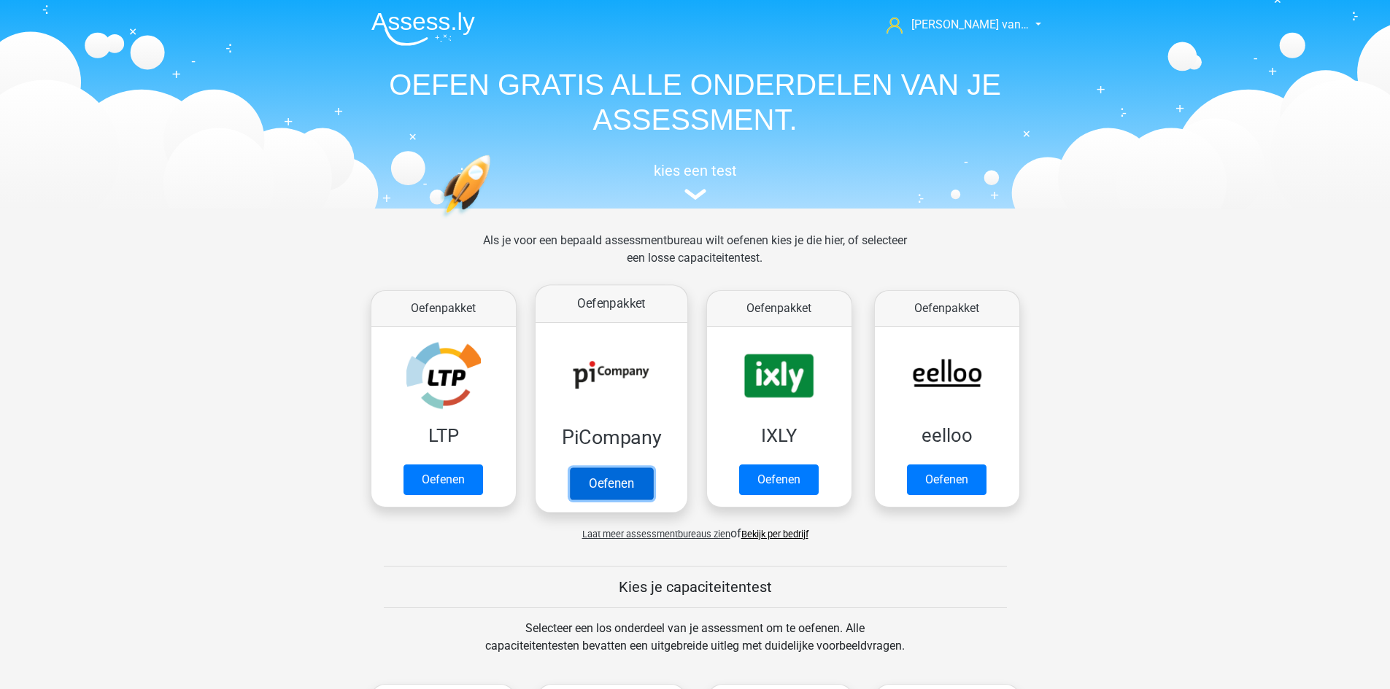
click at [644, 488] on link "Oefenen" at bounding box center [610, 484] width 83 height 32
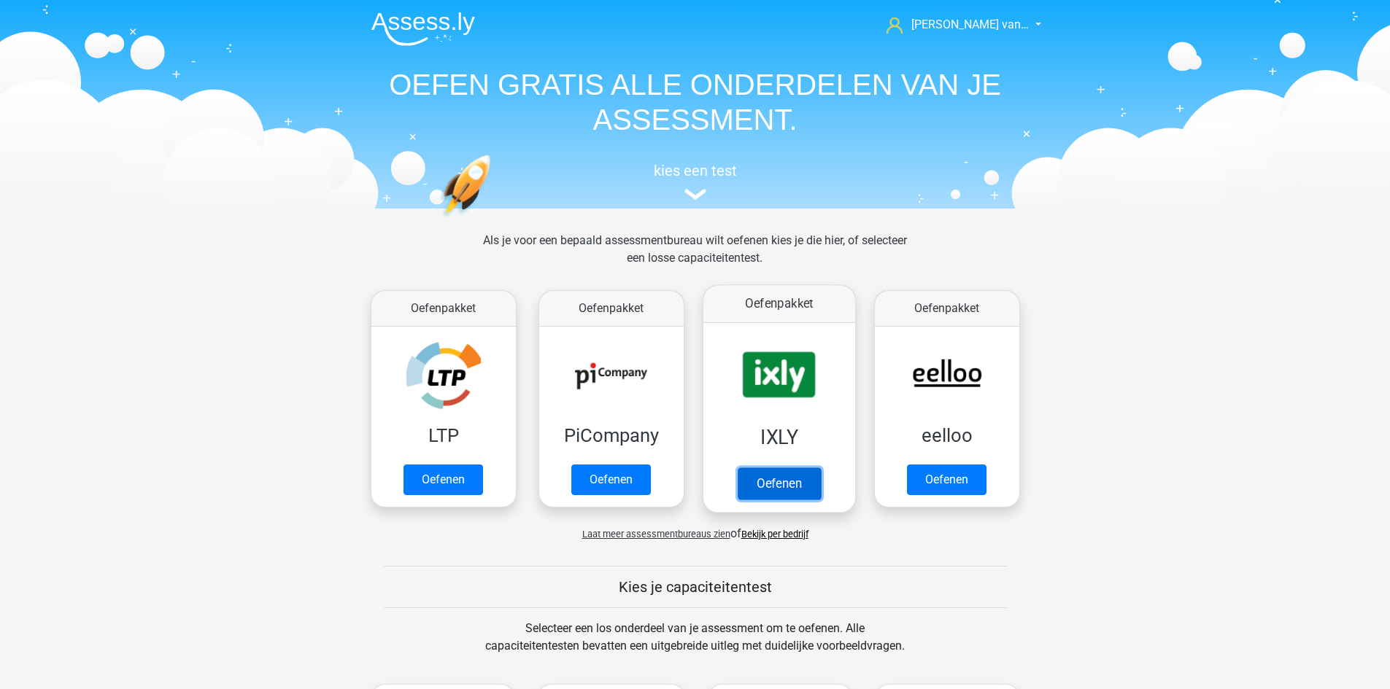
click at [772, 485] on link "Oefenen" at bounding box center [778, 484] width 83 height 32
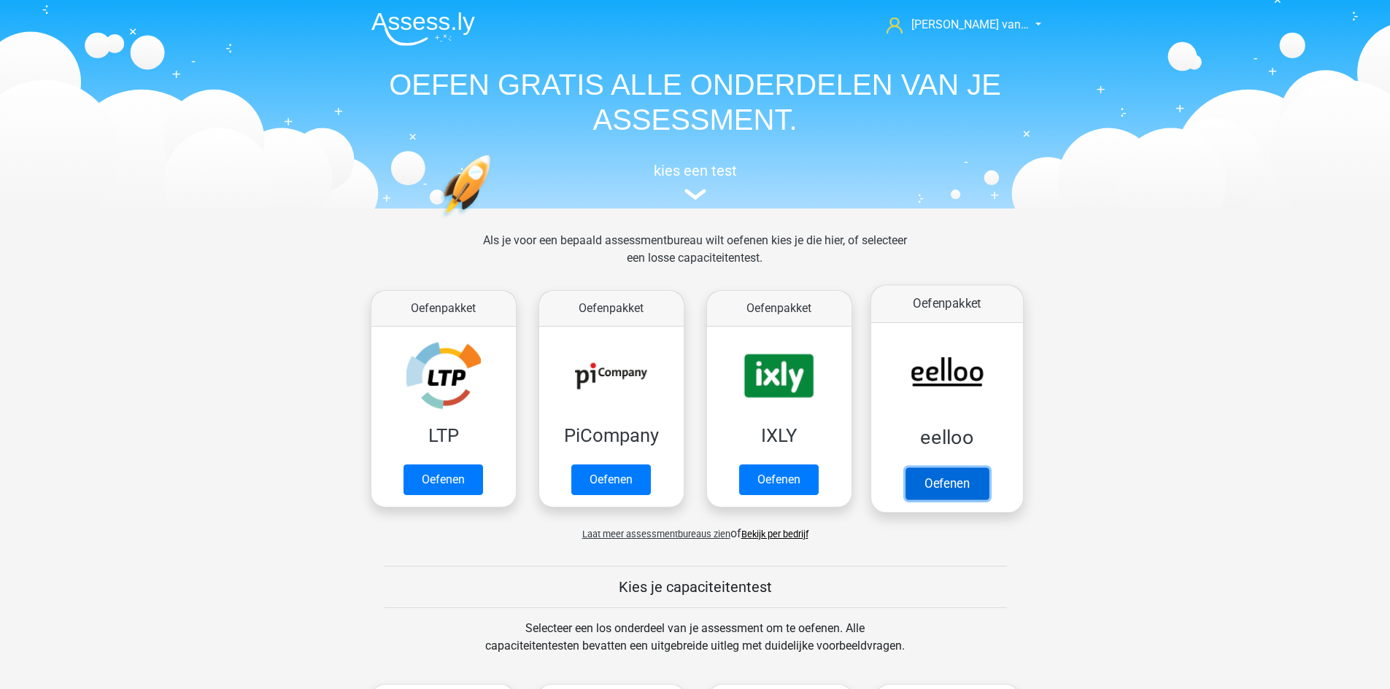
click at [934, 469] on link "Oefenen" at bounding box center [945, 484] width 83 height 32
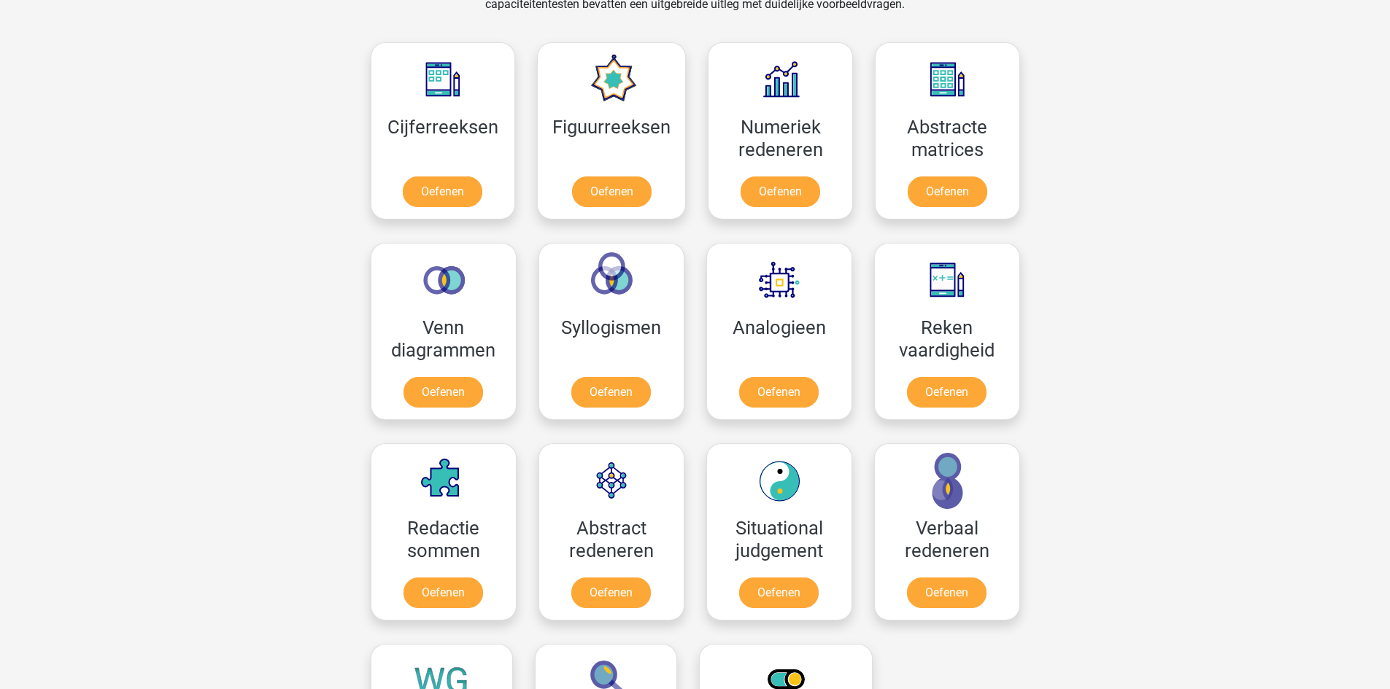
scroll to position [584, 0]
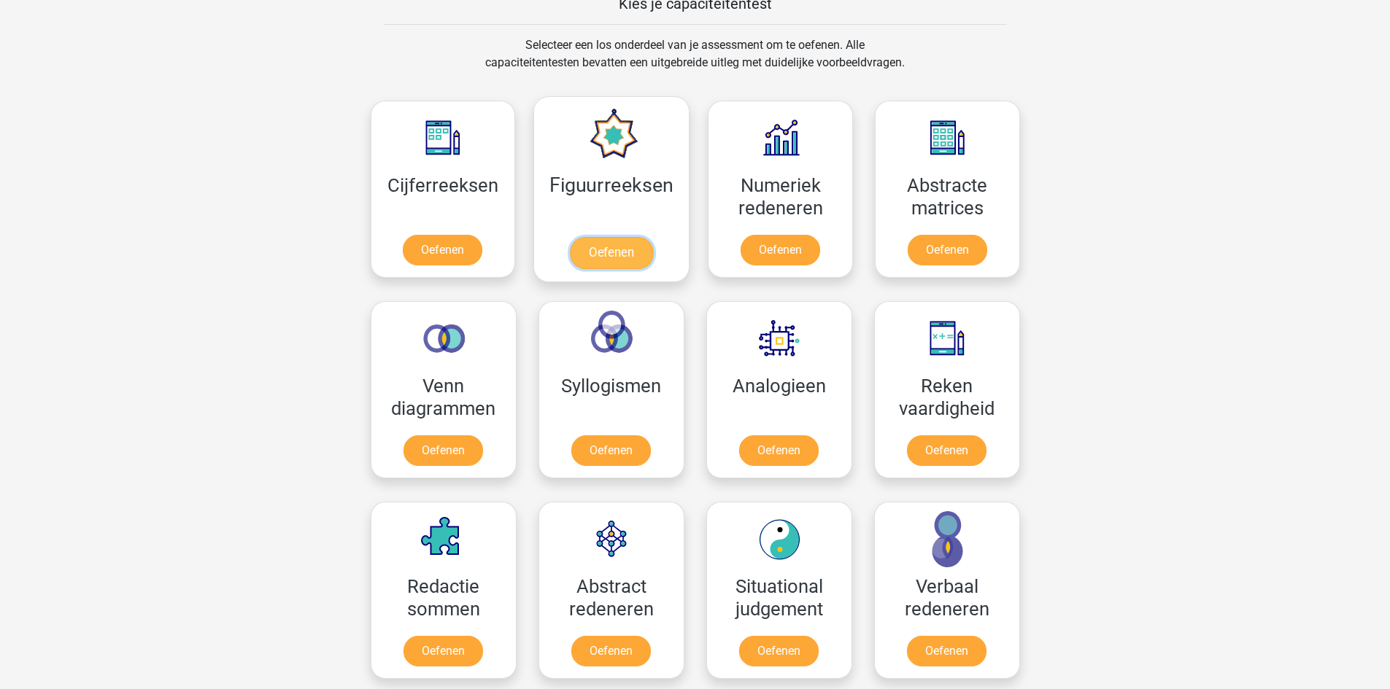
click at [613, 252] on link "Oefenen" at bounding box center [611, 253] width 83 height 32
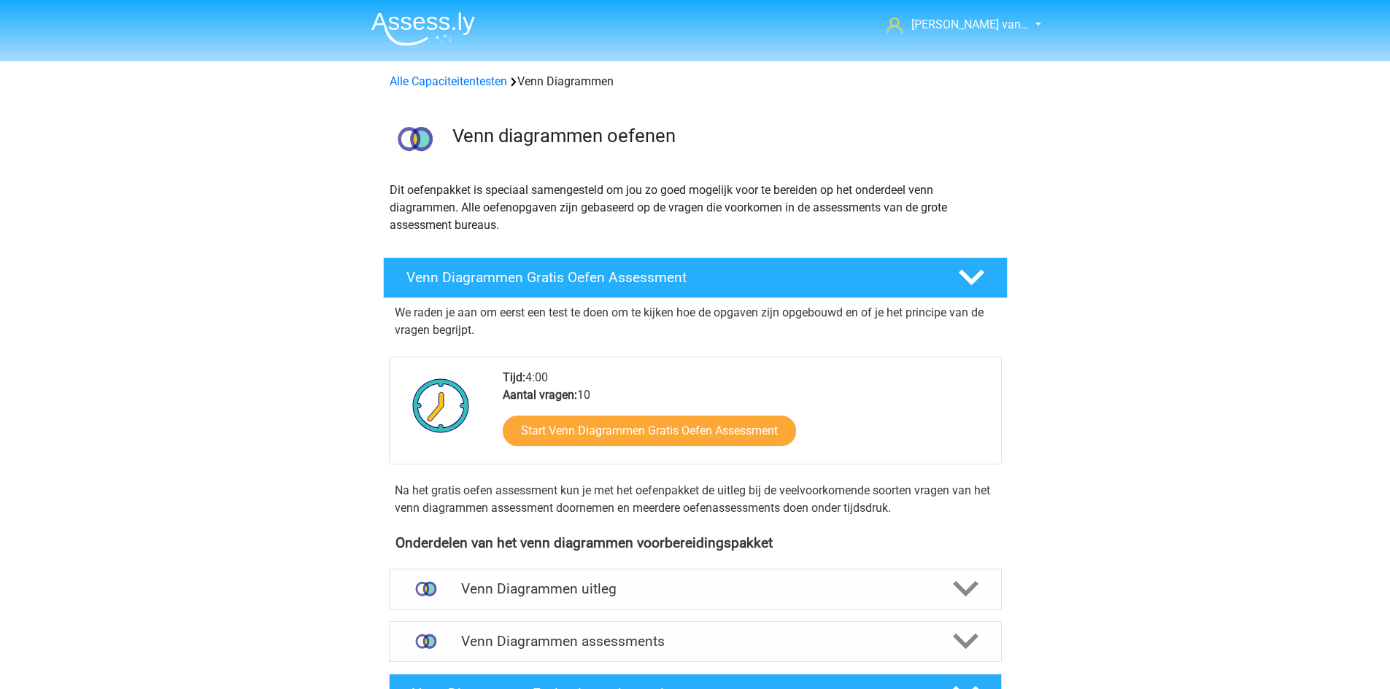
scroll to position [219, 0]
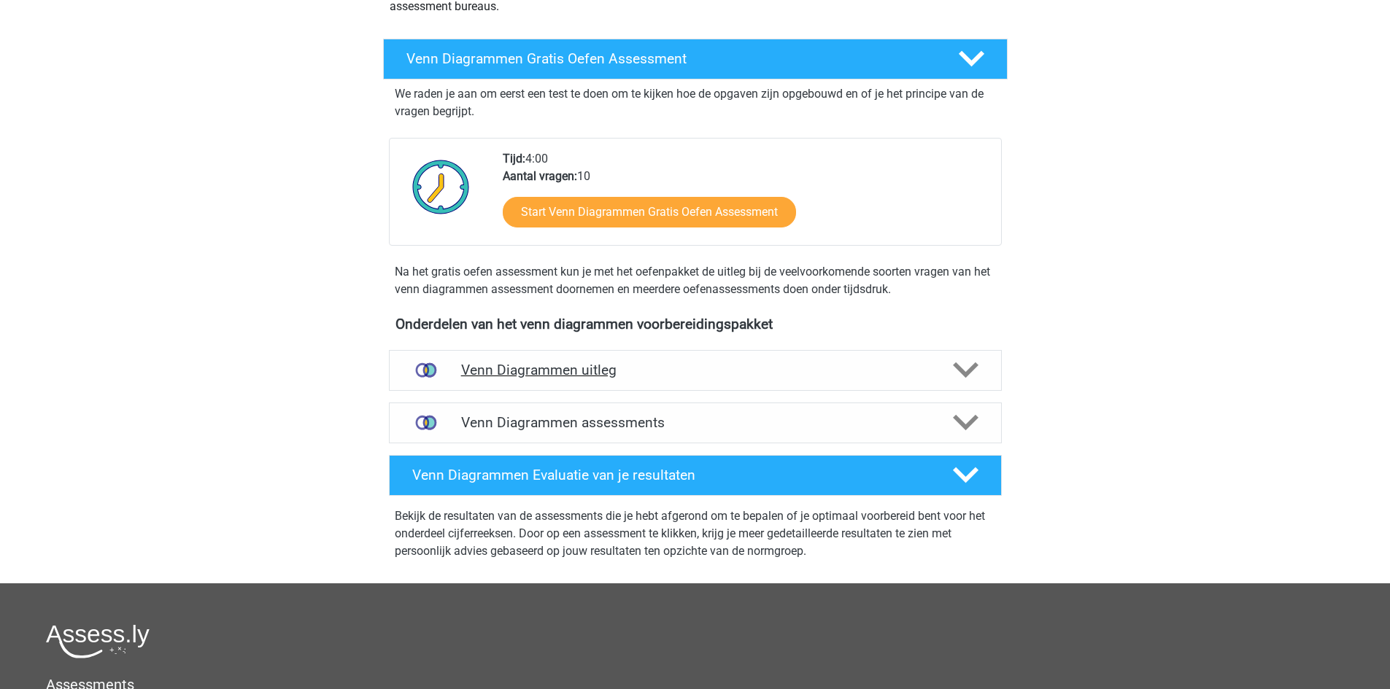
click at [772, 374] on h4 "Venn Diagrammen uitleg" at bounding box center [695, 370] width 468 height 17
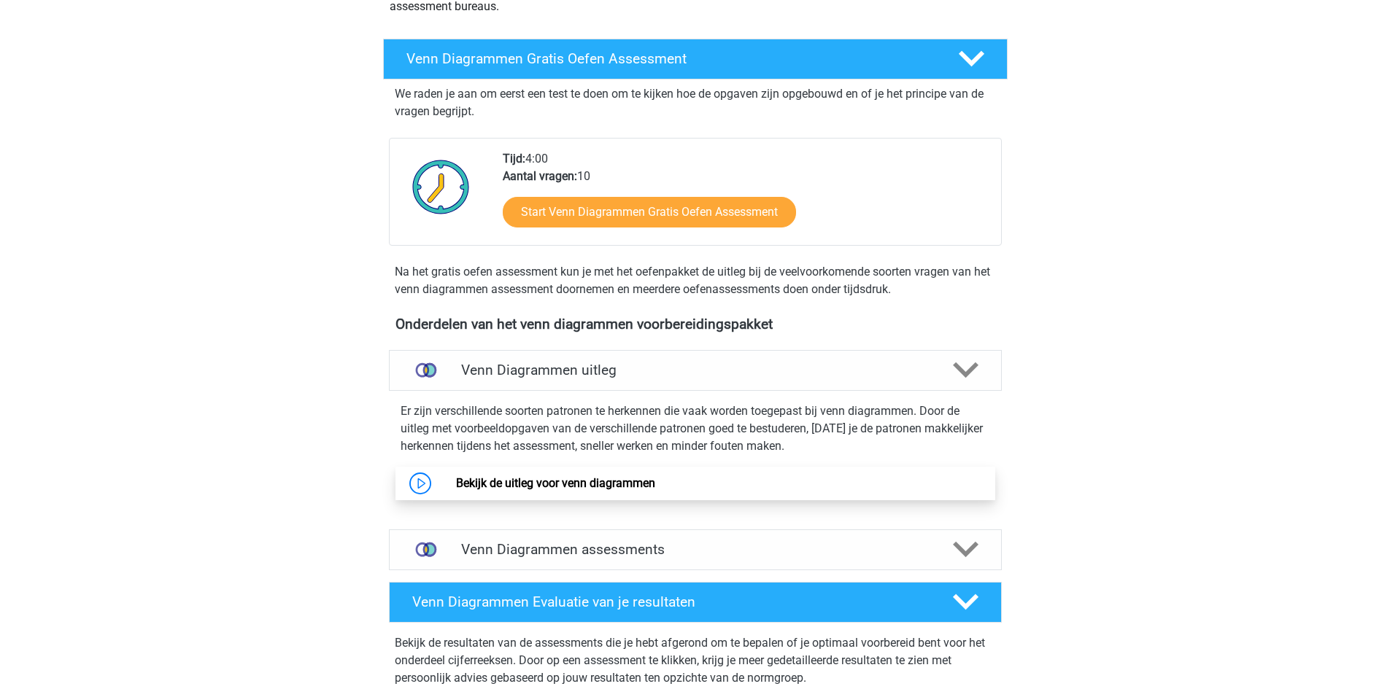
click at [602, 478] on link "Bekijk de uitleg voor venn diagrammen" at bounding box center [555, 483] width 199 height 14
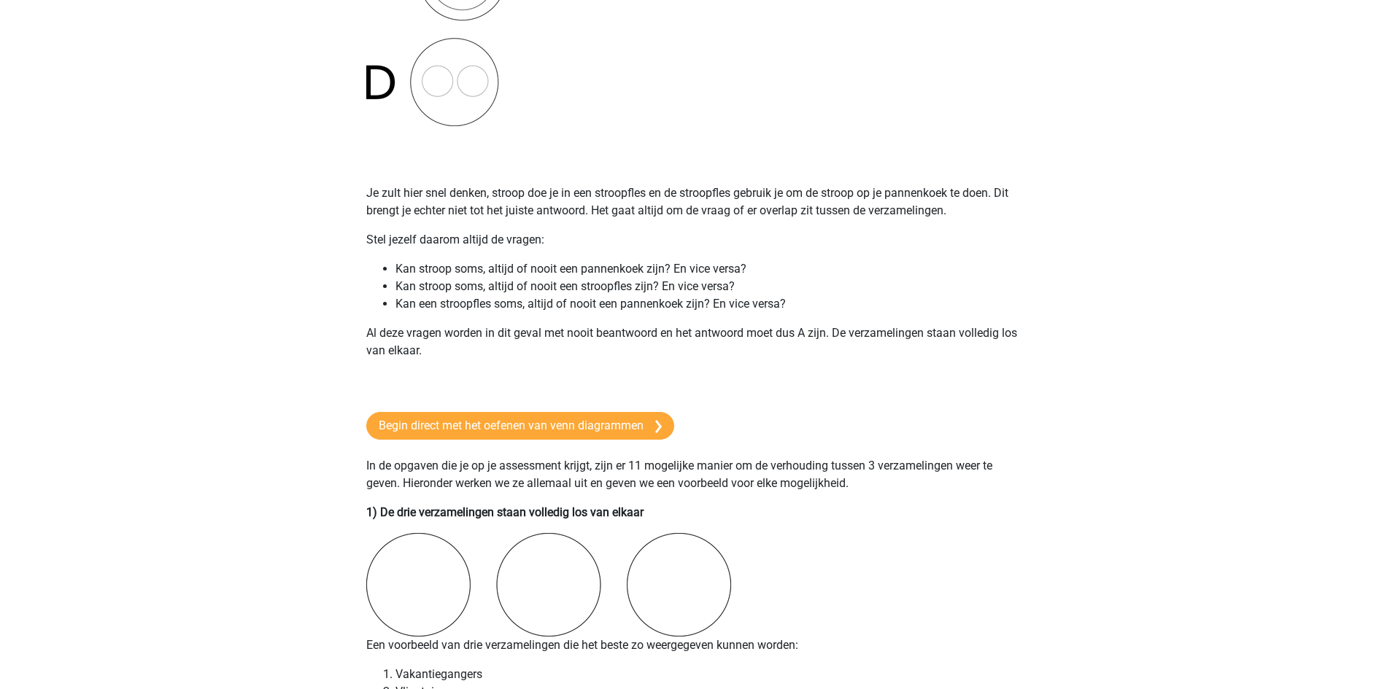
scroll to position [656, 0]
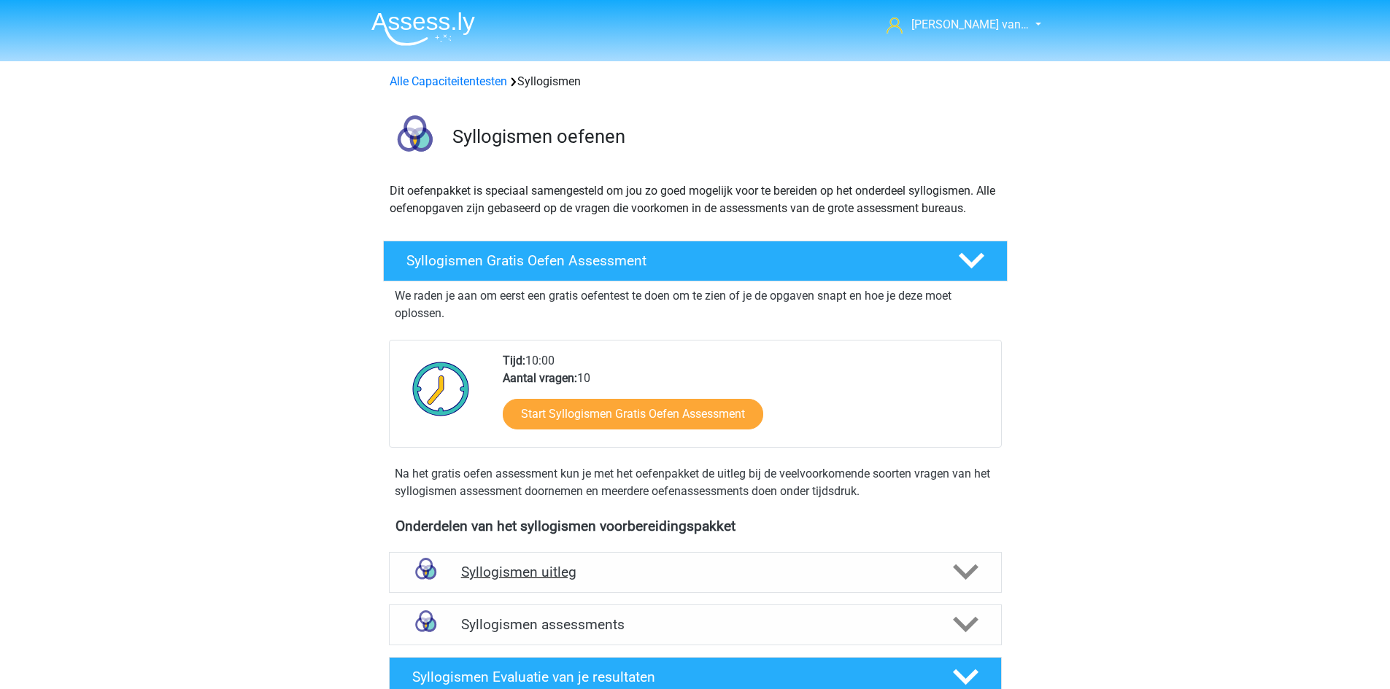
click at [540, 576] on h4 "Syllogismen uitleg" at bounding box center [695, 572] width 468 height 17
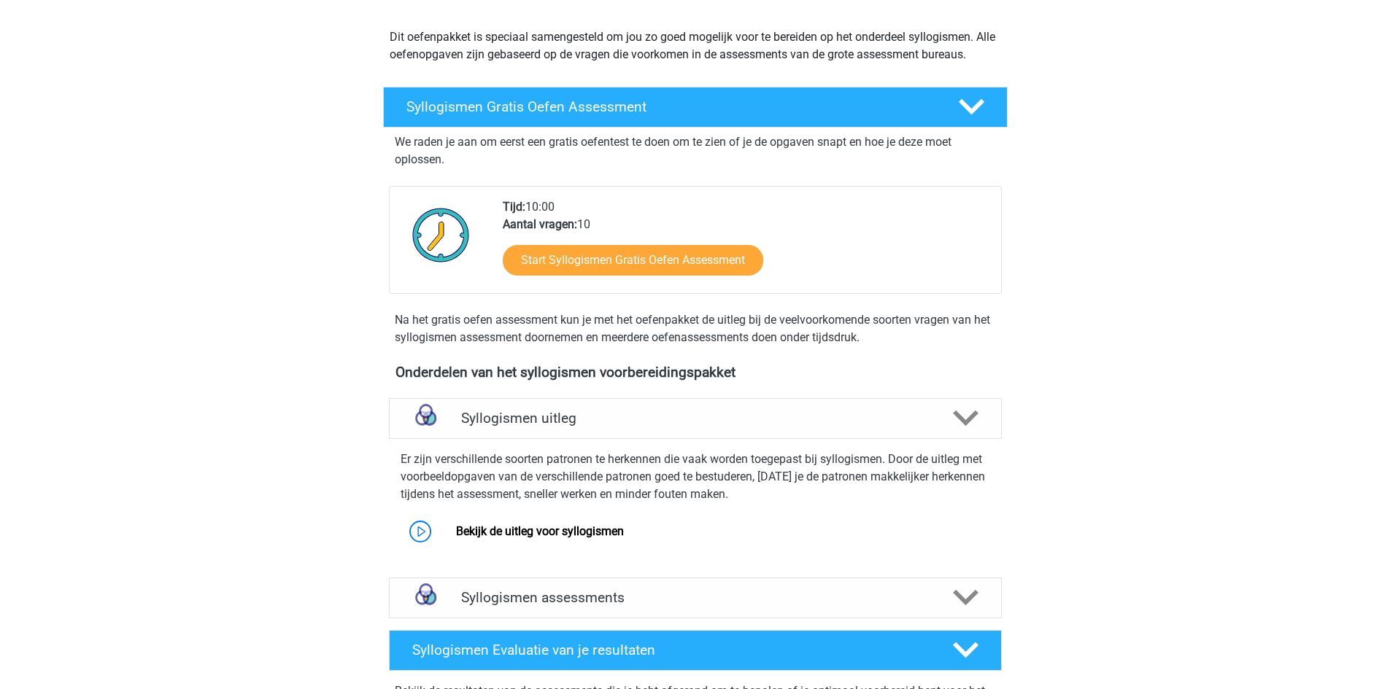
scroll to position [292, 0]
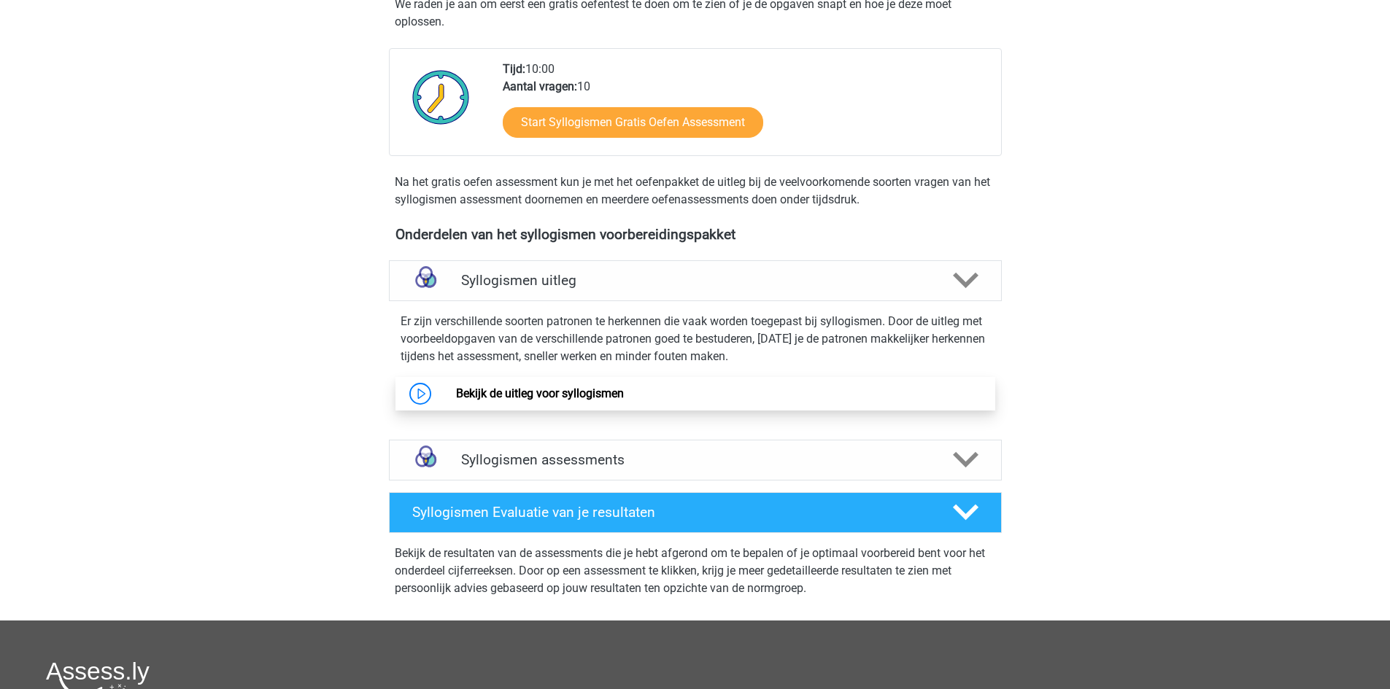
click at [624, 395] on link "Bekijk de uitleg voor syllogismen" at bounding box center [540, 394] width 168 height 14
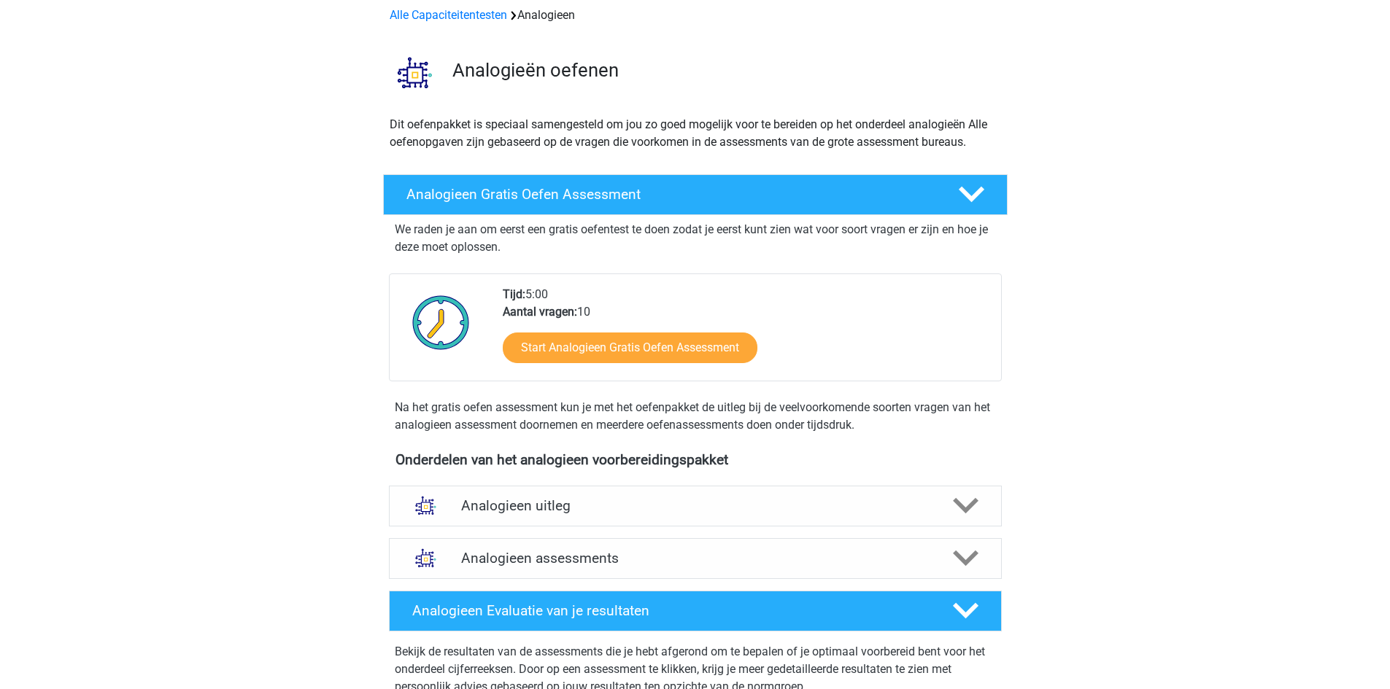
scroll to position [219, 0]
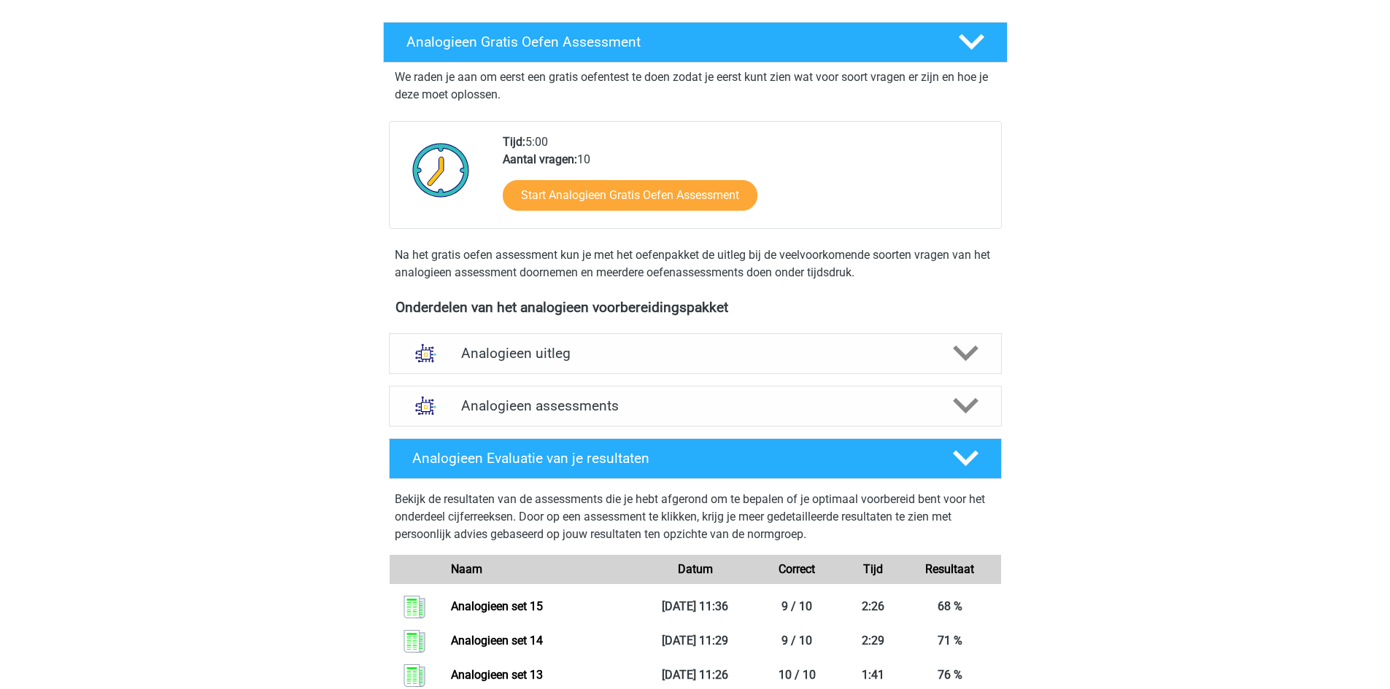
click at [800, 332] on div "Analogieen uitleg Bij het oplossen van Analogieën moet je een relatie tussen tw…" at bounding box center [695, 354] width 670 height 53
click at [806, 357] on h4 "Analogieen uitleg" at bounding box center [695, 353] width 468 height 17
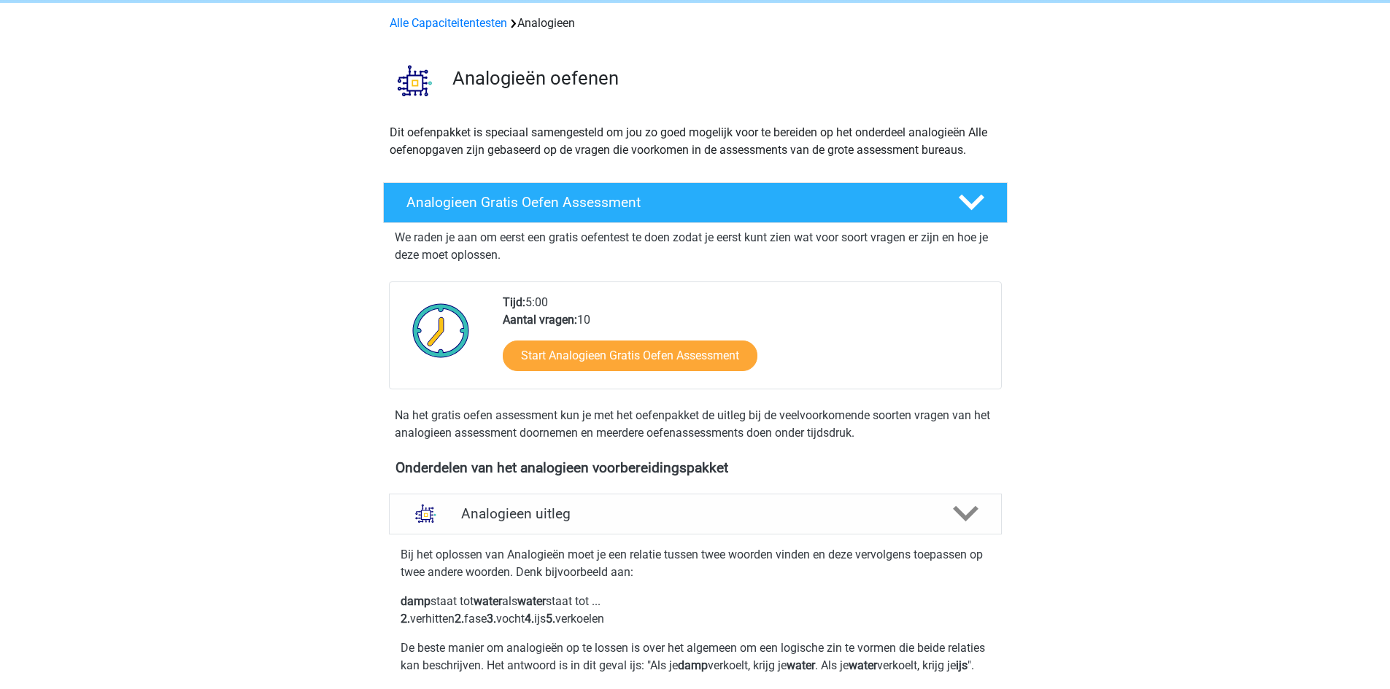
scroll to position [0, 0]
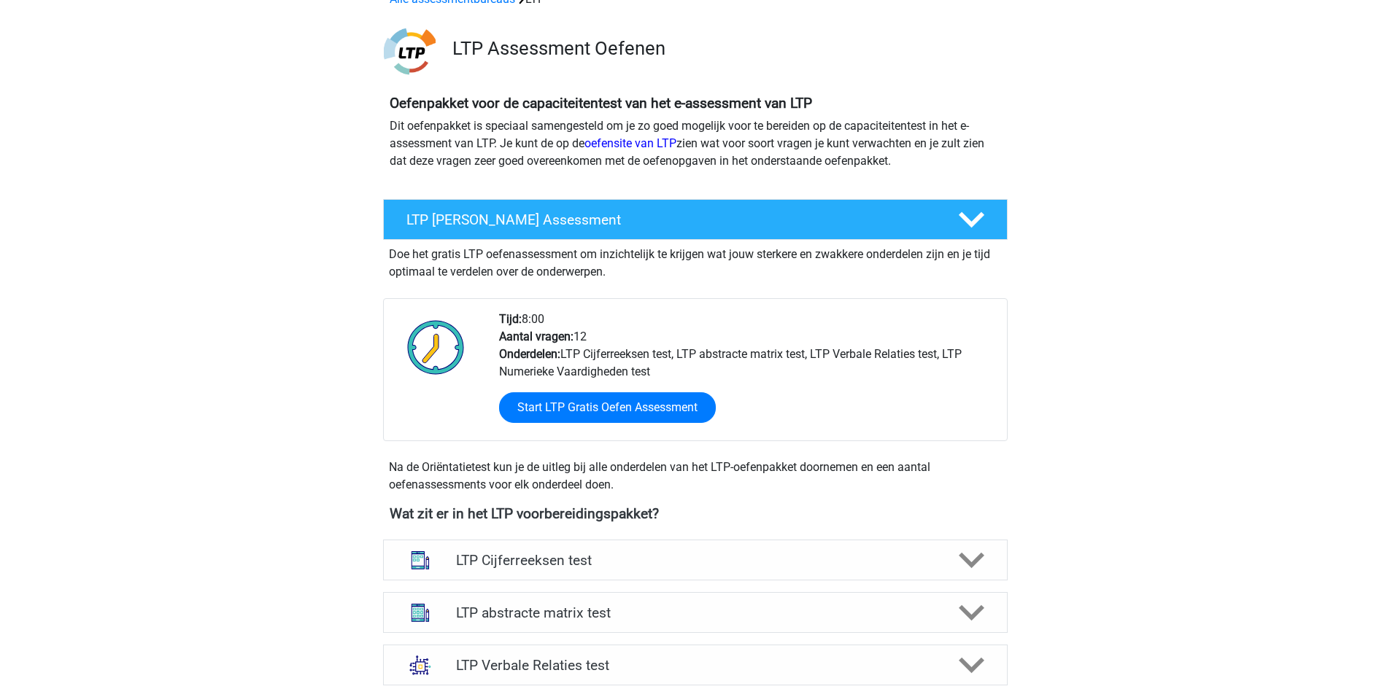
scroll to position [365, 0]
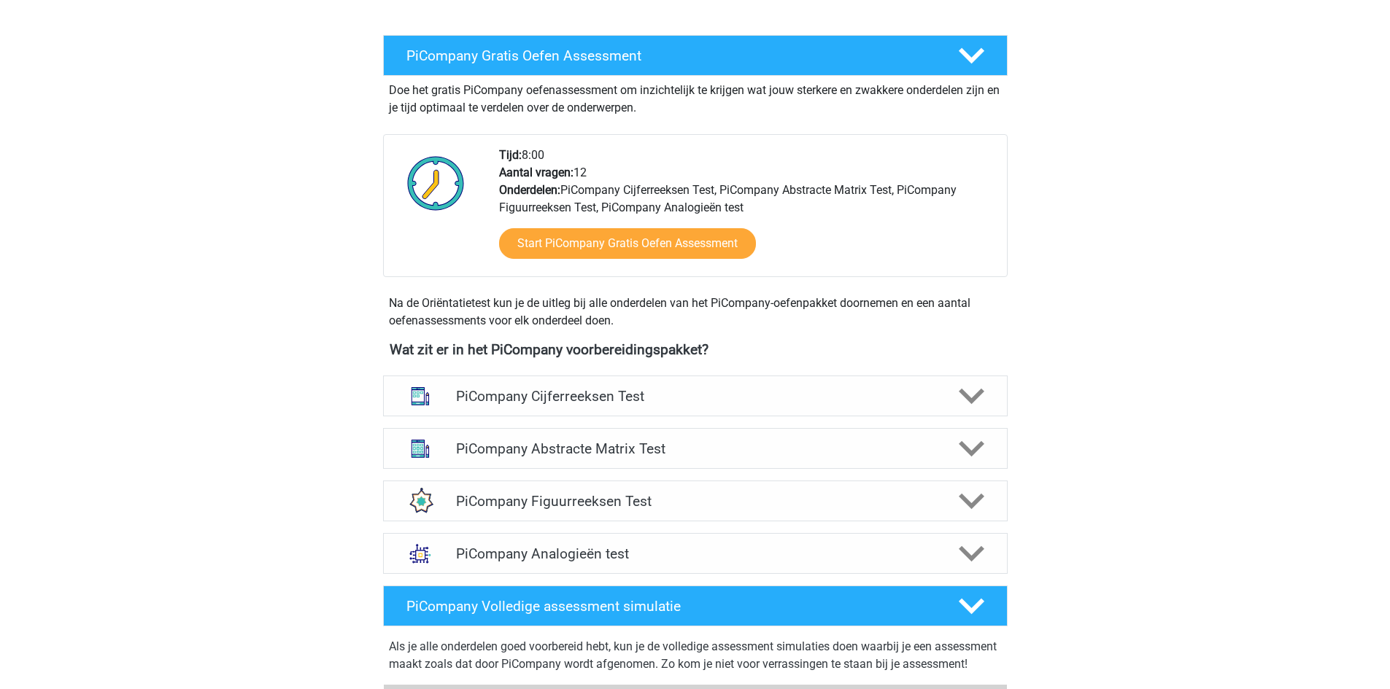
scroll to position [292, 0]
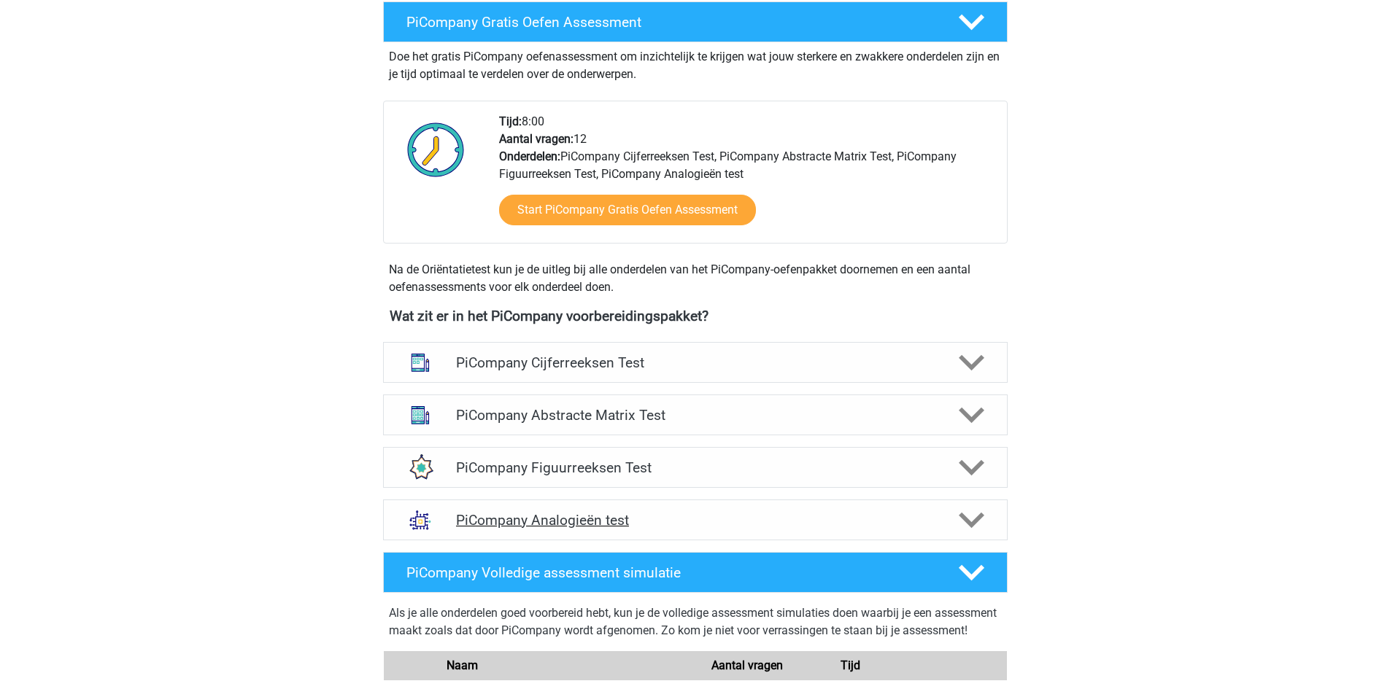
click at [745, 540] on div "PiCompany Analogieën test" at bounding box center [695, 520] width 624 height 41
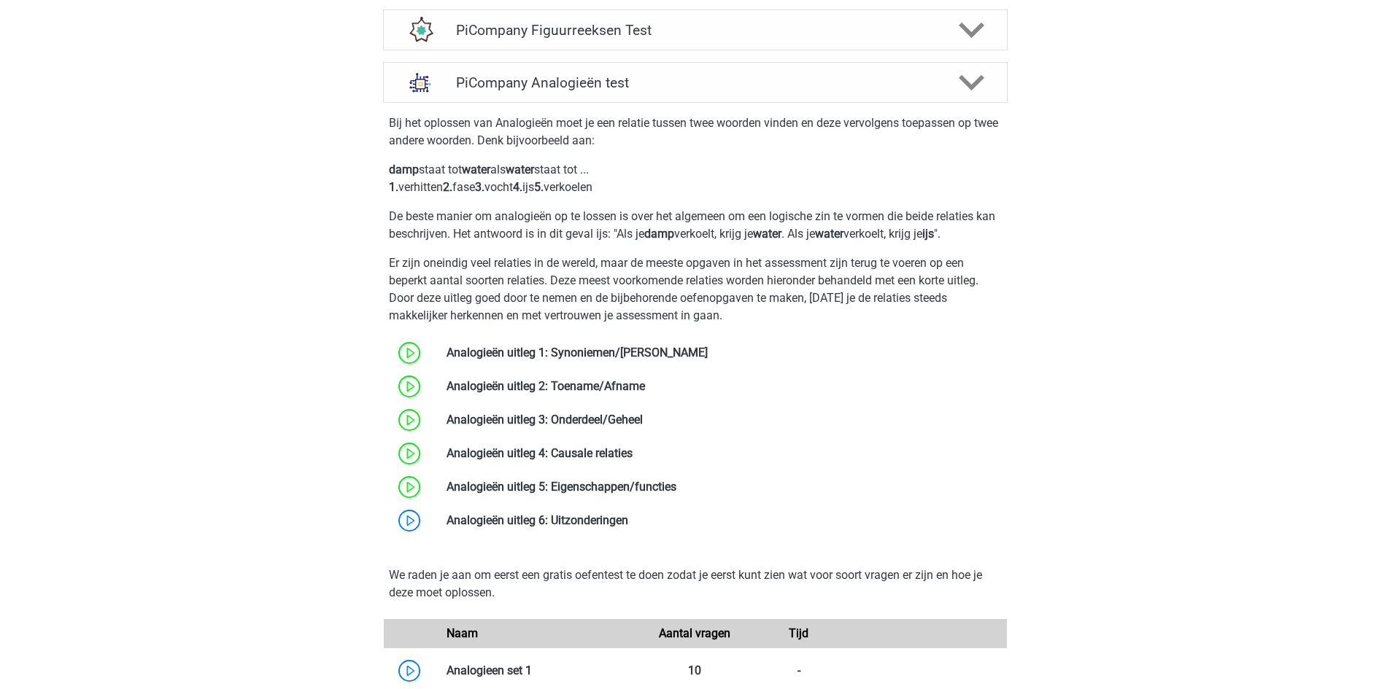
scroll to position [875, 0]
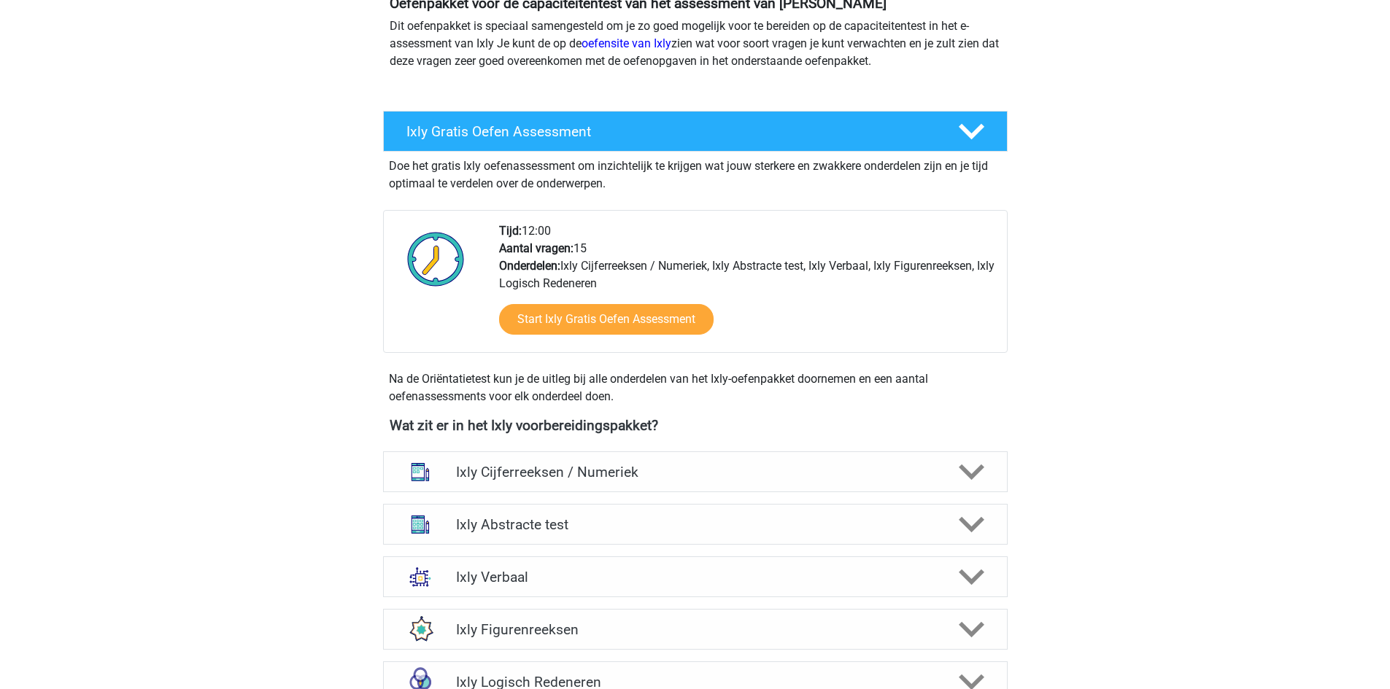
scroll to position [219, 0]
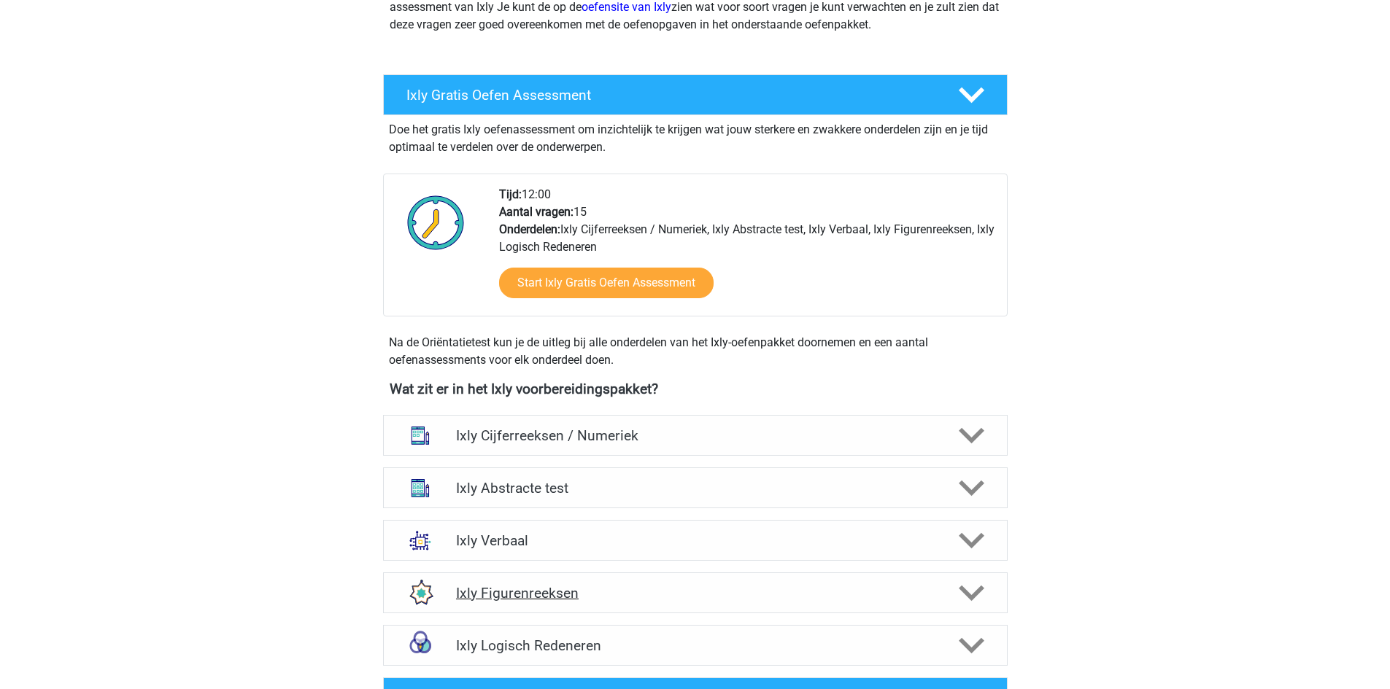
click at [677, 607] on div "Ixly Figurenreeksen" at bounding box center [695, 593] width 624 height 41
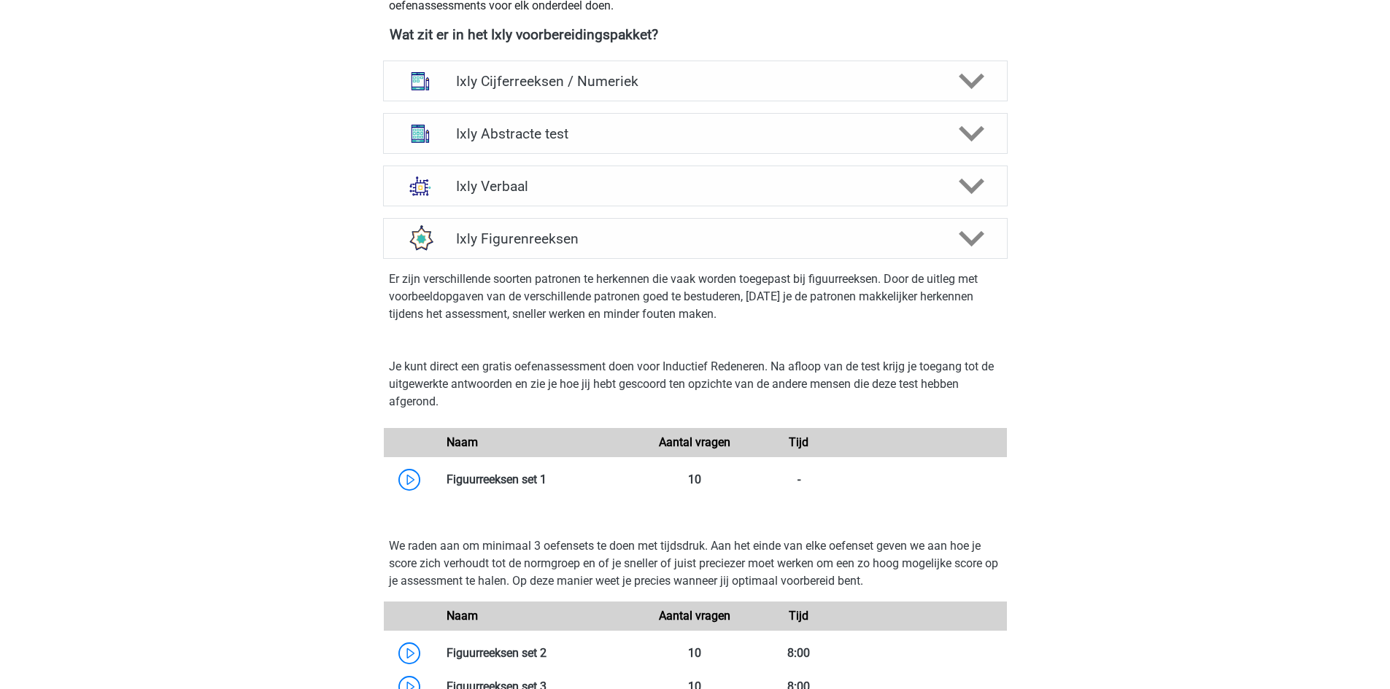
scroll to position [656, 0]
